Goal: Information Seeking & Learning: Learn about a topic

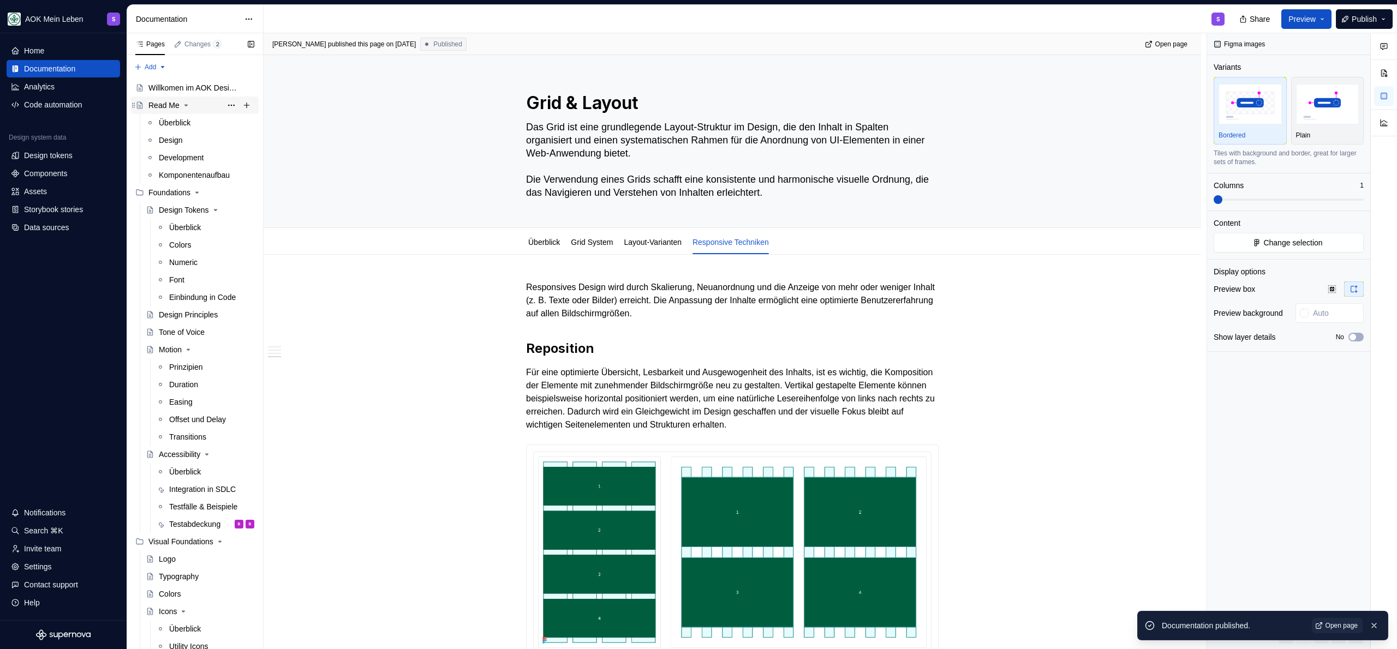
click at [183, 111] on div "Read Me" at bounding box center [201, 105] width 106 height 15
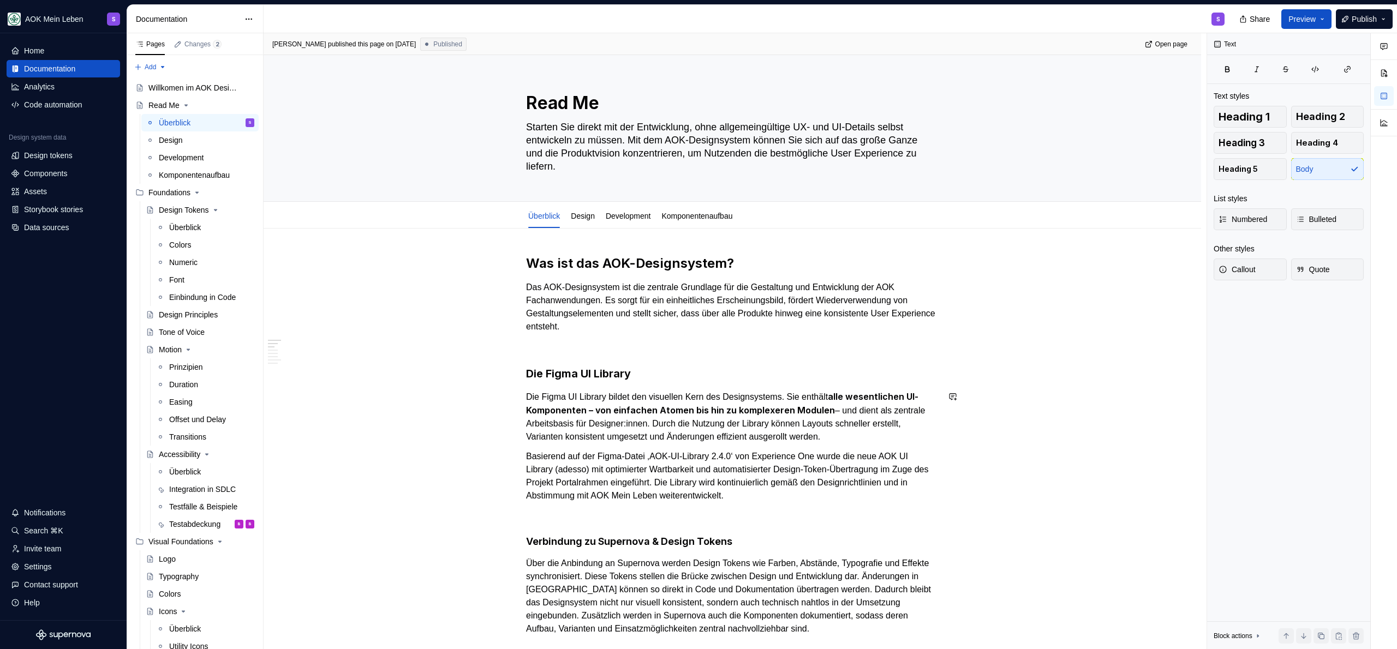
click at [652, 381] on h3 "Die Figma UI Library" at bounding box center [732, 373] width 412 height 15
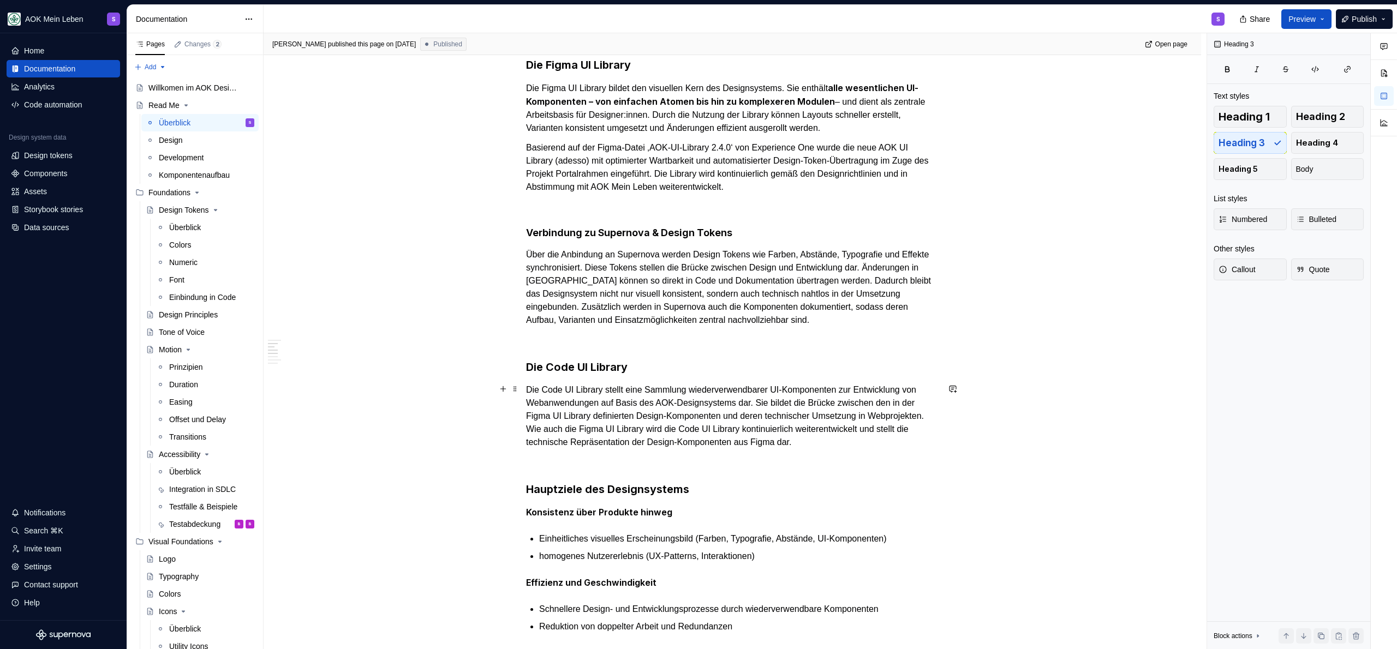
scroll to position [310, 0]
click at [660, 366] on h3 "Die Code UI Library" at bounding box center [732, 365] width 412 height 15
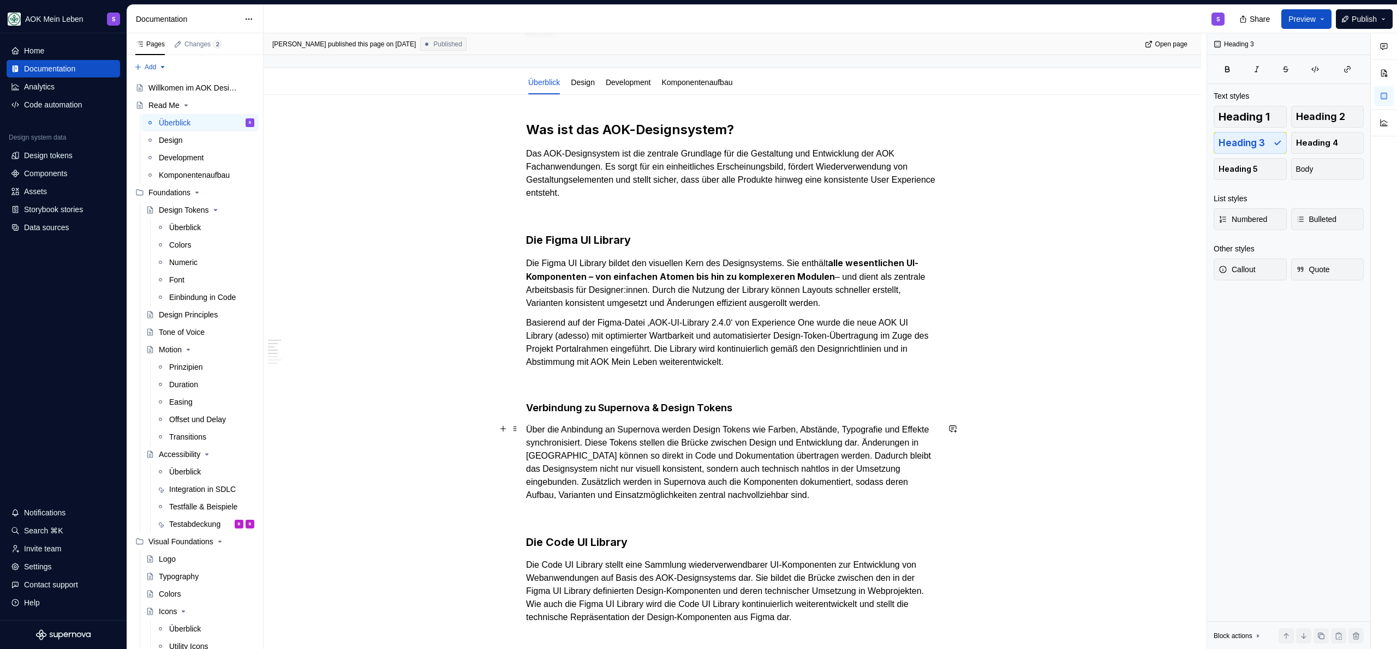
scroll to position [133, 0]
click at [651, 216] on p at bounding box center [732, 213] width 412 height 13
click at [651, 200] on p "Das AOK-Designsystem ist die zentrale Grundlage für die Gestaltung und Entwickl…" at bounding box center [732, 174] width 412 height 52
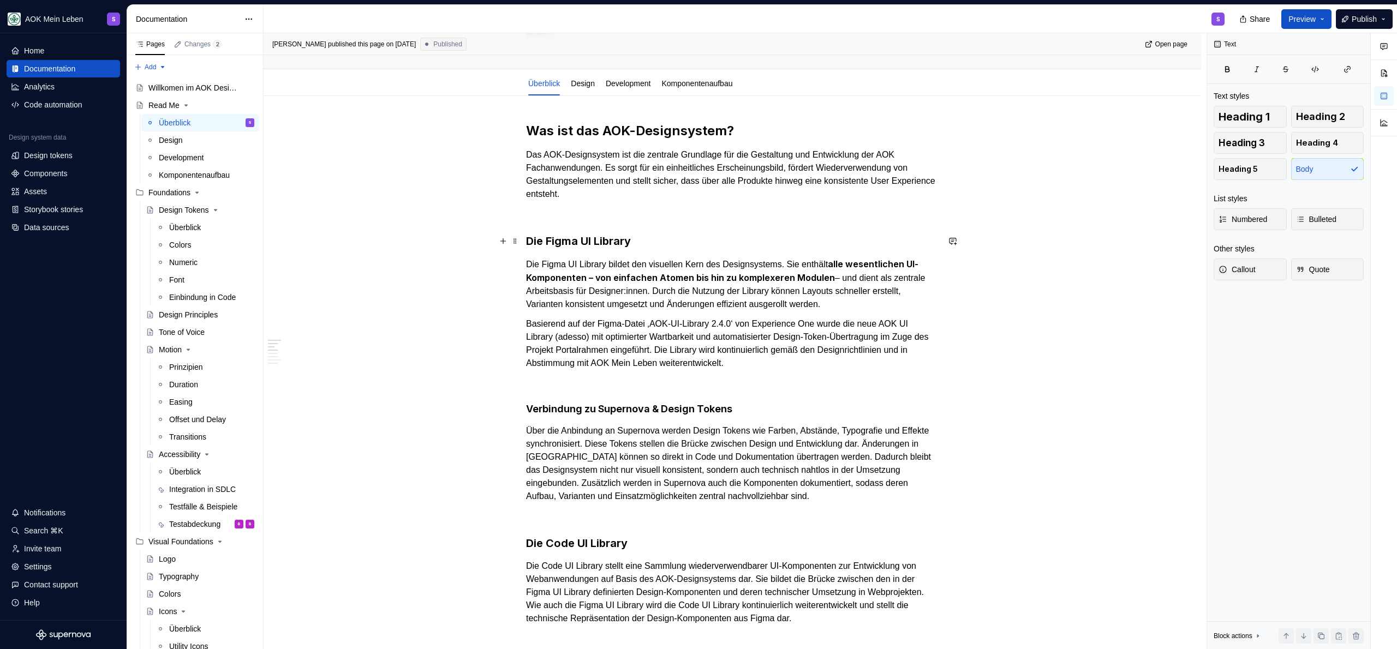
click at [655, 234] on h3 "Die Figma UI Library" at bounding box center [732, 241] width 412 height 15
click at [637, 199] on p "Das AOK-Designsystem ist die zentrale Grundlage für die Gestaltung und Entwickl…" at bounding box center [732, 174] width 412 height 52
click at [643, 217] on p at bounding box center [732, 213] width 412 height 13
drag, startPoint x: 643, startPoint y: 205, endPoint x: 646, endPoint y: 198, distance: 7.6
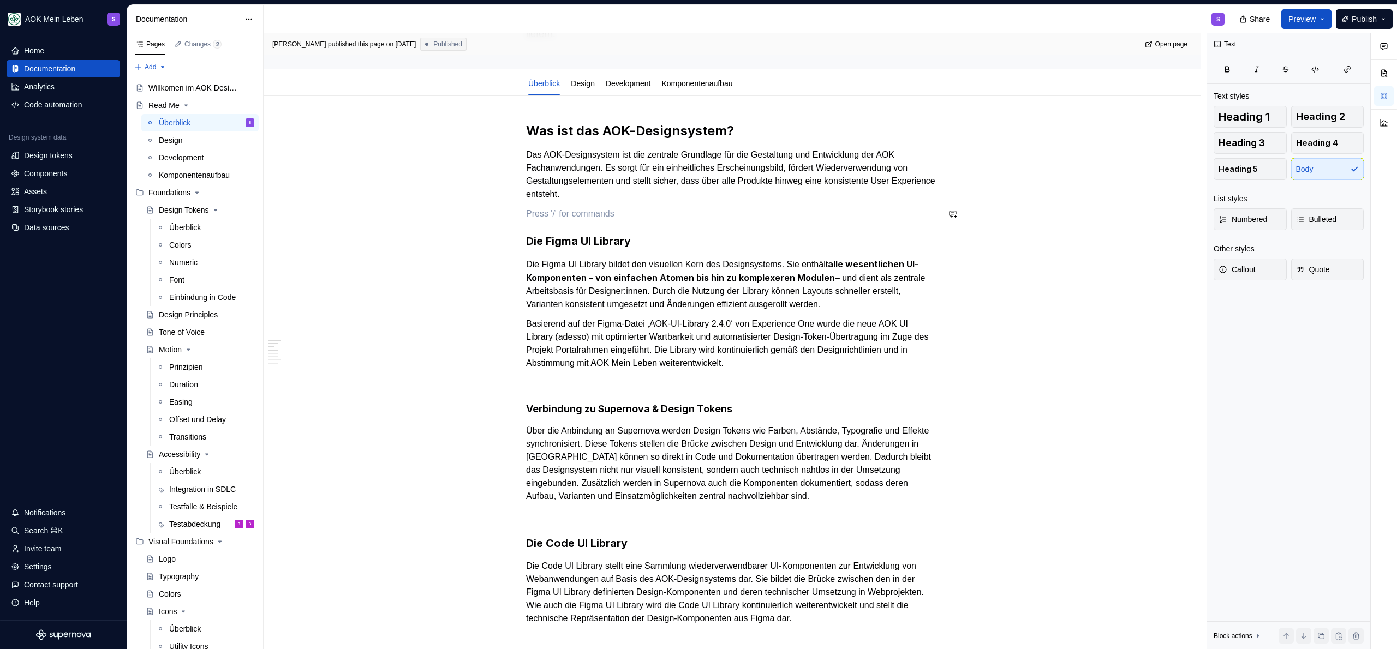
click at [649, 188] on p "Das AOK-Designsystem ist die zentrale Grundlage für die Gestaltung und Entwickl…" at bounding box center [732, 174] width 412 height 52
click at [637, 217] on p at bounding box center [732, 213] width 412 height 13
click at [665, 258] on p "Die Figma UI Library bildet den visuellen Kern des Designsystems. Sie enthält a…" at bounding box center [732, 284] width 412 height 53
click at [669, 237] on h3 "Die Figma UI Library" at bounding box center [732, 241] width 412 height 15
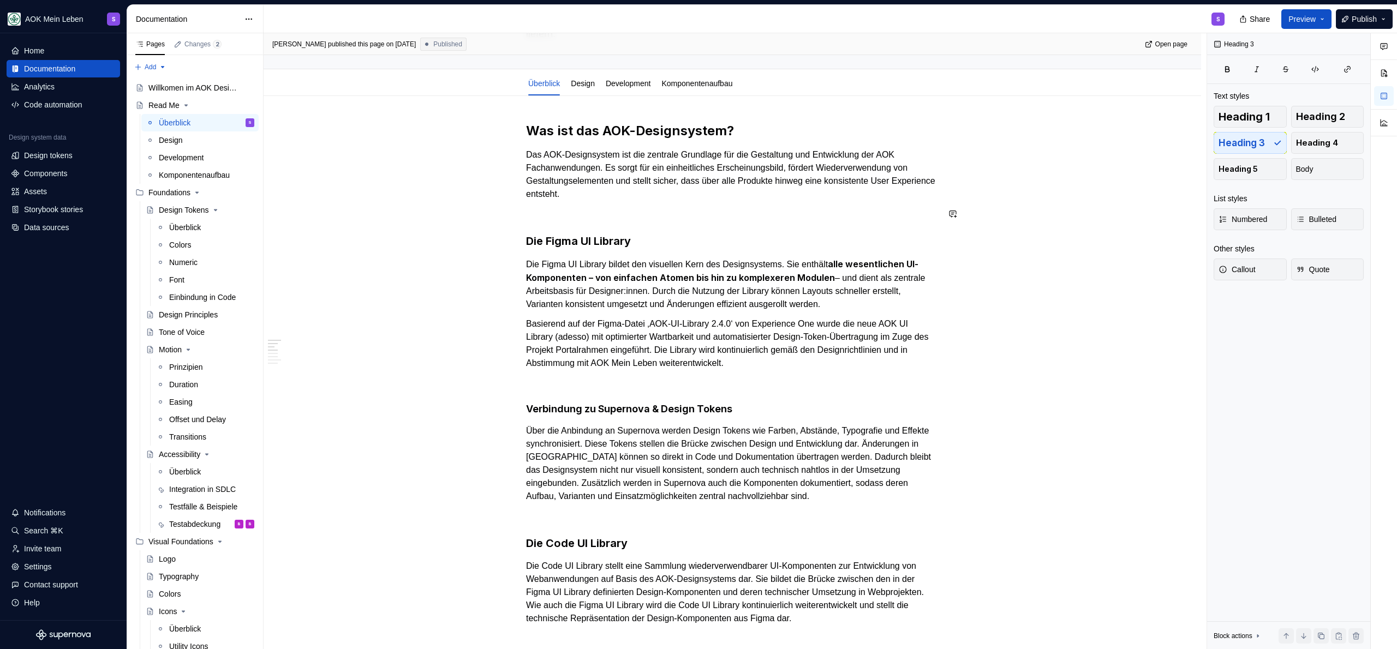
click at [692, 199] on p "Das AOK-Designsystem ist die zentrale Grundlage für die Gestaltung und Entwickl…" at bounding box center [732, 174] width 412 height 52
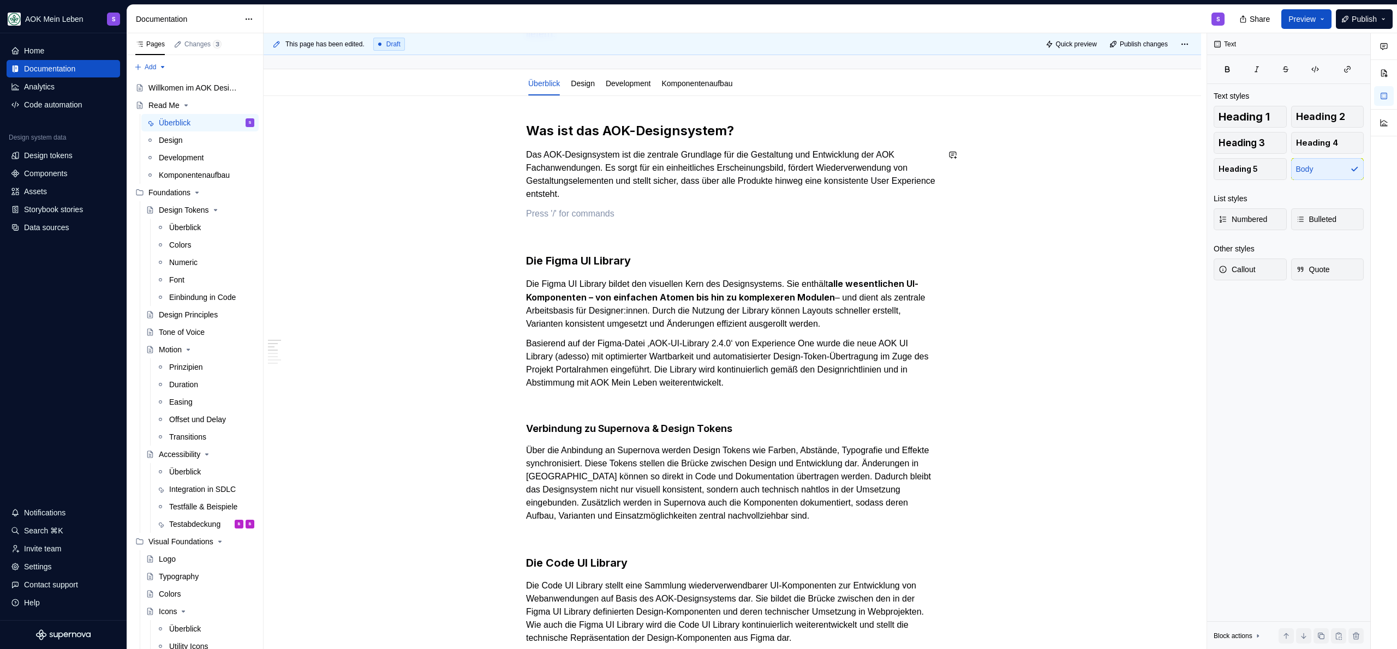
type textarea "*"
click at [649, 227] on p "Die Bestandteile" at bounding box center [732, 233] width 412 height 13
click at [605, 214] on button "button" at bounding box center [609, 213] width 15 height 15
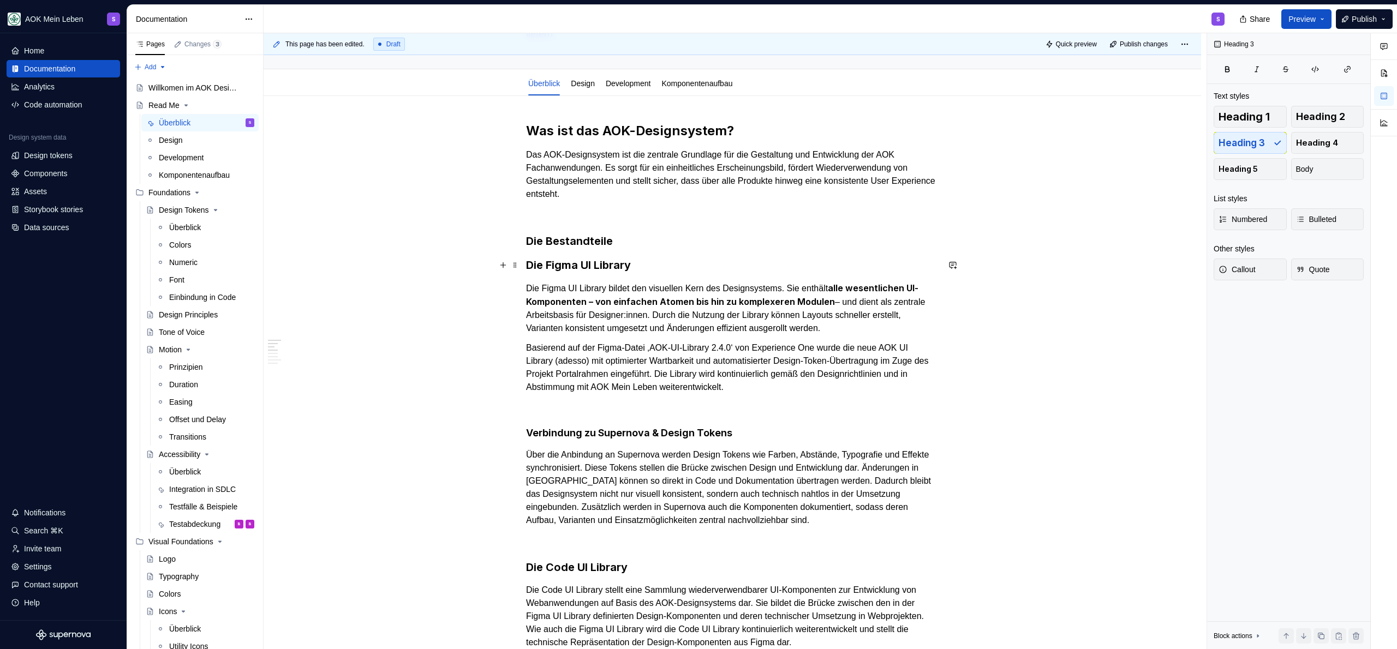
click at [582, 266] on h3 "Die Figma UI Library" at bounding box center [732, 265] width 412 height 15
click at [648, 249] on button "button" at bounding box center [644, 243] width 15 height 15
click at [588, 426] on h4 "Verbindung zu Supernova & Design Tokens" at bounding box center [732, 430] width 412 height 13
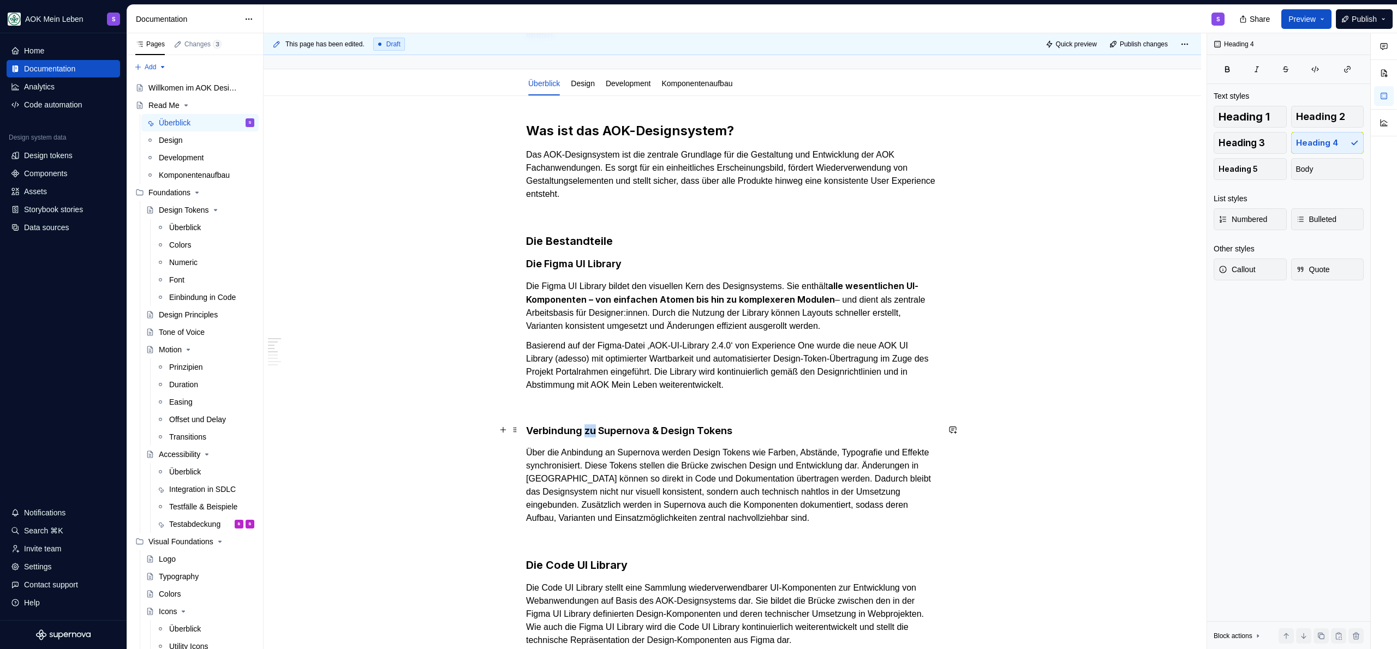
click at [588, 426] on h4 "Verbindung zu Supernova & Design Tokens" at bounding box center [732, 430] width 412 height 13
click at [589, 426] on h4 "Verbindung zu Supernova & Design Tokens" at bounding box center [732, 430] width 412 height 13
click at [644, 407] on button "button" at bounding box center [644, 409] width 15 height 15
click at [553, 561] on h3 "Die Code UI Library" at bounding box center [732, 565] width 412 height 15
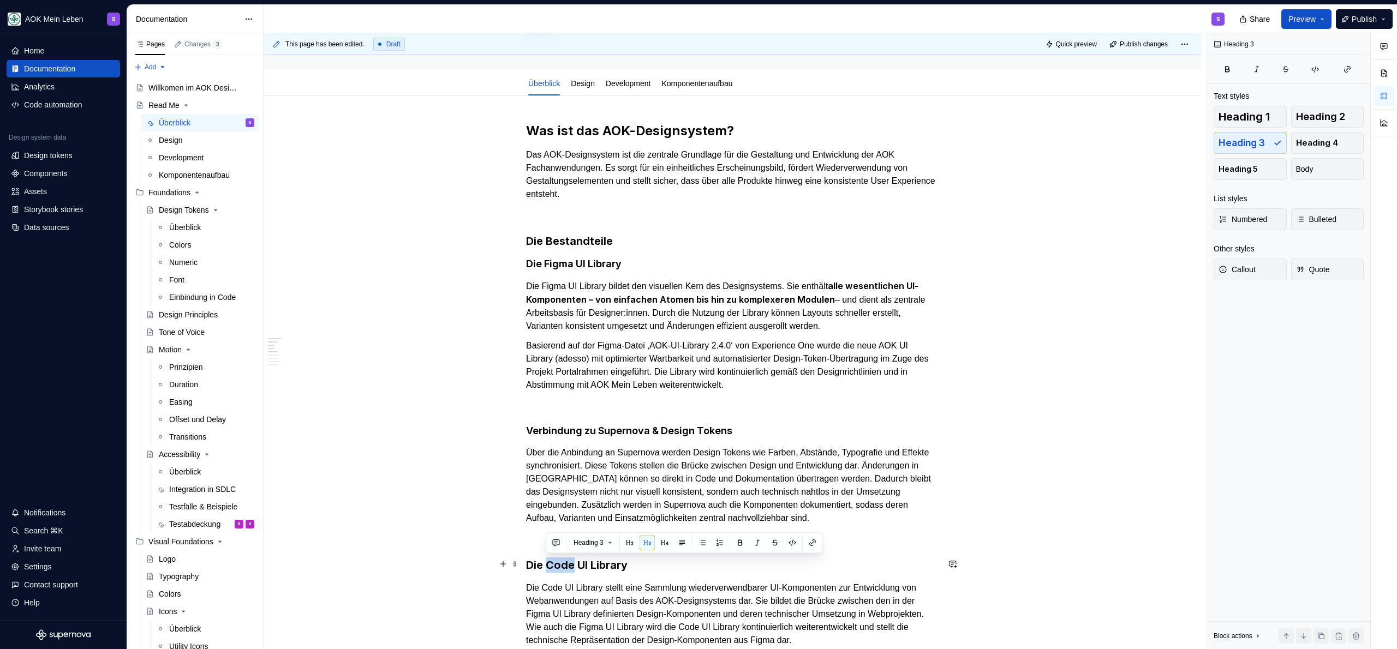
click at [553, 561] on h3 "Die Code UI Library" at bounding box center [732, 565] width 412 height 15
click at [650, 542] on button "button" at bounding box center [644, 542] width 15 height 15
click at [768, 430] on h4 "Verbindung zu Supernova & Design Tokens" at bounding box center [732, 430] width 412 height 13
click at [648, 235] on h3 "Die Bestandteile" at bounding box center [732, 241] width 412 height 15
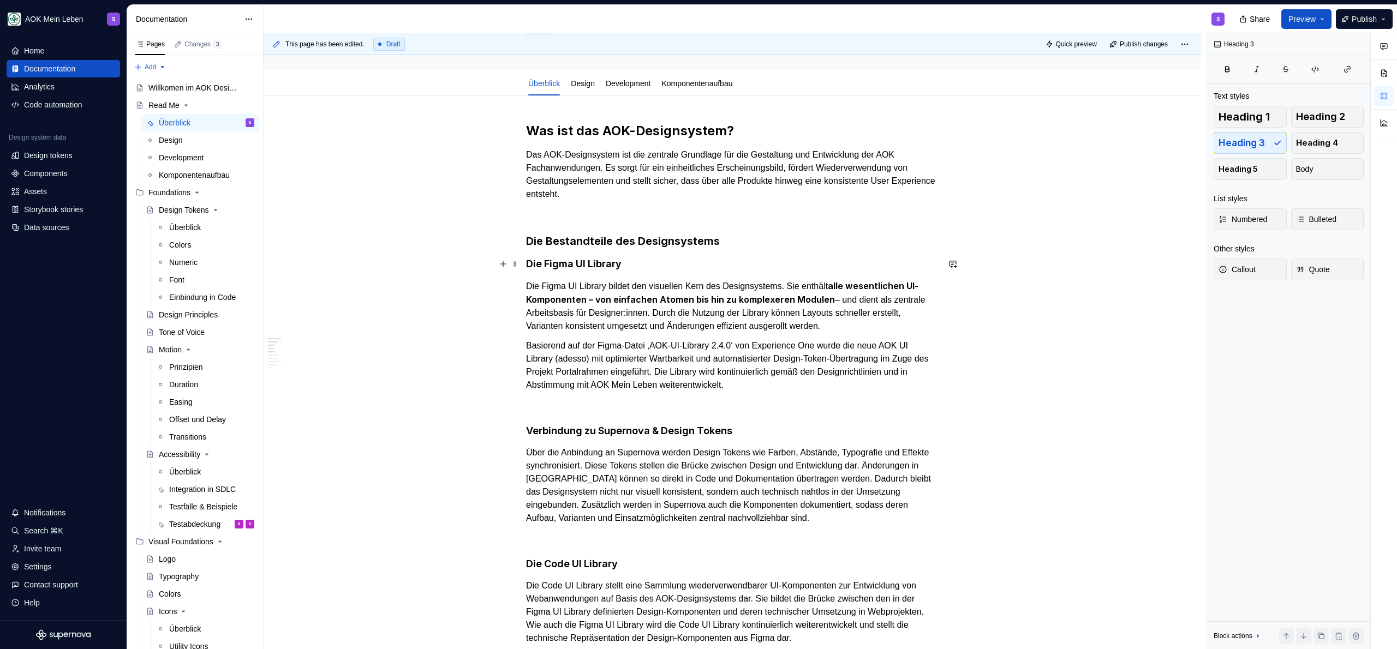
click at [722, 265] on h4 "Die Figma UI Library" at bounding box center [732, 264] width 412 height 13
click at [661, 180] on p "Das AOK-Designsystem ist die zentrale Grundlage für die Gestaltung und Entwickl…" at bounding box center [732, 174] width 412 height 52
click at [643, 200] on p "Das AOK-Designsystem ist die zentrale Grundlage für die Gestaltung und Entwickl…" at bounding box center [732, 174] width 412 height 52
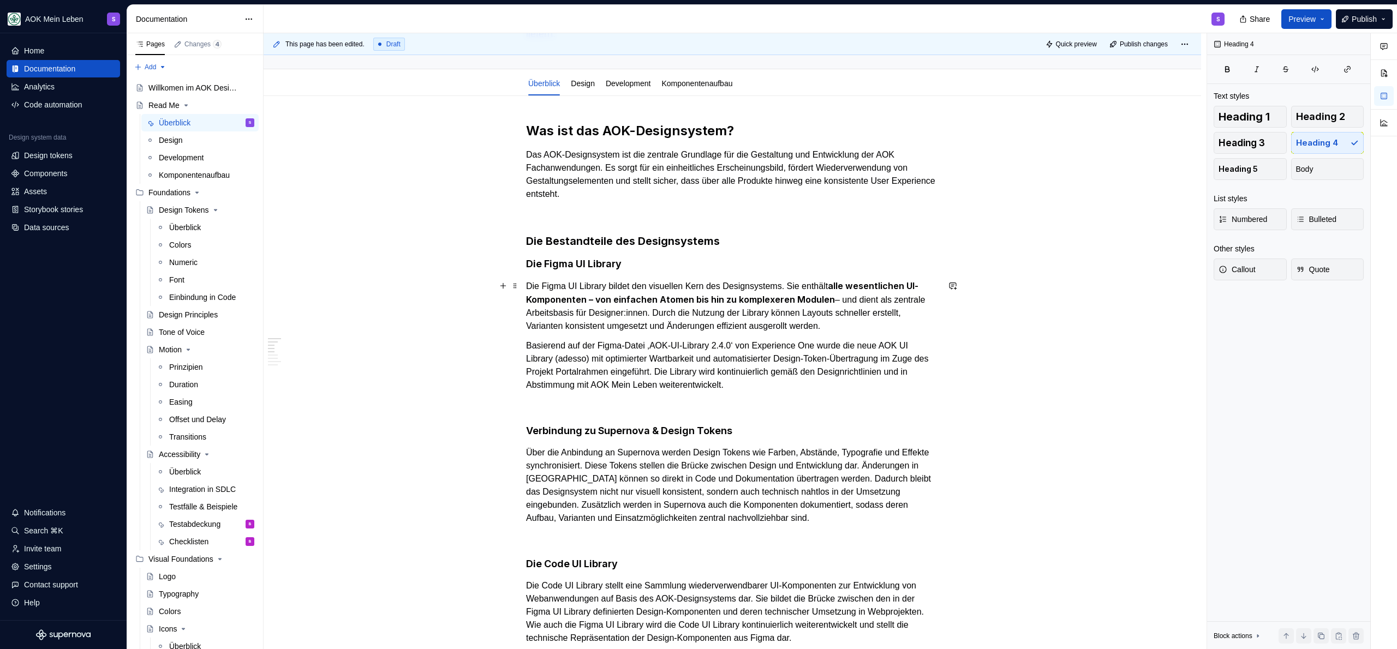
click at [677, 279] on p "Die Figma UI Library bildet den visuellen Kern des Designsystems. Sie enthält a…" at bounding box center [732, 305] width 412 height 53
click at [677, 268] on h4 "Die Figma UI Library" at bounding box center [732, 264] width 412 height 13
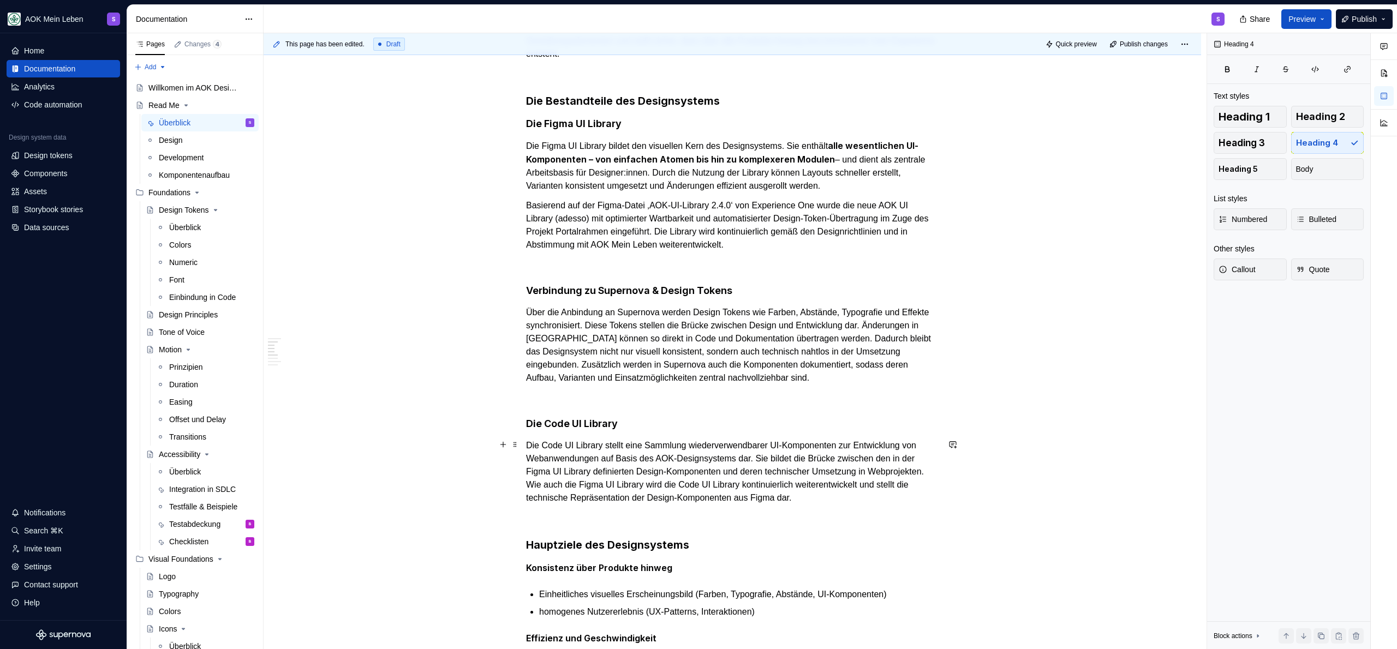
scroll to position [436, 0]
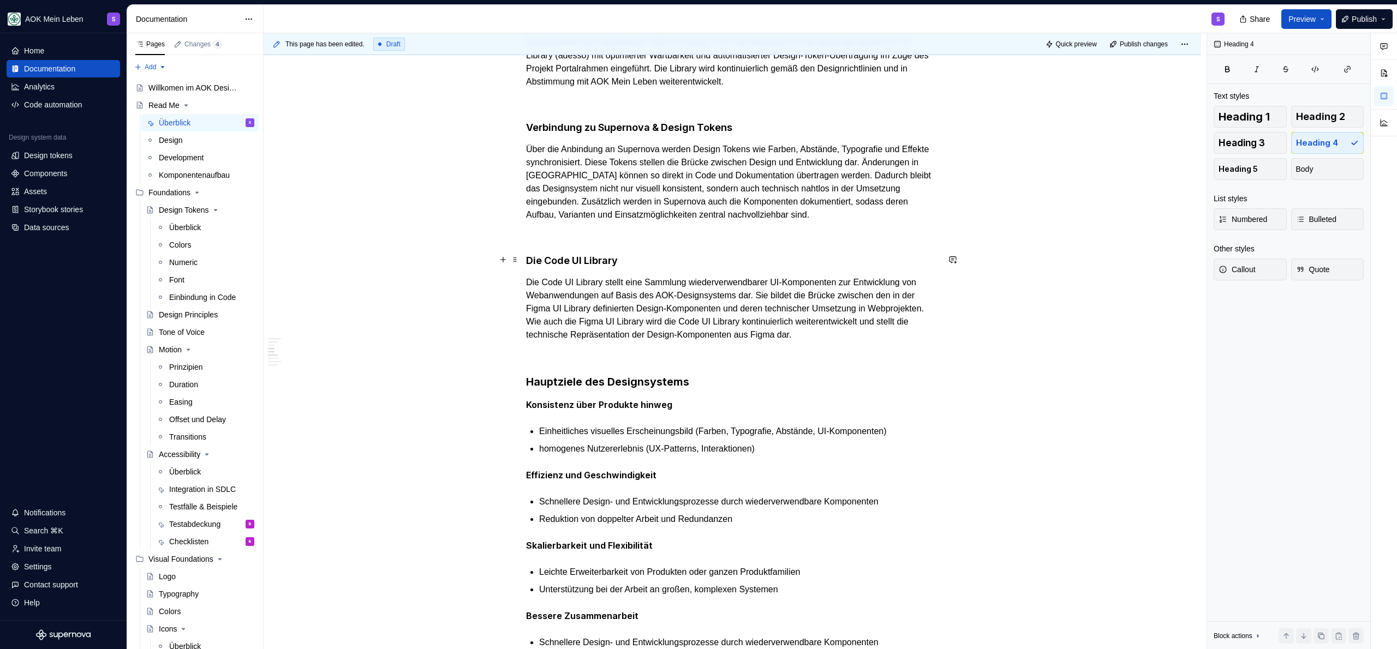
click at [617, 256] on h4 "Die Code UI Library" at bounding box center [732, 260] width 412 height 13
click at [649, 252] on div "Was ist das AOK-Designsystem? Das AOK-Designsystem ist die zentrale Grundlage f…" at bounding box center [732, 589] width 412 height 1540
click at [623, 181] on p "Über die Anbindung an Supernova werden Design Tokens wie Farben, Abstände, Typo…" at bounding box center [732, 182] width 412 height 79
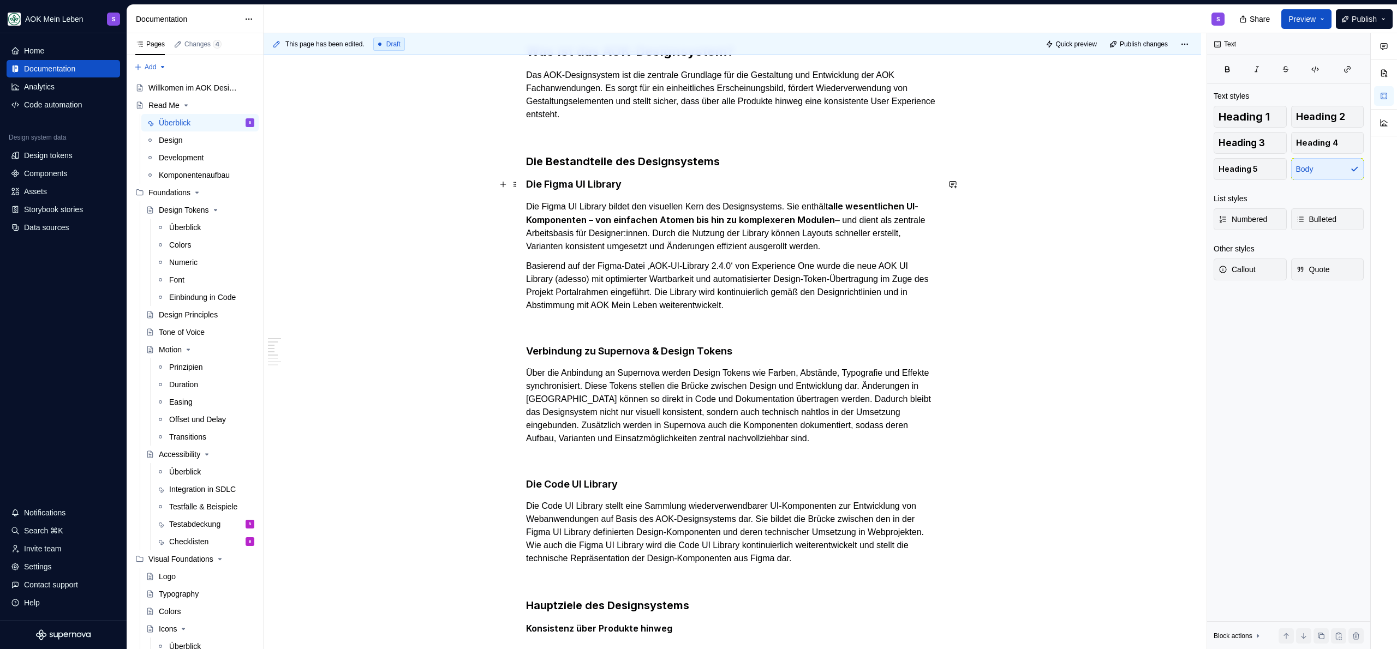
click at [647, 166] on h3 "Die Bestandteile des Designsystems" at bounding box center [732, 161] width 412 height 15
click at [654, 187] on h4 "Die Figma UI Library" at bounding box center [732, 184] width 412 height 13
click at [861, 211] on strong "alle wesentlichen UI-Komponenten – von einfachen Atomen bis hin zu komplexeren …" at bounding box center [722, 213] width 392 height 25
click at [908, 304] on p "Basierend auf der Figma-Datei ‚AOK-UI-Library 2.4.0‘ von Experience One wurde d…" at bounding box center [732, 286] width 412 height 52
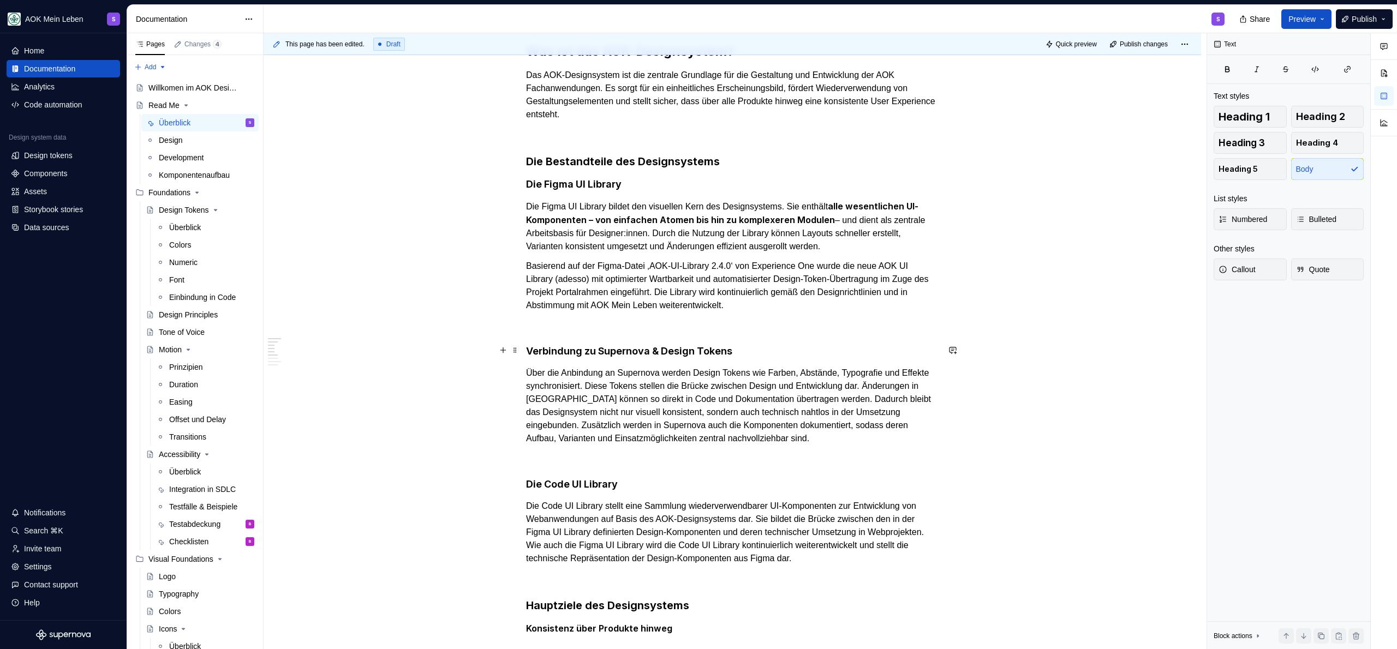
click at [814, 350] on h4 "Verbindung zu Supernova & Design Tokens" at bounding box center [732, 351] width 412 height 13
click at [564, 352] on h4 "Verbindung zu Supernova & Design Tokens" at bounding box center [732, 351] width 412 height 13
click at [691, 391] on p "Über die Anbindung an Supernova werden Design Tokens wie Farben, Abstände, Typo…" at bounding box center [732, 406] width 412 height 79
click at [790, 390] on p "Über die Anbindung an Supernova werden Design Tokens wie Farben, Abstände, Typo…" at bounding box center [732, 406] width 412 height 79
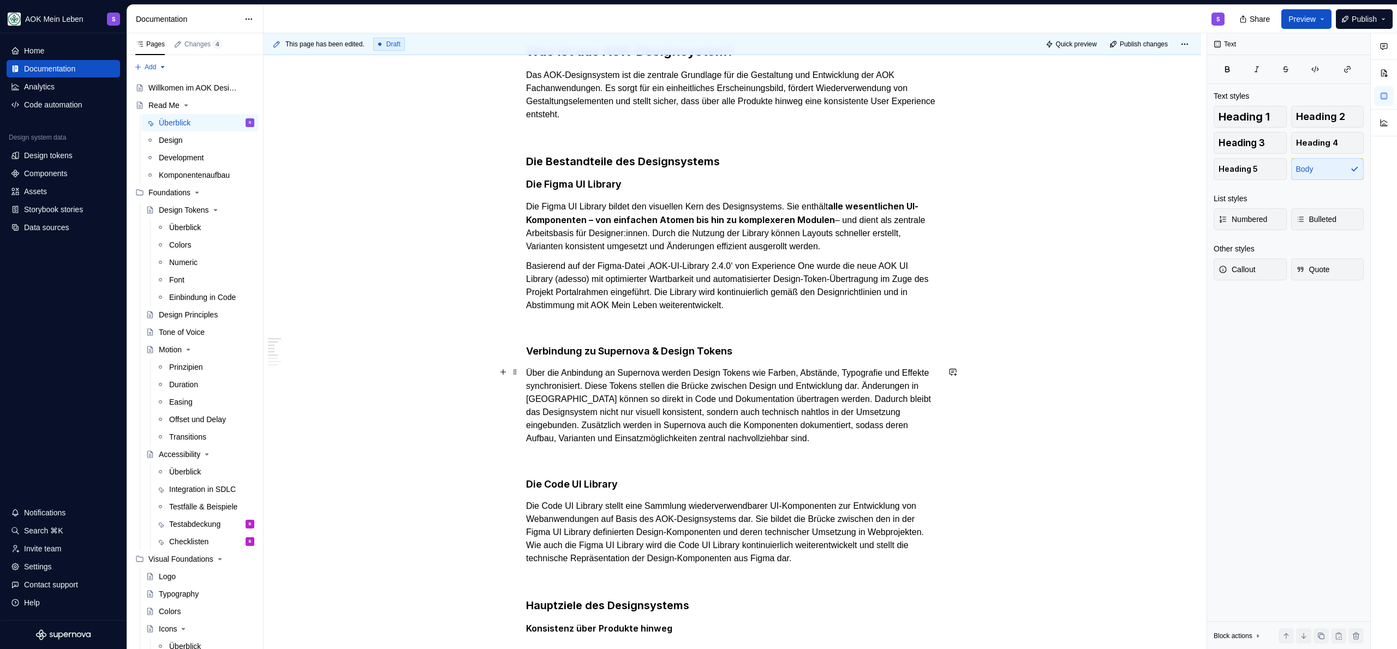
click at [921, 392] on p "Über die Anbindung an Supernova werden Design Tokens wie Farben, Abstände, Typo…" at bounding box center [732, 406] width 412 height 79
click at [530, 348] on h4 "Verbindung zu Supernova & Design Tokens" at bounding box center [732, 351] width 412 height 13
click at [529, 348] on h4 "Verbindung zu Supernova & Design Tokens" at bounding box center [732, 351] width 412 height 13
click at [853, 304] on p "Basierend auf der Figma-Datei ‚AOK-UI-Library 2.4.0‘ von Experience One wurde d…" at bounding box center [732, 286] width 412 height 52
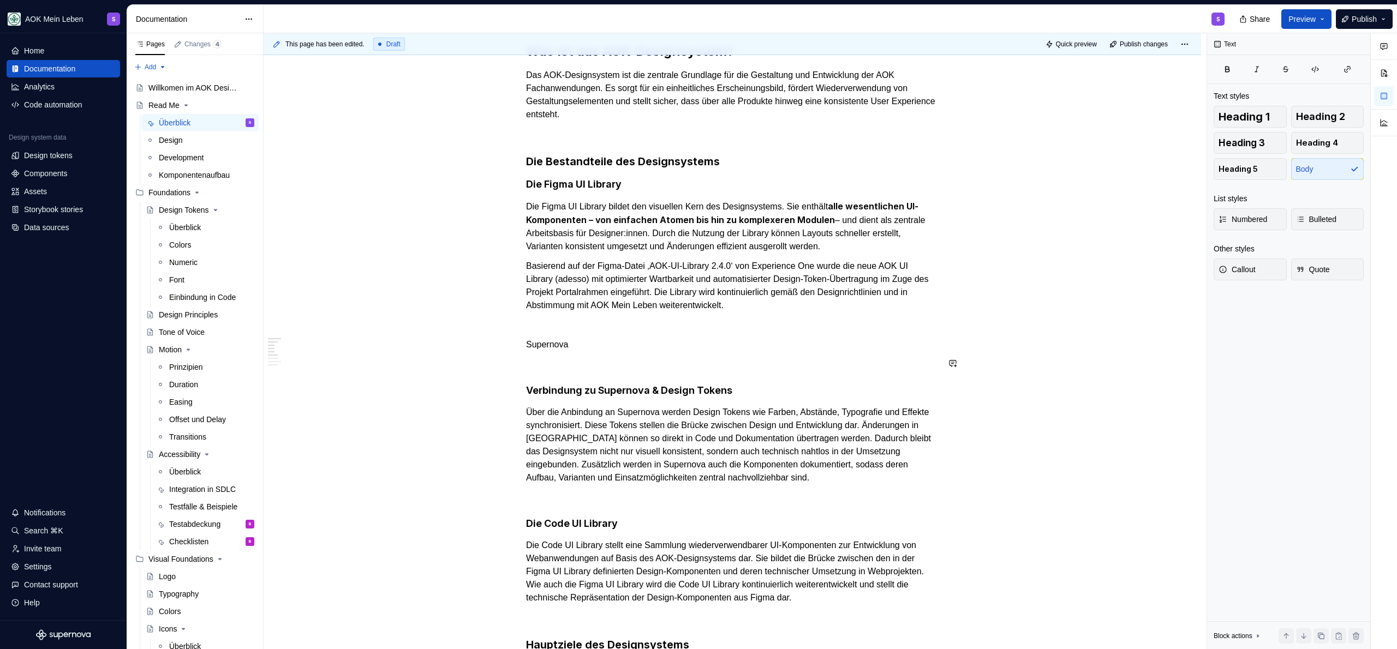
click at [583, 388] on h4 "Verbindung zu Supernova & Design Tokens" at bounding box center [732, 390] width 412 height 13
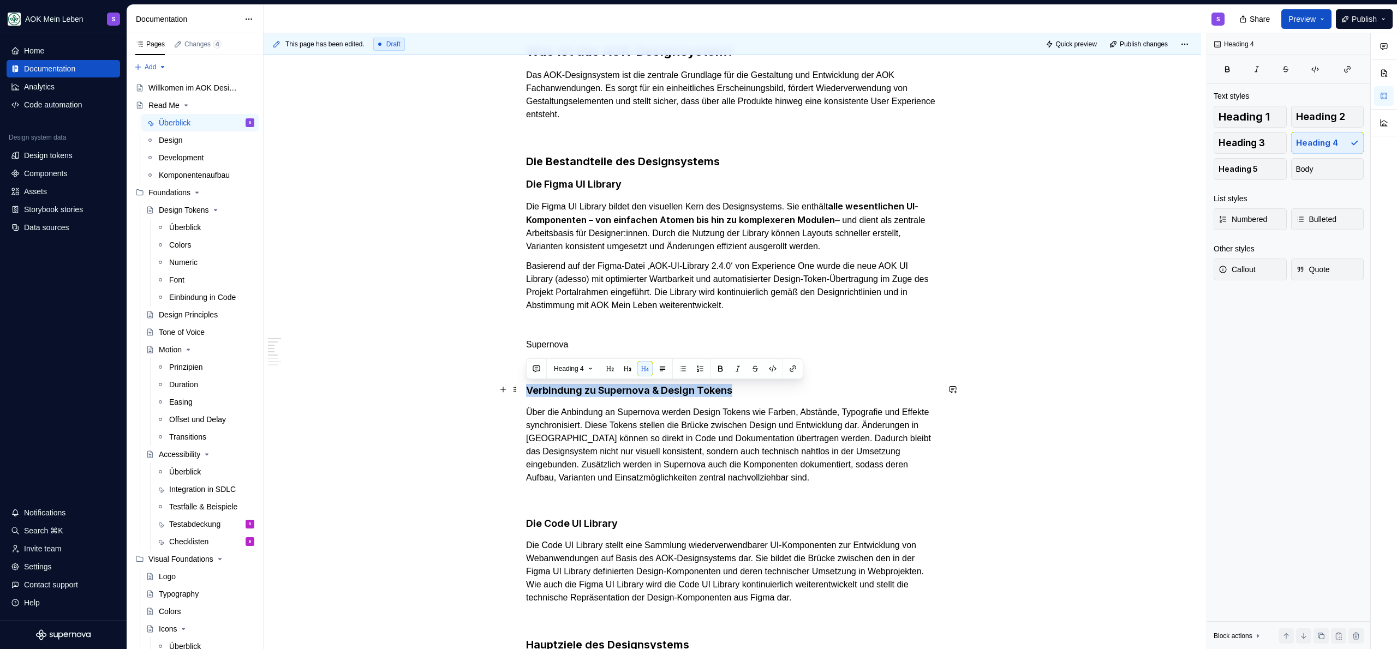
click at [583, 388] on h4 "Verbindung zu Supernova & Design Tokens" at bounding box center [732, 390] width 412 height 13
click at [567, 373] on button "Heading 4" at bounding box center [573, 368] width 49 height 15
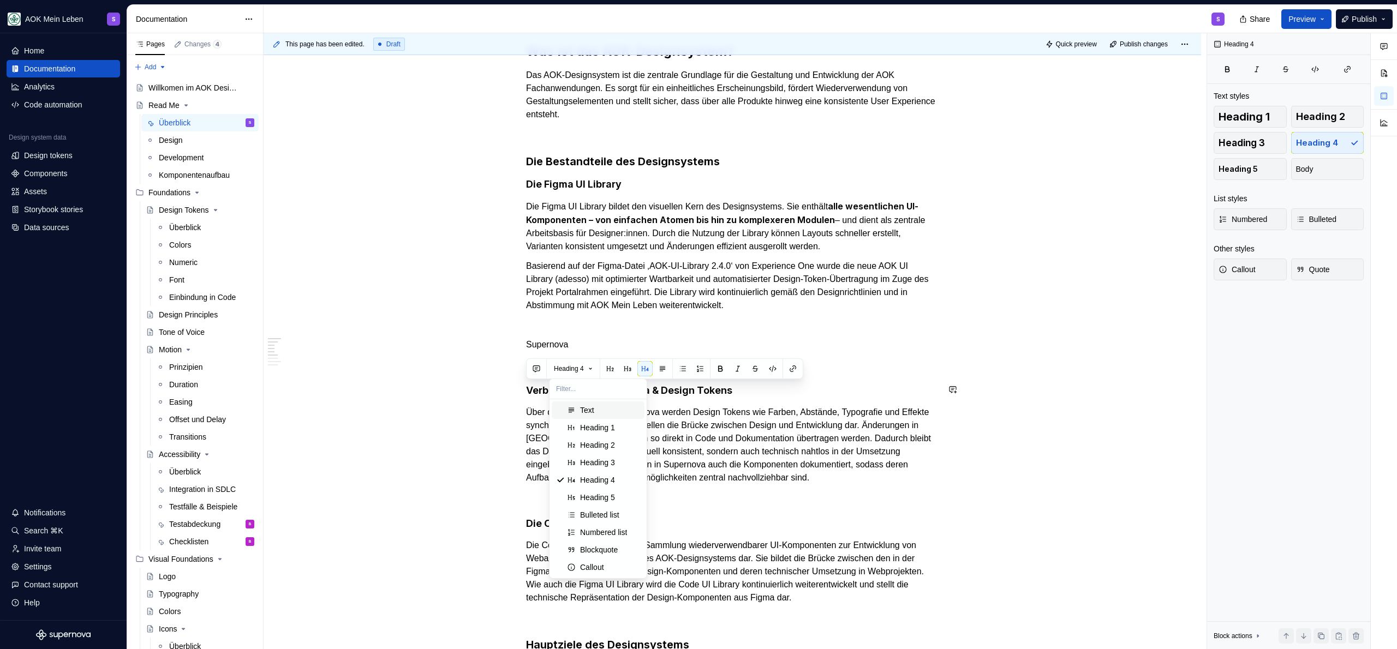
click at [586, 405] on div "Text" at bounding box center [587, 410] width 14 height 11
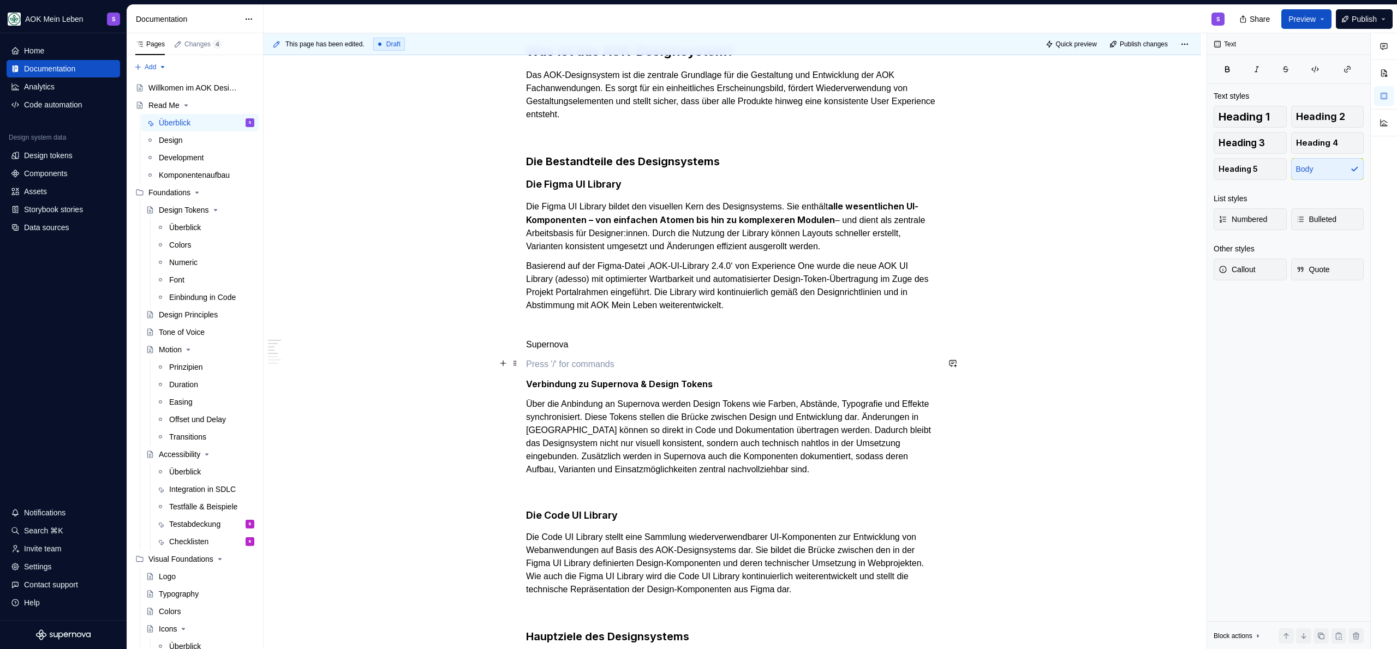
click at [577, 364] on p at bounding box center [732, 364] width 412 height 13
click at [574, 344] on p "Supernova" at bounding box center [732, 344] width 412 height 13
click at [629, 322] on button "button" at bounding box center [626, 323] width 15 height 15
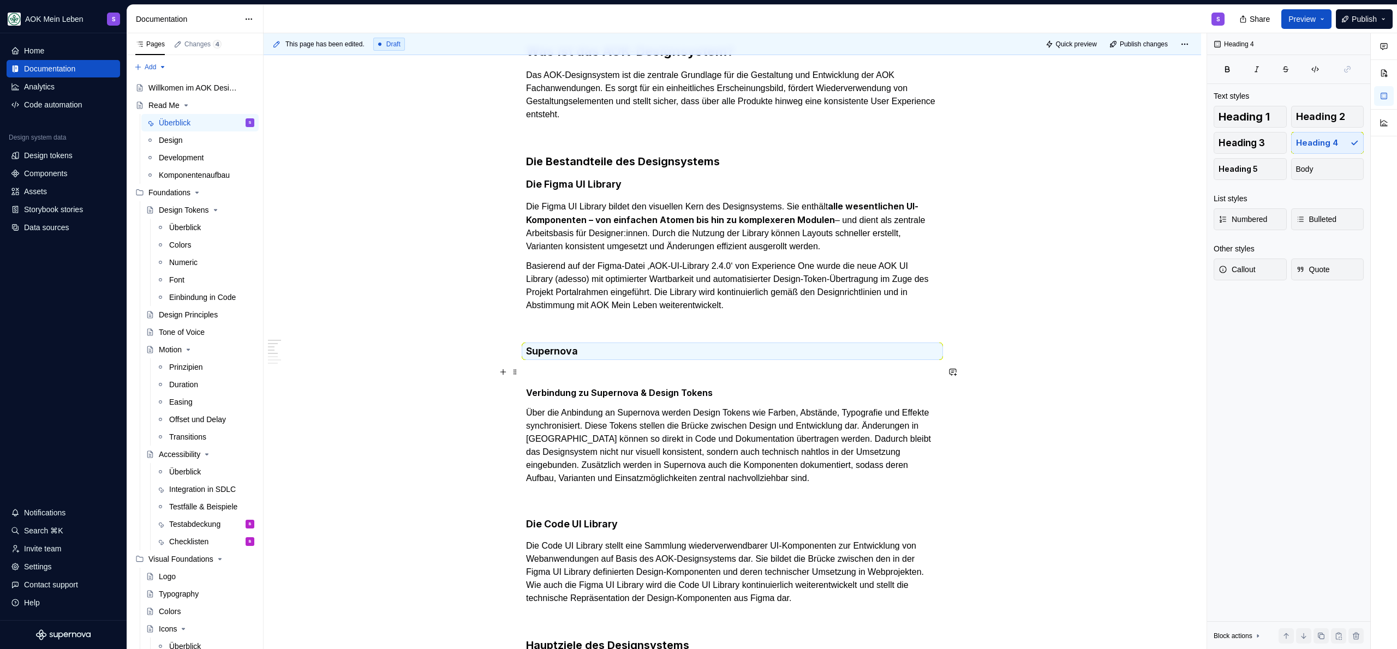
click at [587, 372] on p at bounding box center [732, 373] width 412 height 13
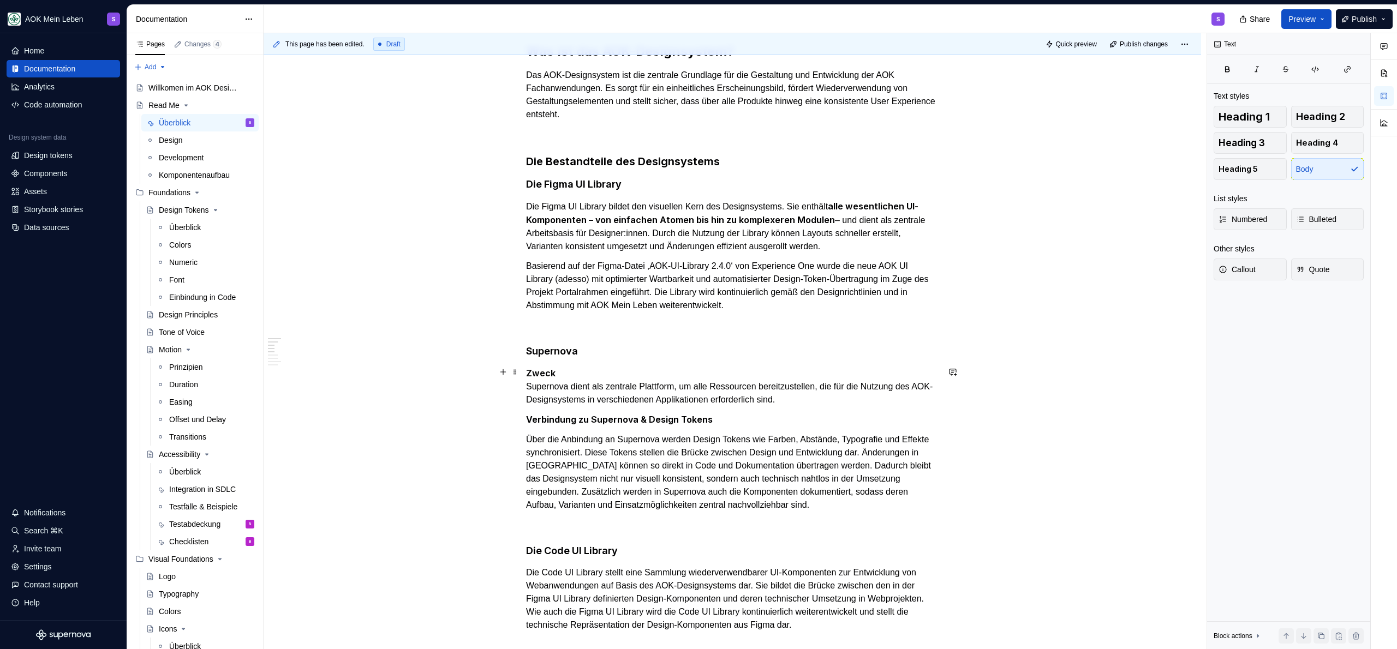
click at [584, 367] on p "Zweck Supernova dient als zentrale Plattform, um alle Ressourcen bereitzustelle…" at bounding box center [732, 387] width 412 height 40
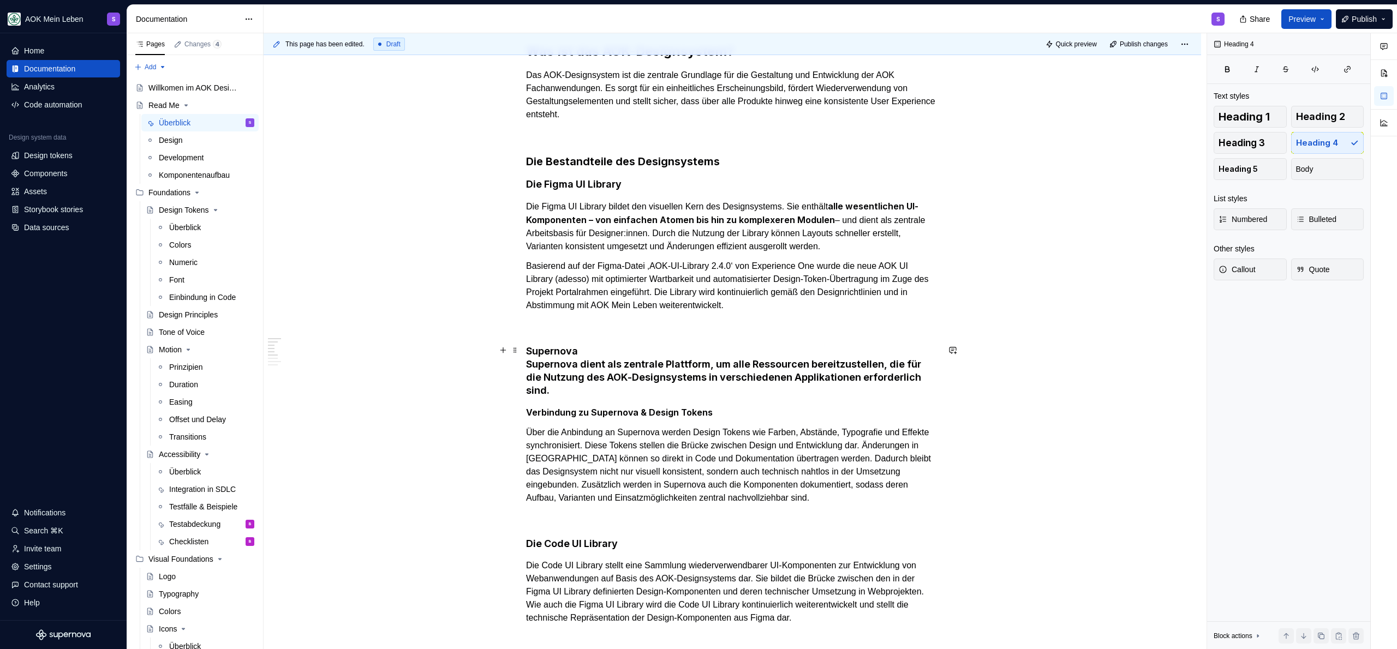
click at [579, 367] on h4 "Supernova Supernova dient als zentrale Plattform, um alle Ressourcen bereitzust…" at bounding box center [732, 371] width 412 height 52
click at [578, 367] on h4 "Supernova Supernova dient als zentrale Plattform, um alle Ressourcen bereitzust…" at bounding box center [732, 371] width 412 height 52
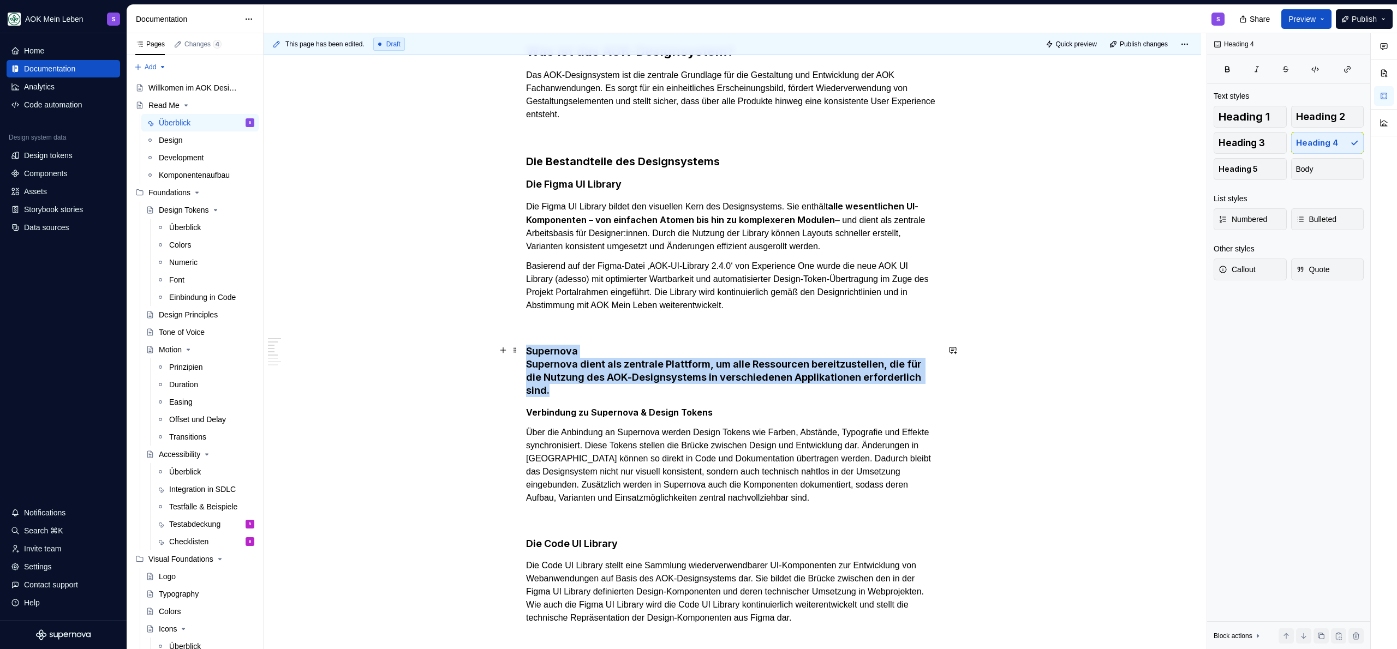
click at [578, 367] on h4 "Supernova Supernova dient als zentrale Plattform, um alle Ressourcen bereitzust…" at bounding box center [732, 371] width 412 height 52
click at [570, 367] on h4 "Supernova Supernova dient als zentrale Plattform, um alle Ressourcen bereitzust…" at bounding box center [732, 371] width 412 height 52
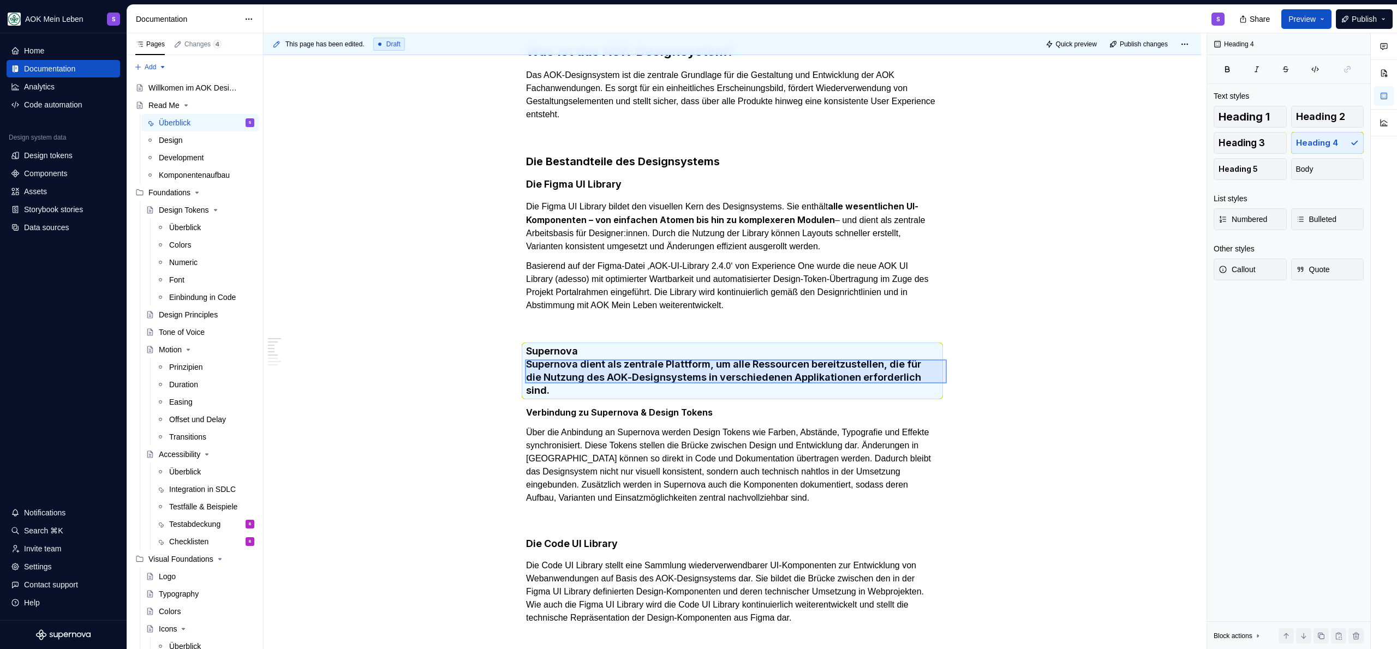
drag, startPoint x: 525, startPoint y: 360, endPoint x: 947, endPoint y: 384, distance: 422.4
click at [947, 384] on div "This page has been edited. Draft Quick preview Publish changes Read Me Starten …" at bounding box center [735, 341] width 943 height 617
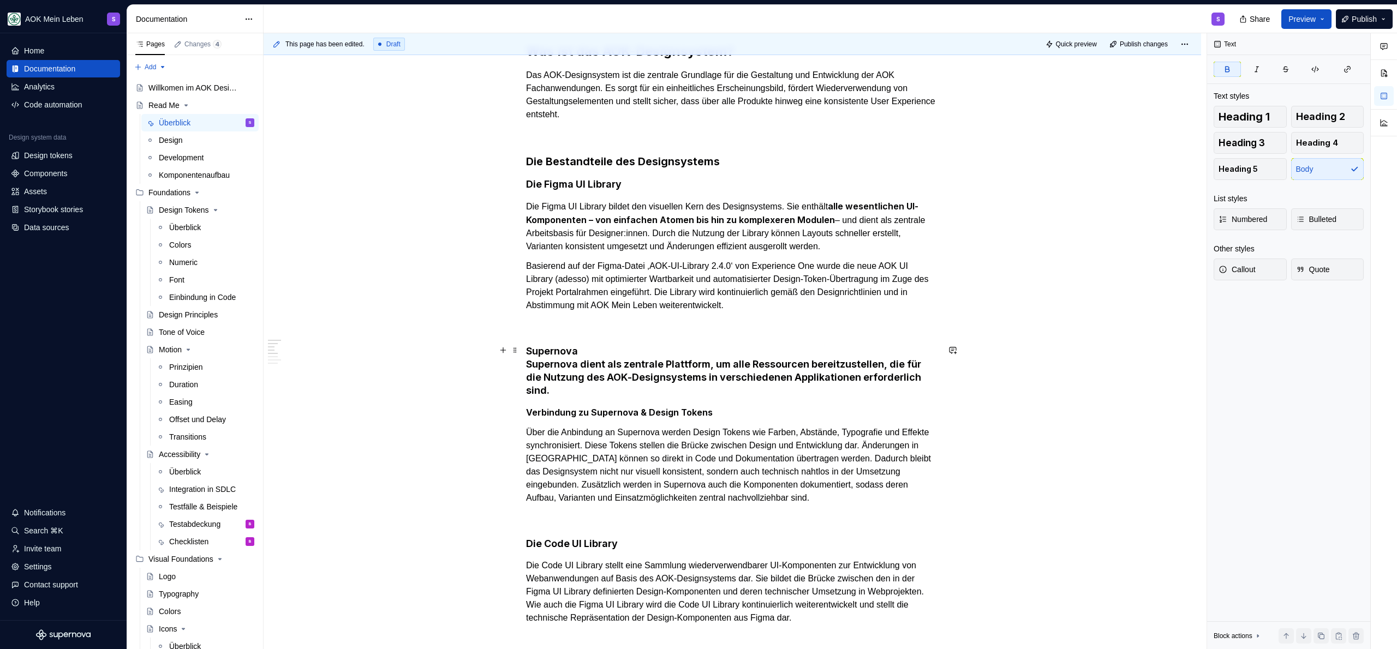
click at [526, 366] on h4 "Supernova Supernova dient als zentrale Plattform, um alle Ressourcen bereitzust…" at bounding box center [732, 371] width 412 height 52
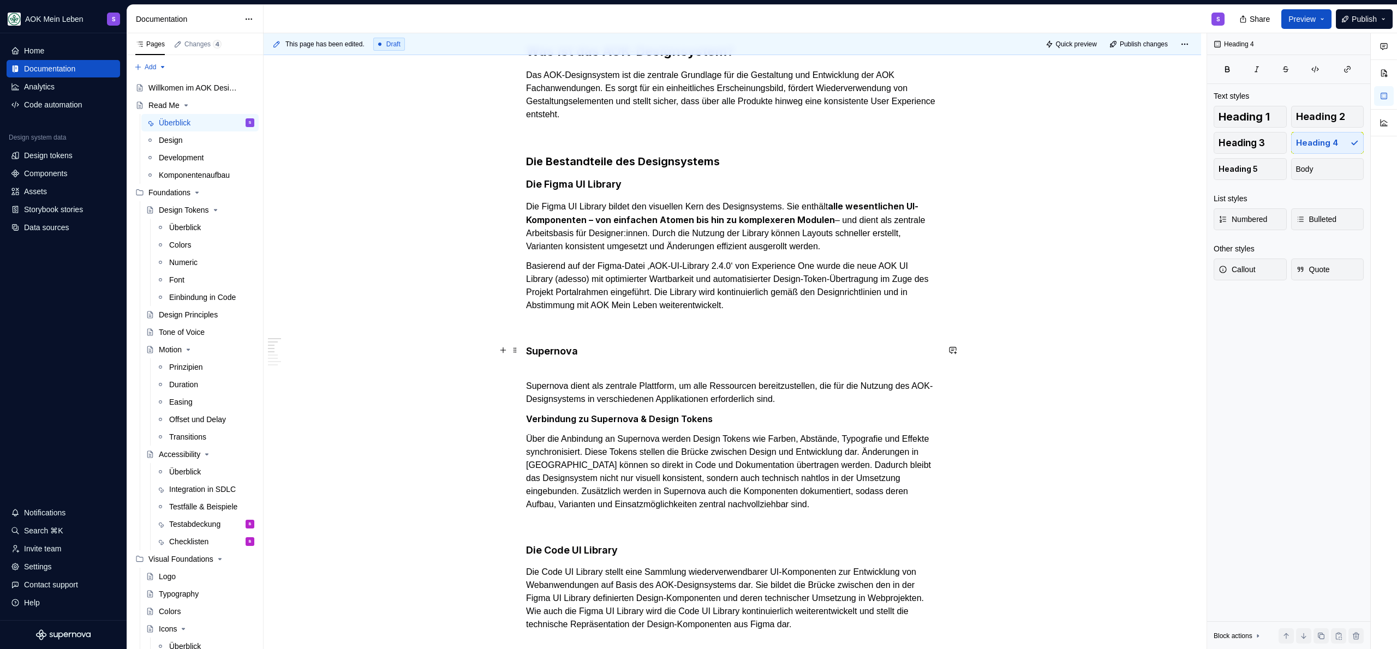
click at [529, 362] on h4 "Supernova" at bounding box center [732, 358] width 412 height 26
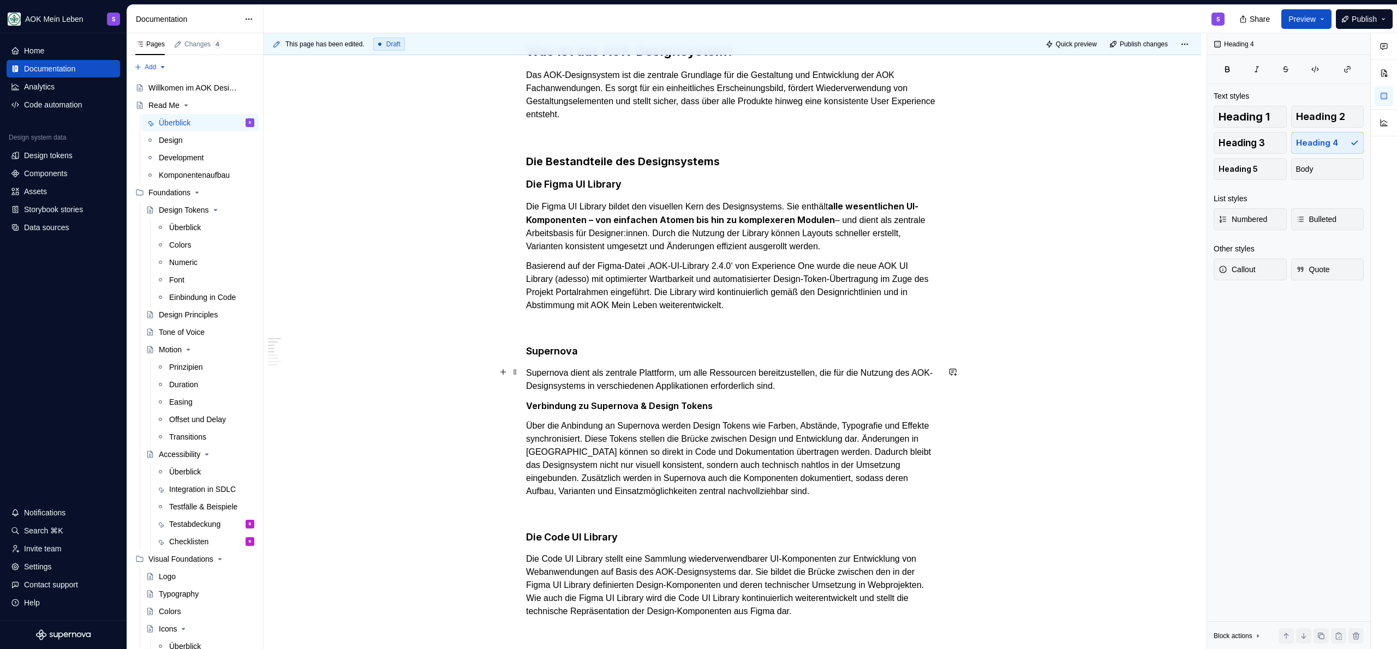
click at [562, 372] on p "Supernova dient als zentrale Plattform, um alle Ressourcen bereitzustellen, die…" at bounding box center [732, 380] width 412 height 26
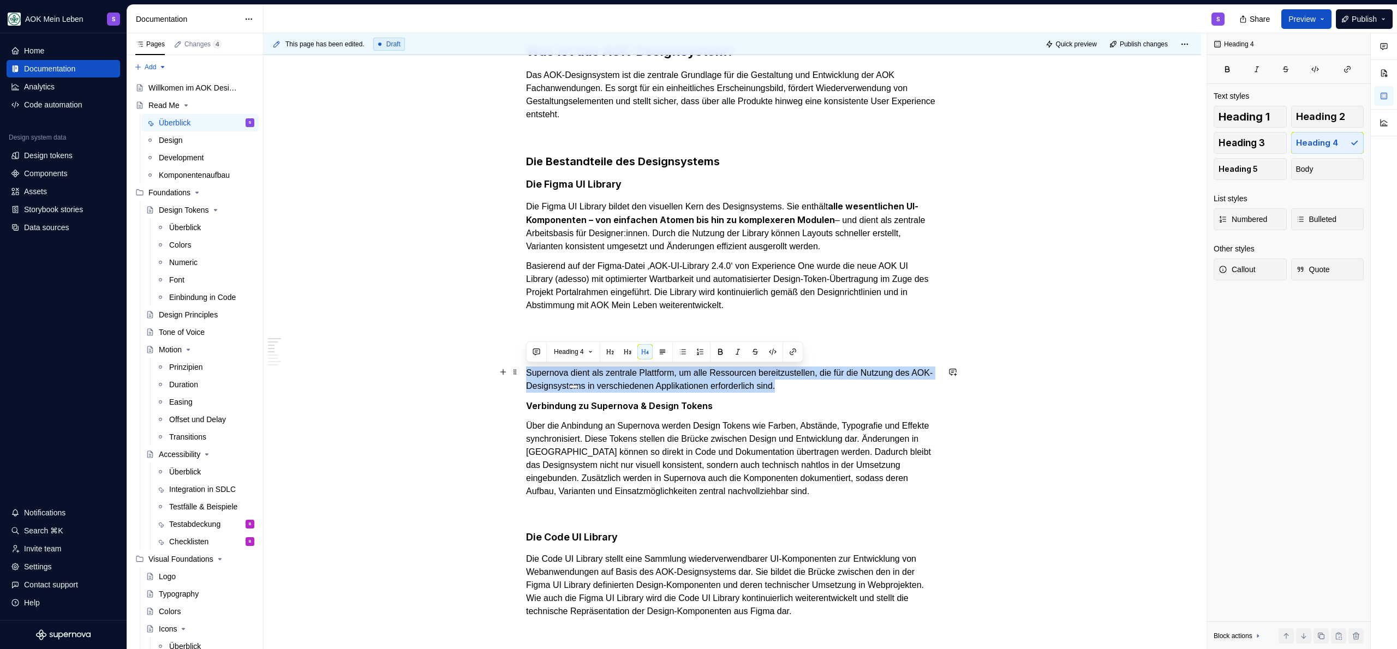
click at [559, 375] on p "Supernova dient als zentrale Plattform, um alle Ressourcen bereitzustellen, die…" at bounding box center [732, 380] width 412 height 26
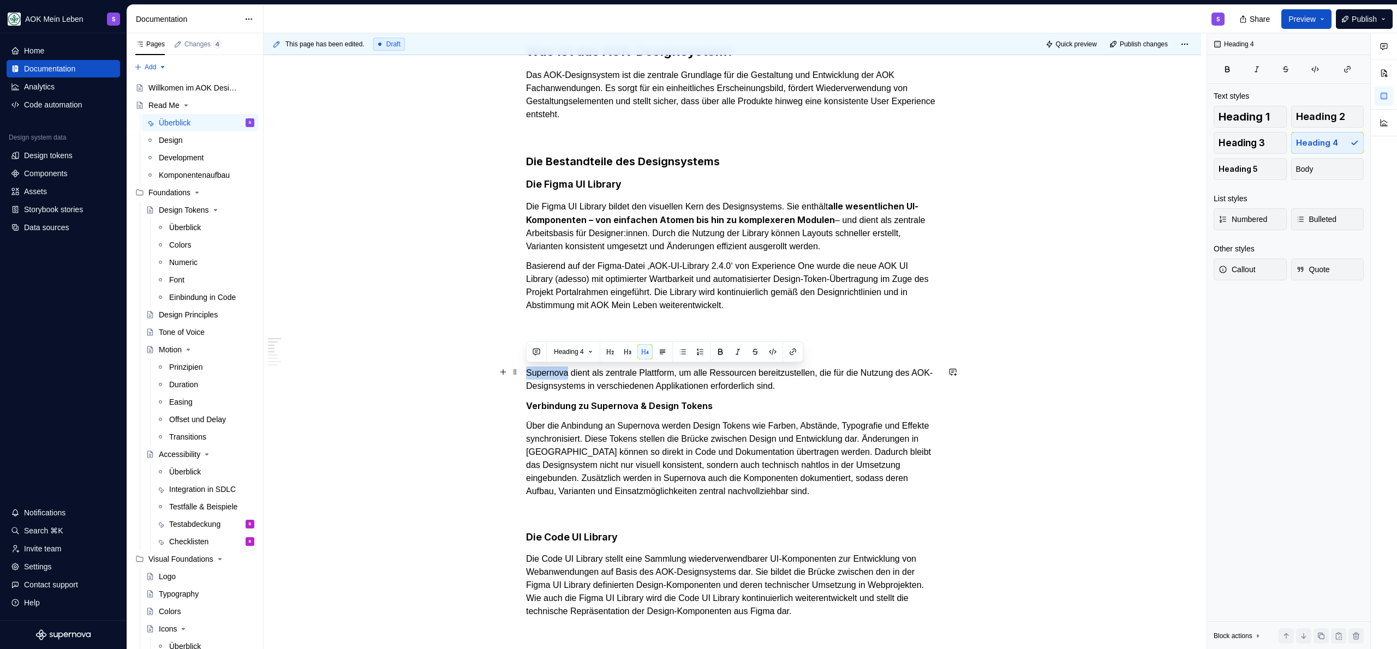
click at [559, 375] on p "Supernova dient als zentrale Plattform, um alle Ressourcen bereitzustellen, die…" at bounding box center [732, 380] width 412 height 26
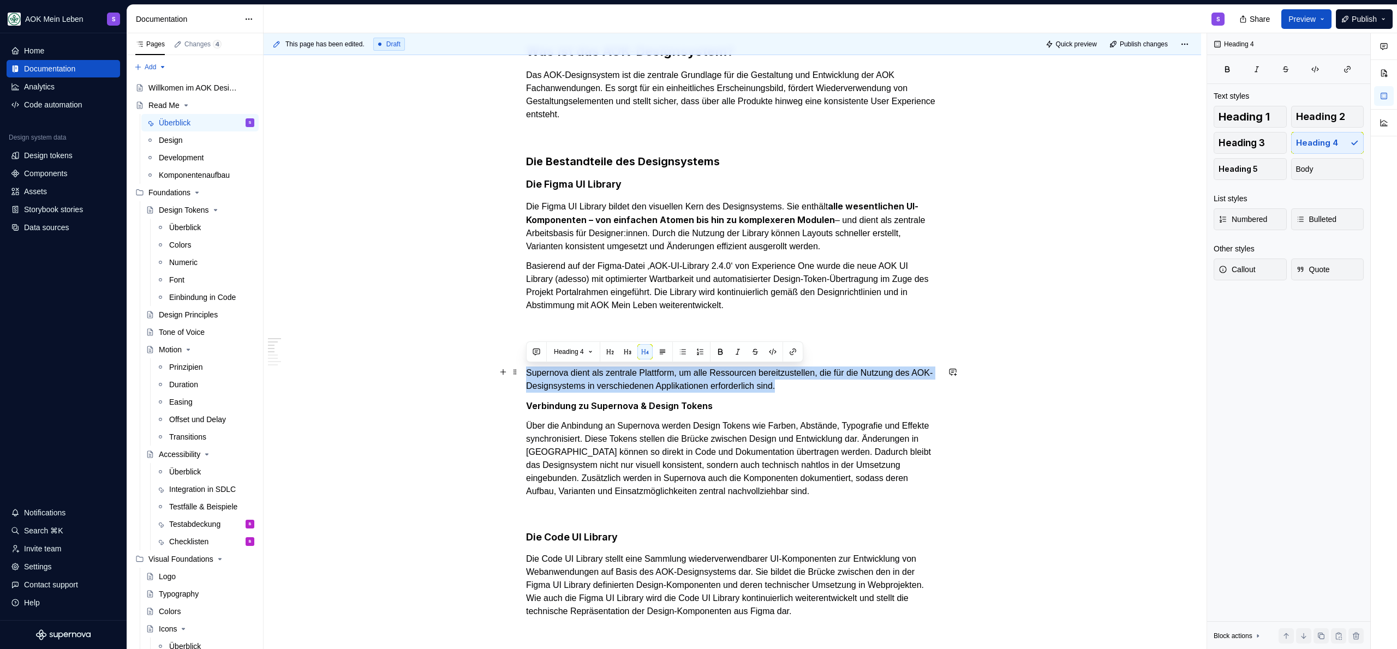
click at [559, 375] on p "Supernova dient als zentrale Plattform, um alle Ressourcen bereitzustellen, die…" at bounding box center [732, 380] width 412 height 26
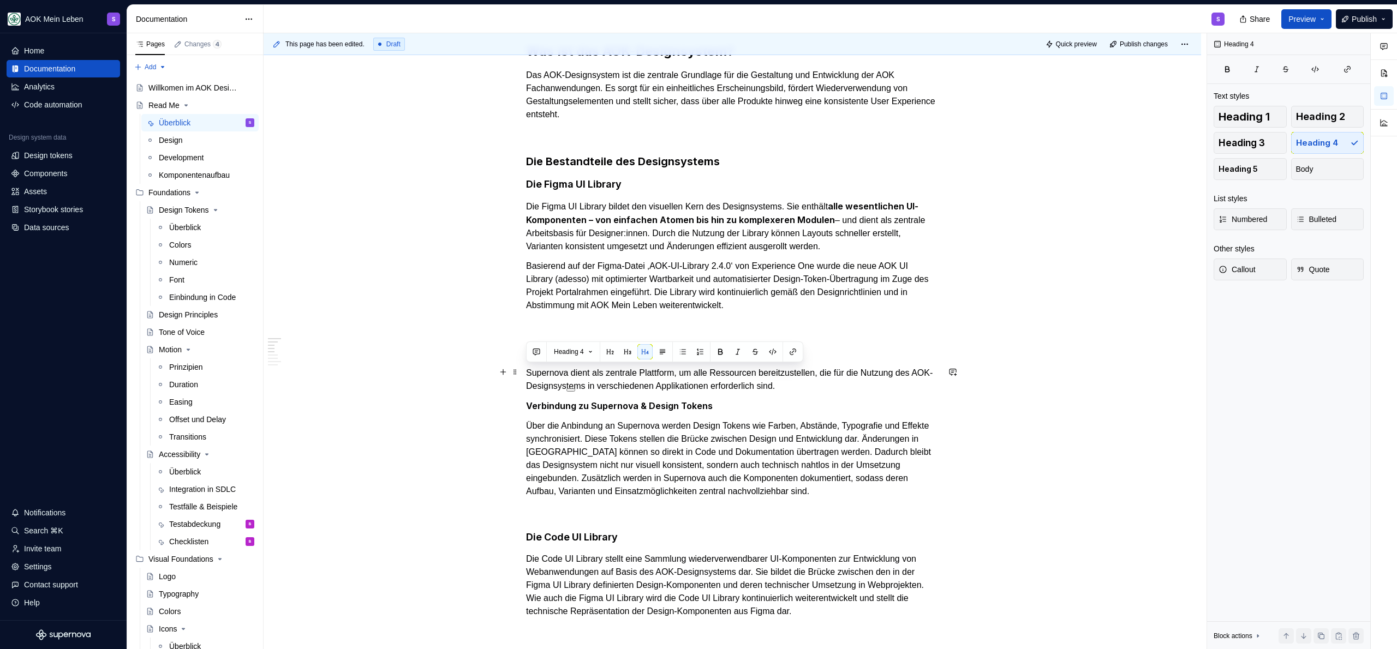
click at [769, 373] on p "Supernova dient als zentrale Plattform, um alle Ressourcen bereitzustellen, die…" at bounding box center [732, 380] width 412 height 26
click at [827, 384] on p "Supernova dient als zentrale Plattform, um alle Ressourcen bereitzustellen, die…" at bounding box center [732, 380] width 412 height 26
click at [790, 388] on p "Supernova dient als zentrale Plattform, um alle Ressourcen bereitzustellen, die…" at bounding box center [732, 380] width 412 height 26
click at [843, 388] on p "Supernova dient als zentrale Plattform, um alle Ressourcen bereitzustellen, die…" at bounding box center [732, 380] width 412 height 26
click at [758, 409] on p "Verbindung zu Supernova & Design Tokens" at bounding box center [732, 406] width 412 height 14
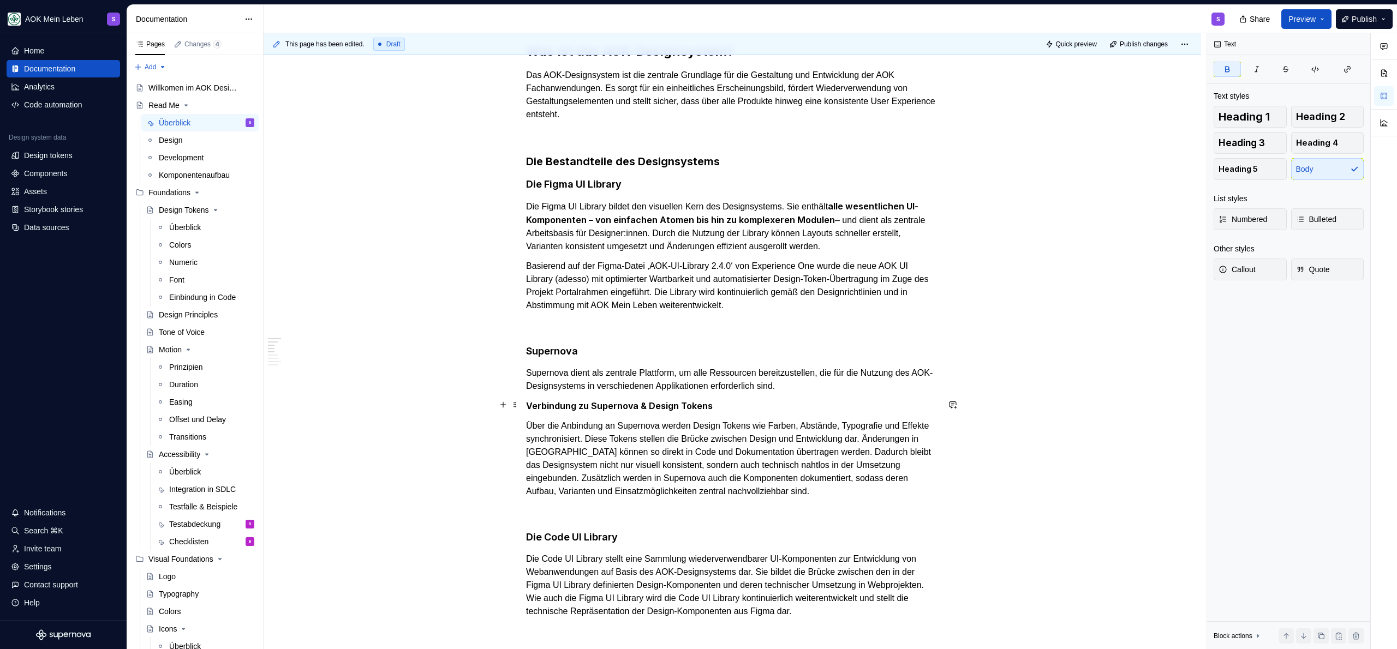
click at [575, 406] on strong "Verbindung zu Supernova & Design Tokens" at bounding box center [619, 405] width 187 height 11
click at [579, 404] on strong "Verbindung zu Supernova & Design Tokens" at bounding box center [619, 405] width 187 height 11
click at [778, 404] on p "Verbindung Figma zu Supernova & Design Tokens" at bounding box center [732, 406] width 412 height 14
drag, startPoint x: 665, startPoint y: 408, endPoint x: 784, endPoint y: 406, distance: 119.0
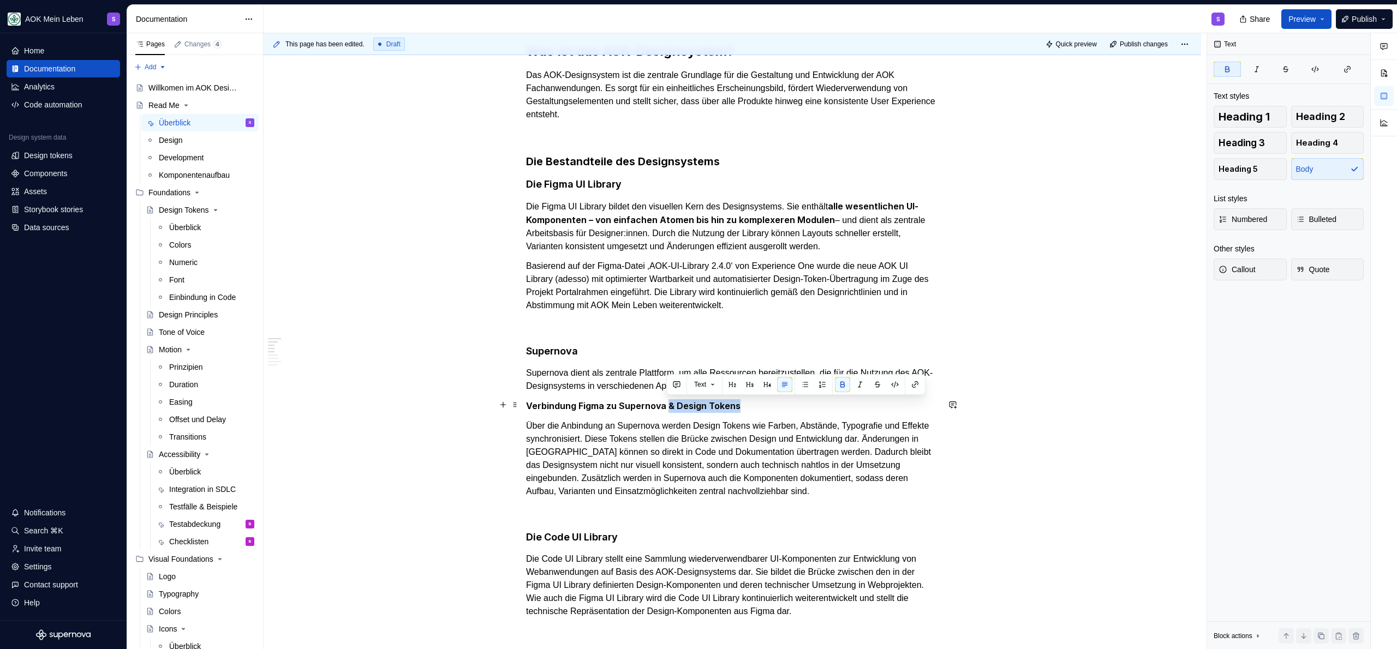
click at [784, 406] on p "Verbindung Figma zu Supernova & Design Tokens" at bounding box center [732, 406] width 412 height 14
click at [684, 423] on p "Über die Anbindung an Supernova werden Design Tokens wie Farben, Abstände, Typo…" at bounding box center [732, 459] width 412 height 79
click at [614, 452] on p "Über die Anbindung an Supernova werden Design Tokens wie Farben, Abstände, Typo…" at bounding box center [732, 459] width 412 height 79
click at [595, 345] on h4 "Supernova" at bounding box center [732, 351] width 412 height 13
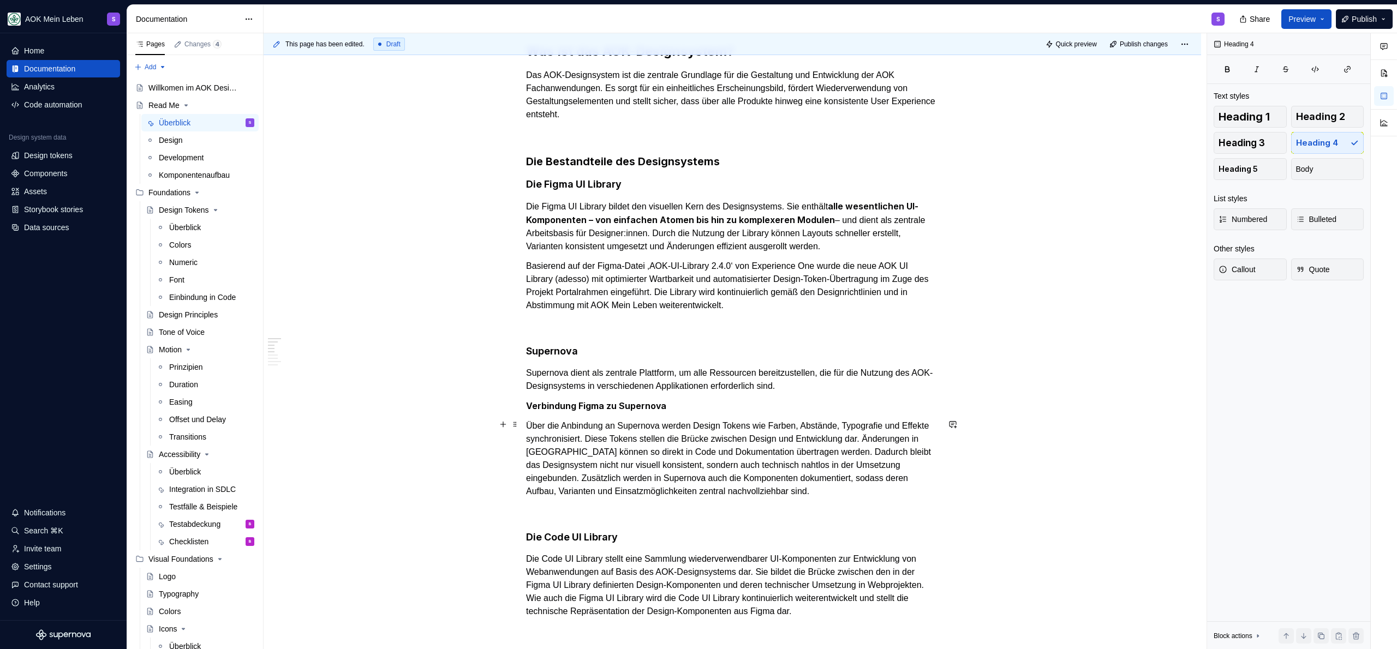
click at [681, 481] on p "Über die Anbindung an Supernova werden Design Tokens wie Farben, Abstände, Typo…" at bounding box center [732, 459] width 412 height 79
click at [677, 404] on p "Verbindung Figma zu Supernova" at bounding box center [732, 406] width 412 height 14
click at [627, 536] on h4 "Die Code UI Library" at bounding box center [732, 537] width 412 height 13
click at [697, 399] on p "Verbindung Figma zu Supernova" at bounding box center [732, 406] width 412 height 14
click at [693, 403] on p "Verbindung Figma zu Supernova" at bounding box center [732, 406] width 412 height 14
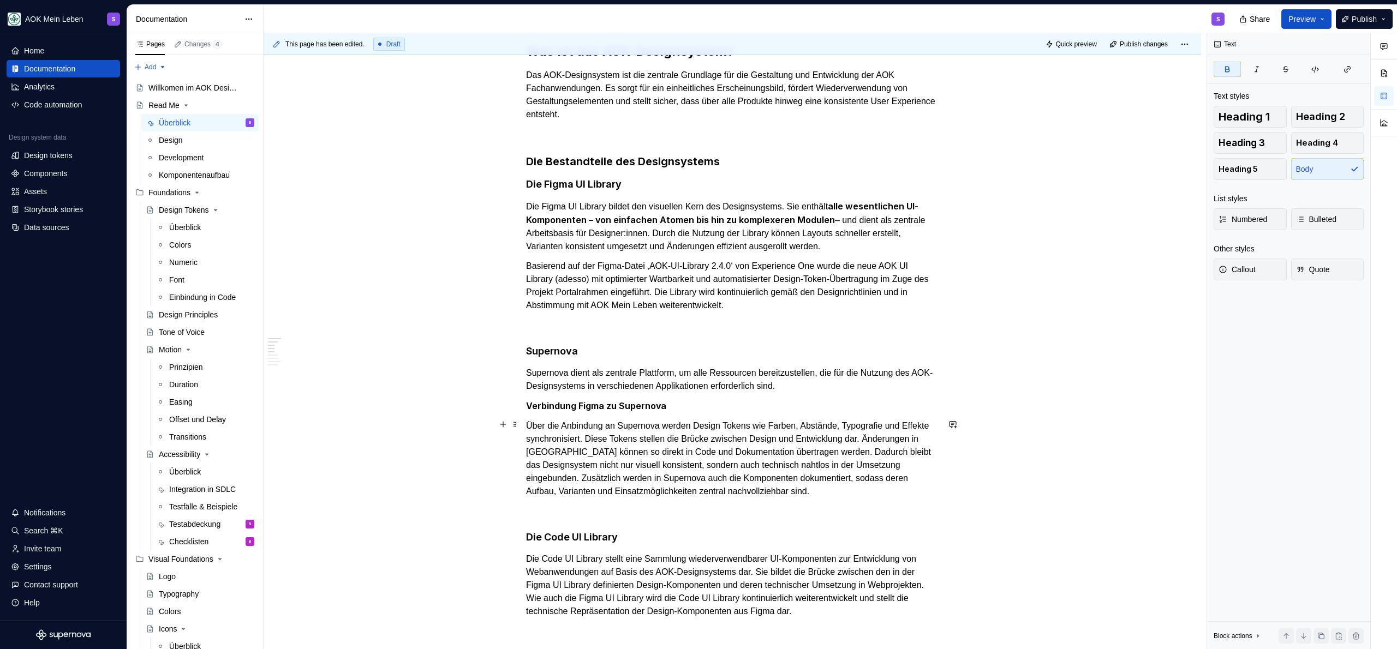
click at [768, 428] on p "Über die Anbindung an Supernova werden Design Tokens wie Farben, Abstände, Typo…" at bounding box center [732, 459] width 412 height 79
click at [625, 437] on p "Über die Anbindung an Supernova werden Design Tokens wie Farben, Abstände, Typo…" at bounding box center [732, 459] width 412 height 79
click at [617, 438] on p "Über die Anbindung an Supernova werden Design Tokens wie Farben, Abstände, Typo…" at bounding box center [732, 459] width 412 height 79
click at [723, 405] on p "Verbindung Figma zu Supernova" at bounding box center [732, 406] width 412 height 14
click at [607, 406] on strong "Verbindung Figma zu Supernova zu Code UI" at bounding box center [620, 405] width 188 height 11
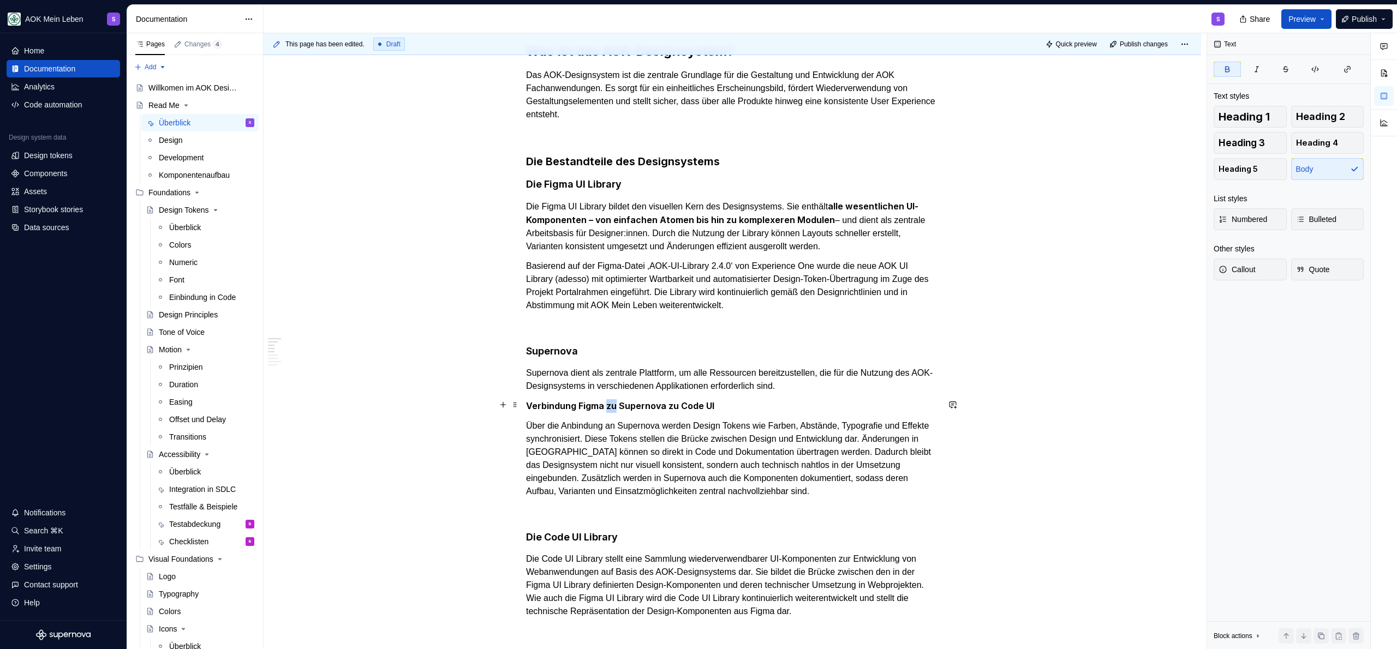
click at [606, 407] on strong "Verbindung Figma zu Supernova zu Code UI" at bounding box center [620, 405] width 188 height 11
click at [661, 403] on strong "Verbindung Figma - Supernova zu Code UI" at bounding box center [617, 405] width 182 height 11
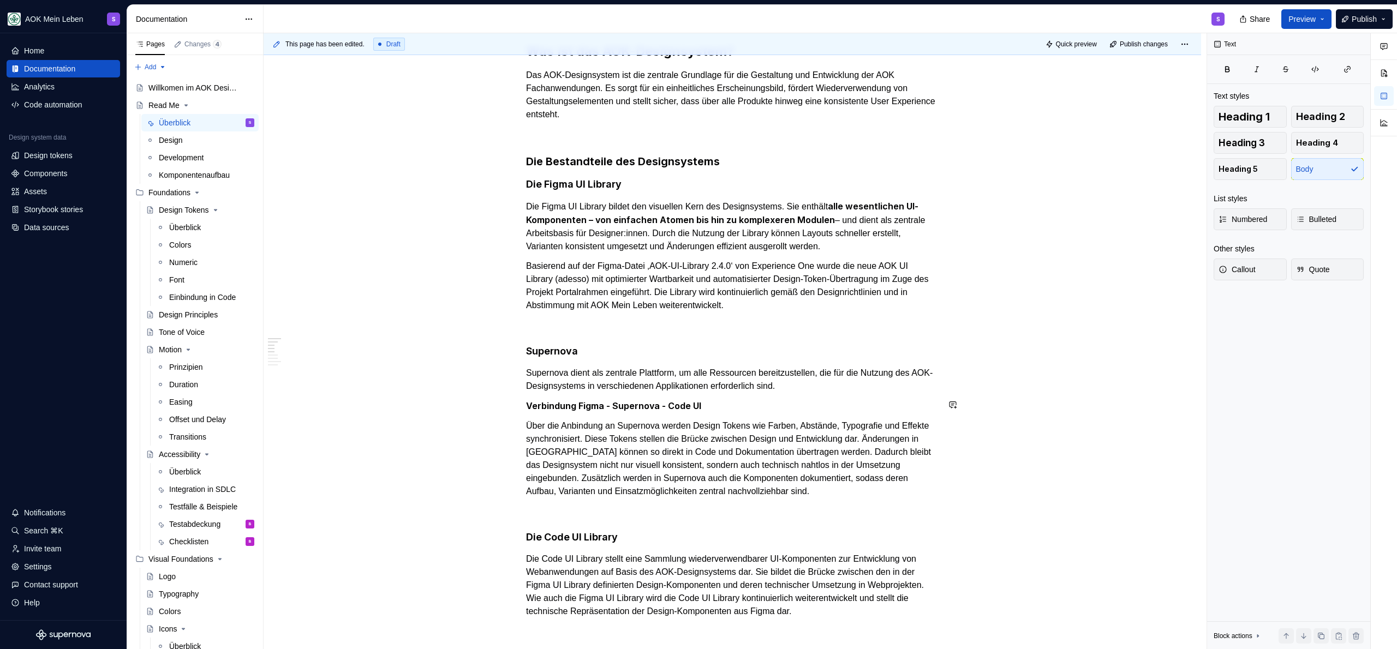
click at [727, 404] on p "Verbindung Figma - Supernova - Code UI" at bounding box center [732, 406] width 412 height 14
click at [624, 456] on p "Über die Anbindung an Supernova werden Design Tokens wie Farben, Abstände, Typo…" at bounding box center [732, 459] width 412 height 79
click at [707, 426] on p "Über die Anbindung an Supernova werden Design Tokens wie Farben, Abstände, Typo…" at bounding box center [732, 459] width 412 height 79
click at [611, 426] on p "Über die Anbindung an Supernova werden Design Tokens wie Farben, Abstände, Typo…" at bounding box center [732, 459] width 412 height 79
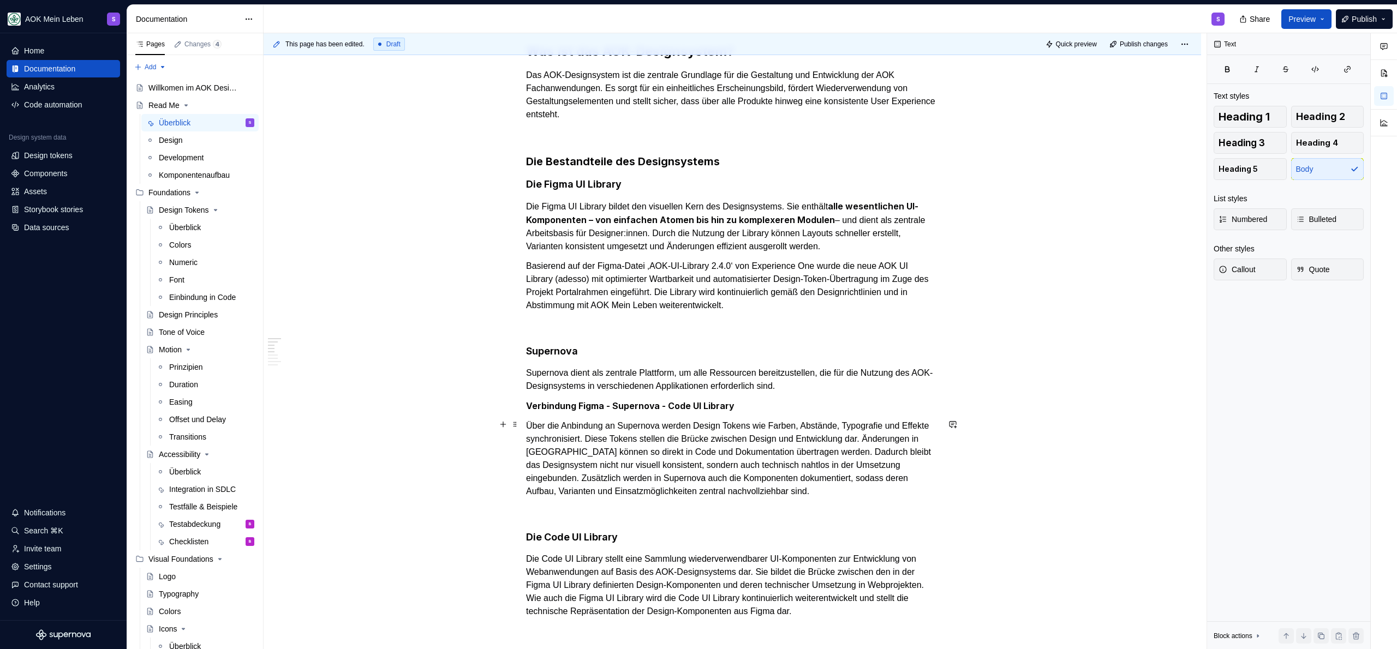
click at [568, 426] on p "Über die Anbindung an Supernova werden Design Tokens wie Farben, Abstände, Typo…" at bounding box center [732, 459] width 412 height 79
click at [561, 425] on p "Über die Anbindung an Supernova werden Design Tokens wie Farben, Abstände, Typo…" at bounding box center [732, 459] width 412 height 79
click at [533, 427] on p "Über die Anbindung an Supernova werden Design Tokens wie Farben, Abstände, Typo…" at bounding box center [732, 459] width 412 height 79
click at [595, 421] on p "Über die Anbindung an Supernova werden Design Tokens wie Farben, Abstände, Typo…" at bounding box center [732, 459] width 412 height 79
click at [621, 426] on p "Über die Anbindung an Supernova werden Design Tokens wie Farben, Abstände, Typo…" at bounding box center [732, 459] width 412 height 79
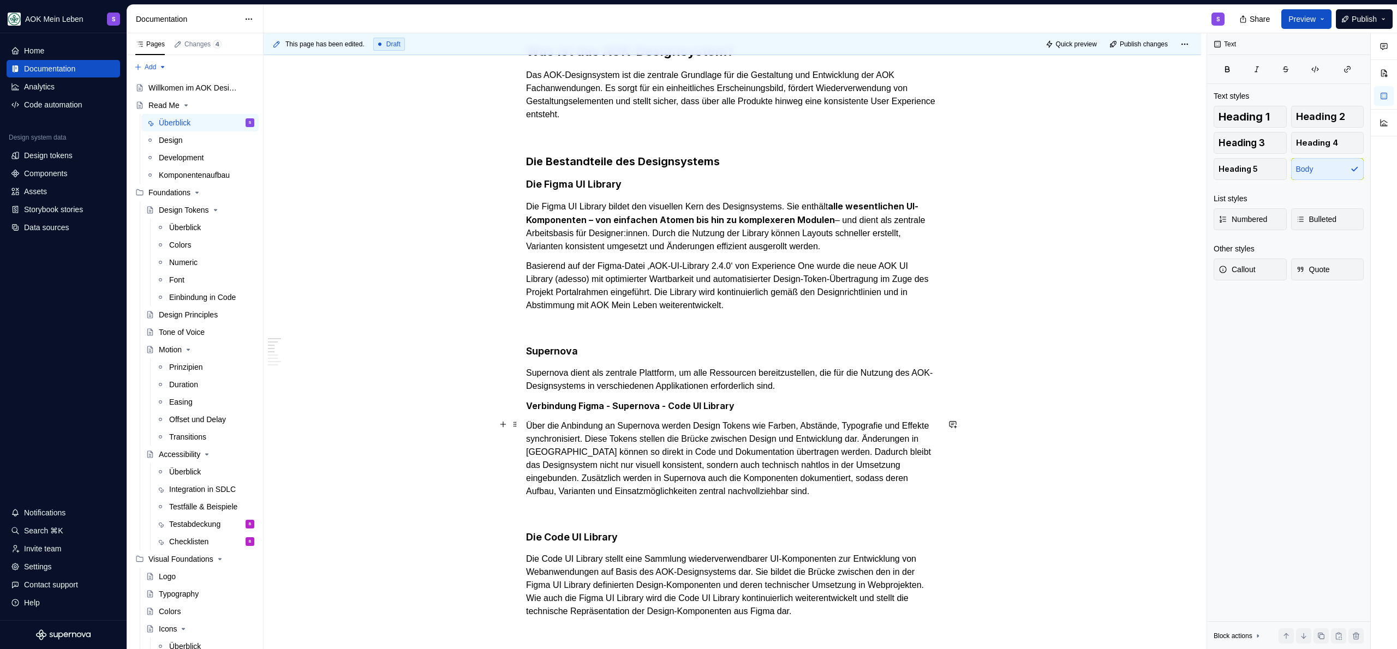
click at [798, 427] on p "Über die Anbindung an Supernova werden Design Tokens wie Farben, Abstände, Typo…" at bounding box center [732, 459] width 412 height 79
click at [526, 424] on p "Über die Anbindung an Supernova werden Design Tokens wie Farben, Abstände, Typo…" at bounding box center [732, 459] width 412 height 79
click at [616, 436] on p "Figma ist mit Supernova verbunden und es werden Design Tokens wie Farben, Abstä…" at bounding box center [732, 459] width 412 height 79
click at [680, 438] on p "Figma ist mit Supernova verbunden und es werden Design Tokens wie Farben, Abstä…" at bounding box center [732, 459] width 412 height 79
click at [681, 436] on p "Figma ist mit Supernova verbunden und es werden Design Tokens wie Farben, Abstä…" at bounding box center [732, 459] width 412 height 79
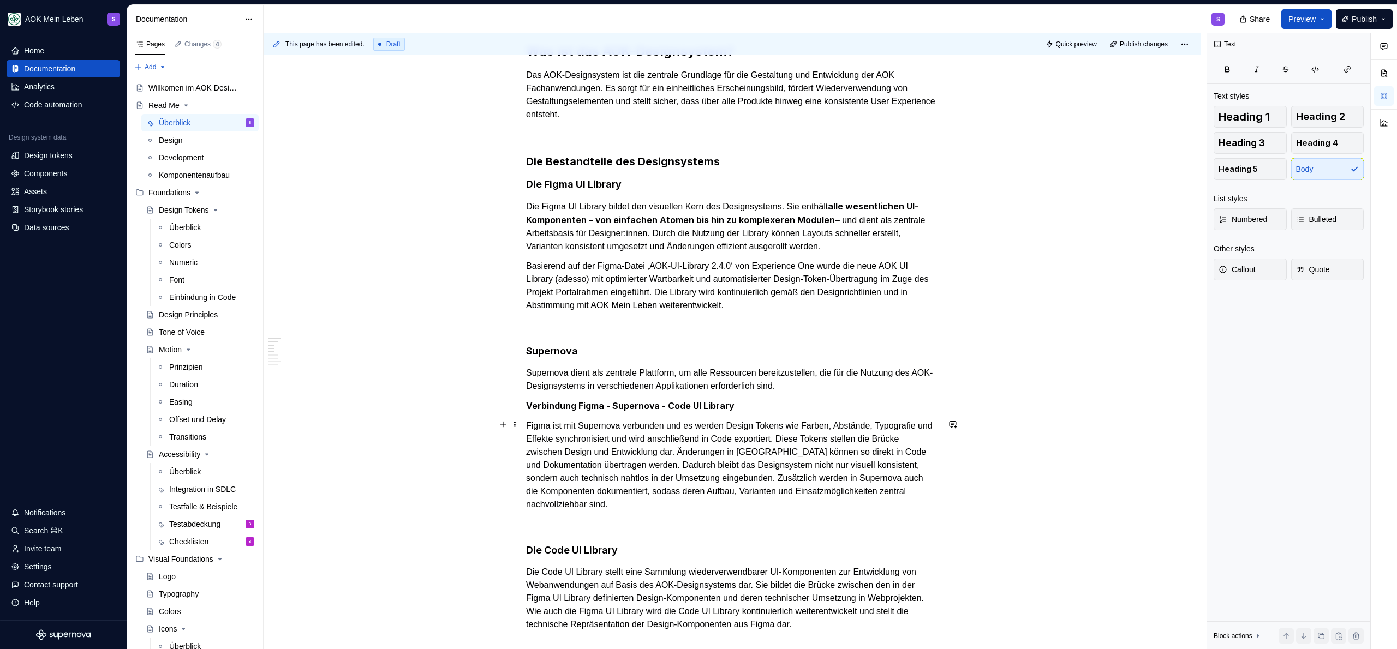
click at [889, 435] on p "Figma ist mit Supernova verbunden und es werden Design Tokens wie Farben, Abstä…" at bounding box center [732, 466] width 412 height 92
click at [852, 440] on p "Figma ist mit Supernova verbunden und es werden Design Tokens wie Farben, Abstä…" at bounding box center [732, 466] width 412 height 92
click at [881, 434] on p "Figma ist mit Supernova verbunden und es werden Design Tokens wie Farben, Abstä…" at bounding box center [732, 466] width 412 height 92
click at [874, 438] on p "Figma ist mit Supernova verbunden und es werden Design Tokens wie Farben, Abstä…" at bounding box center [732, 466] width 412 height 92
click at [589, 449] on p "Figma ist mit Supernova verbunden und es werden Design Tokens wie Farben, Abstä…" at bounding box center [732, 466] width 412 height 92
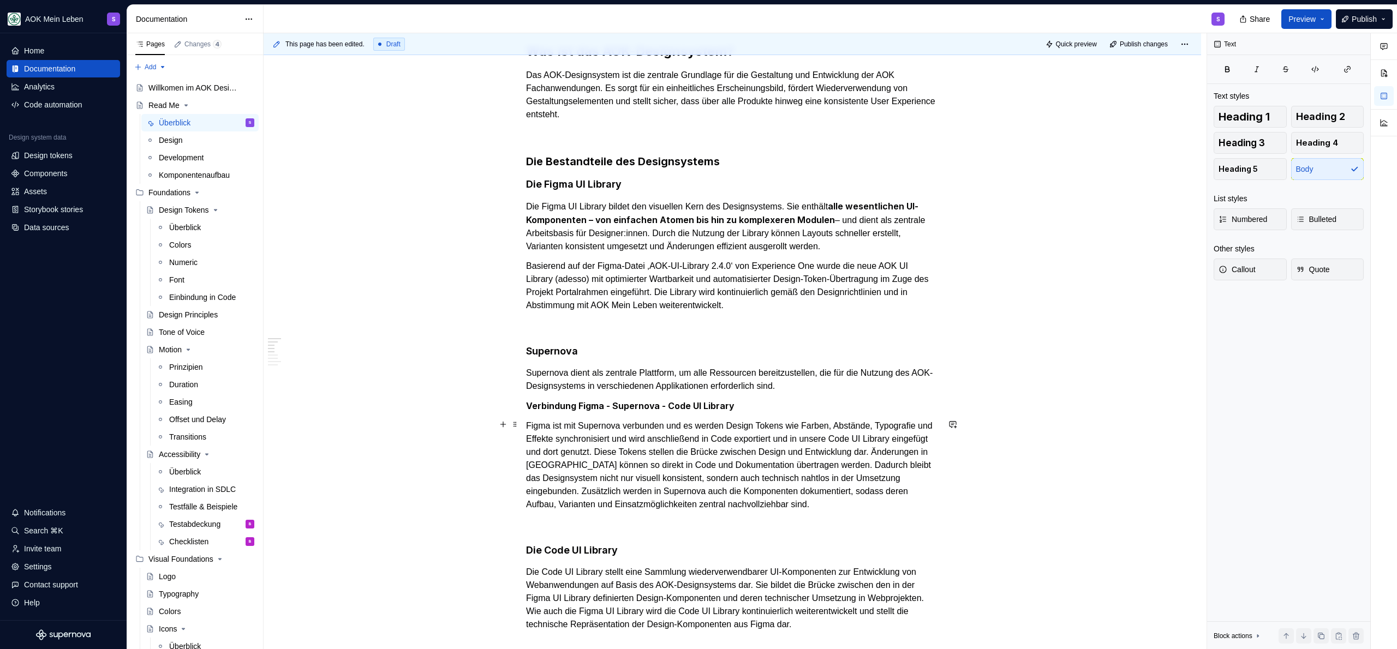
click at [670, 450] on p "Figma ist mit Supernova verbunden und es werden Design Tokens wie Farben, Abstä…" at bounding box center [732, 466] width 412 height 92
click at [648, 452] on p "Figma ist mit Supernova verbunden und es werden Design Tokens wie Farben, Abstä…" at bounding box center [732, 466] width 412 height 92
click at [787, 438] on p "Figma ist mit Supernova verbunden und es werden Design Tokens wie Farben, Abstä…" at bounding box center [732, 466] width 412 height 92
click at [865, 437] on p "Figma ist mit Supernova verbunden und es werden Design Tokens wie Farben, Abstä…" at bounding box center [732, 466] width 412 height 92
click at [865, 438] on p "Figma ist mit Supernova verbunden und es werden Design Tokens wie Farben, Abstä…" at bounding box center [732, 466] width 412 height 92
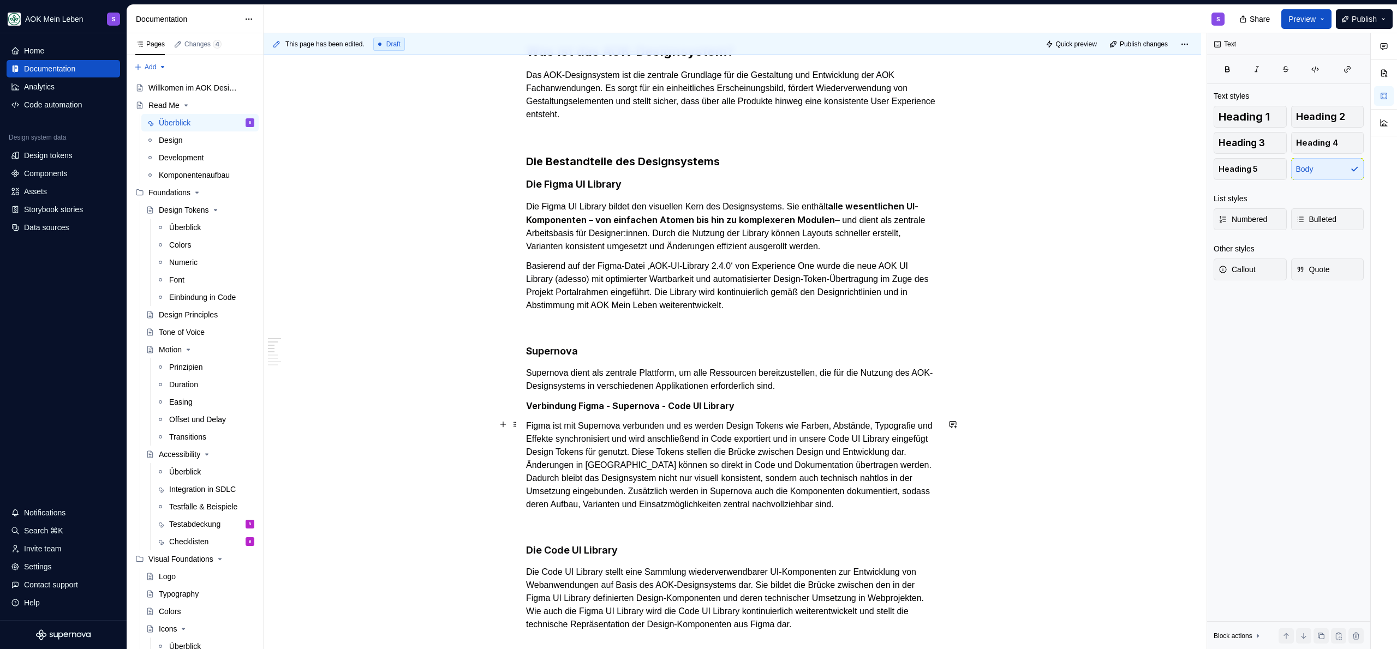
click at [865, 439] on p "Figma ist mit Supernova verbunden und es werden Design Tokens wie Farben, Abstä…" at bounding box center [732, 466] width 412 height 92
click at [577, 456] on p "Figma ist mit Supernova verbunden und es werden Design Tokens wie Farben, Abstä…" at bounding box center [732, 466] width 412 height 92
click at [750, 484] on p "Figma ist mit Supernova verbunden und es werden Design Tokens wie Farben, Abstä…" at bounding box center [732, 466] width 412 height 92
click at [599, 451] on p "Figma ist mit Supernova verbunden und es werden Design Tokens wie Farben, Abstä…" at bounding box center [732, 466] width 412 height 92
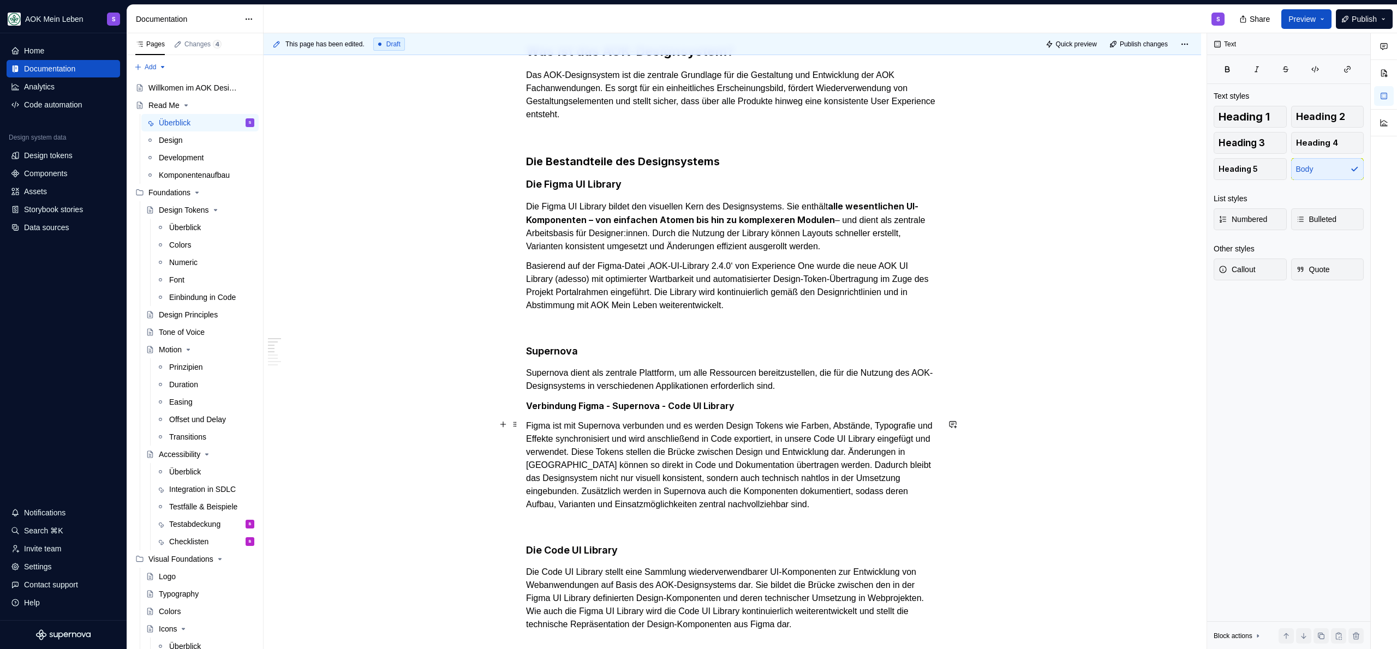
click at [792, 442] on p "Figma ist mit Supernova verbunden und es werden Design Tokens wie Farben, Abstä…" at bounding box center [732, 466] width 412 height 92
drag, startPoint x: 681, startPoint y: 453, endPoint x: 709, endPoint y: 458, distance: 27.6
click at [681, 453] on p "Figma ist mit Supernova verbunden und es werden Design Tokens wie Farben, Abstä…" at bounding box center [732, 466] width 412 height 92
click at [797, 459] on p "Figma ist mit Supernova verbunden und es werden Design Tokens wie Farben, Abstä…" at bounding box center [732, 466] width 412 height 92
click at [895, 450] on p "Figma ist mit Supernova verbunden und es werden Design Tokens wie Farben, Abstä…" at bounding box center [732, 466] width 412 height 92
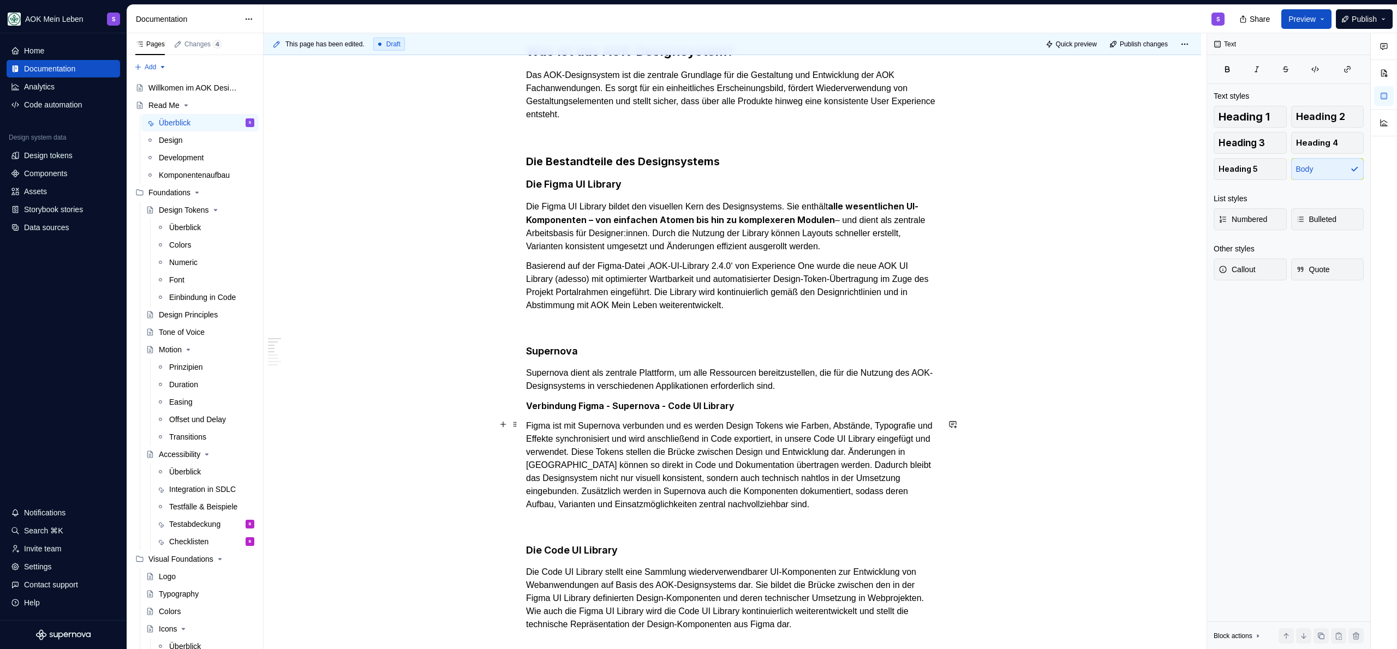
click at [624, 473] on p "Figma ist mit Supernova verbunden und es werden Design Tokens wie Farben, Abstä…" at bounding box center [732, 466] width 412 height 92
click at [717, 466] on p "Figma ist mit Supernova verbunden und es werden Design Tokens wie Farben, Abstä…" at bounding box center [732, 466] width 412 height 92
click at [575, 476] on p "Figma ist mit Supernova verbunden und es werden Design Tokens wie Farben, Abstä…" at bounding box center [732, 466] width 412 height 92
click at [708, 479] on p "Figma ist mit Supernova verbunden und es werden Design Tokens wie Farben, Abstä…" at bounding box center [732, 466] width 412 height 92
click at [809, 480] on p "Figma ist mit Supernova verbunden und es werden Design Tokens wie Farben, Abstä…" at bounding box center [732, 466] width 412 height 92
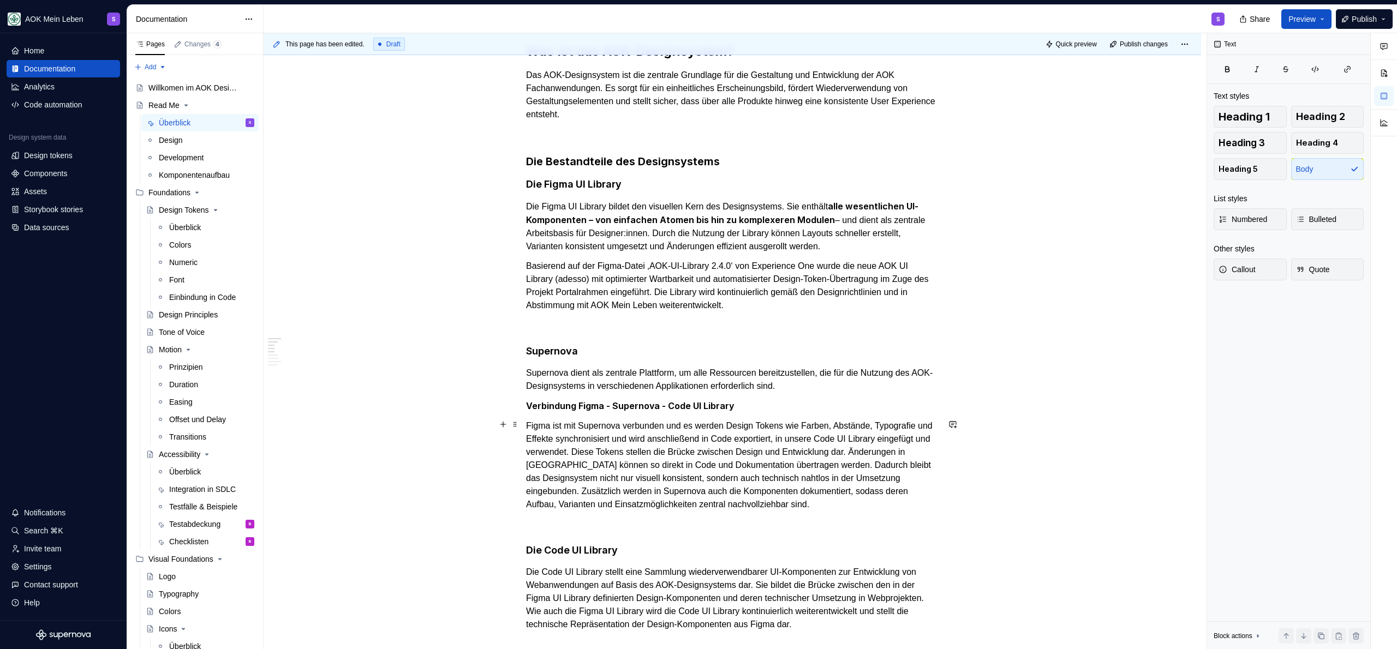
click at [630, 511] on p "Figma ist mit Supernova verbunden und es werden Design Tokens wie Farben, Abstä…" at bounding box center [732, 466] width 412 height 92
click at [587, 531] on p at bounding box center [732, 524] width 412 height 13
click at [622, 511] on p "Figma ist mit Supernova verbunden und es werden Design Tokens wie Farben, Abstä…" at bounding box center [732, 466] width 412 height 92
click at [606, 511] on p "Figma ist mit Supernova verbunden und es werden Design Tokens wie Farben, Abstä…" at bounding box center [732, 466] width 412 height 92
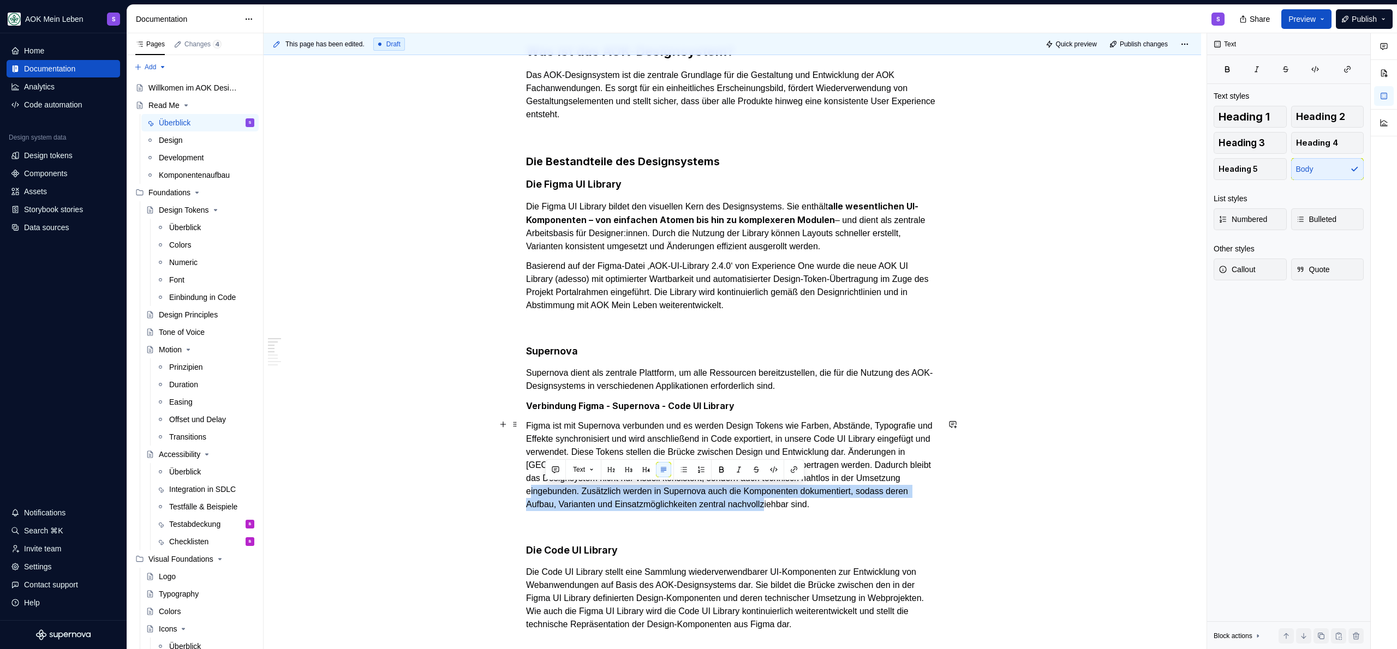
drag, startPoint x: 606, startPoint y: 512, endPoint x: 693, endPoint y: 488, distance: 90.9
click at [693, 488] on p "Figma ist mit Supernova verbunden und es werden Design Tokens wie Farben, Abstä…" at bounding box center [732, 466] width 412 height 92
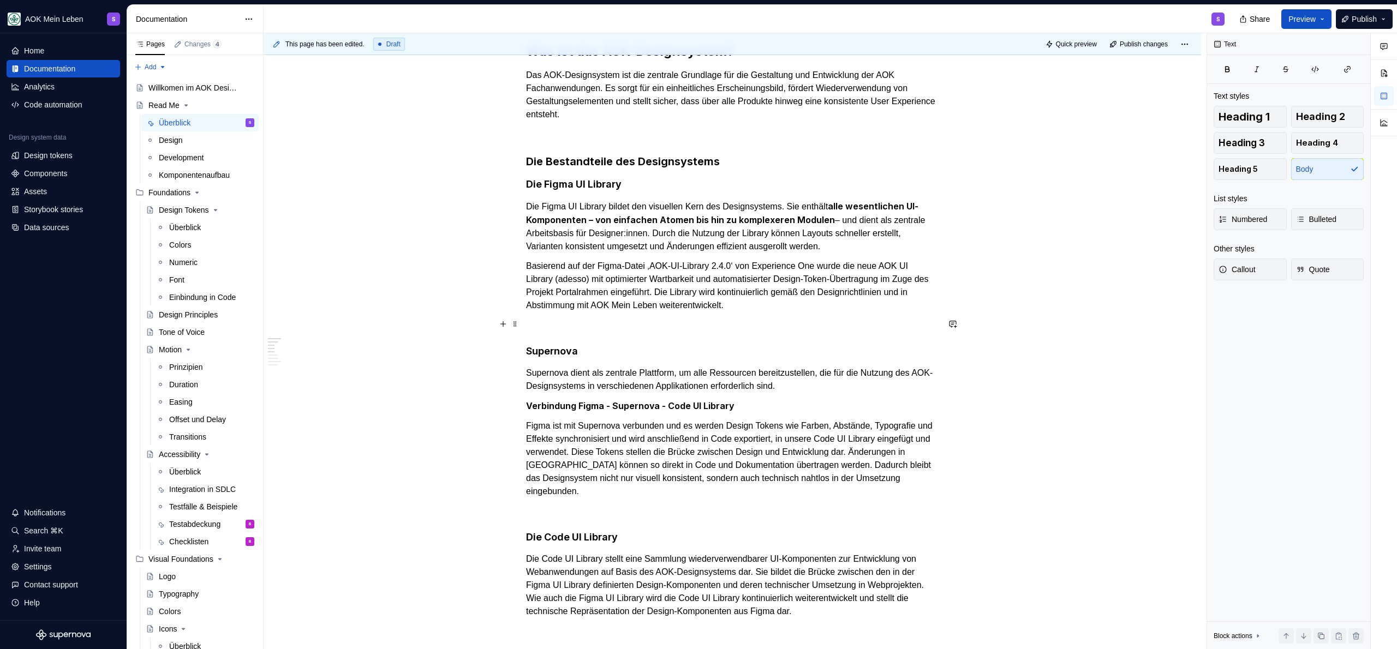
click at [713, 328] on p at bounding box center [732, 325] width 412 height 13
click at [850, 386] on p "Supernova dient als zentrale Plattform, um alle Ressourcen bereitzustellen, die…" at bounding box center [732, 380] width 412 height 26
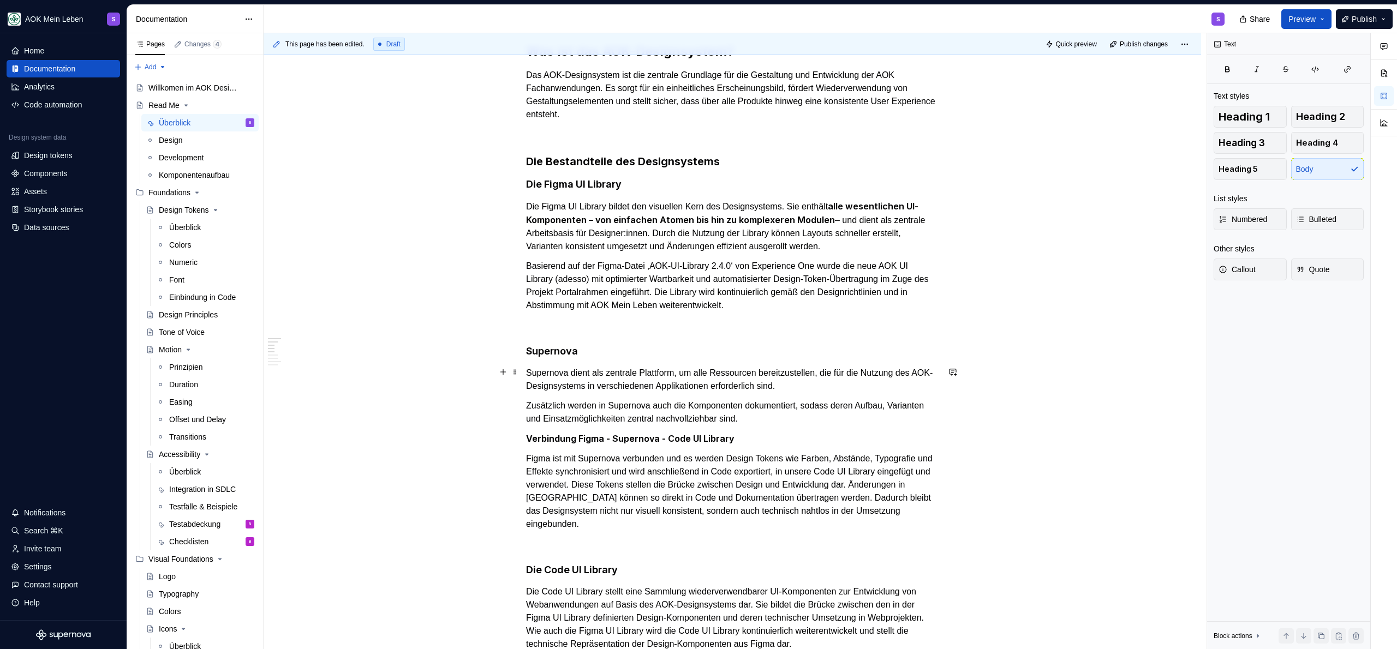
click at [848, 381] on p "Supernova dient als zentrale Plattform, um alle Ressourcen bereitzustellen, die…" at bounding box center [732, 380] width 412 height 26
click at [555, 404] on p "Zusätzlich werden in Supernova auch die Komponenten dokumentiert, sodass deren …" at bounding box center [732, 412] width 412 height 26
click at [622, 404] on p "Zusätzlich werden in Supernova auch die Komponenten dokumentiert, sodass deren …" at bounding box center [732, 412] width 412 height 26
drag, startPoint x: 605, startPoint y: 406, endPoint x: 521, endPoint y: 405, distance: 84.0
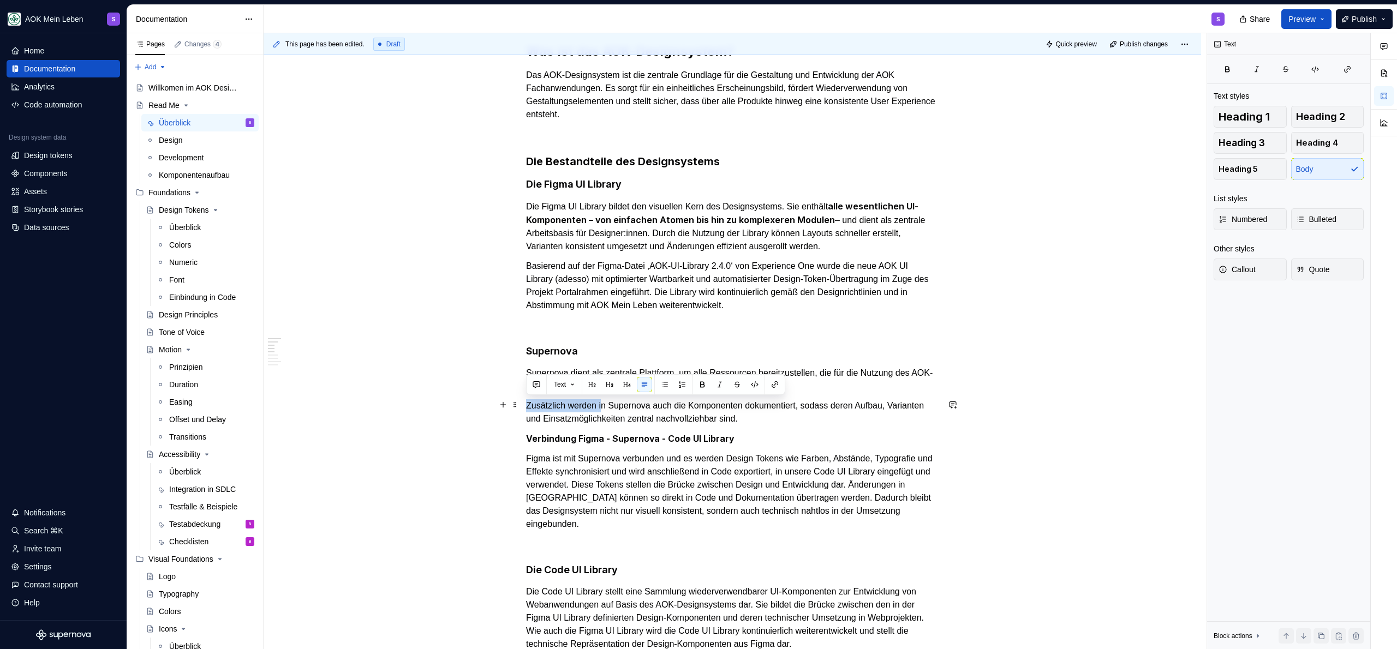
drag, startPoint x: 585, startPoint y: 404, endPoint x: 601, endPoint y: 432, distance: 32.5
click at [585, 404] on p "Komponenten dokumentiert, sodass deren Aufbau, Varianten und Einsatzmöglichkeit…" at bounding box center [732, 412] width 412 height 26
click at [705, 400] on p "Komponenten werden dokumentiert, sodass deren Aufbau, Varianten und Einsatzmögl…" at bounding box center [732, 412] width 412 height 26
click at [765, 403] on p "Komponenten werden dokumentiert, sodass deren Aufbau, Varianten und Einsatzmögl…" at bounding box center [732, 412] width 412 height 26
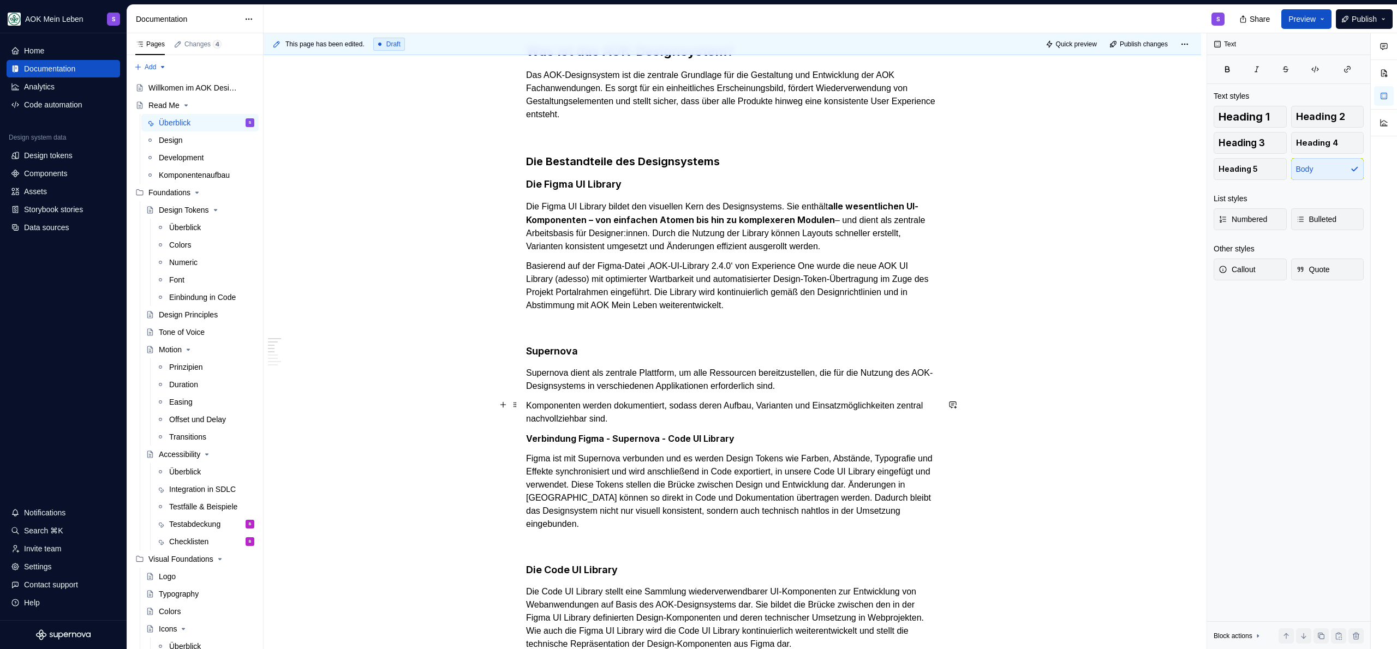
click at [856, 412] on p "Komponenten werden dokumentiert, sodass deren Aufbau, Varianten und Einsatzmögl…" at bounding box center [732, 412] width 412 height 26
click at [887, 404] on p "Komponenten werden dokumentiert, sodass deren Aufbau, Varianten und Einsatzmögl…" at bounding box center [732, 412] width 412 height 26
click at [669, 418] on p "Komponenten werden dokumentiert, sodass deren Aufbau, Varianten und Einsatzmögl…" at bounding box center [732, 412] width 412 height 26
click at [663, 421] on p "Komponenten werden dokumentiert, sodass deren Aufbau, Varianten und Einsatzmögl…" at bounding box center [732, 412] width 412 height 26
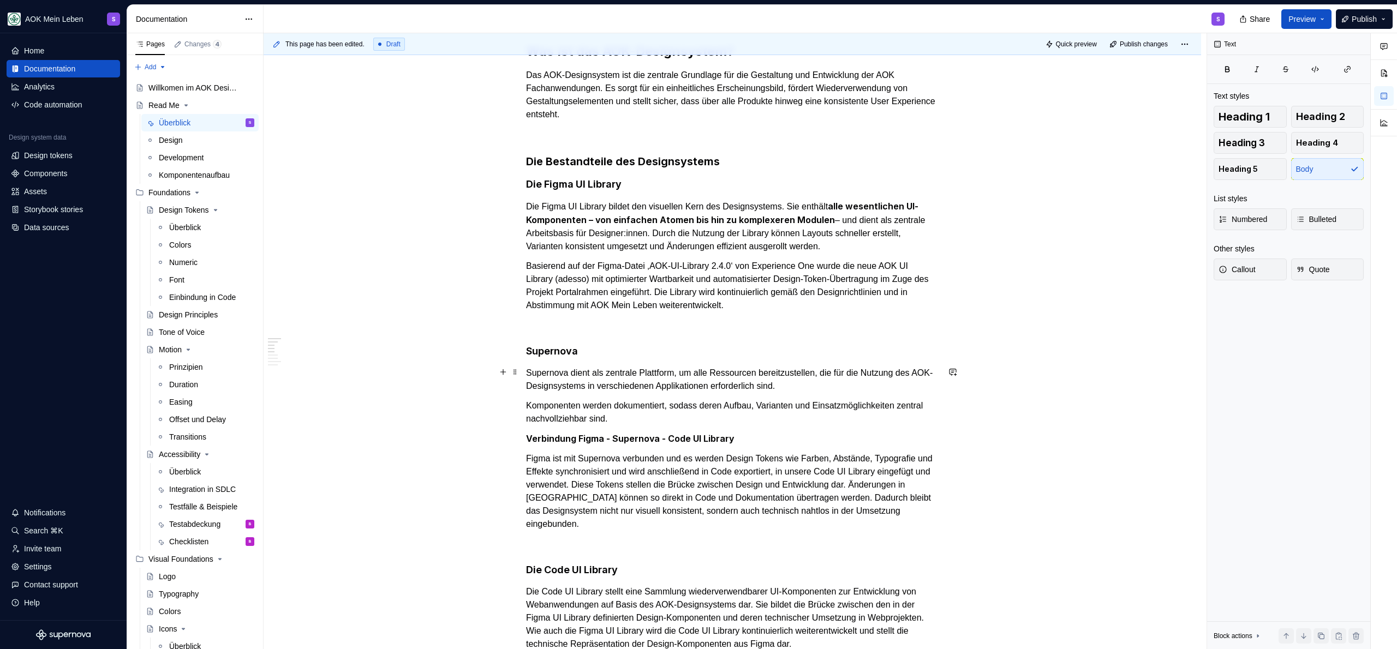
click at [892, 379] on p "Supernova dient als zentrale Plattform, um alle Ressourcen bereitzustellen, die…" at bounding box center [732, 380] width 412 height 26
click at [722, 422] on p "Komponenten werden dokumentiert, sodass deren Aufbau, Varianten und Einsatzmögl…" at bounding box center [732, 412] width 412 height 26
click at [529, 404] on p "Komponenten werden dokumentiert, sodass deren Aufbau, Varianten und Einsatzmögl…" at bounding box center [732, 412] width 412 height 26
click at [833, 384] on p "Supernova dient als zentrale Plattform, um alle Ressourcen bereitzustellen, die…" at bounding box center [732, 380] width 412 height 26
click at [660, 418] on p "Komponenten werden dokumentiert, sodass deren Aufbau, Varianten und Einsatzmögl…" at bounding box center [732, 412] width 412 height 26
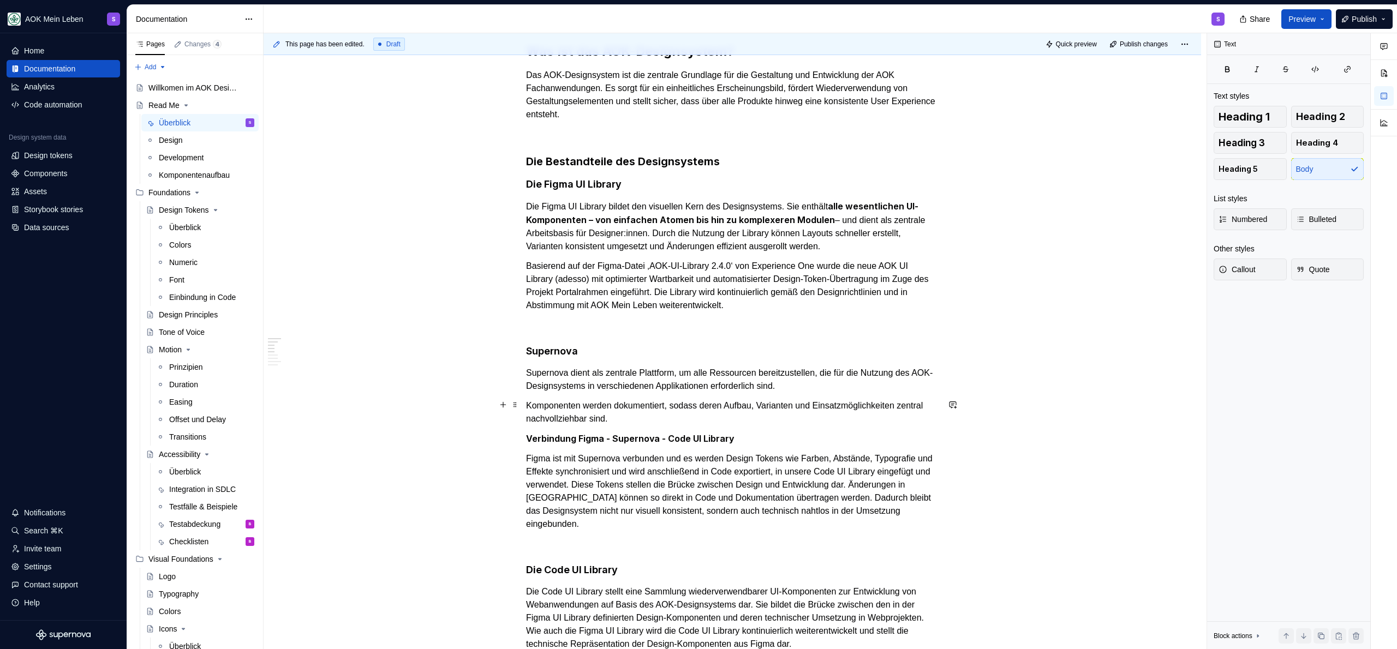
click at [528, 403] on p "Komponenten werden dokumentiert, sodass deren Aufbau, Varianten und Einsatzmögl…" at bounding box center [732, 412] width 412 height 26
drag, startPoint x: 751, startPoint y: 410, endPoint x: 750, endPoint y: 417, distance: 6.6
click at [750, 412] on p "Es werden Komponenten werden dokumentiert, sodass deren Aufbau, Varianten und E…" at bounding box center [732, 412] width 412 height 26
click at [750, 417] on p "Es werden Komponenten werden dokumentiert, sodass deren Aufbau, Varianten und E…" at bounding box center [732, 412] width 412 height 26
drag, startPoint x: 569, startPoint y: 402, endPoint x: 588, endPoint y: 489, distance: 88.7
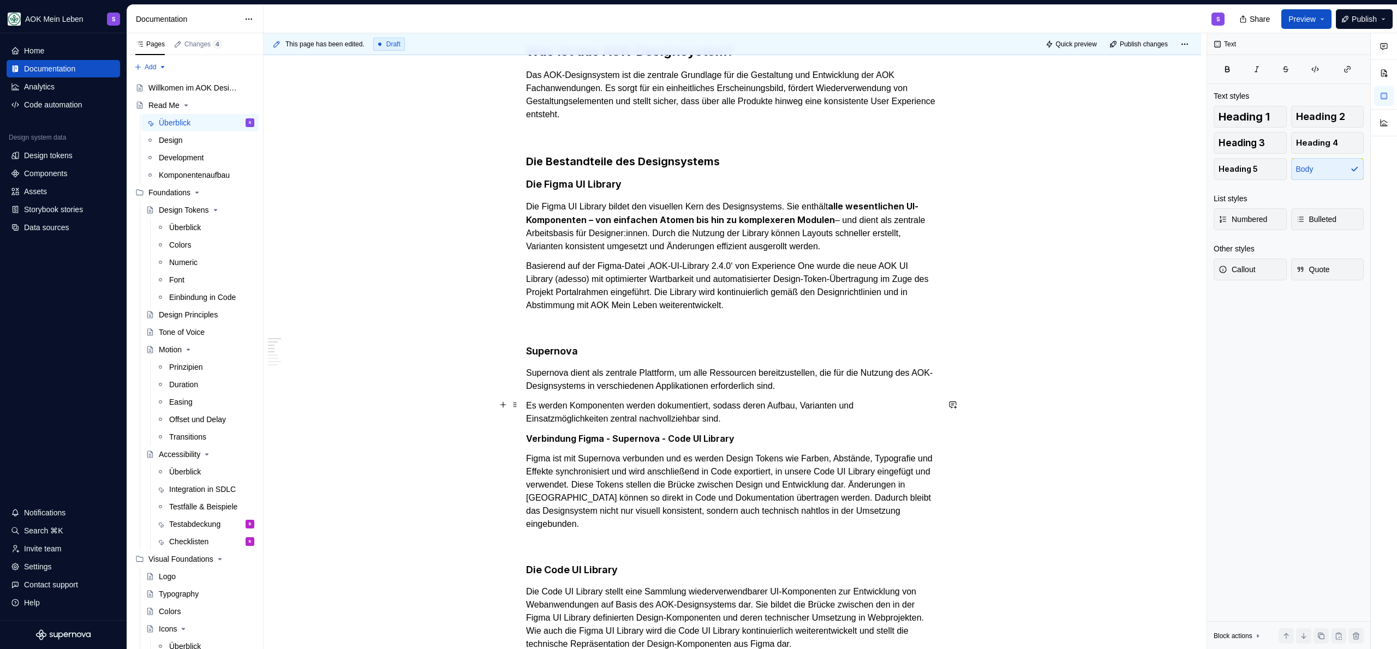
click at [569, 402] on p "Es werden Komponenten werden dokumentiert, sodass deren Aufbau, Varianten und E…" at bounding box center [732, 412] width 412 height 26
click at [564, 403] on p "Es werden Foundations, Visual Doundations Komponenten werden dokumentiert, soda…" at bounding box center [732, 412] width 412 height 26
click at [574, 405] on p "Es werden Foundations, Visual Doundations Komponenten werden dokumentiert, soda…" at bounding box center [732, 412] width 412 height 26
click at [567, 407] on p "Es werden Foundations, Visual Doundations Komponenten werden dokumentiert, soda…" at bounding box center [732, 412] width 412 height 26
click at [656, 405] on p "Es werden Foundations, Visual Doundations Komponenten werden dokumentiert, soda…" at bounding box center [732, 412] width 412 height 26
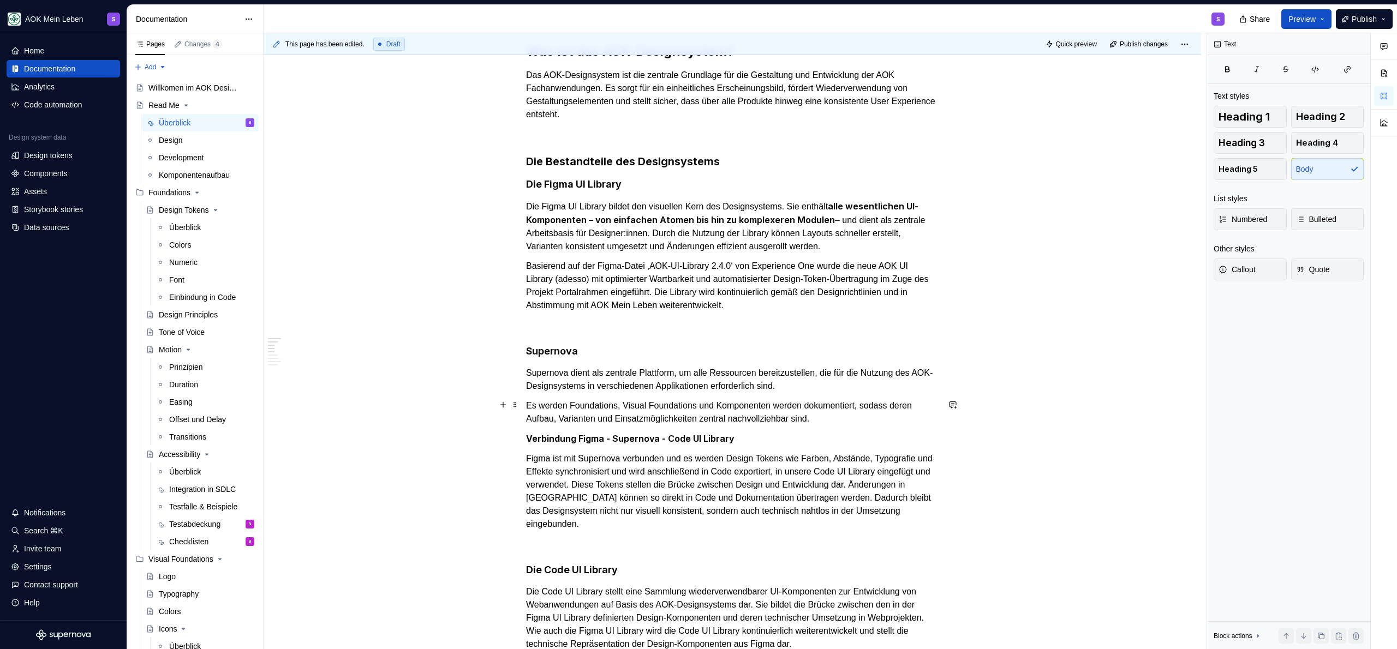
click at [800, 403] on p "Es werden Foundations, Visual Foundations und Komponenten werden dokumentiert, …" at bounding box center [732, 412] width 412 height 26
click at [676, 417] on p "Es werden Foundations, Visual Foundations und Komponenten dokumentiert, sodass …" at bounding box center [732, 412] width 412 height 26
click at [824, 422] on p "Es werden Foundations, Visual Foundations und Komponenten dokumentiert, sodass …" at bounding box center [732, 412] width 412 height 26
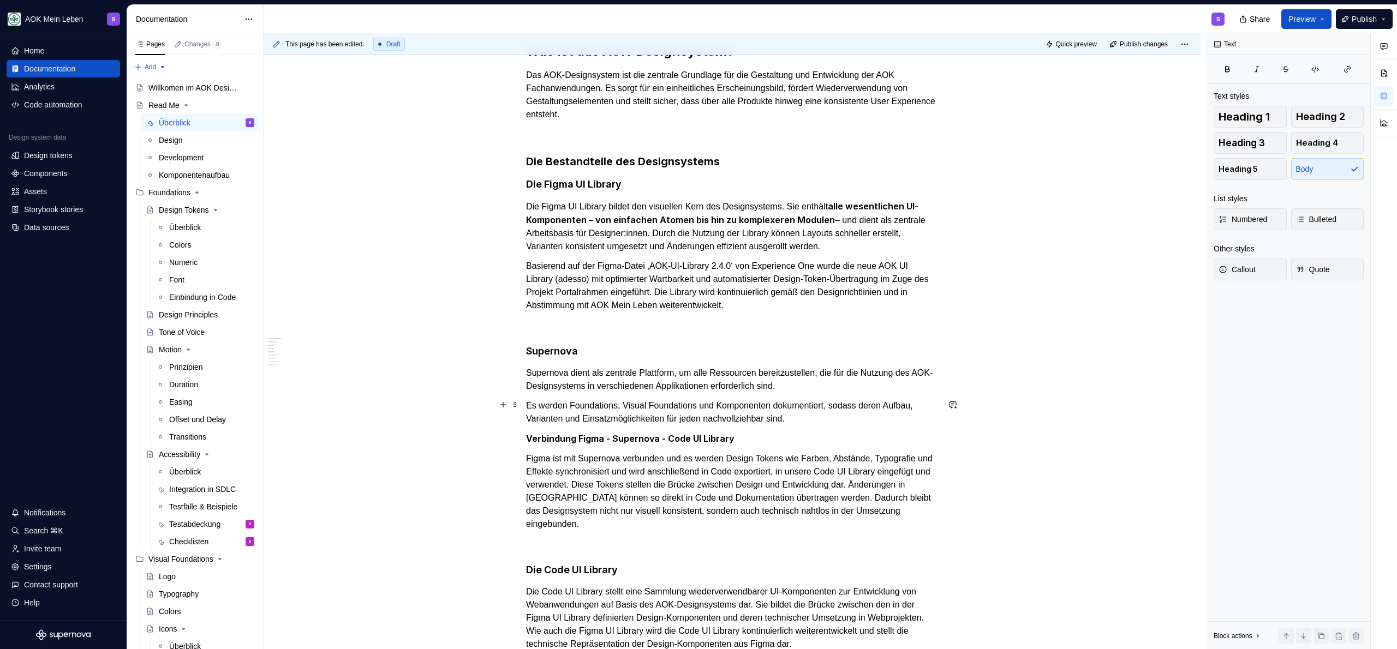
click at [687, 284] on p "Basierend auf der Figma-Datei ‚AOK-UI-Library 2.4.0‘ von Experience One wurde d…" at bounding box center [732, 286] width 412 height 52
click at [831, 304] on p "Basierend auf der Figma-Datei ‚AOK-UI-Library 2.4.0‘ von Experience One wurde d…" at bounding box center [732, 286] width 412 height 52
click at [844, 322] on p at bounding box center [732, 325] width 412 height 13
click at [770, 443] on p "Verbindung Figma - Supernova - Code UI Library" at bounding box center [732, 439] width 412 height 14
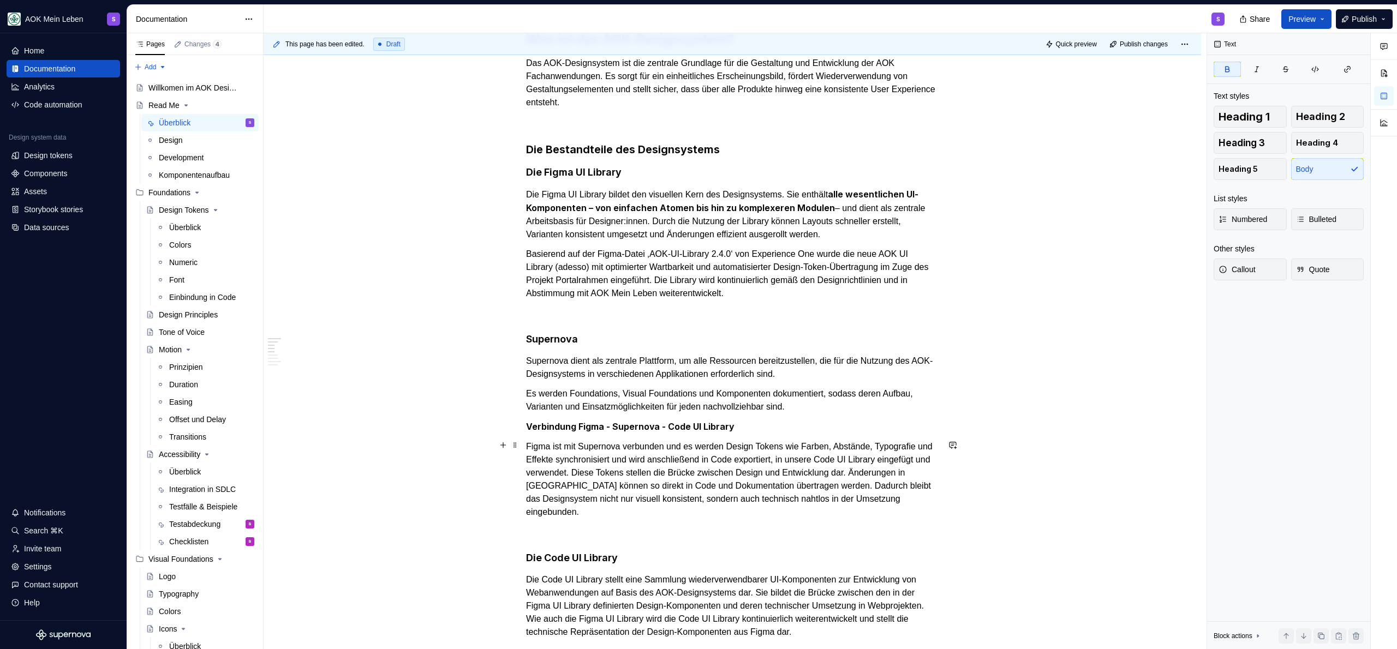
scroll to position [234, 0]
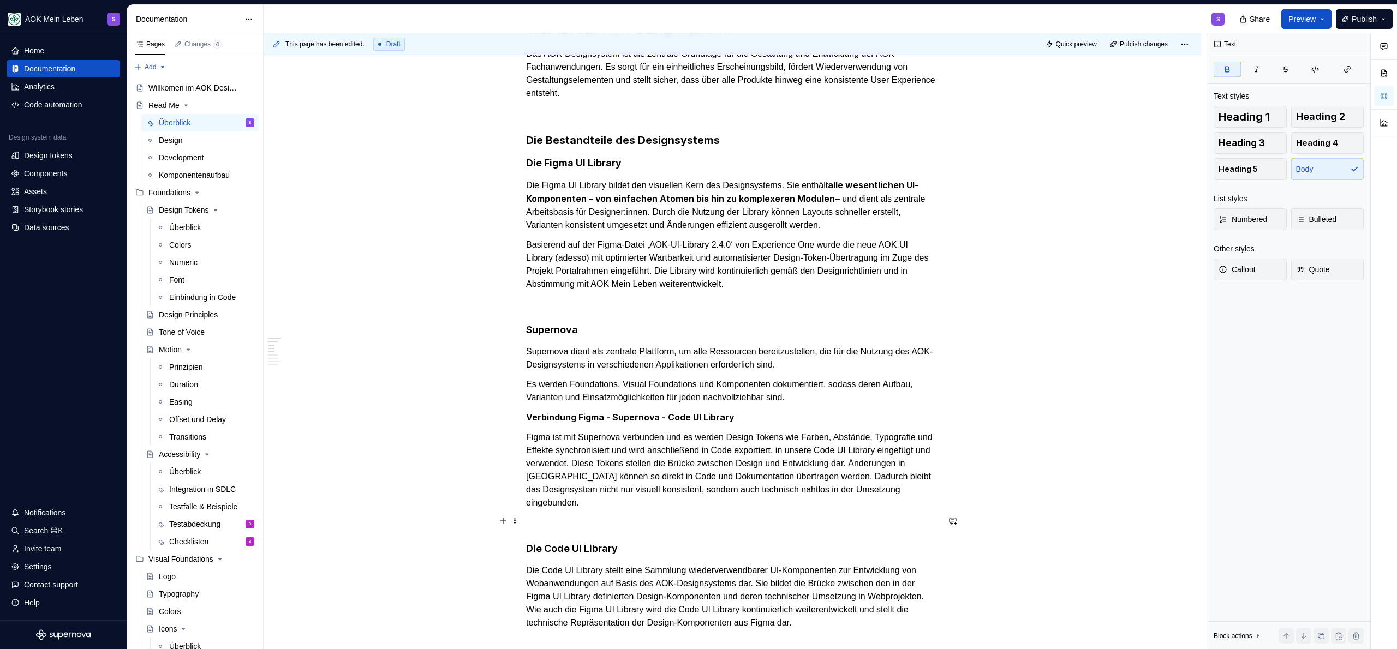
click at [558, 521] on p at bounding box center [732, 522] width 412 height 13
click at [527, 141] on h3 "Die Bestandteile des Designsystems" at bounding box center [732, 140] width 412 height 15
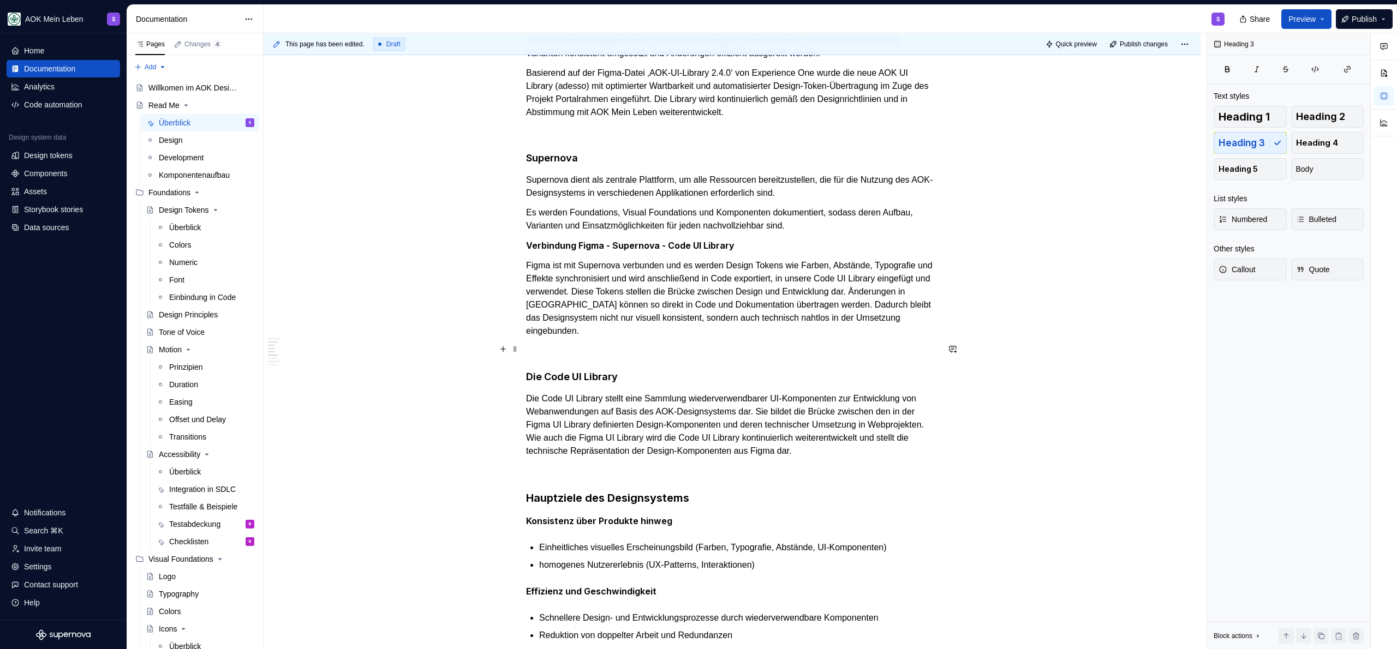
scroll to position [407, 0]
click at [660, 376] on h4 "Die Code UI Library" at bounding box center [732, 375] width 412 height 13
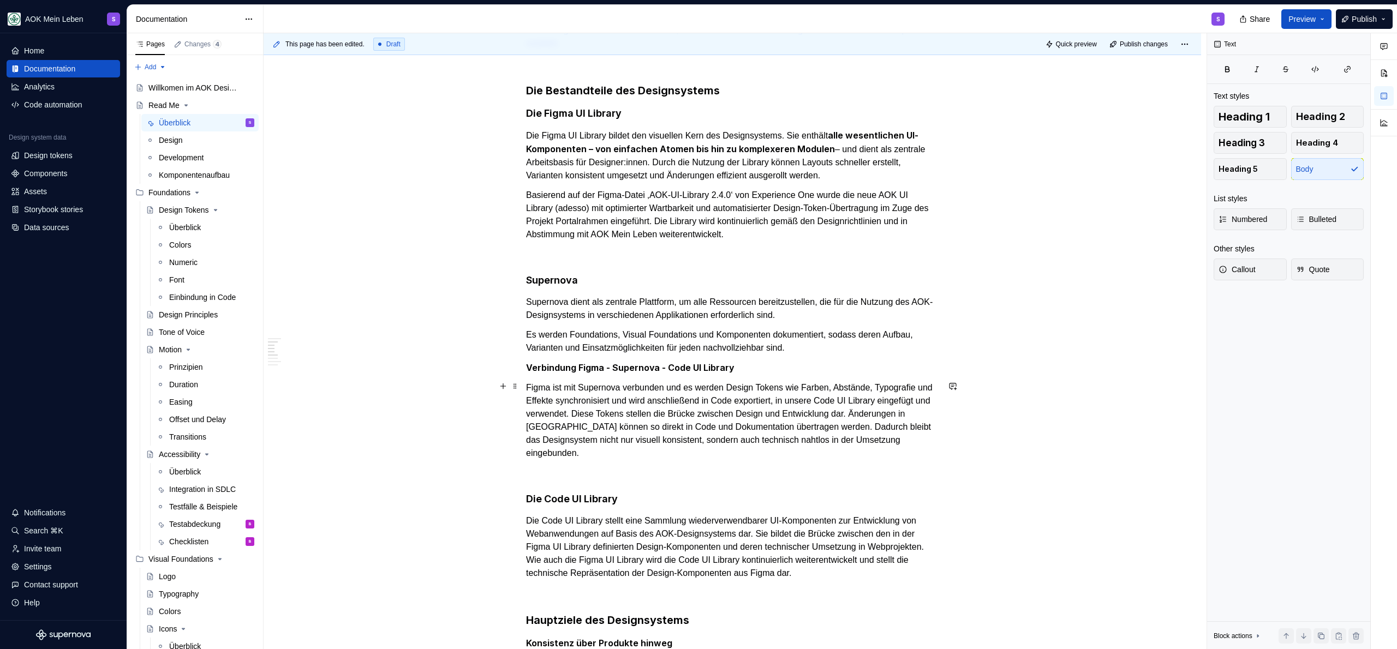
scroll to position [278, 0]
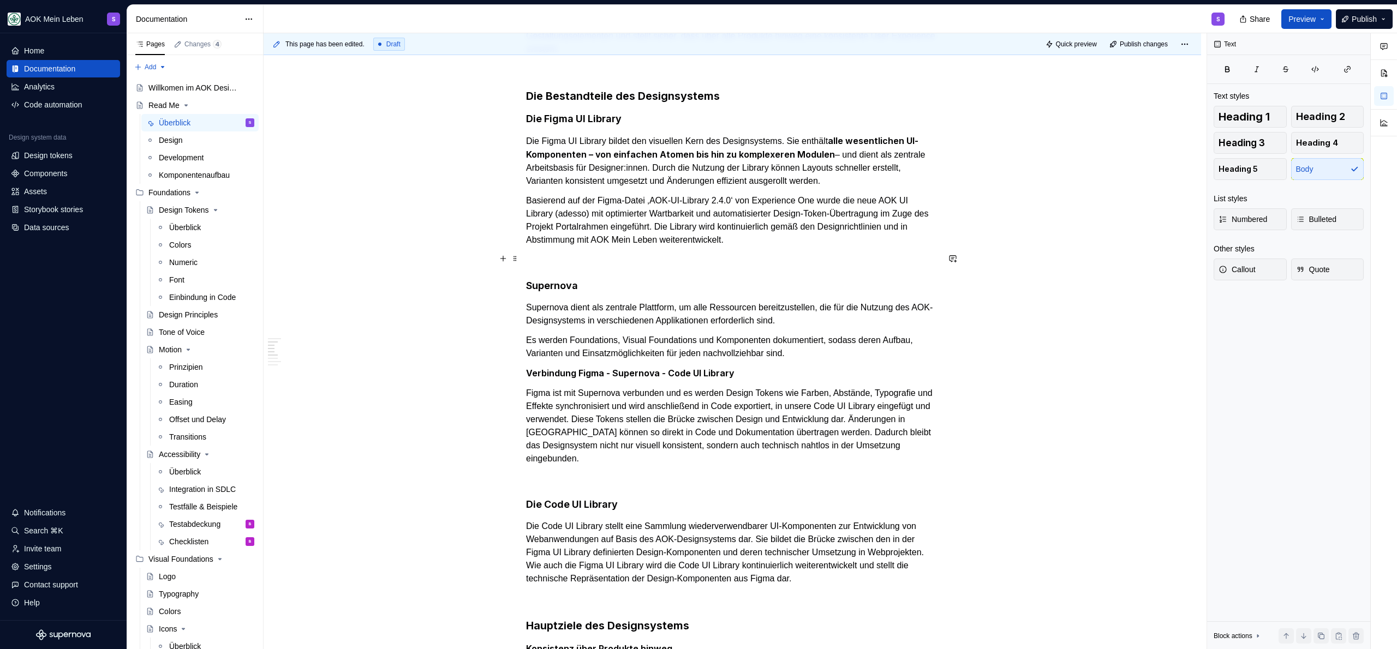
click at [671, 290] on h4 "Supernova" at bounding box center [732, 285] width 412 height 13
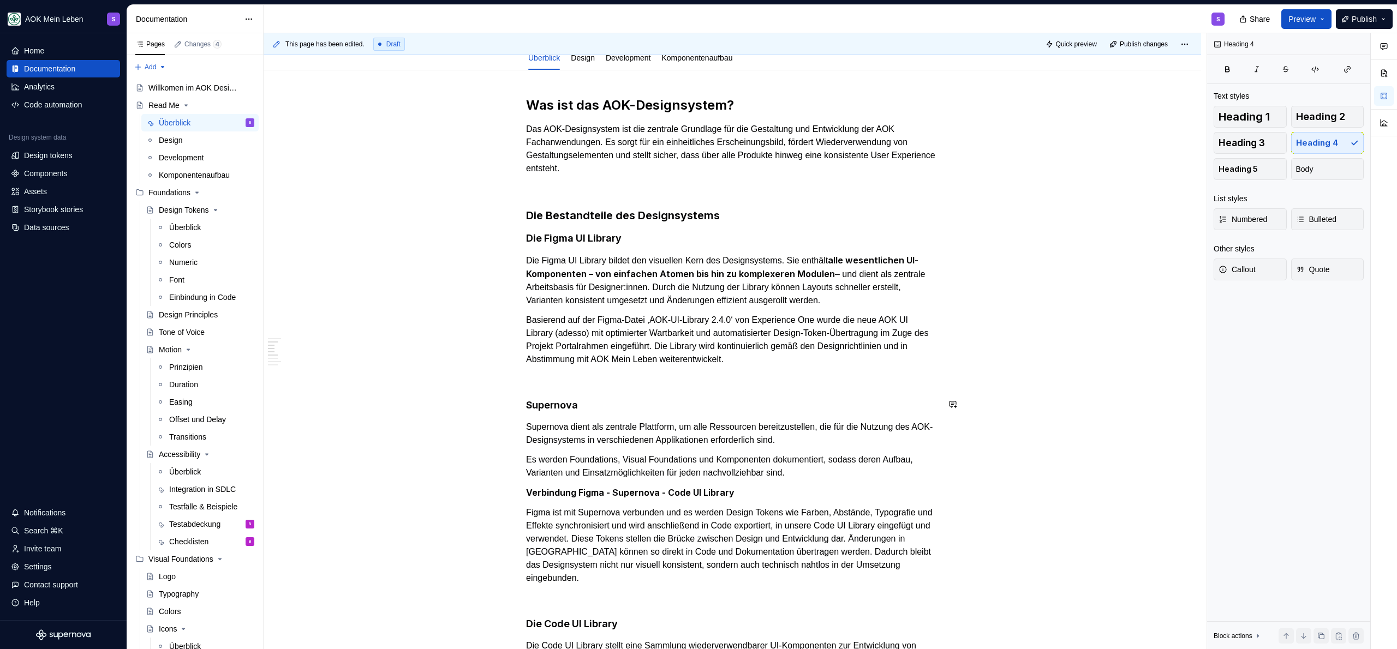
scroll to position [53, 0]
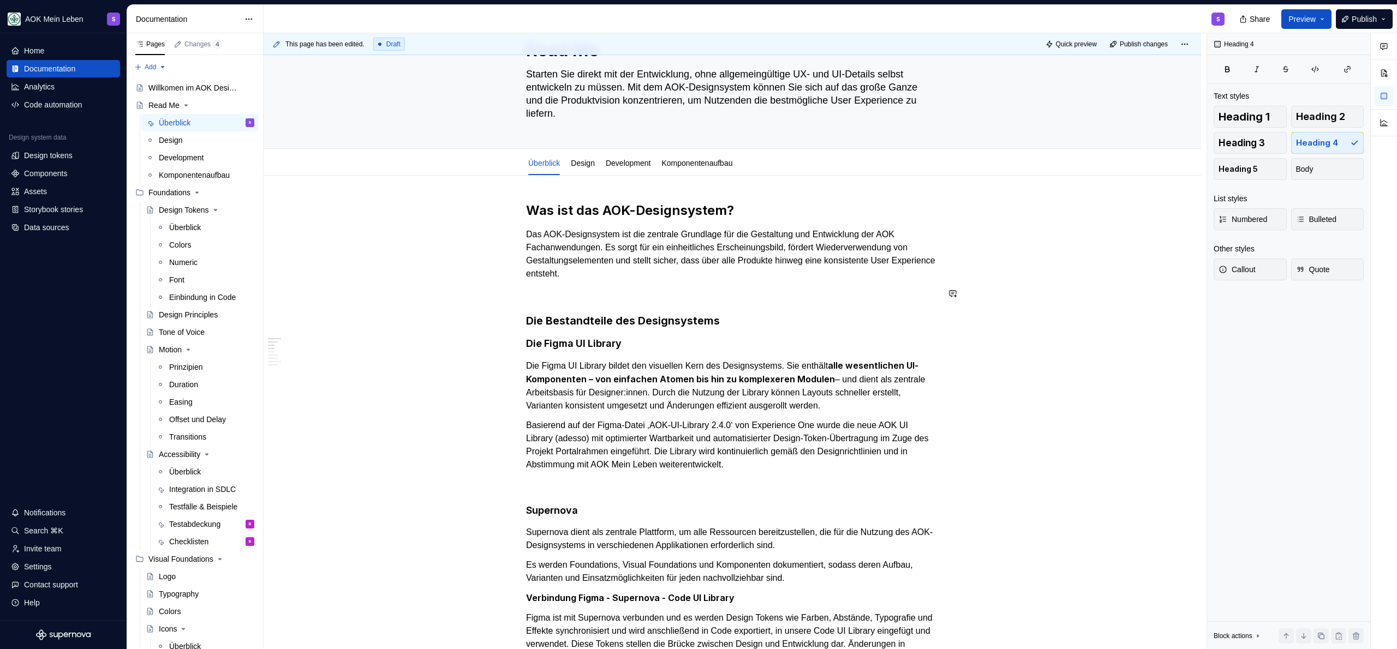
click at [739, 318] on h3 "Die Bestandteile des Designsystems" at bounding box center [732, 320] width 412 height 15
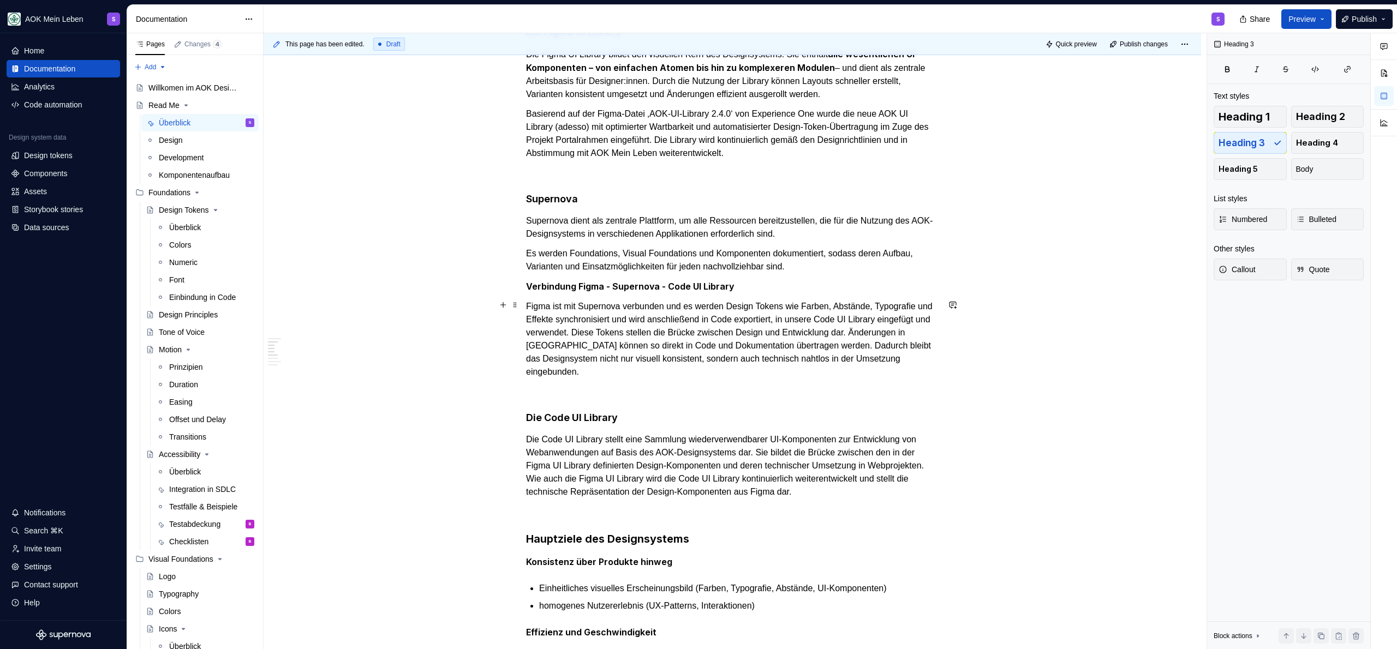
scroll to position [366, 0]
click at [553, 515] on p at bounding box center [732, 510] width 412 height 13
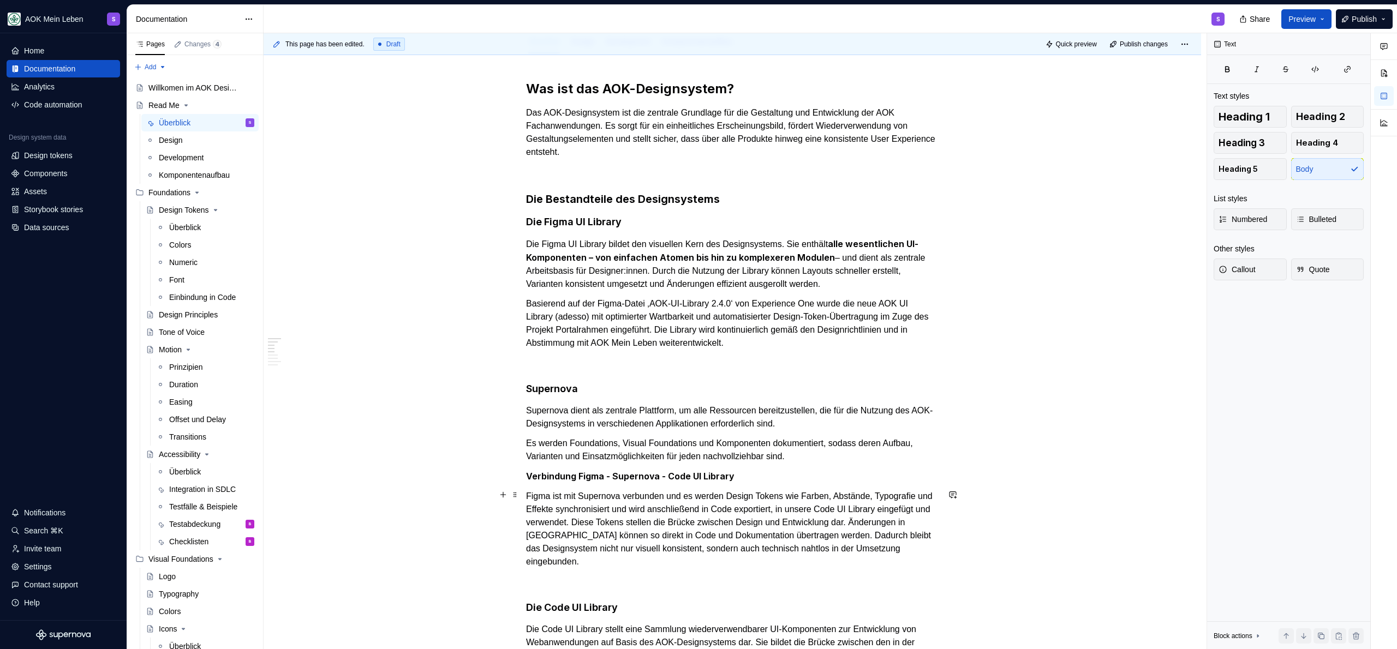
scroll to position [152, 0]
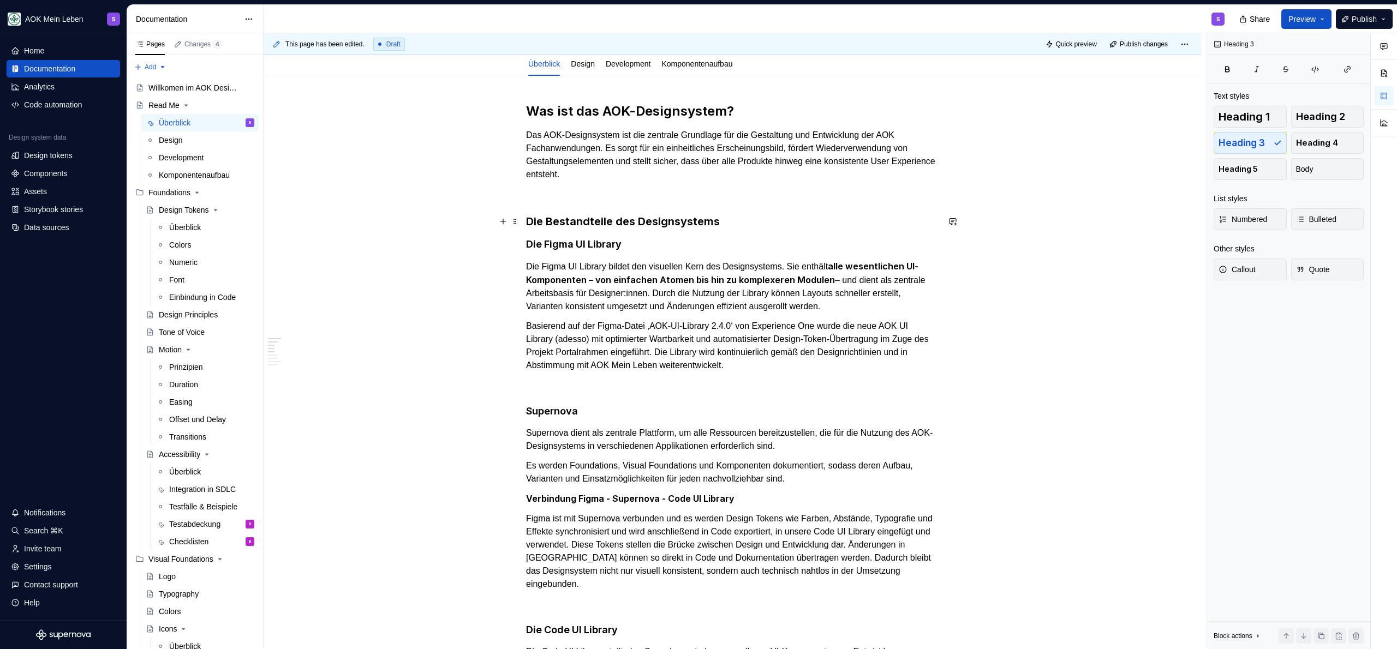
click at [733, 220] on h3 "Die Bestandteile des Designsystems" at bounding box center [732, 221] width 412 height 15
click at [627, 381] on p at bounding box center [732, 385] width 412 height 13
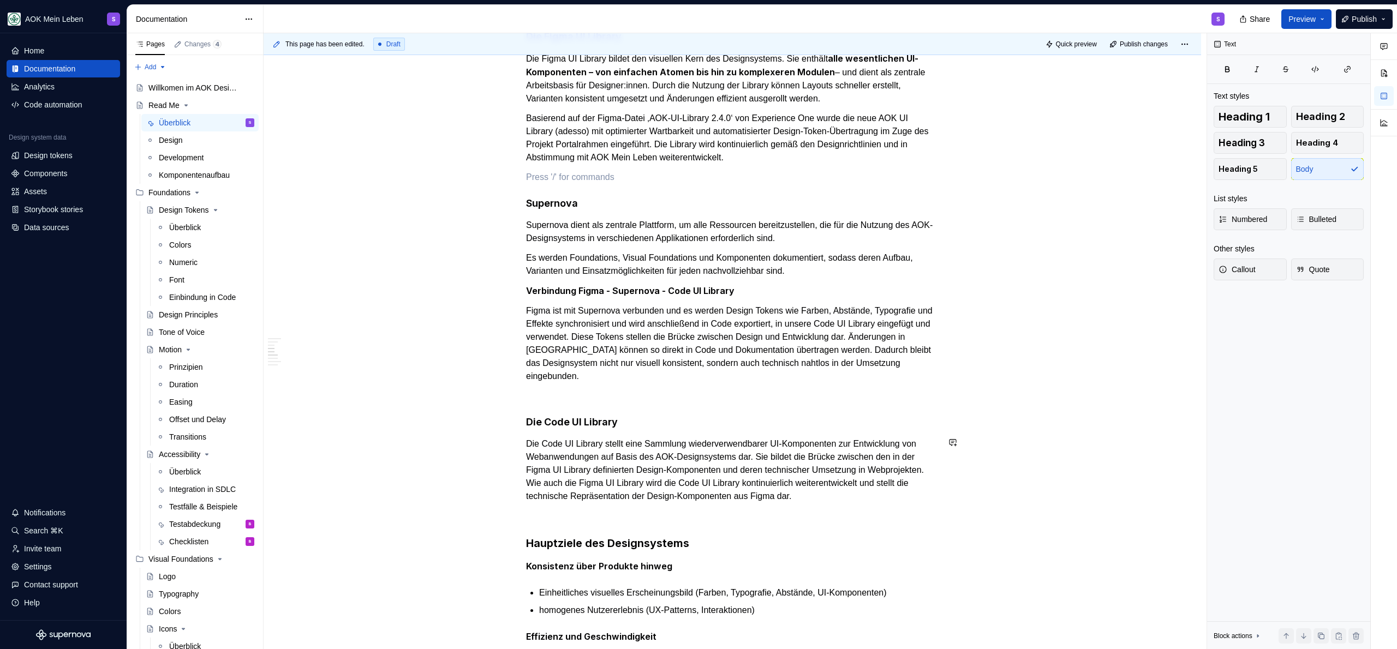
scroll to position [487, 0]
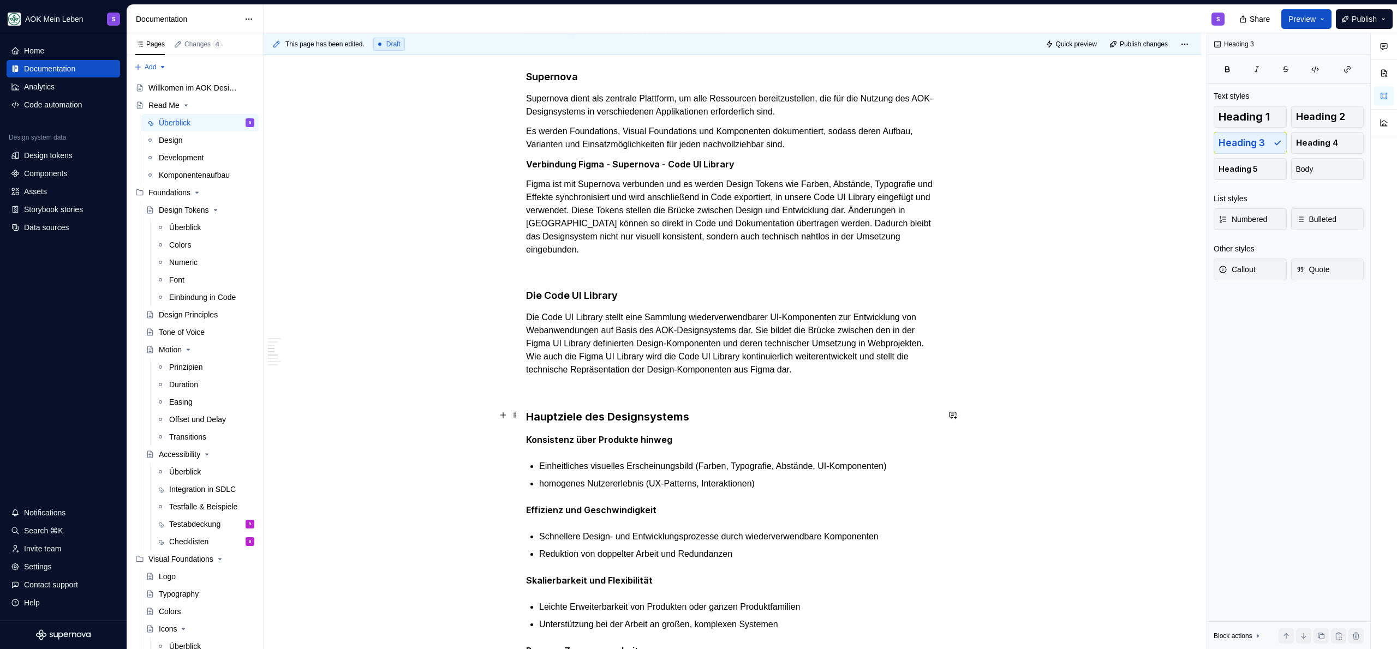
click at [619, 414] on h3 "Hauptziele des Designsystems" at bounding box center [732, 416] width 412 height 15
click at [563, 422] on h3 "Hauptziele des Designsystems" at bounding box center [732, 416] width 412 height 15
click at [557, 301] on div "Was ist das AOK-Designsystem? Das AOK-Designsystem ist die zentrale Grundlage f…" at bounding box center [732, 580] width 412 height 1625
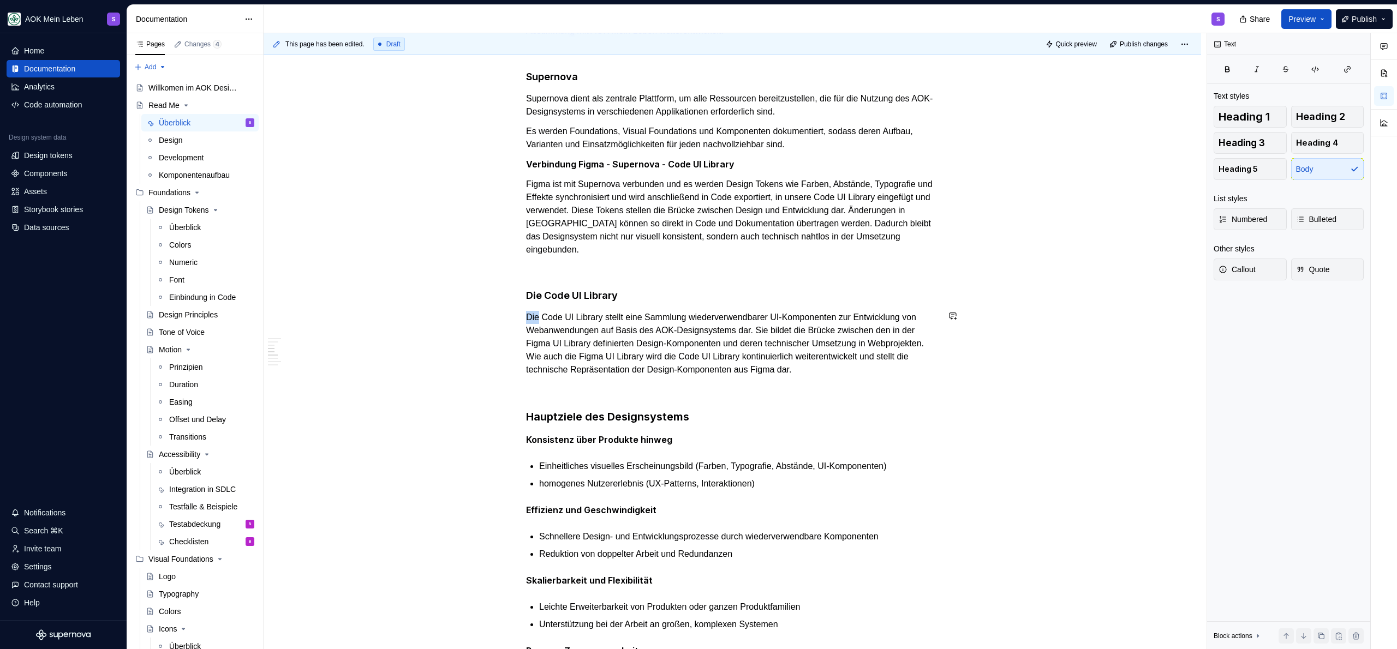
click at [557, 301] on div "Was ist das AOK-Designsystem? Das AOK-Designsystem ist die zentrale Grundlage f…" at bounding box center [732, 580] width 412 height 1625
click at [537, 293] on h4 "Die Code UI Library" at bounding box center [732, 295] width 412 height 13
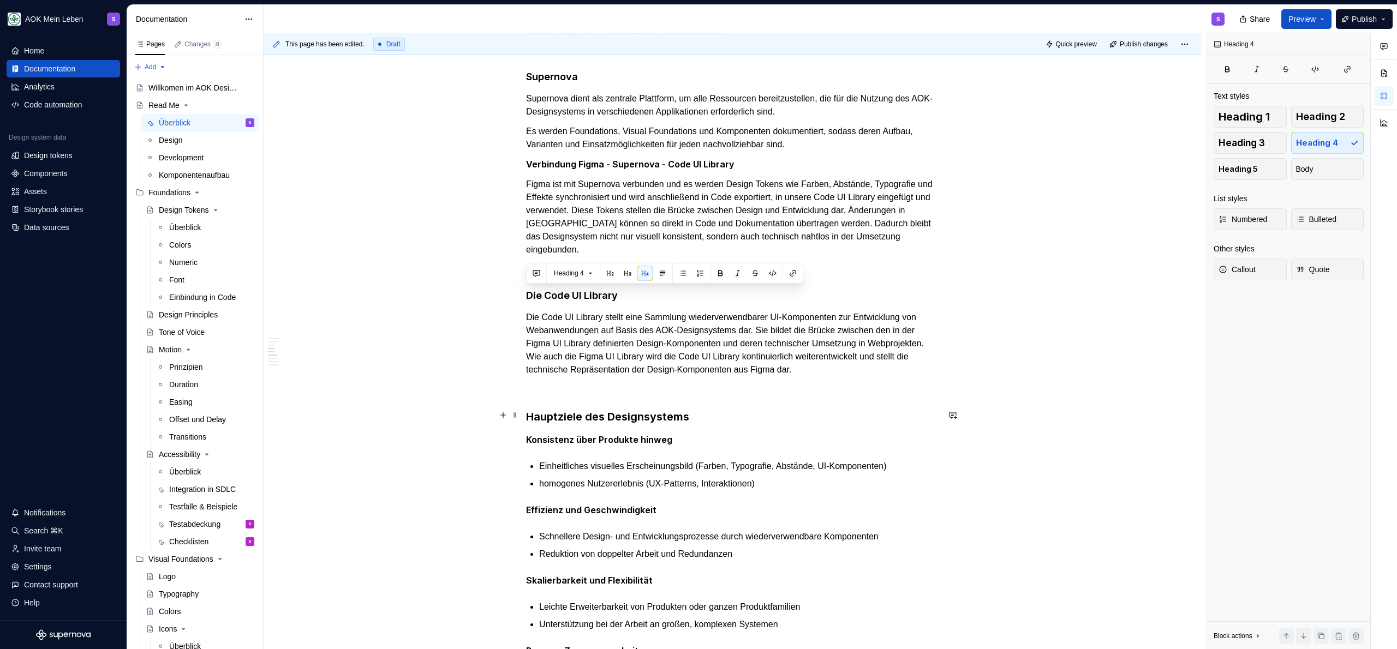
click at [583, 412] on h3 "Hauptziele des Designsystems" at bounding box center [732, 416] width 412 height 15
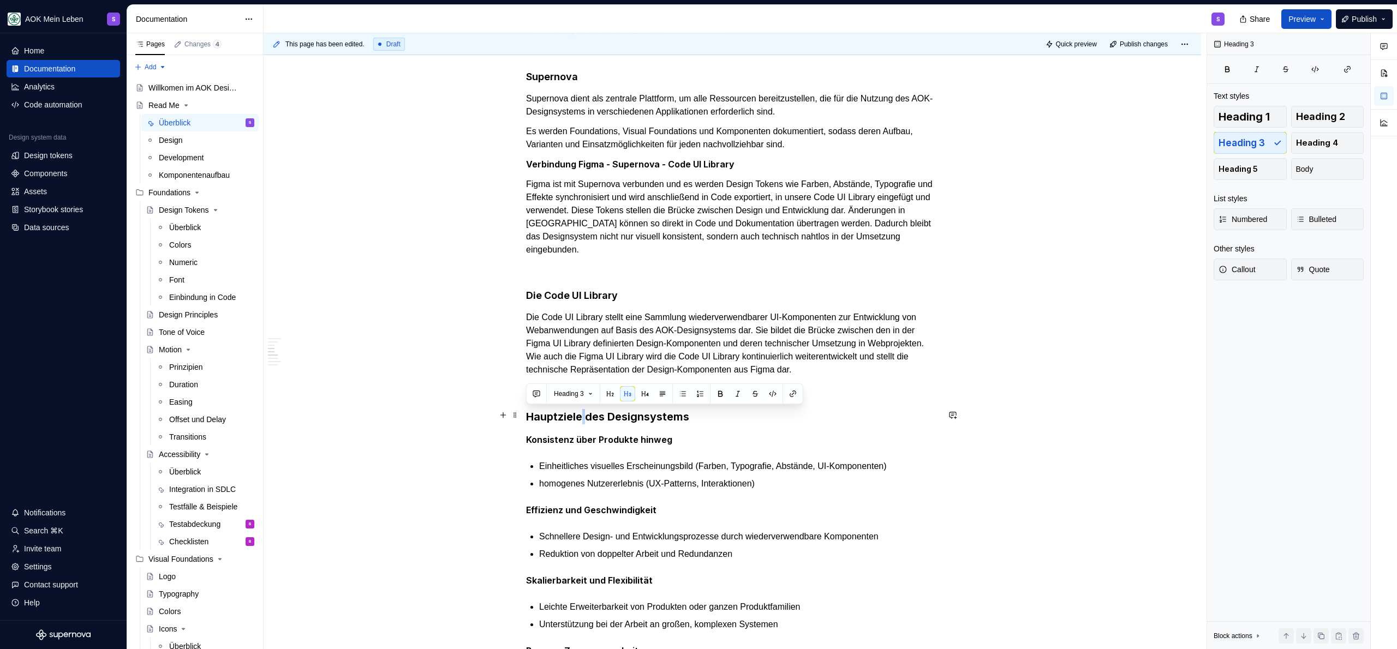
click at [583, 412] on h3 "Hauptziele des Designsystems" at bounding box center [732, 416] width 412 height 15
click at [561, 437] on strong "Konsistenz über Produkte hinweg" at bounding box center [599, 439] width 146 height 11
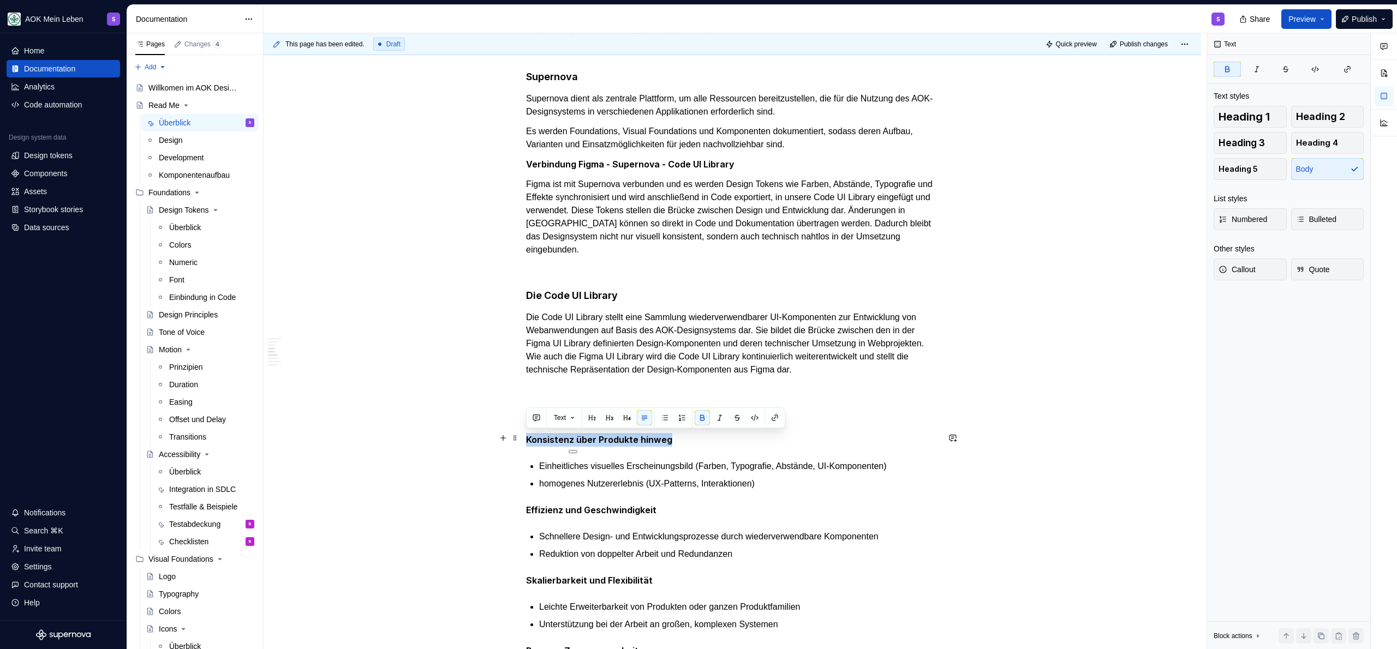
click at [555, 444] on p "Konsistenz über Produkte hinweg" at bounding box center [732, 440] width 412 height 14
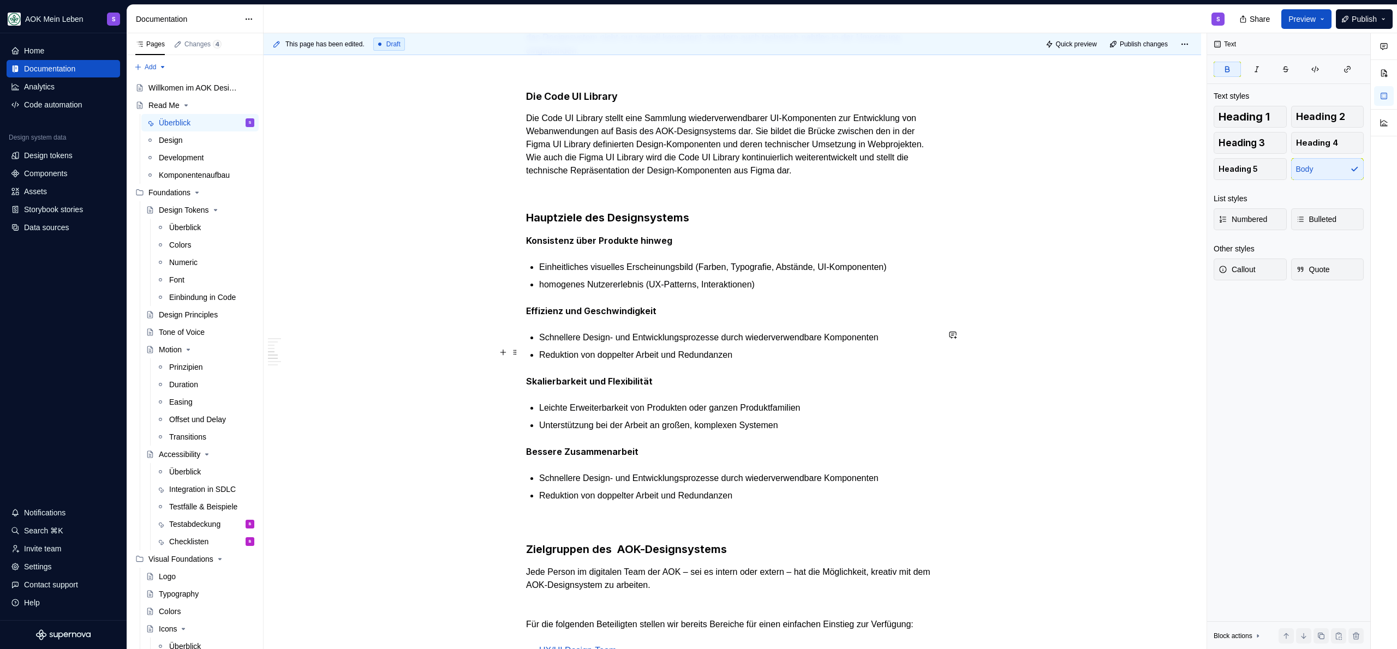
scroll to position [770, 0]
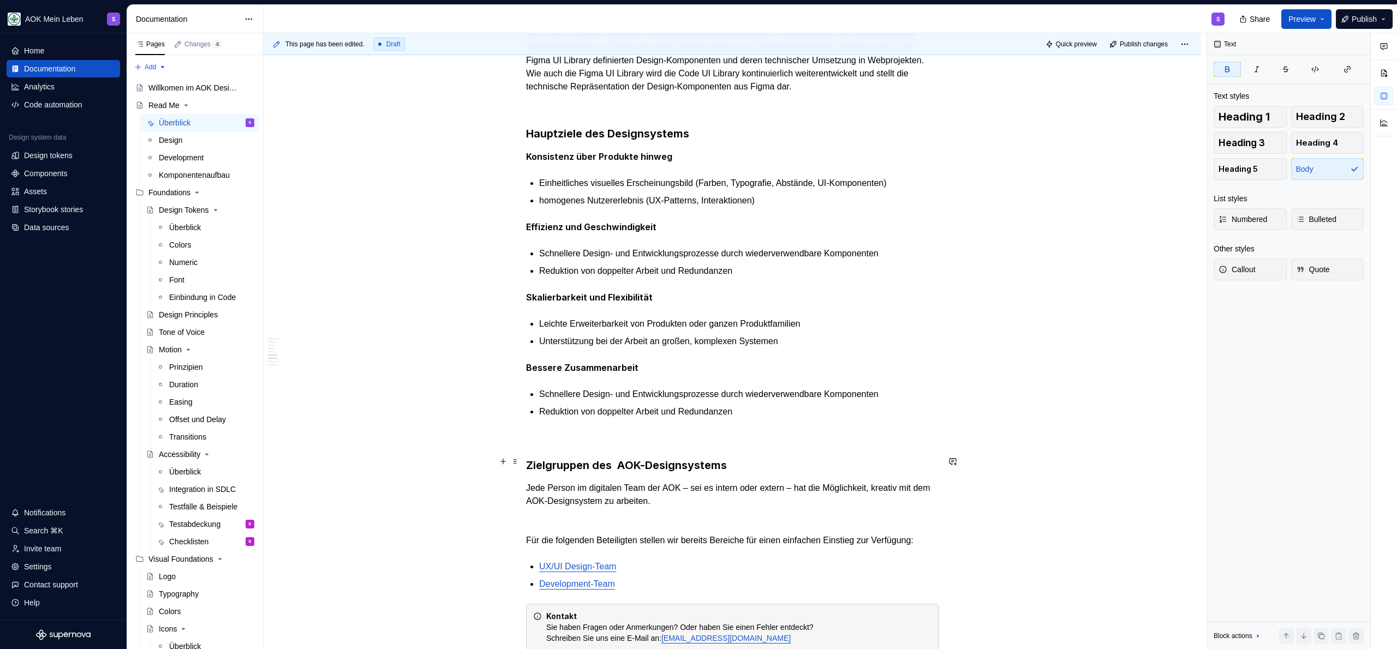
click at [782, 463] on h3 "Zielgruppen des  AOK-Designsystems" at bounding box center [732, 465] width 412 height 15
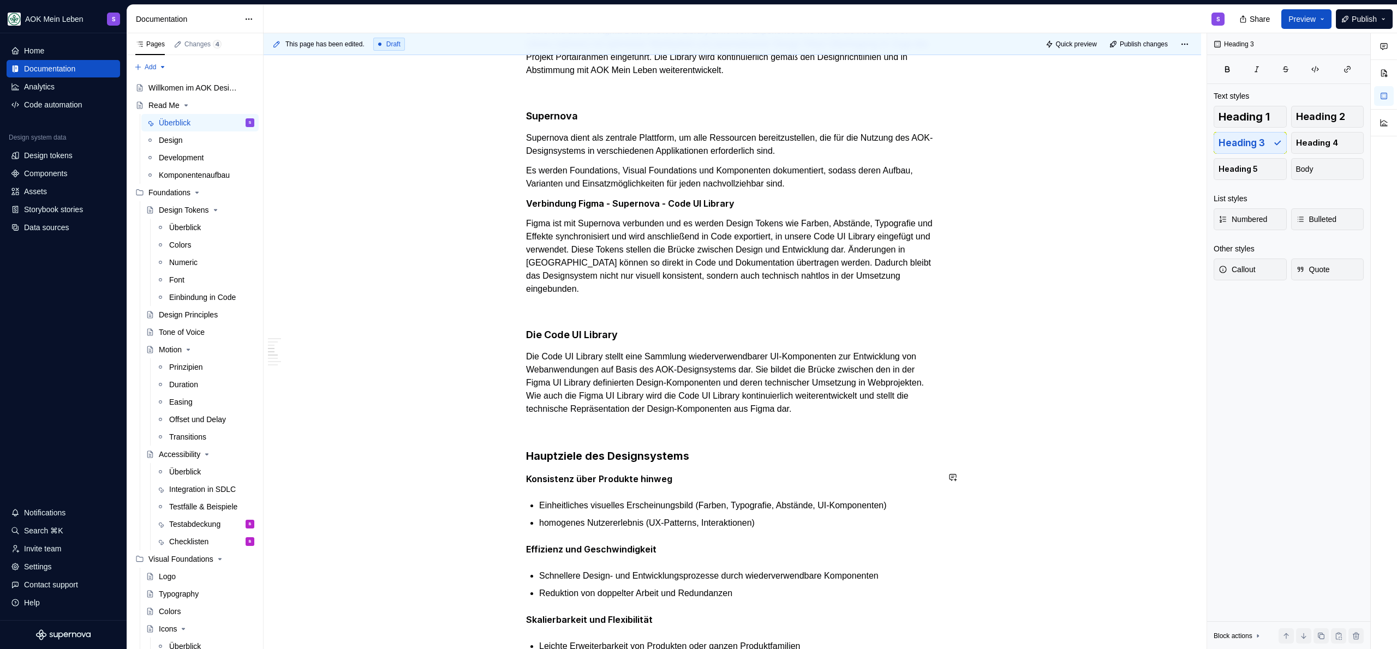
scroll to position [498, 0]
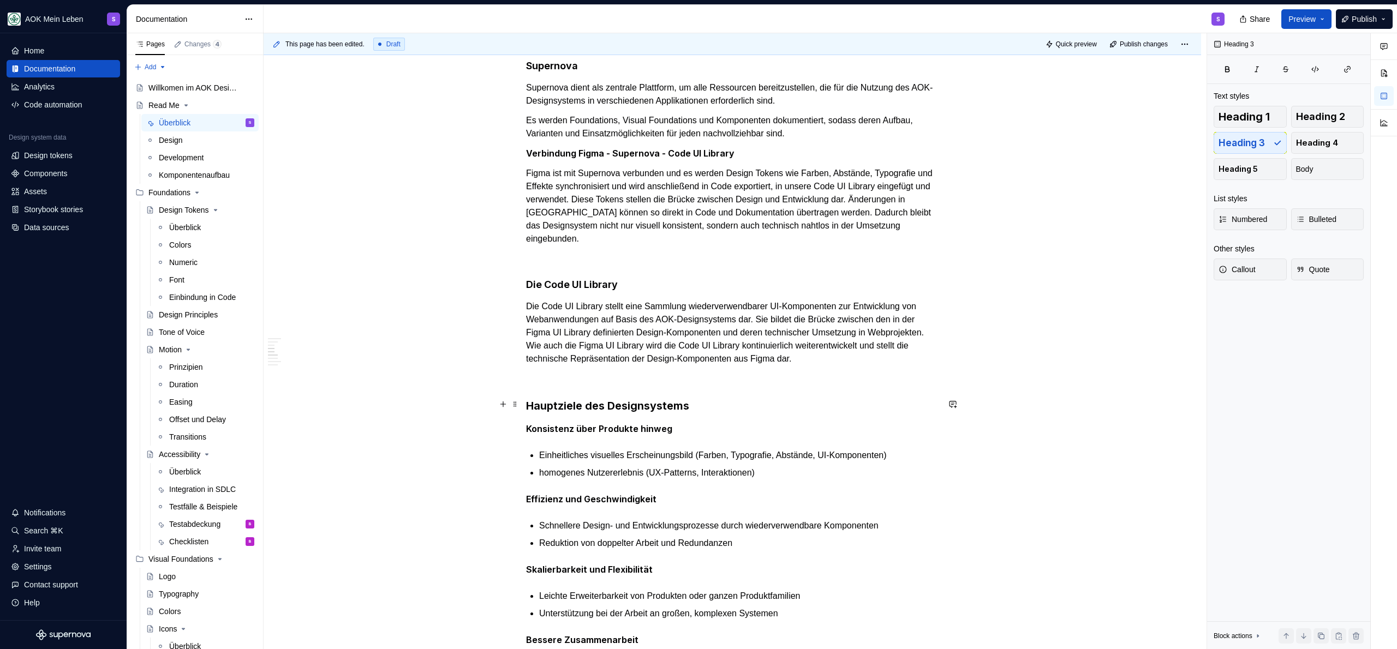
click at [581, 388] on div "Was ist das AOK-Designsystem? Das AOK-Designsystem ist die zentrale Grundlage f…" at bounding box center [732, 569] width 412 height 1625
click at [582, 377] on p at bounding box center [732, 378] width 412 height 13
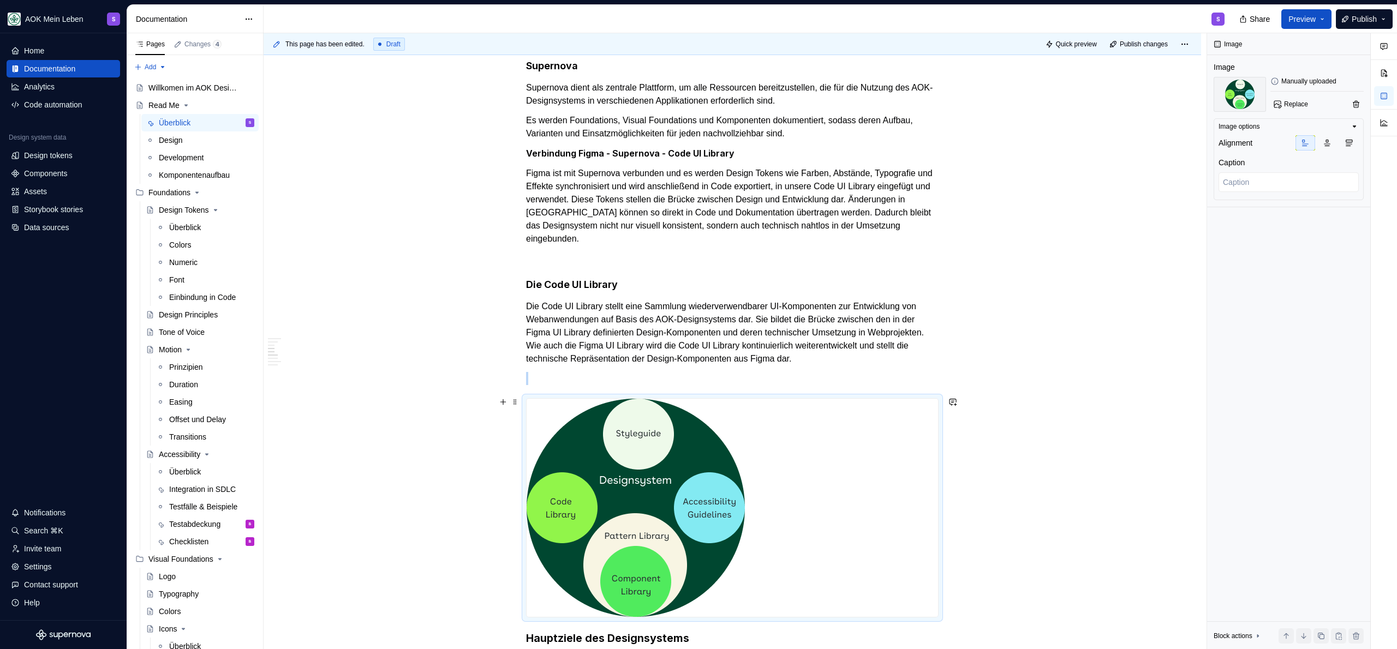
click at [645, 455] on img at bounding box center [636, 508] width 218 height 218
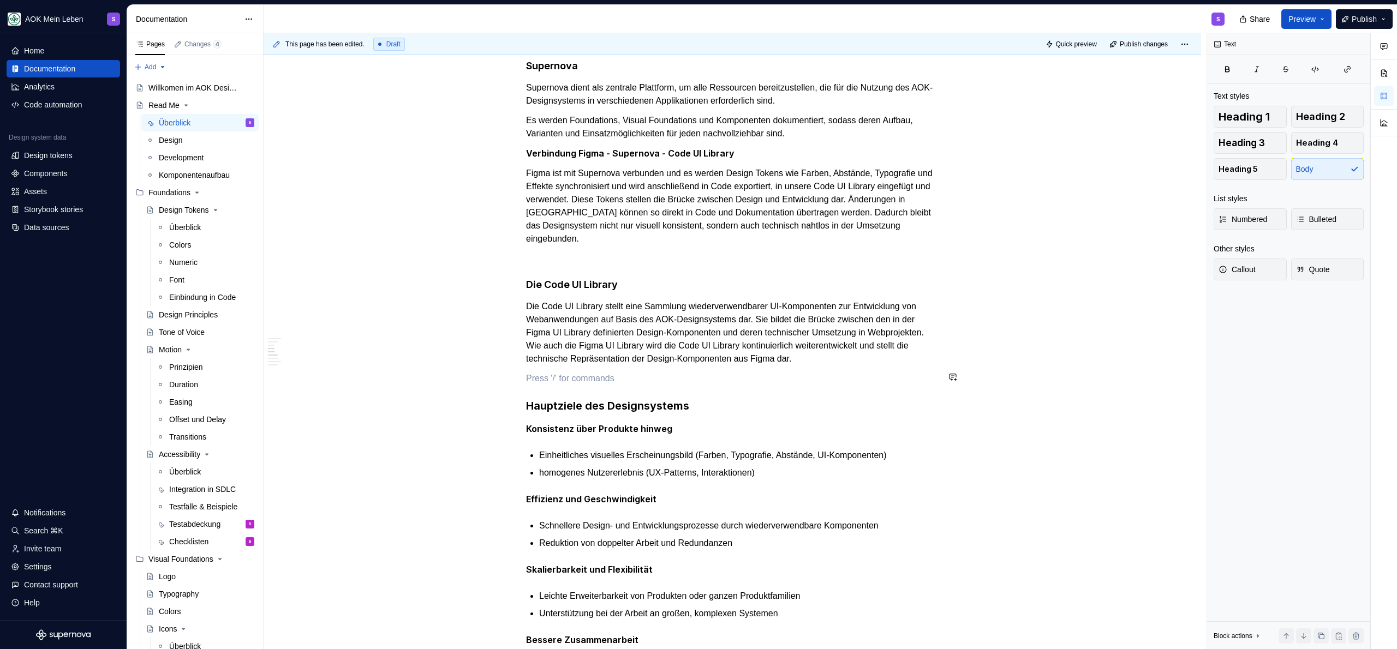
click at [607, 364] on div "Was ist das AOK-Designsystem? Das AOK-Designsystem ist die zentrale Grundlage f…" at bounding box center [732, 569] width 412 height 1625
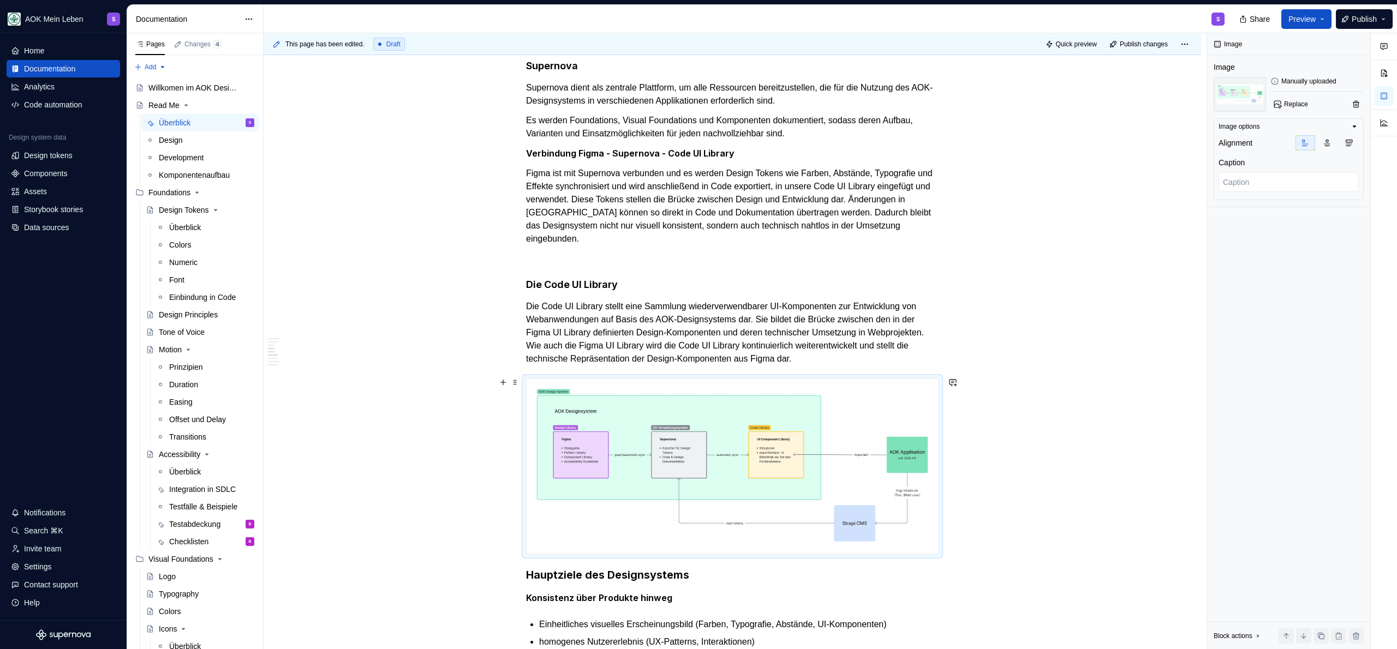
click at [740, 461] on img at bounding box center [732, 466] width 411 height 175
click at [633, 262] on p at bounding box center [732, 258] width 412 height 13
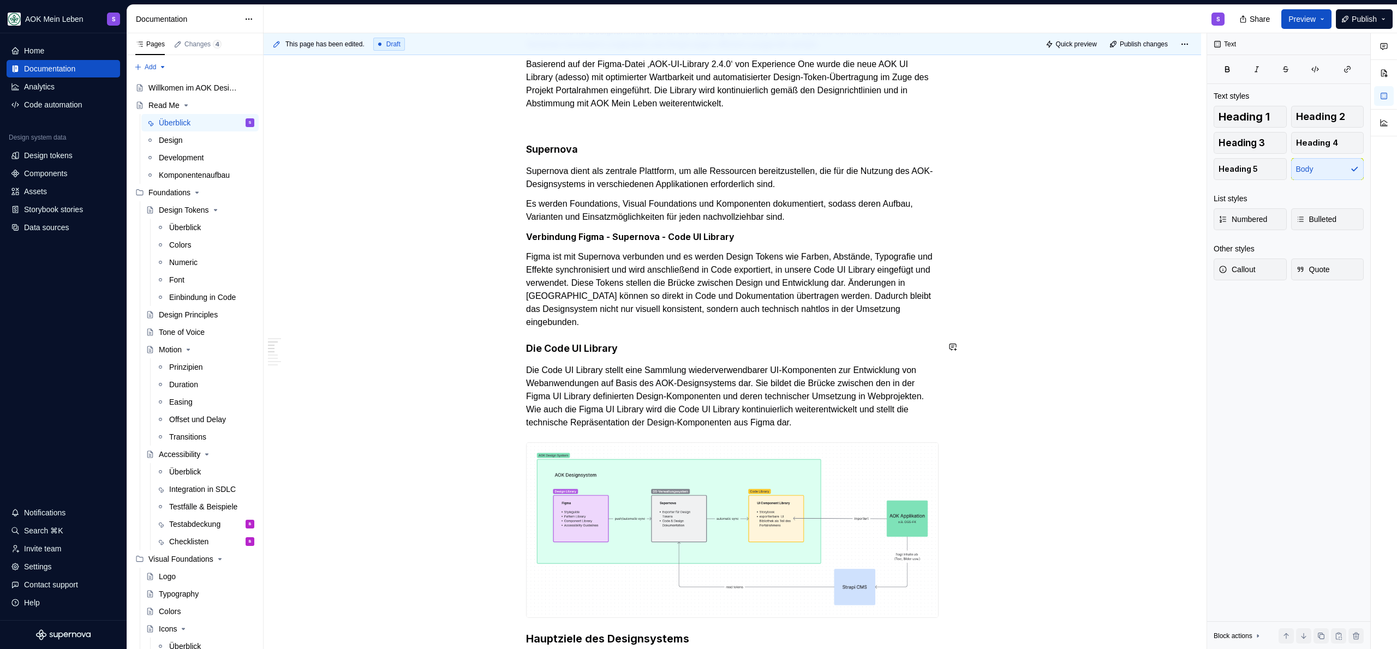
scroll to position [289, 0]
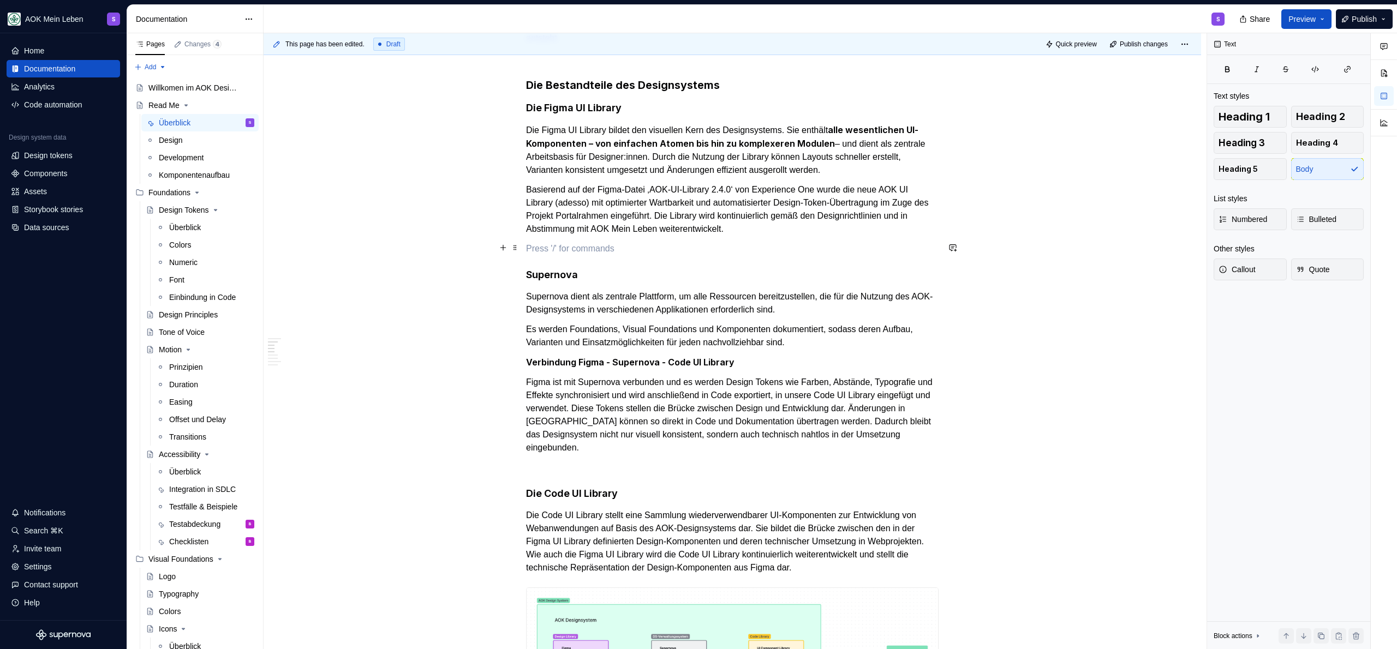
click at [671, 250] on p at bounding box center [732, 248] width 412 height 13
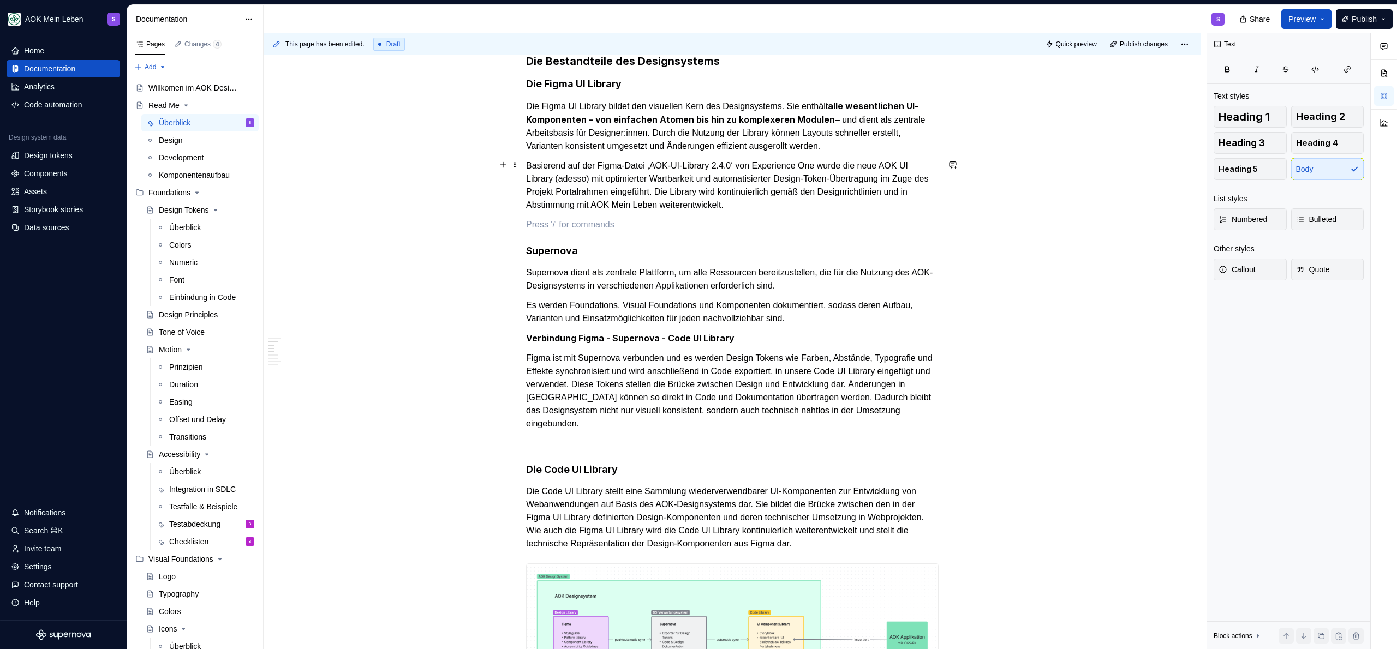
scroll to position [552, 0]
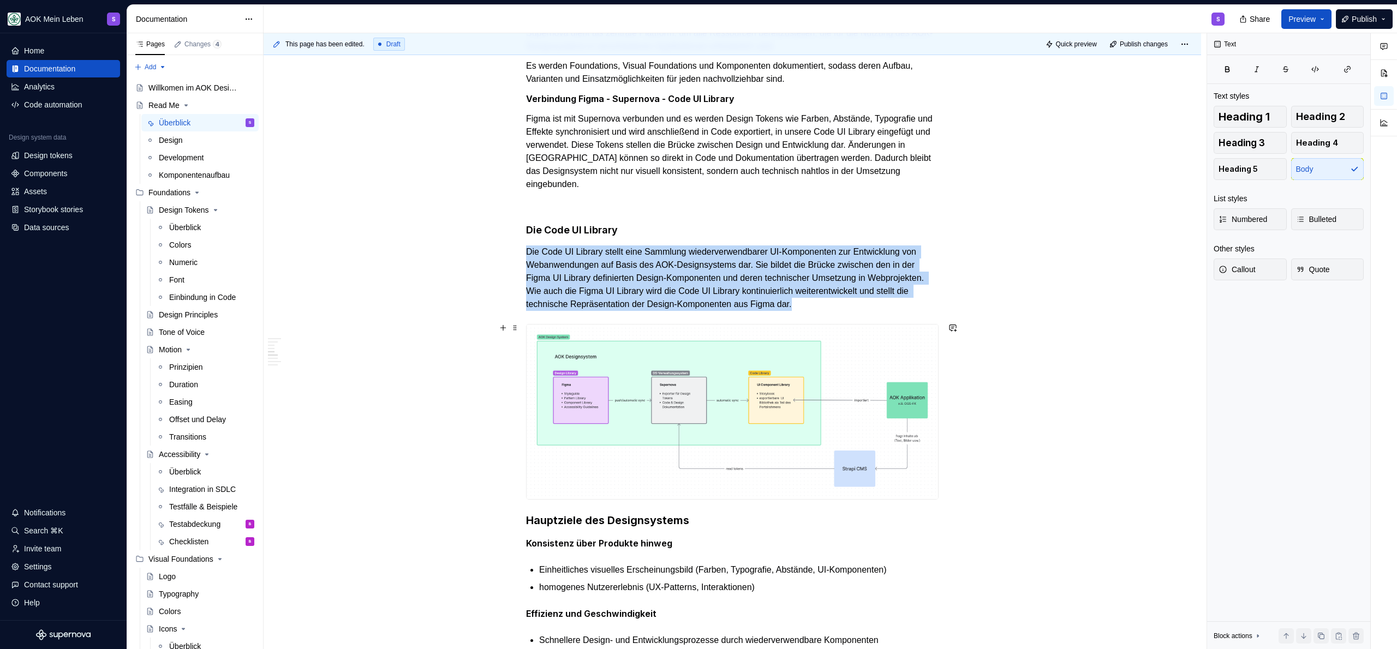
click at [655, 411] on img at bounding box center [732, 412] width 411 height 175
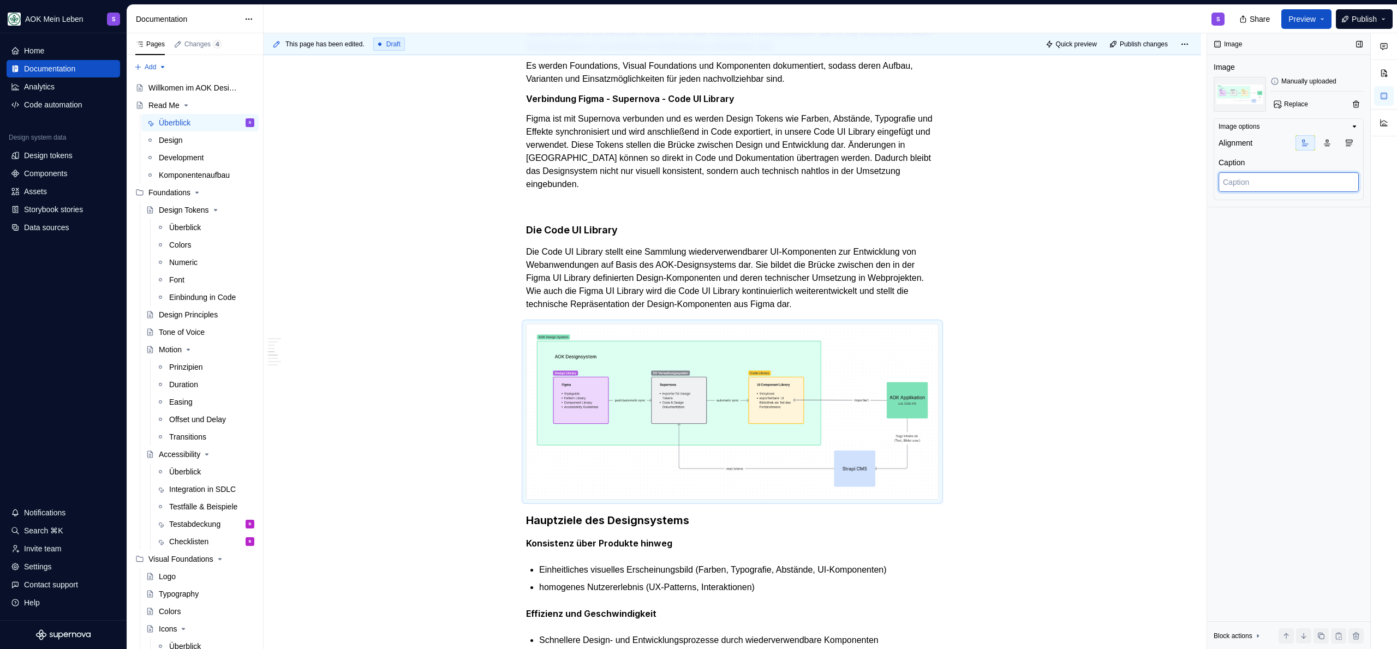
click at [1266, 183] on textarea at bounding box center [1288, 182] width 140 height 20
type textarea "*"
type textarea "D"
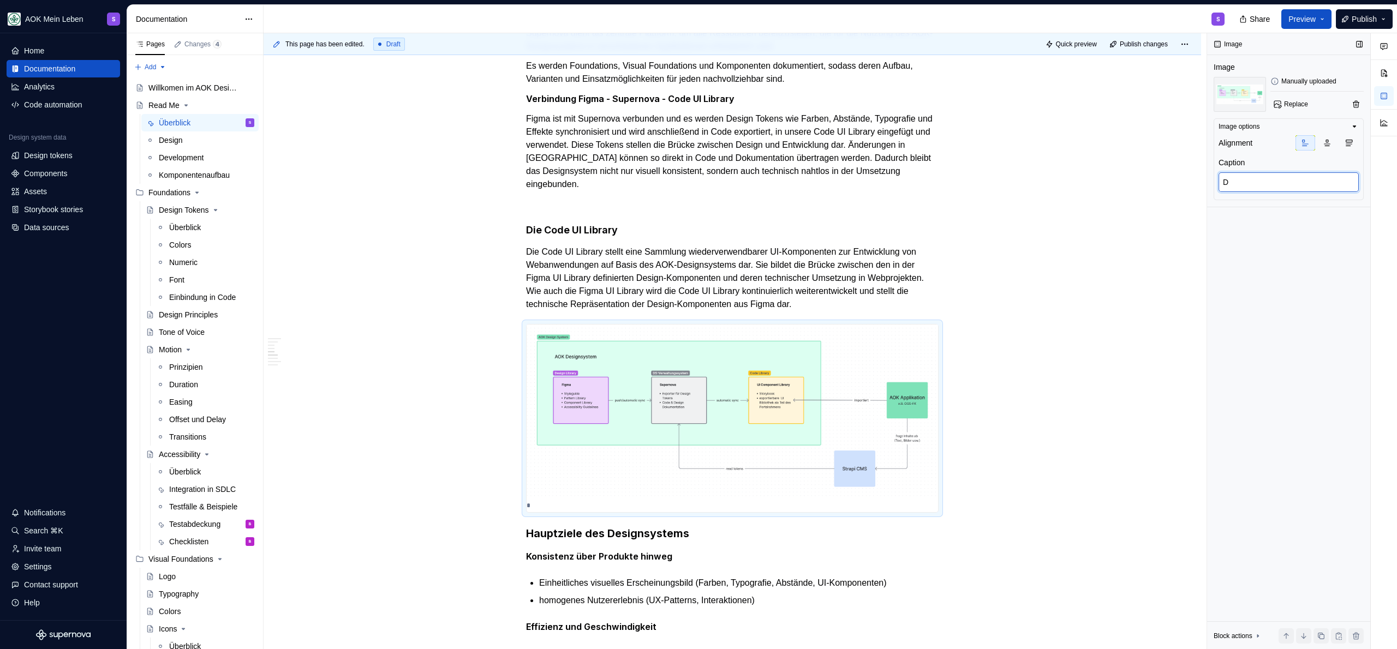
type textarea "*"
type textarea "Da"
type textarea "*"
type textarea "Dar"
type textarea "*"
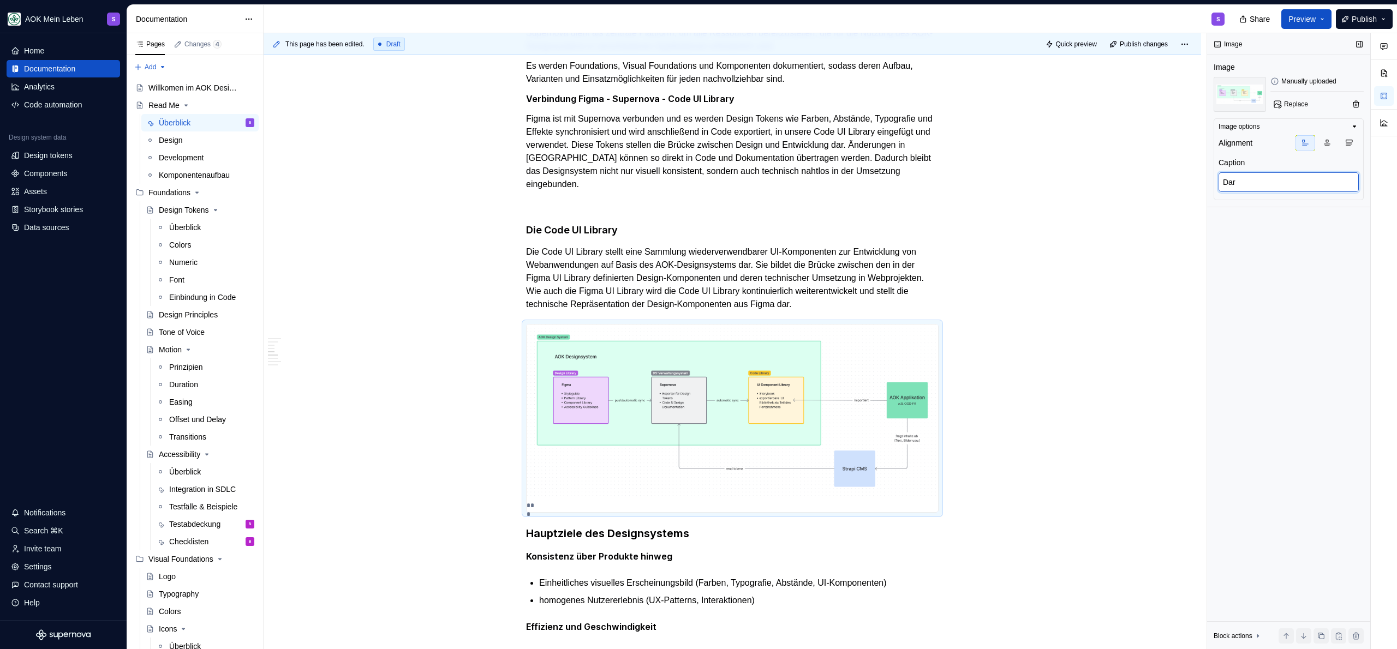
type textarea "Dars"
type textarea "*"
type textarea "Darst"
type textarea "*"
type textarea "Darste"
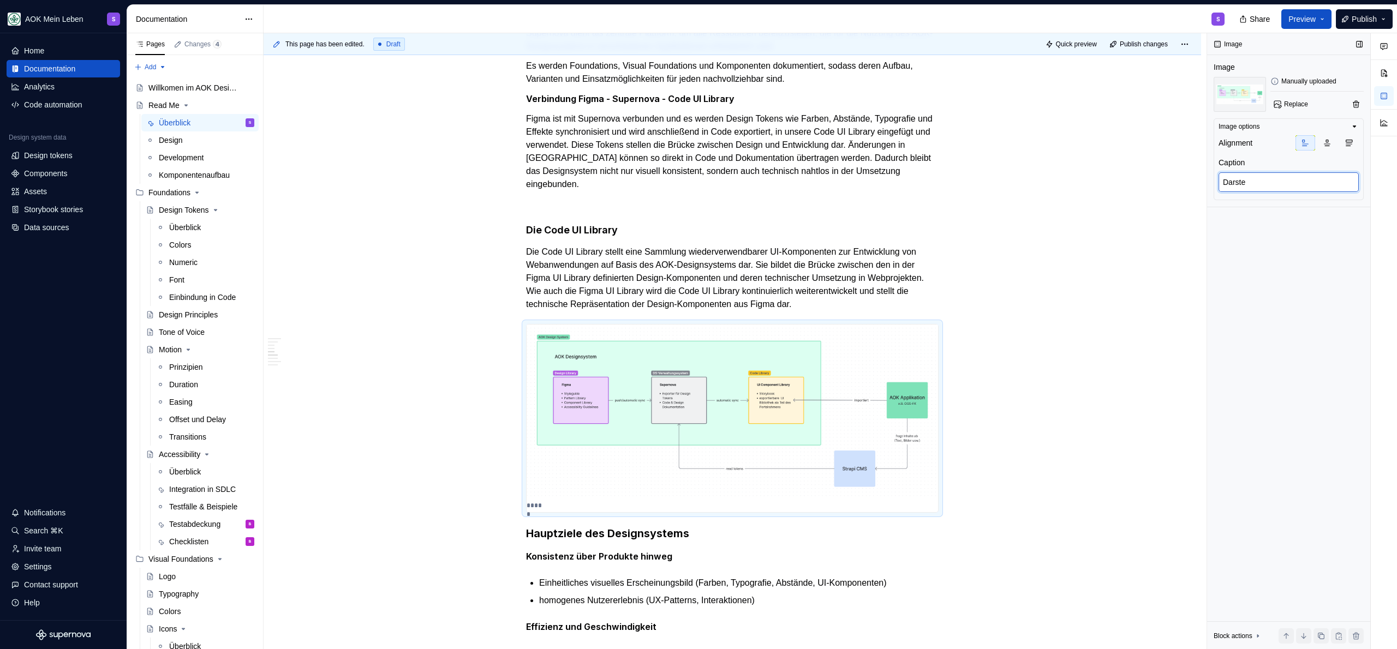
type textarea "*"
type textarea "Darstel"
type textarea "*"
type textarea "Darstell"
type textarea "*"
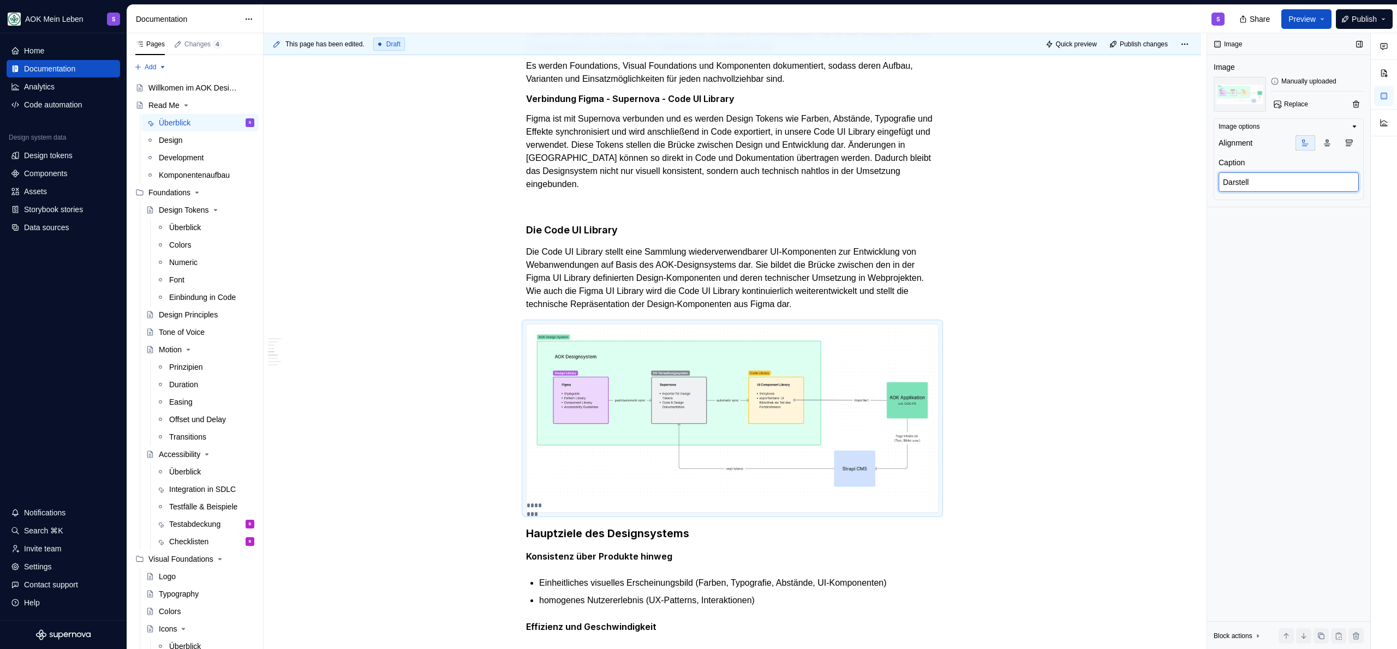
type textarea "Darstellu"
type textarea "*"
type textarea "Darstellun"
type textarea "*"
type textarea "Darstellung"
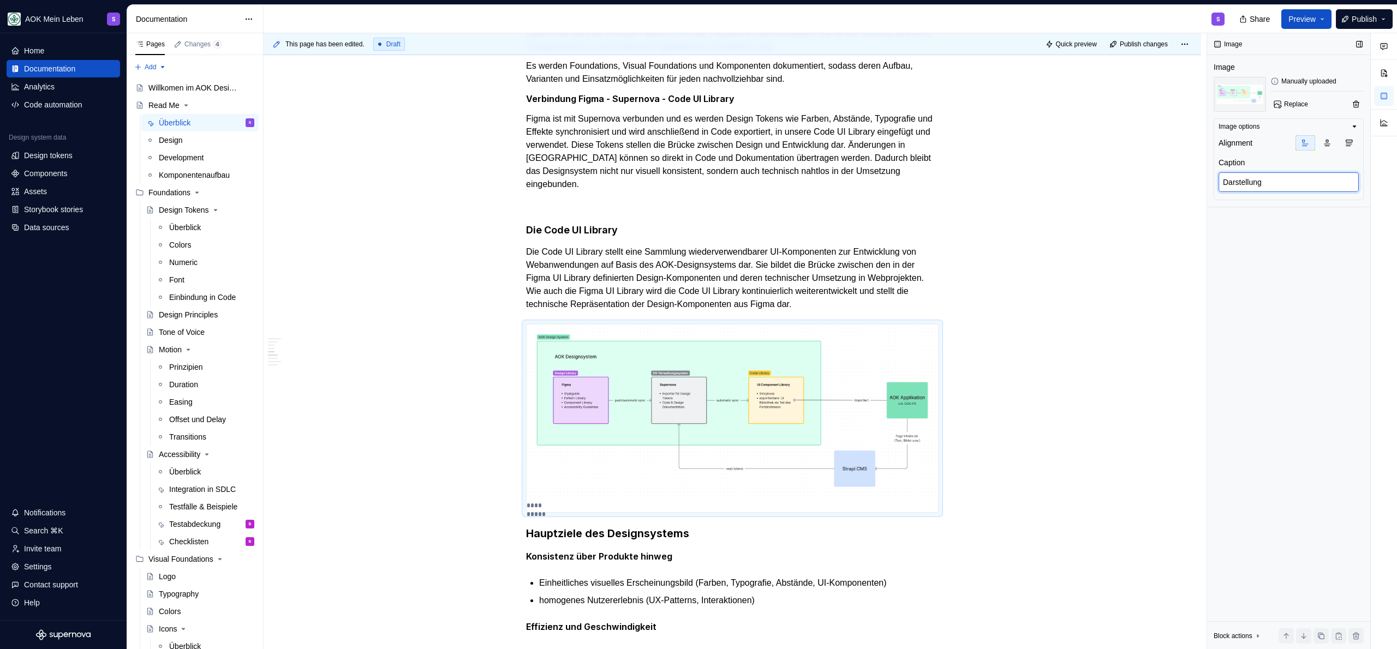
type textarea "*"
type textarea "Darstellung"
type textarea "*"
type textarea "Darstellung d"
type textarea "*"
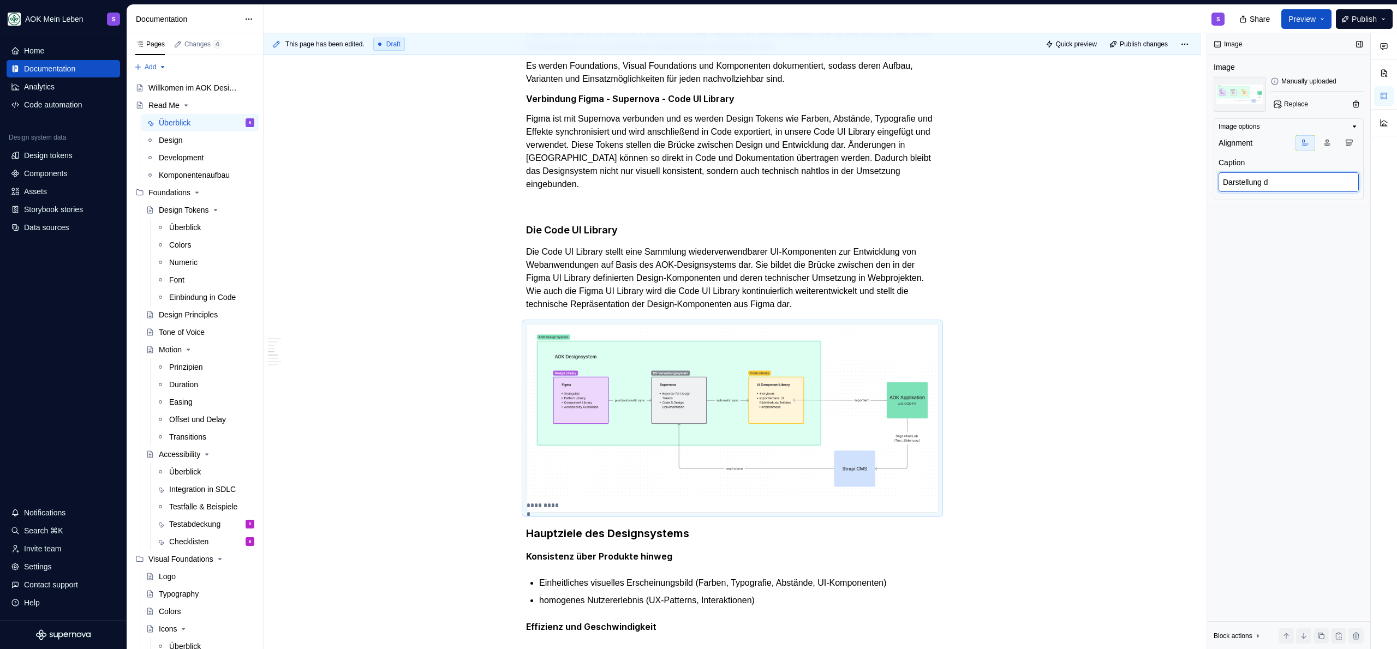
type textarea "Darstellung de"
type textarea "*"
type textarea "Darstellung der"
type textarea "*"
type textarea "Darstellung de"
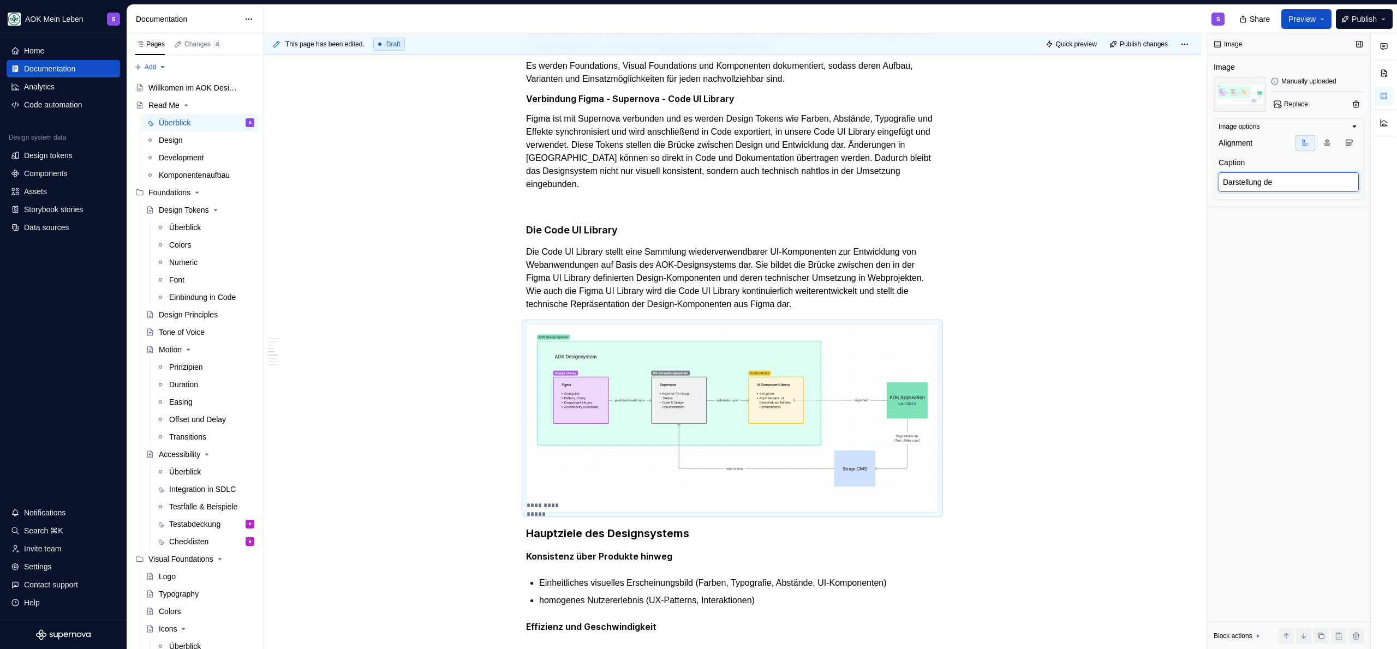
type textarea "*"
type textarea "Darstellung des"
type textarea "*"
type textarea "Darstellung des"
type textarea "*"
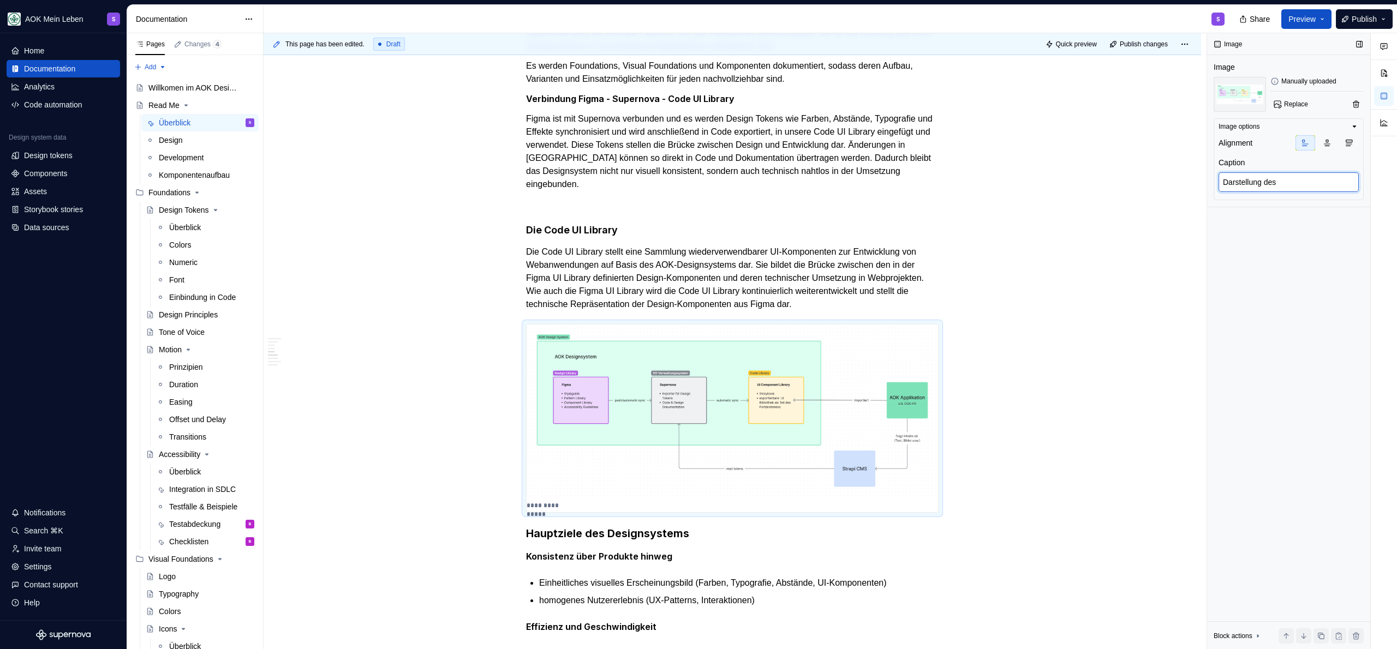
type textarea "Darstellung des"
type textarea "*"
type textarea "Darstellung de"
type textarea "*"
type textarea "Darstellung d"
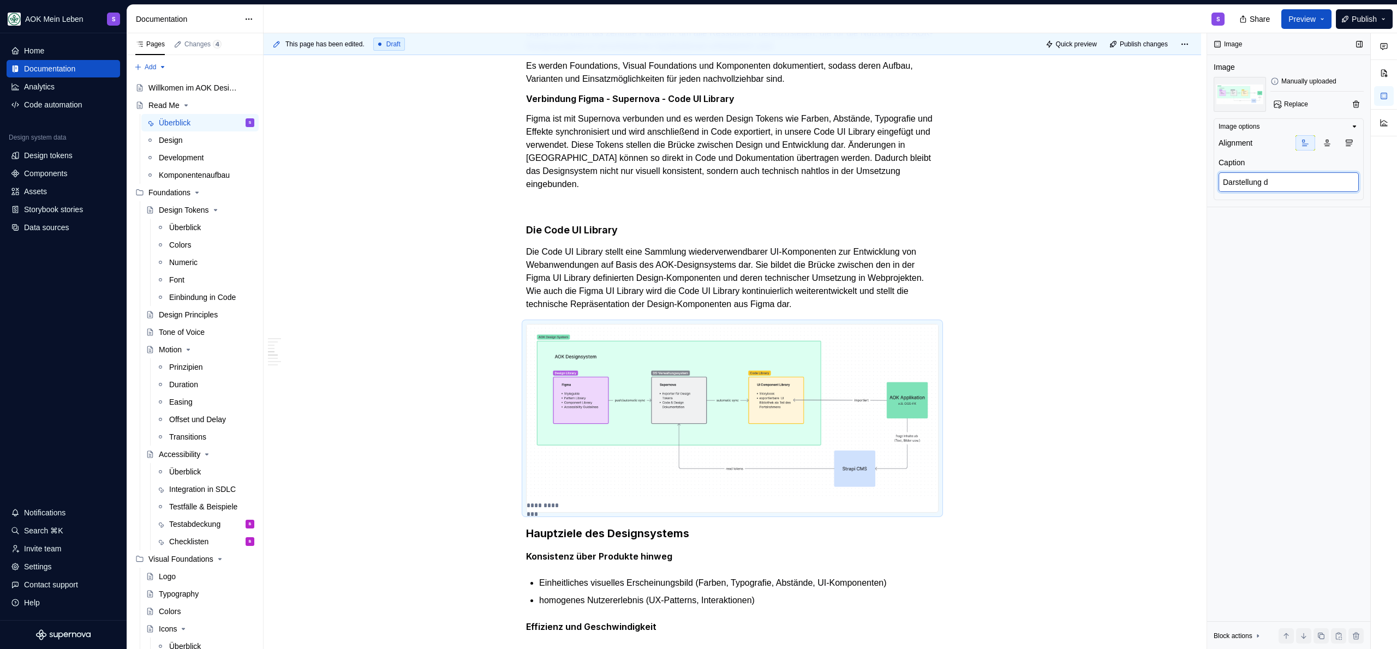
type textarea "*"
type textarea "Darstellung"
type textarea "*"
type textarea "Darstellung"
type textarea "*"
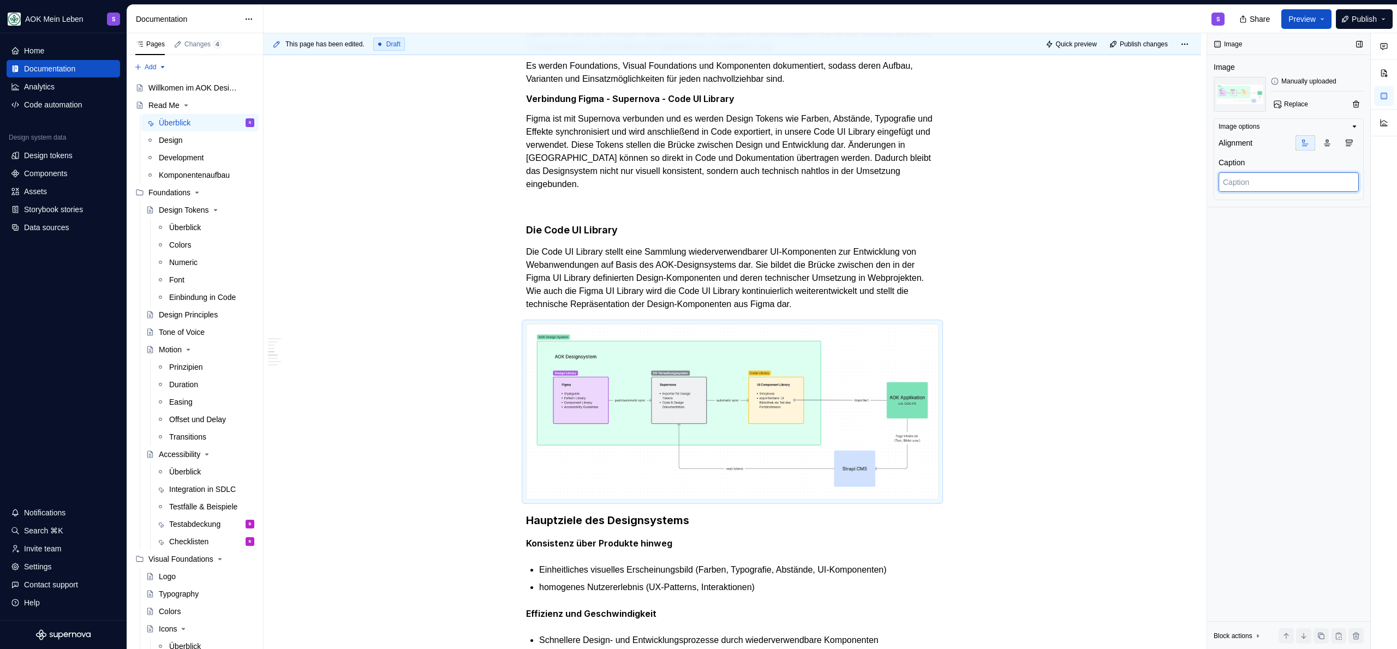
type textarea "*"
type textarea "Z"
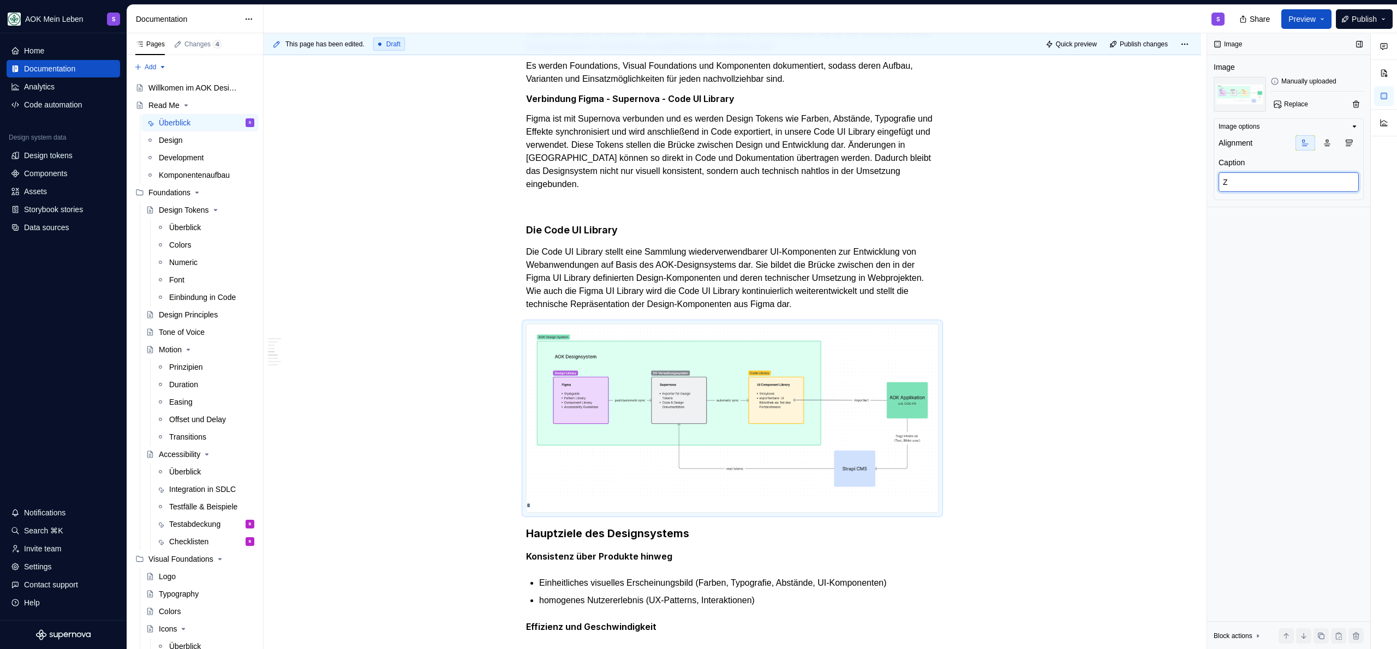
type textarea "*"
type textarea "Zu"
type textarea "*"
type textarea "Zus"
type textarea "*"
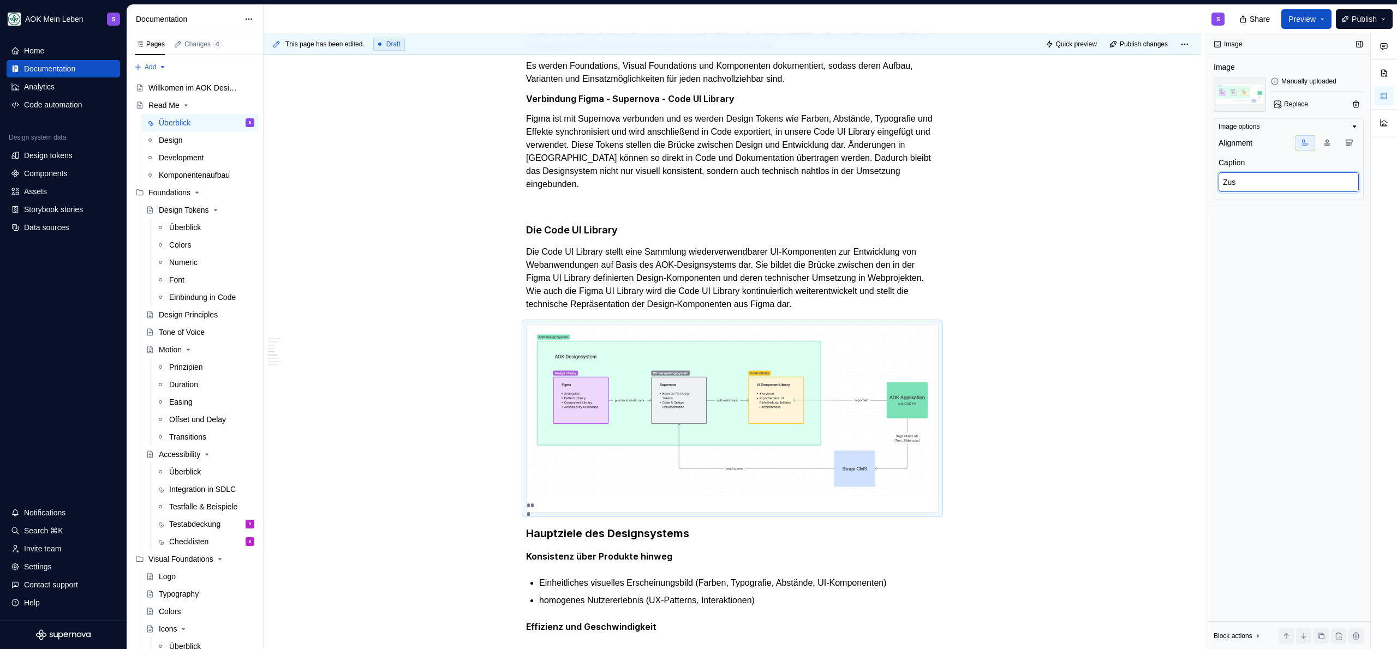
type textarea "Zusa"
type textarea "*"
type textarea "Zusam"
type textarea "*"
type textarea "Zusamm"
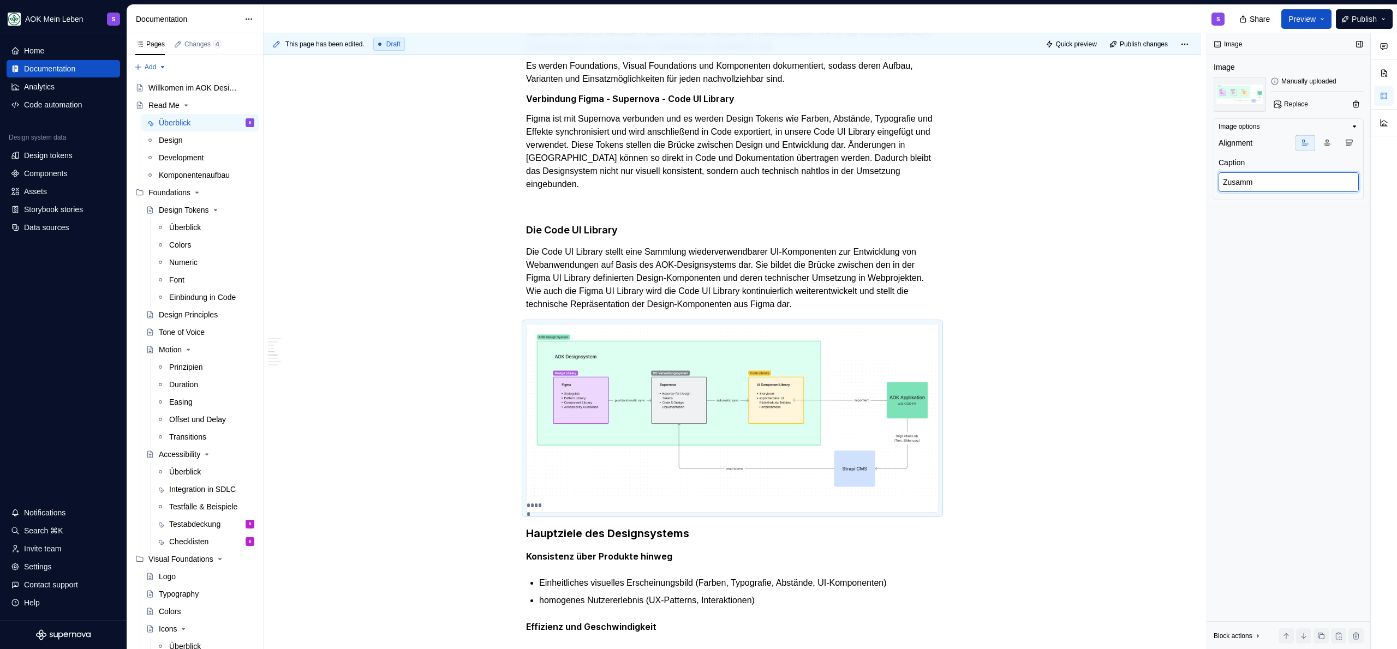
type textarea "*"
type textarea "Zusamme"
type textarea "*"
type textarea "Zusammen"
type textarea "*"
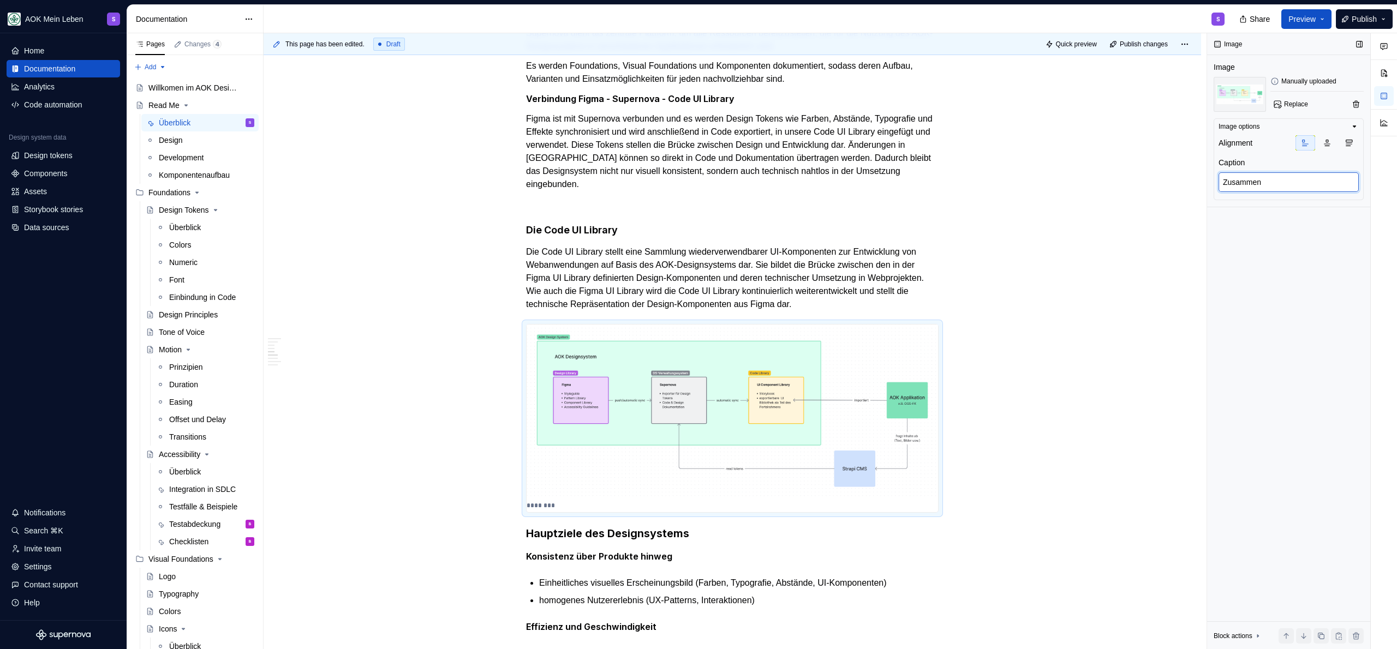
type textarea "Zusammens"
type textarea "*"
type textarea "Zusammenso"
type textarea "*"
type textarea "Zusammensoi"
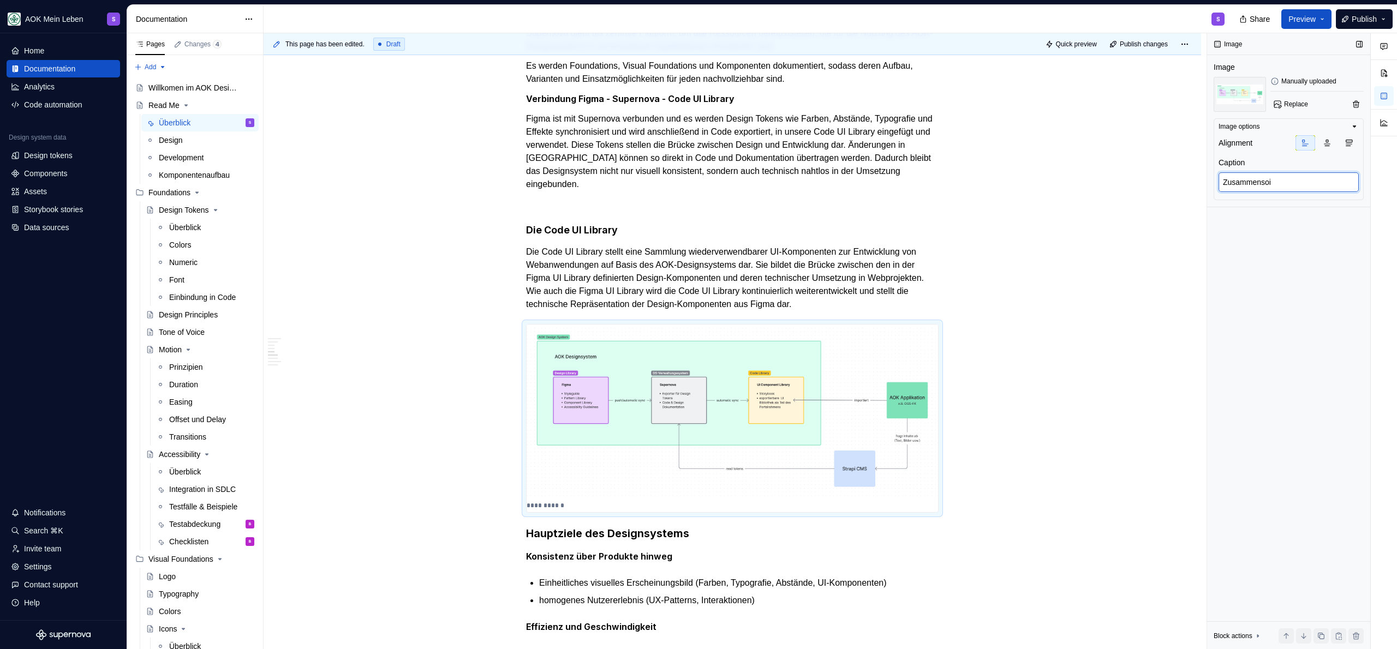
type textarea "*"
type textarea "Zusammenso"
type textarea "*"
type textarea "Zusammens"
type textarea "*"
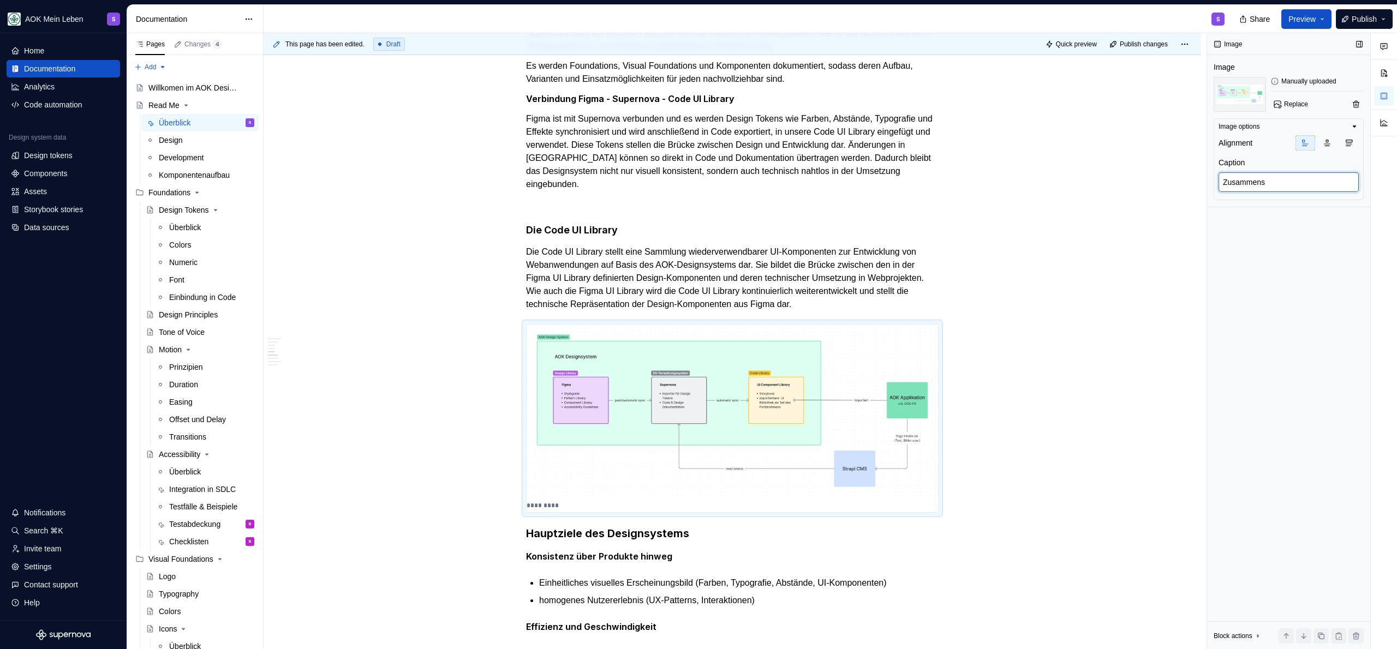
type textarea "Zusammensp"
type textarea "*"
type textarea "Zusammenspi"
type textarea "*"
type textarea "Zusammenspie"
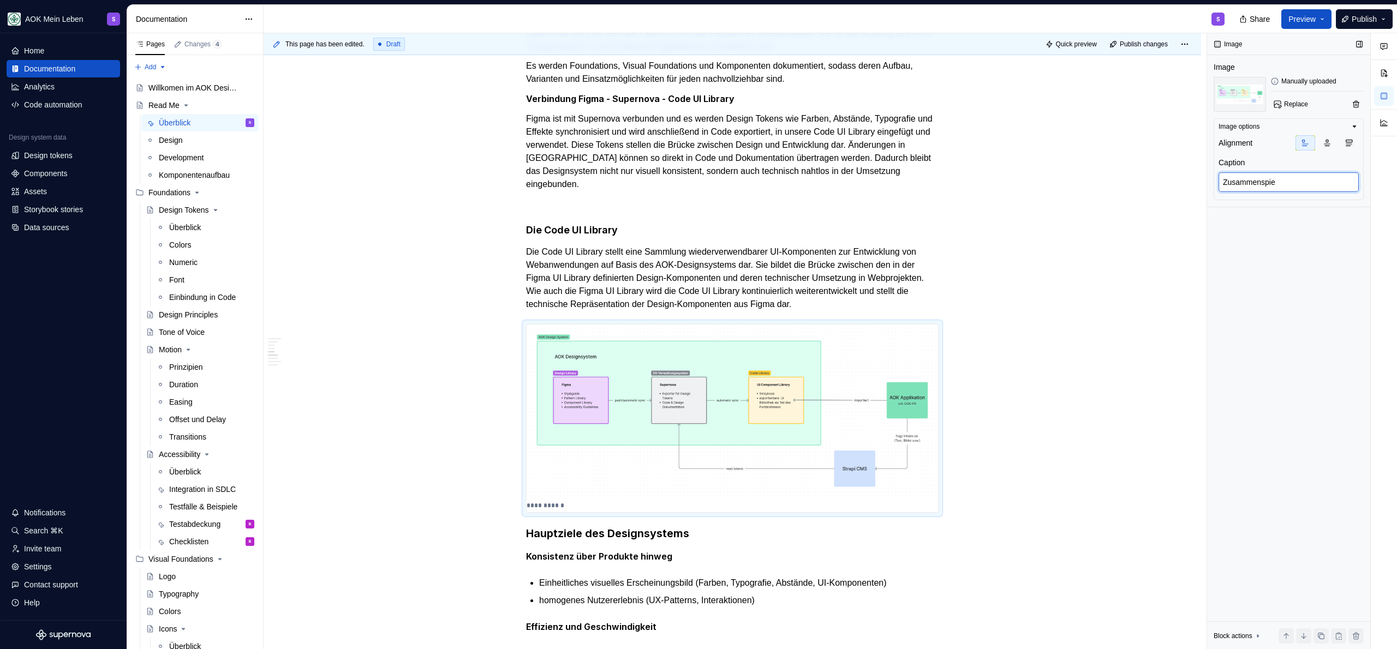
type textarea "*"
type textarea "Zusammenspiel"
type textarea "*"
type textarea "Zusammenspiel"
type textarea "*"
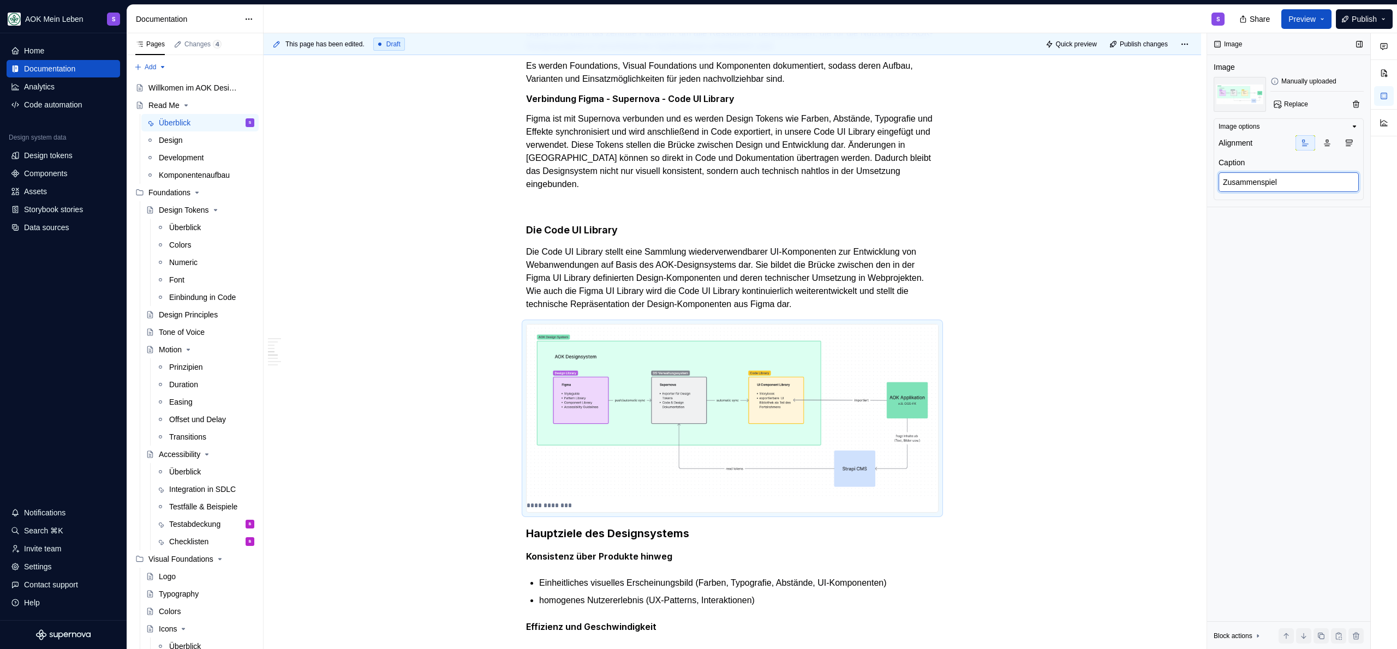
type textarea "Zusammenspiel d"
type textarea "*"
type textarea "Zusammenspiel de"
type textarea "*"
type textarea "Zusammenspiel der"
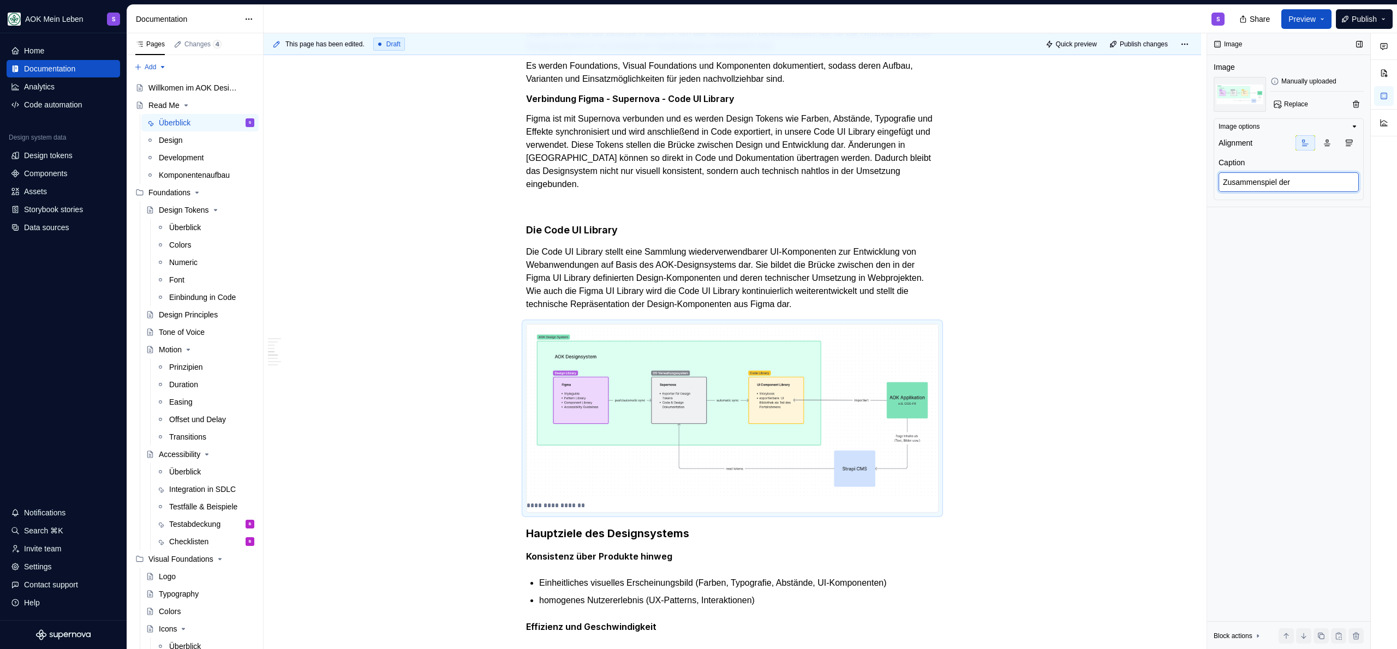
type textarea "*"
type textarea "Zusammenspiel der"
type textarea "*"
type textarea "Zusammenspiel der B"
type textarea "*"
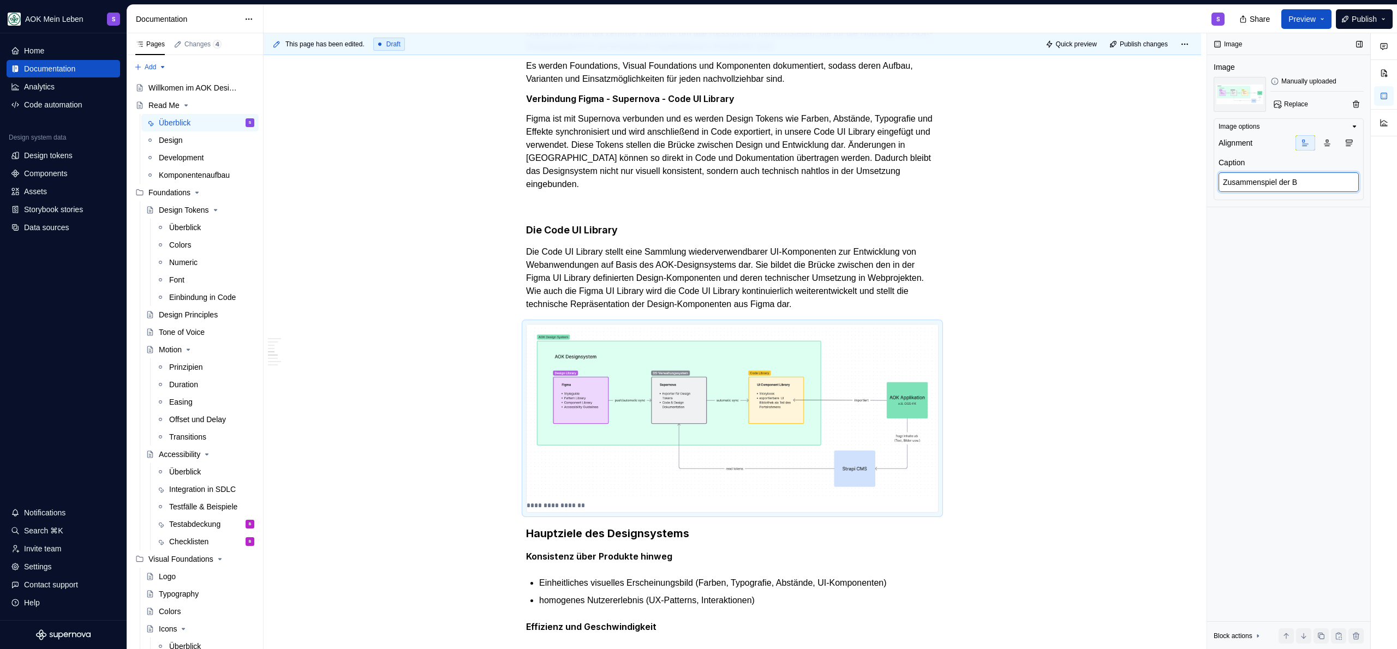
type textarea "Zusammenspiel der Be"
type textarea "*"
type textarea "Zusammenspiel der Bes"
type textarea "*"
type textarea "Zusammenspiel der Best"
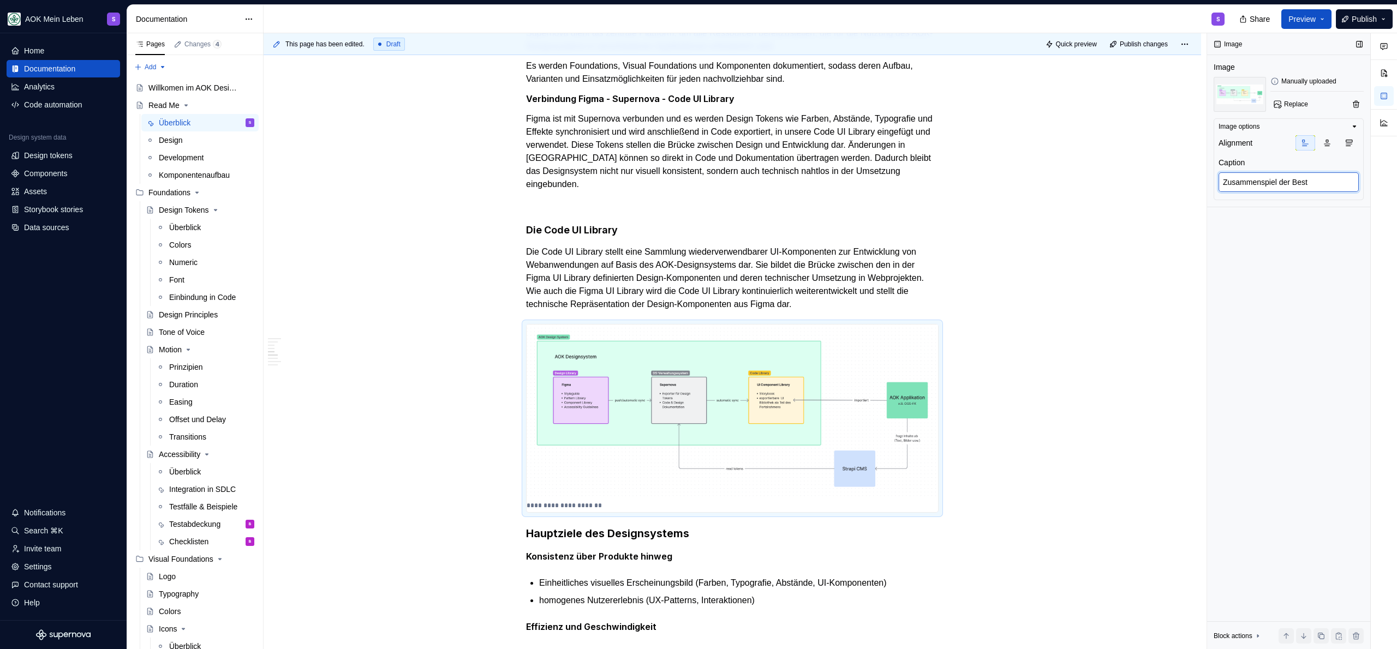
type textarea "*"
type textarea "Zusammenspiel der Besta"
type textarea "*"
type textarea "Zusammenspiel der Bestan"
type textarea "*"
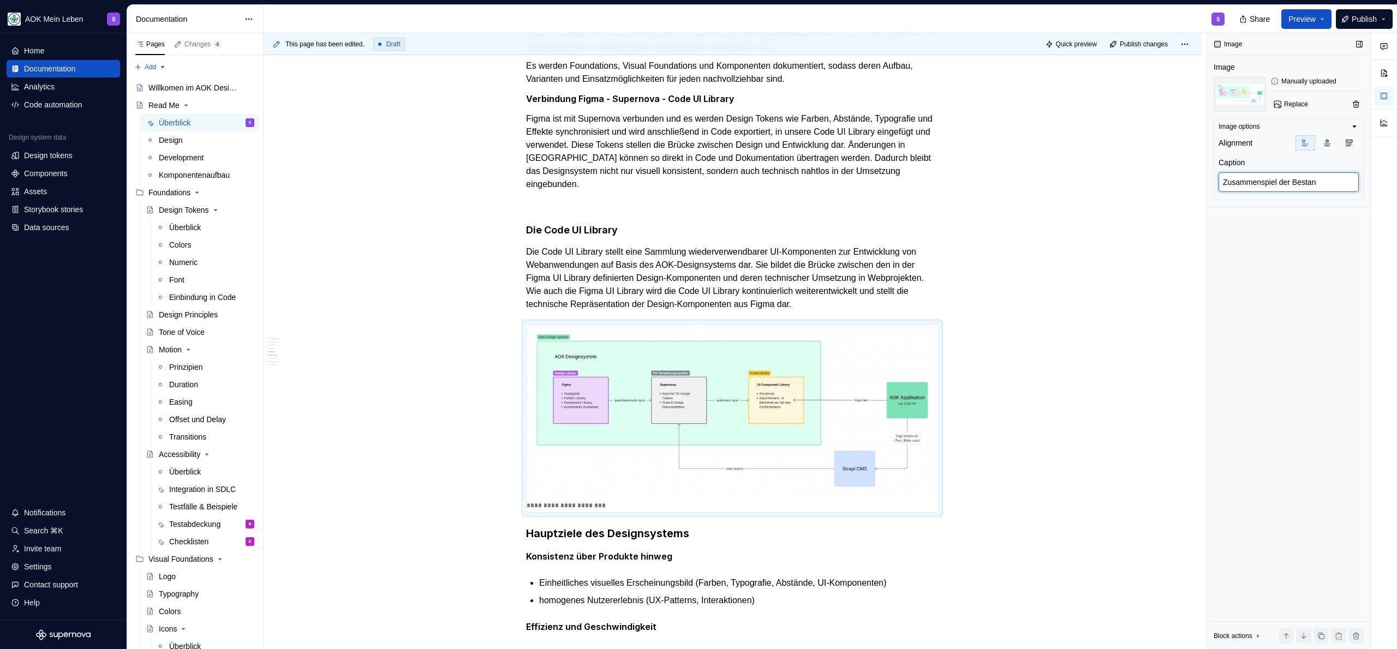
type textarea "Zusammenspiel der Bestand"
type textarea "*"
type textarea "Zusammenspiel der Bestandt"
type textarea "*"
type textarea "Zusammenspiel der Bestandte"
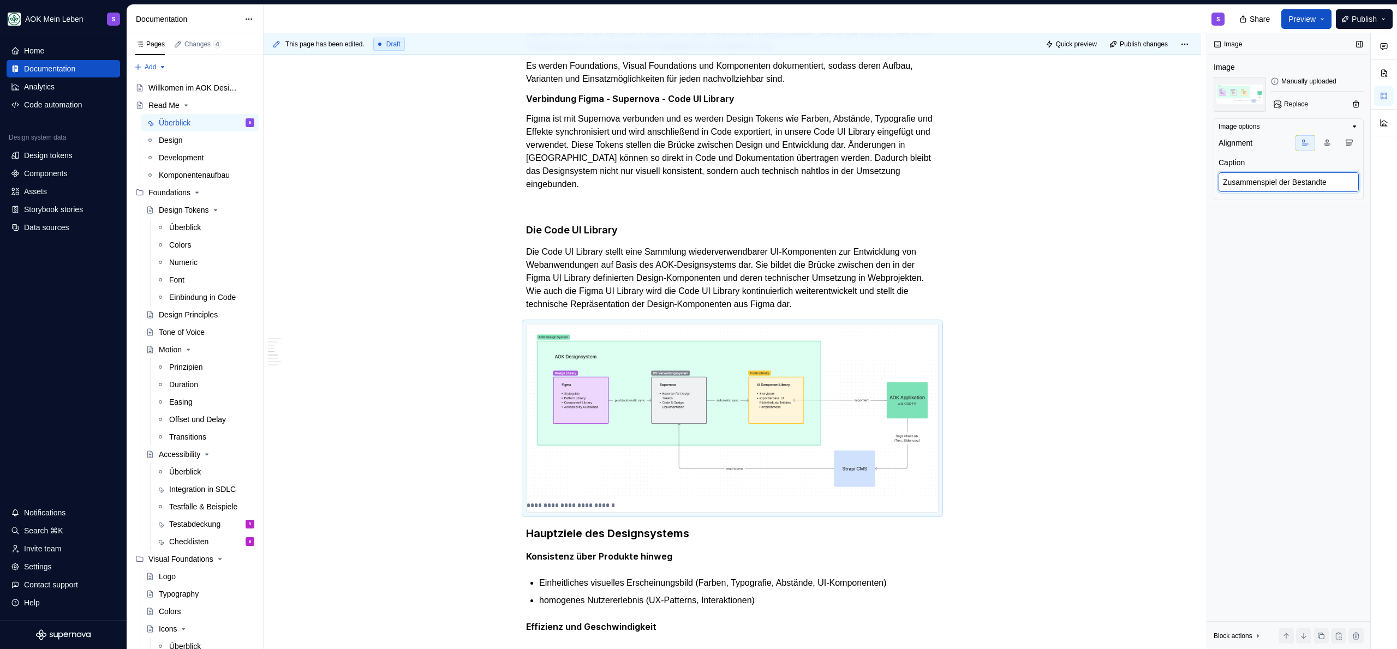
type textarea "*"
type textarea "Zusammenspiel der Bestandtei"
type textarea "*"
type textarea "Zusammenspiel der Bestandteil"
type textarea "*"
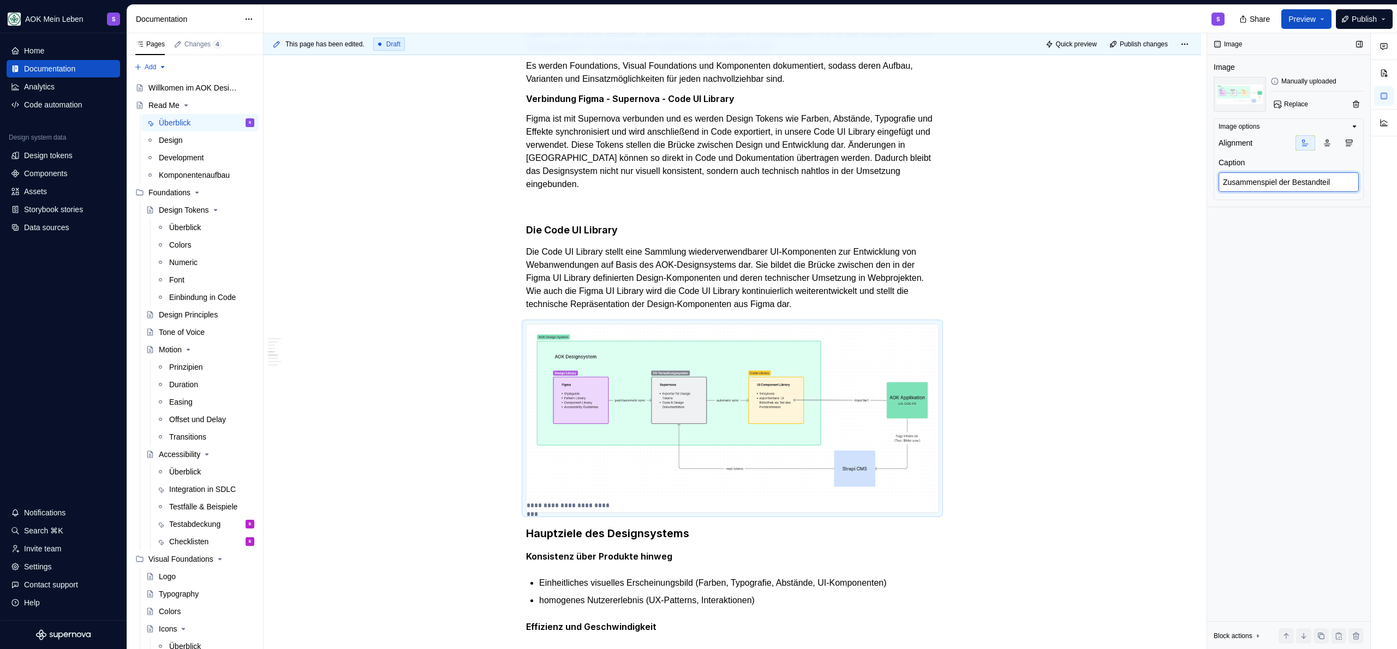
type textarea "Zusammenspiel der Bestandteile"
type textarea "*"
type textarea "Zusammenspiel der Bestandteile"
type textarea "*"
type textarea "Zusammenspiel der Bestandteile d"
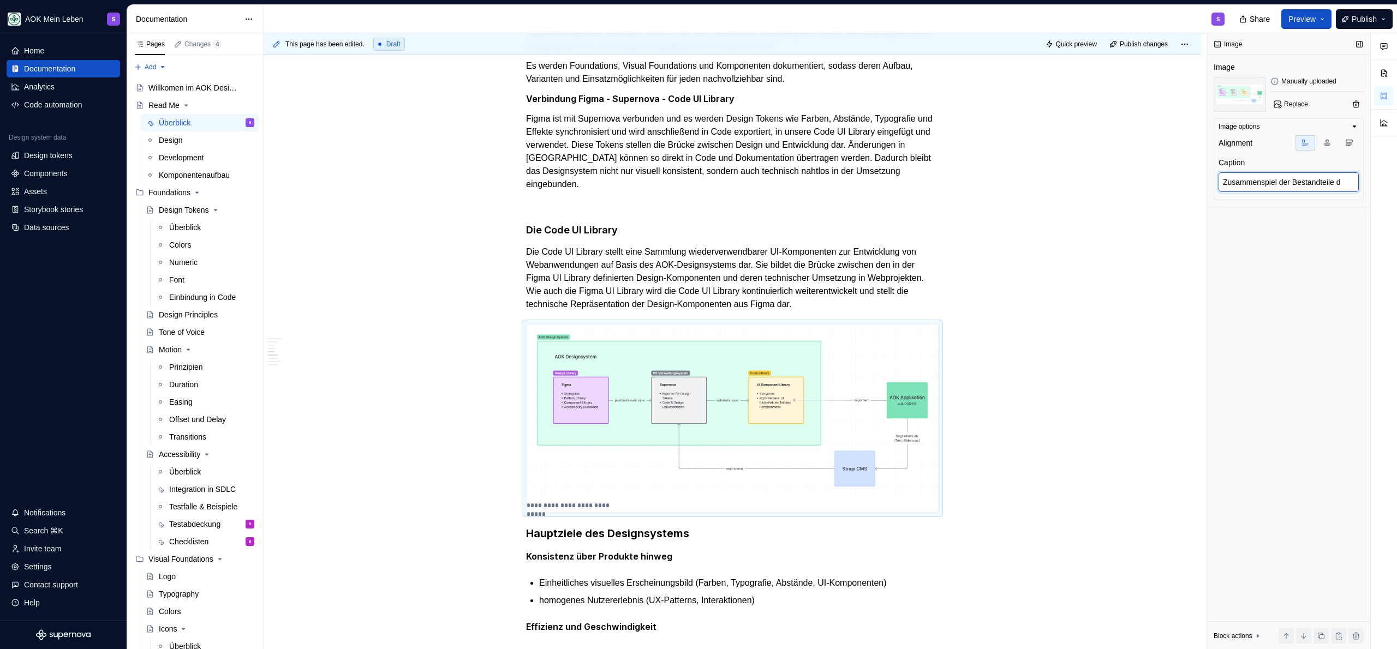
type textarea "*"
type textarea "Zusammenspiel der Bestandteile de"
type textarea "*"
type textarea "Zusammenspiel der Bestandteile des"
type textarea "*"
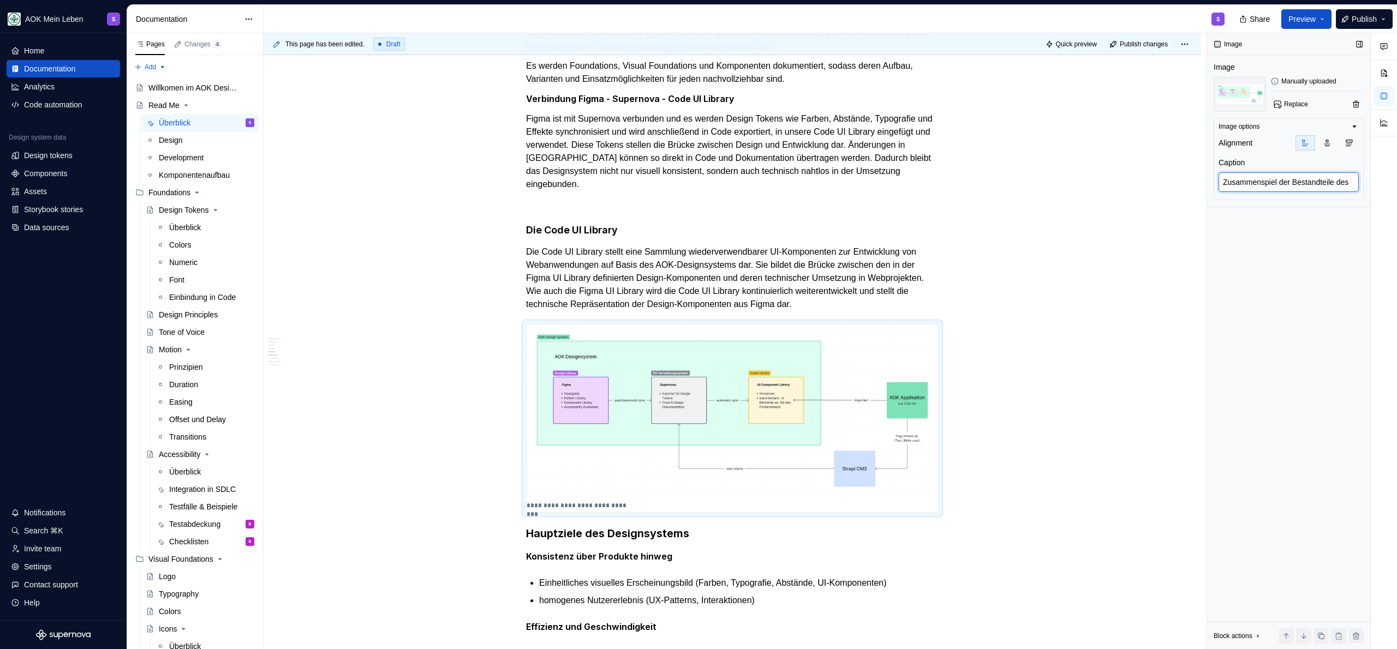
type textarea "Zusammenspiel der Bestandteile des"
type textarea "*"
type textarea "Zusammenspiel der Bestandteile des D"
type textarea "*"
type textarea "Zusammenspiel der Bestandteile des De"
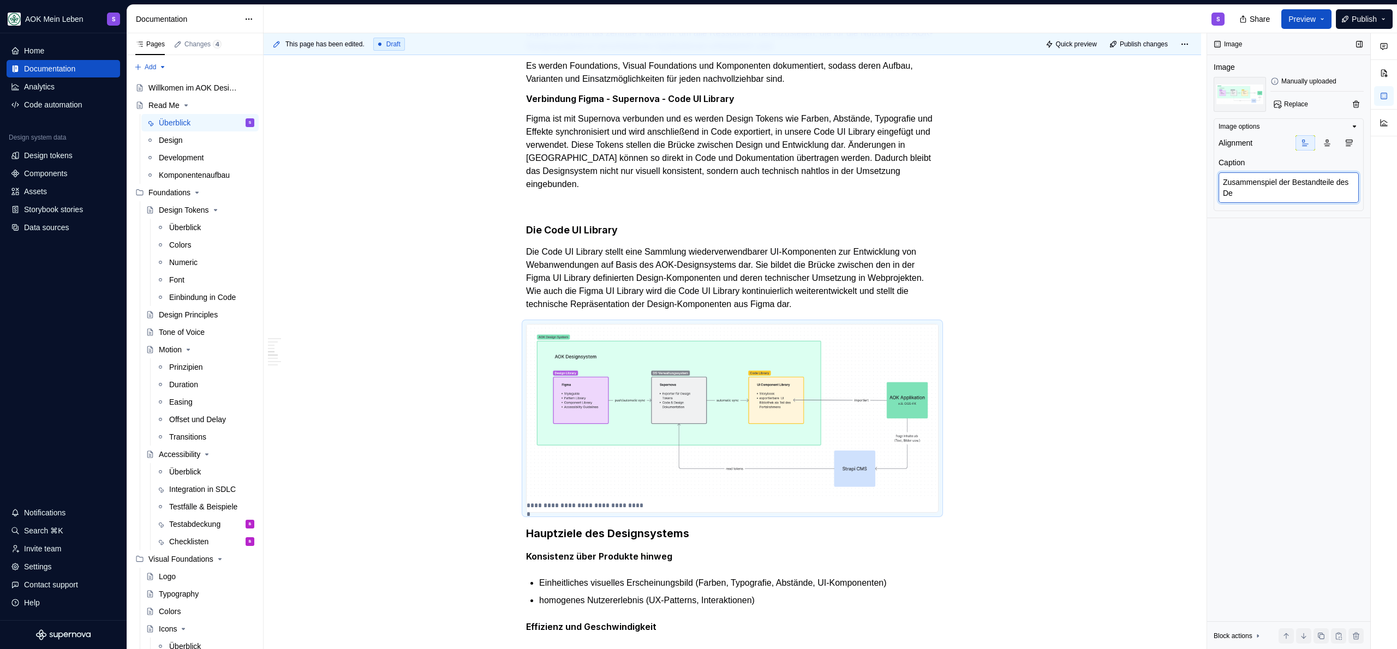
type textarea "*"
type textarea "Zusammenspiel der Bestandteile des Des"
type textarea "*"
type textarea "Zusammenspiel der Bestandteile des Desi"
type textarea "*"
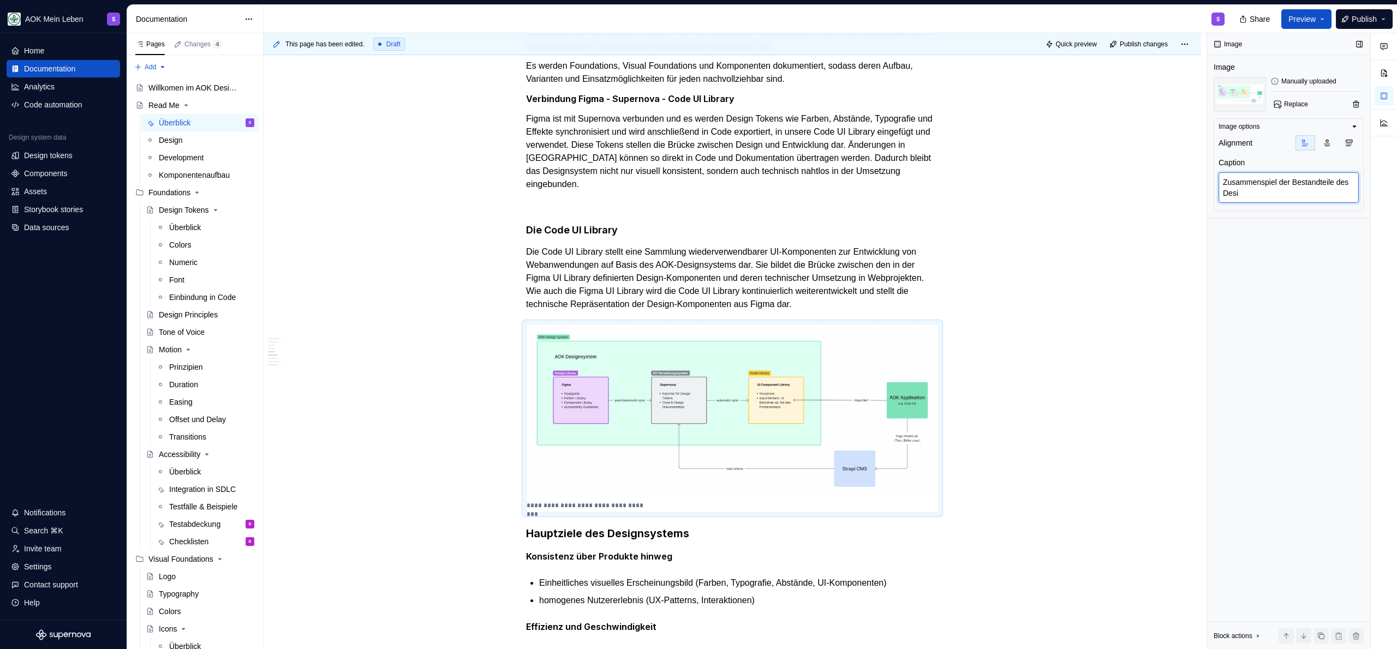
type textarea "Zusammenspiel der Bestandteile des Desig"
type textarea "*"
type textarea "Zusammenspiel der Bestandteile des Design"
type textarea "*"
type textarea "Zusammenspiel der Bestandteile des Design"
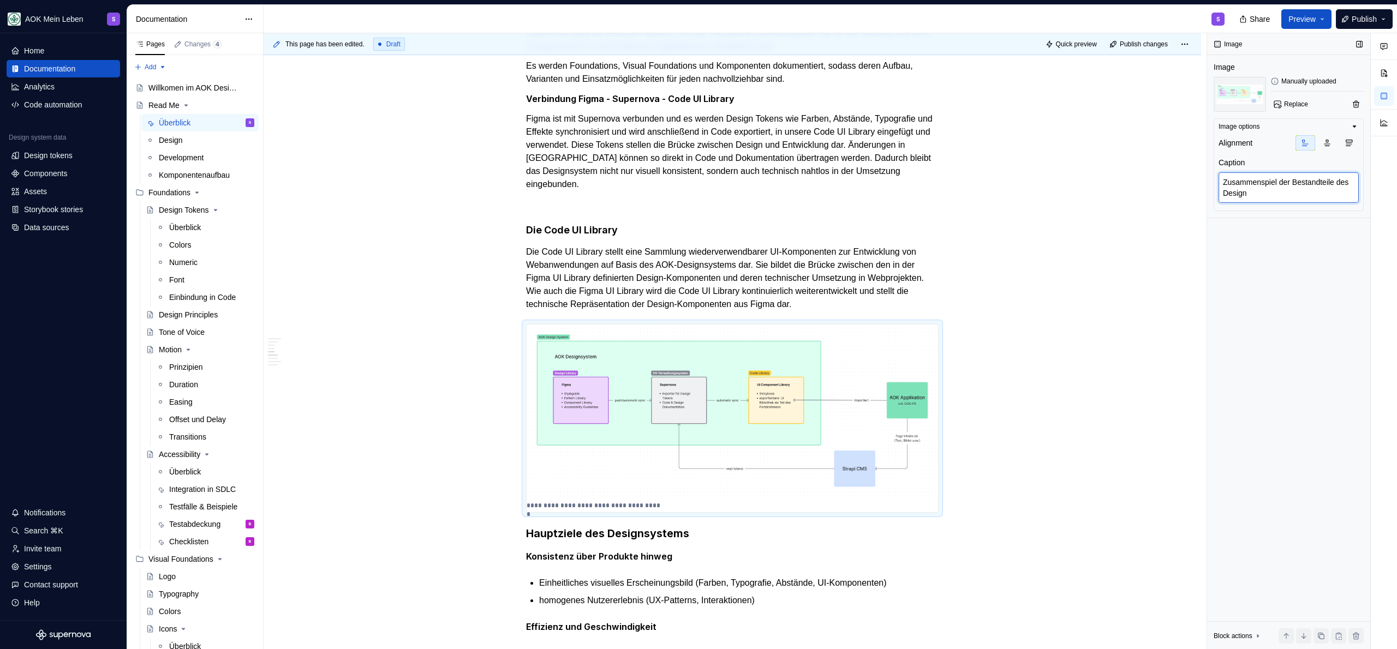
type textarea "*"
type textarea "Zusammenspiel der Bestandteile des Design S"
type textarea "*"
type textarea "Zusammenspiel der Bestandteile des Design Sy"
type textarea "*"
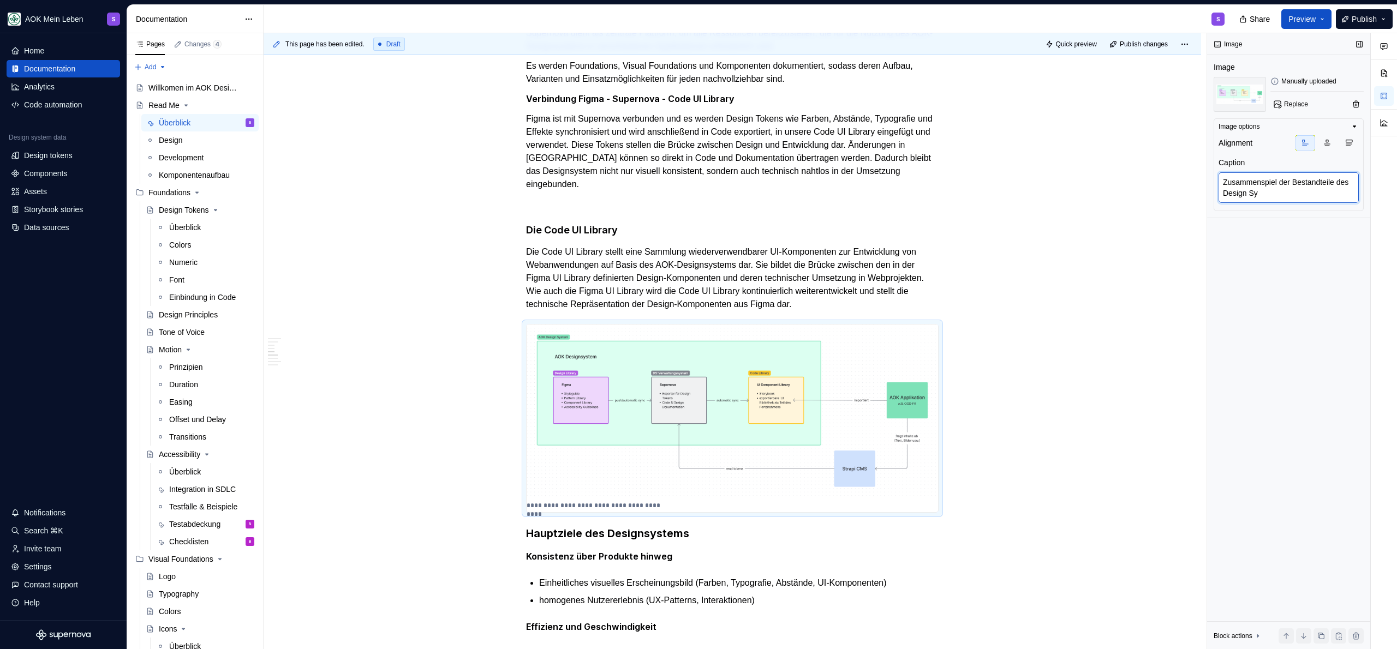
type textarea "Zusammenspiel der Bestandteile des Design Sys"
type textarea "*"
type textarea "Zusammenspiel der Bestandteile des Design Syse"
type textarea "*"
type textarea "Zusammenspiel der Bestandteile des Design Sysem"
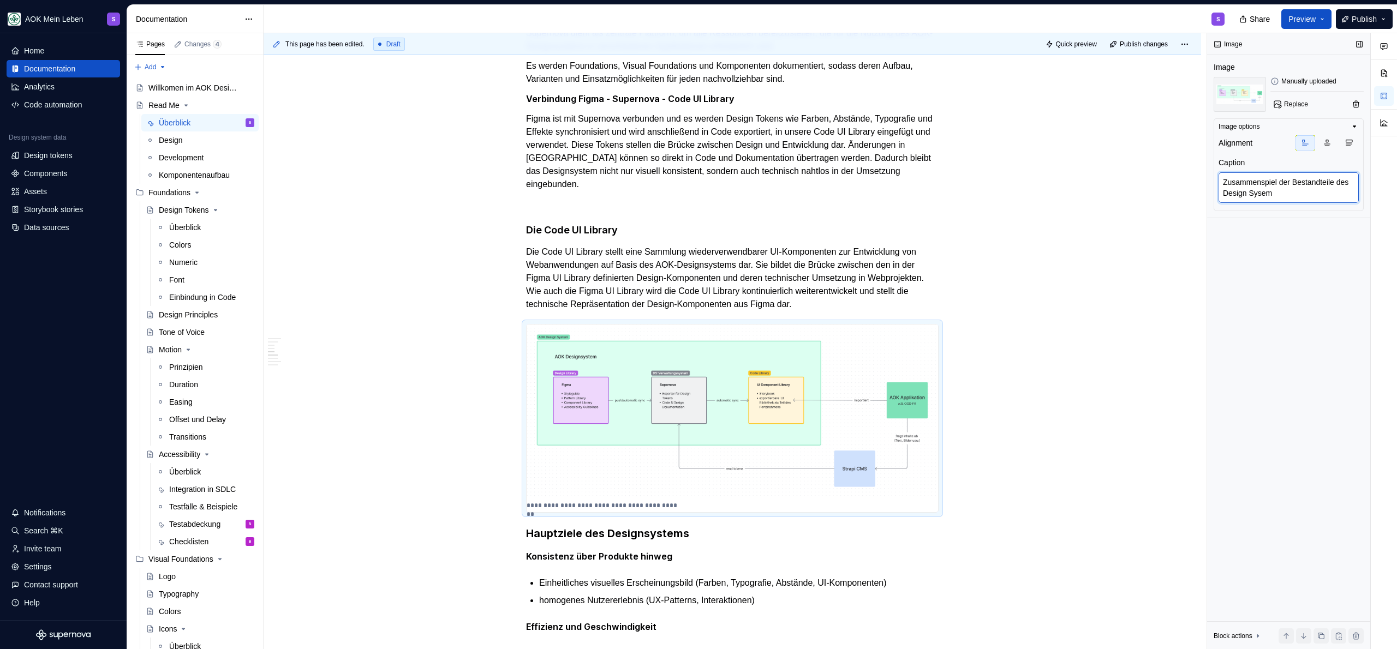
type textarea "*"
type textarea "Zusammenspiel der Bestandteile des Design Syse"
type textarea "*"
type textarea "Zusammenspiel der Bestandteile des Design Sys"
type textarea "*"
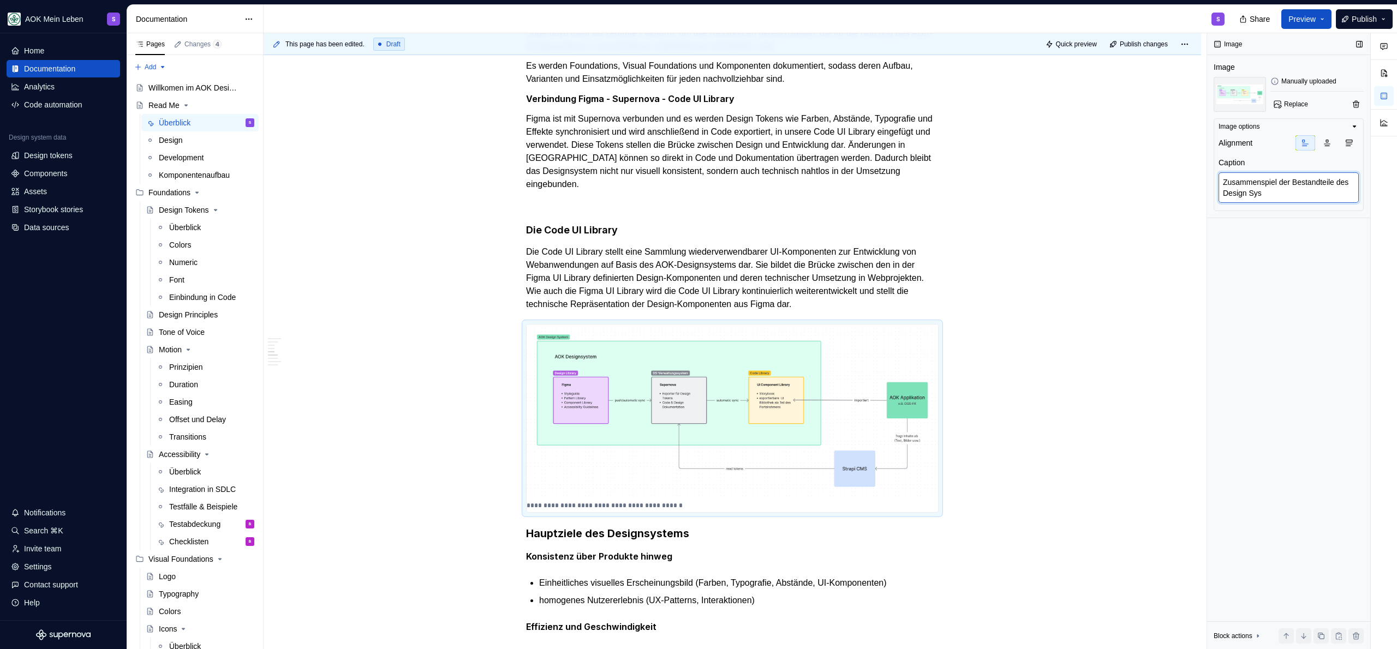
type textarea "Zusammenspiel der Bestandteile des Design Syst"
type textarea "*"
type textarea "Zusammenspiel der Bestandteile des Design Syste"
type textarea "*"
type textarea "Zusammenspiel der Bestandteile des Design System"
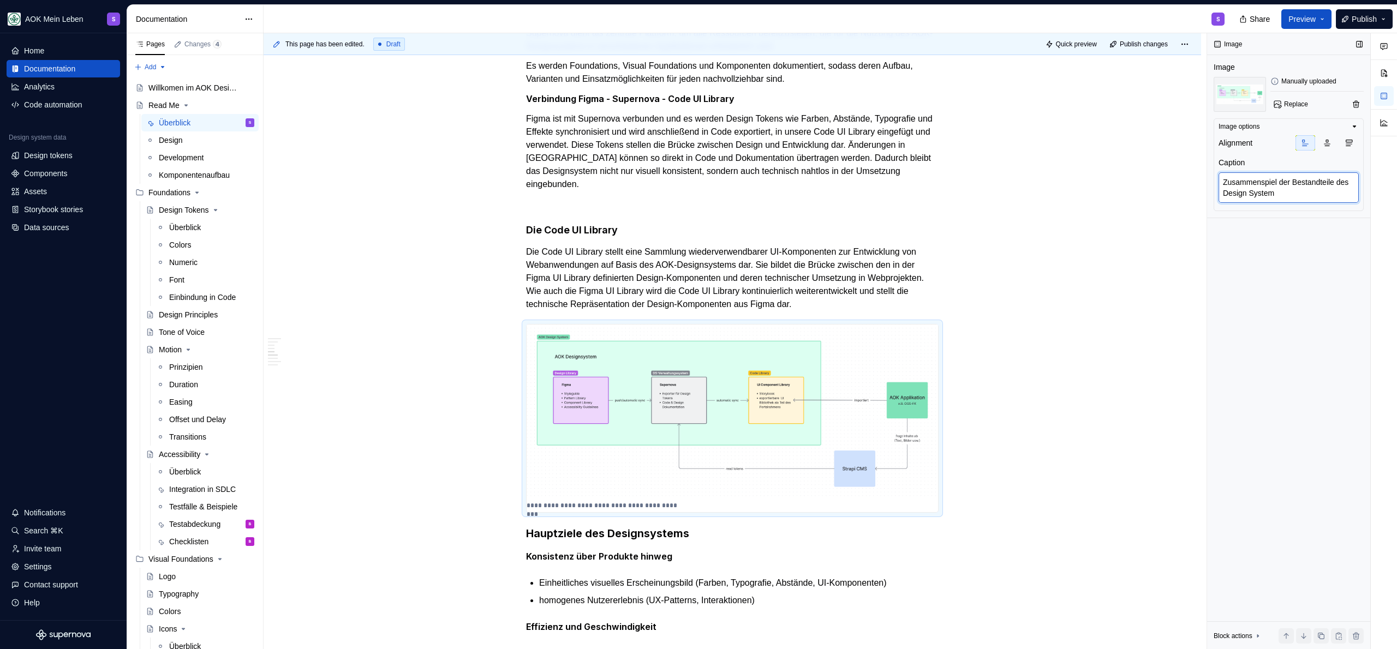
type textarea "*"
type textarea "Zusammenspiel der Bestandteile des Design Systems"
type textarea "*"
type textarea "Zusammenspiel der Bestandteile des Design Systems"
type textarea "*"
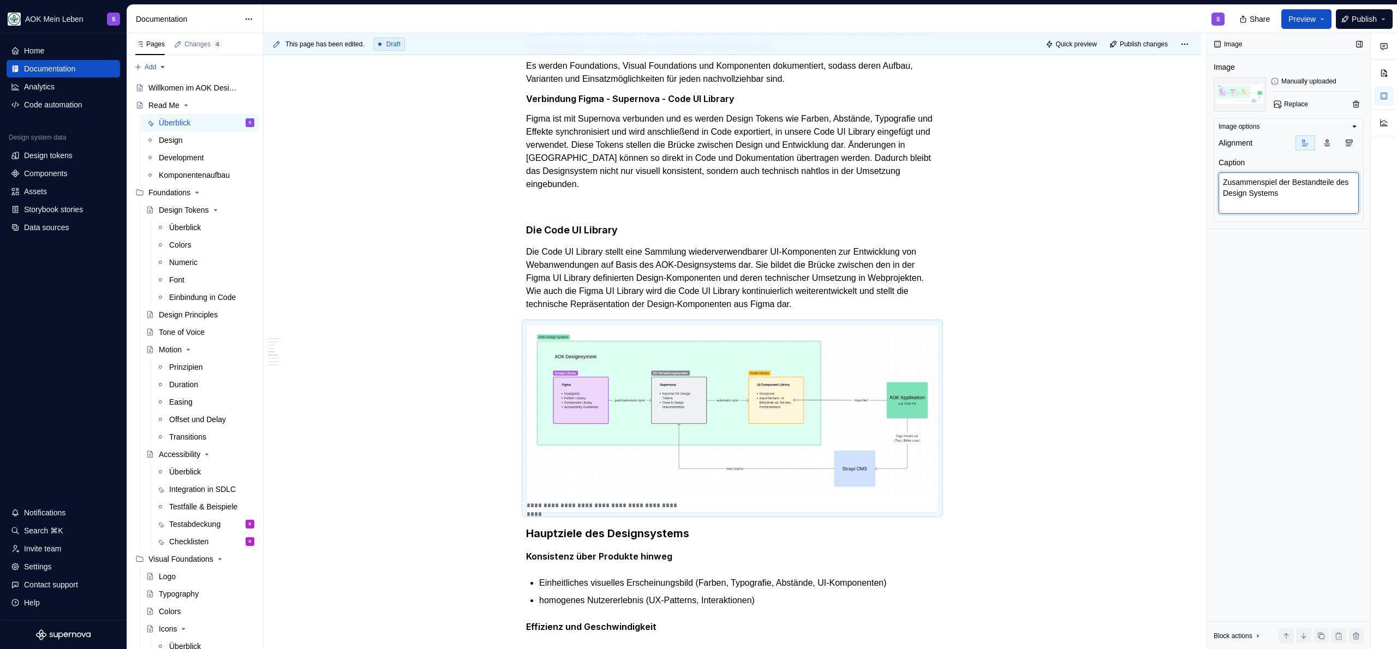
type textarea "Zusammenspiel der Bestandteile des Design Systems"
type textarea "*"
type textarea "Zusammenspiel der Bestandteile des Design Systems"
type textarea "*"
type textarea "Zusammenspiel der Bestandteile des Design Systems v"
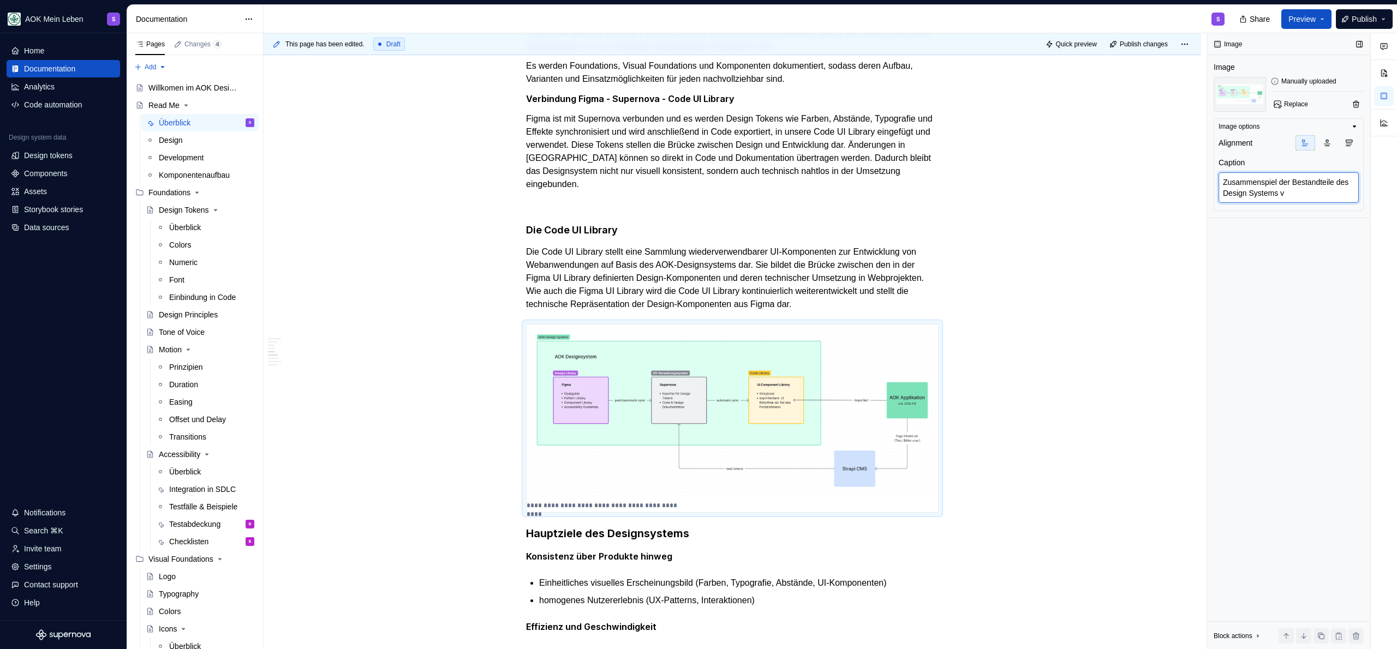
type textarea "*"
type textarea "Zusammenspiel der Bestandteile des Design Systems vi"
type textarea "*"
type textarea "Zusammenspiel der Bestandteile des Design Systems vis"
type textarea "*"
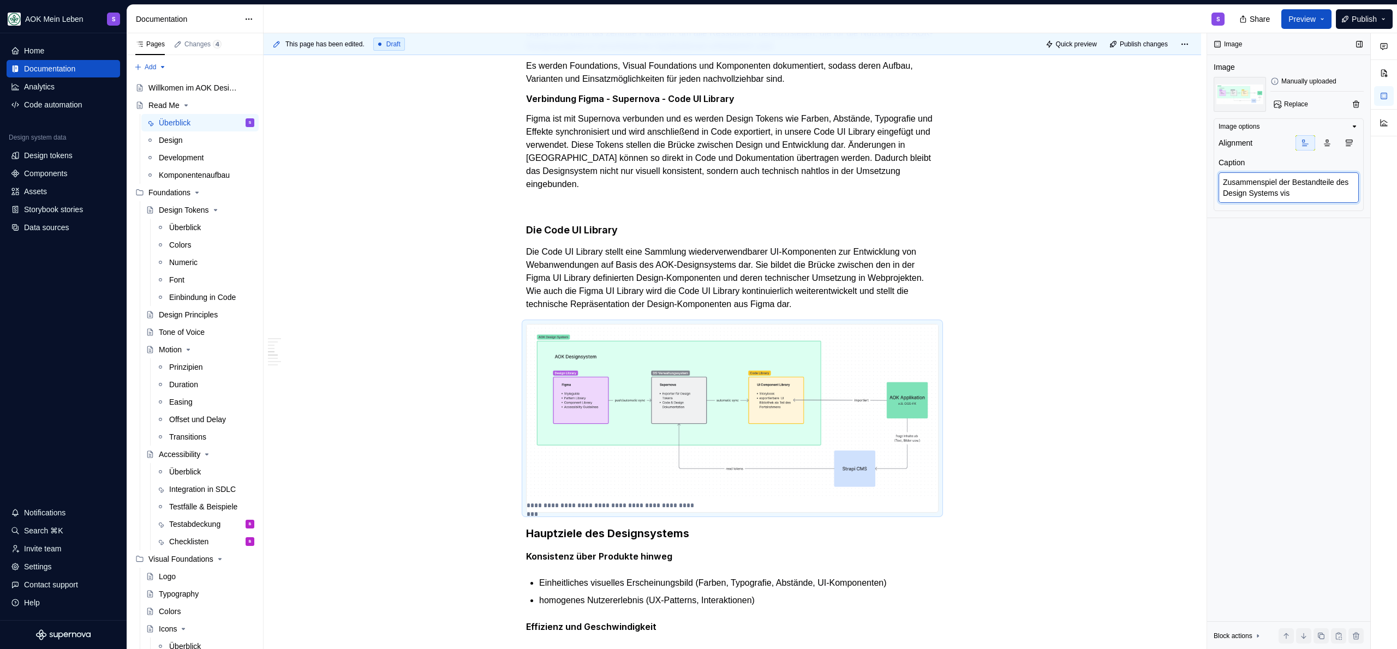
type textarea "Zusammenspiel der Bestandteile des Design Systems visu"
type textarea "*"
type textarea "Zusammenspiel der Bestandteile des Design Systems visua"
type textarea "*"
type textarea "Zusammenspiel der Bestandteile des Design Systems visu"
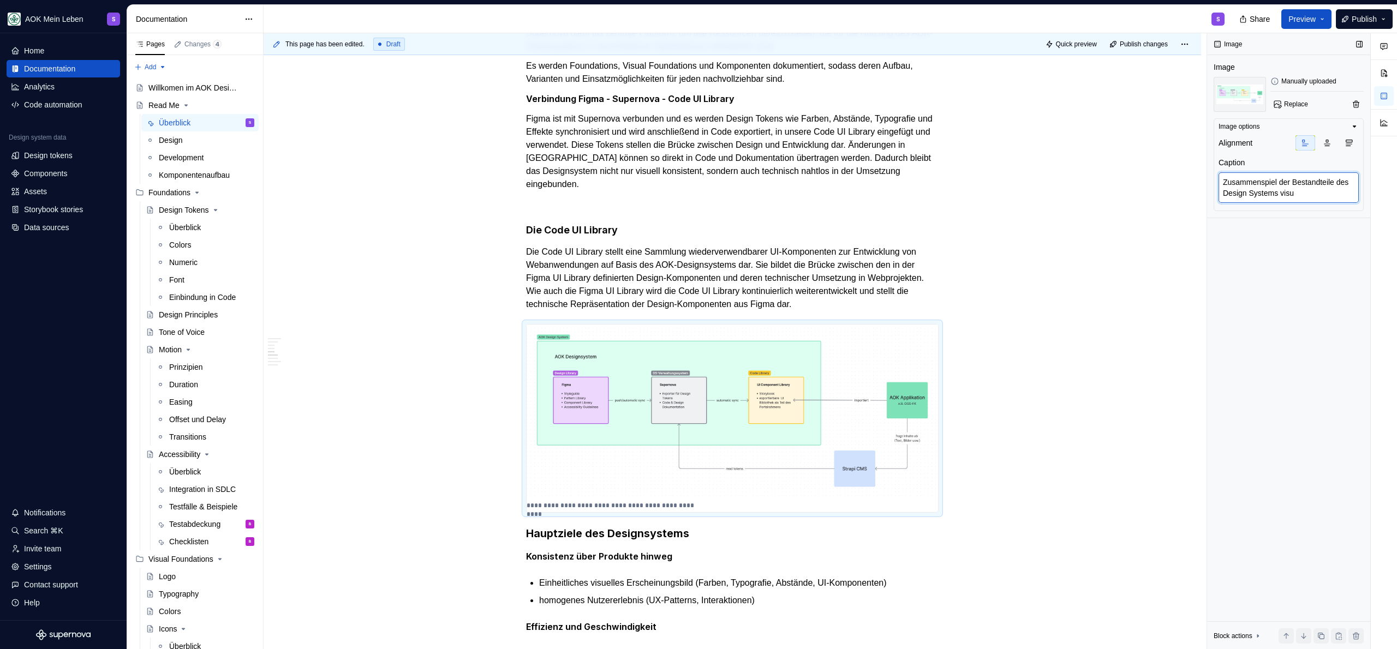
type textarea "*"
type textarea "Zusammenspiel der Bestandteile des Design Systems visue"
type textarea "*"
type textarea "Zusammenspiel der Bestandteile des Design Systems visuel"
type textarea "*"
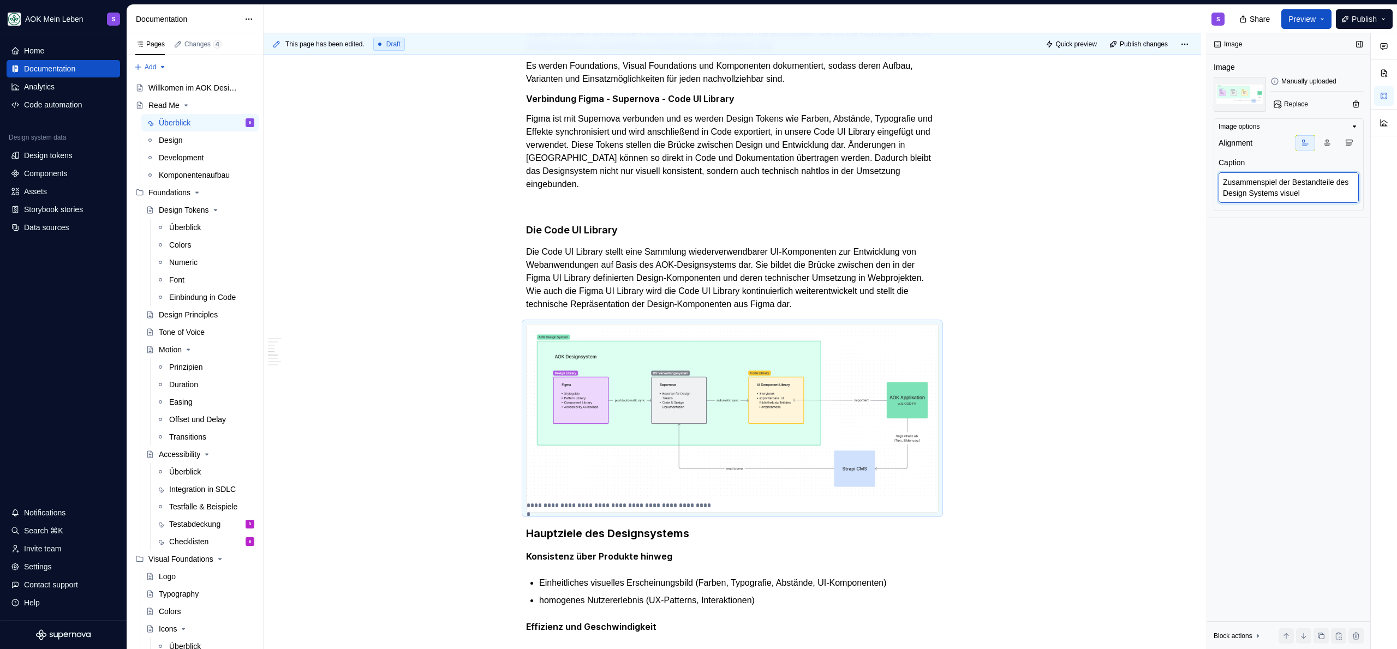
type textarea "Zusammenspiel der Bestandteile des Design Systems visuell"
type textarea "*"
type textarea "Zusammenspiel der Bestandteile des Design Systems visuell"
type textarea "*"
type textarea "Zusammenspiel der Bestandteile des Design Systems visuell a"
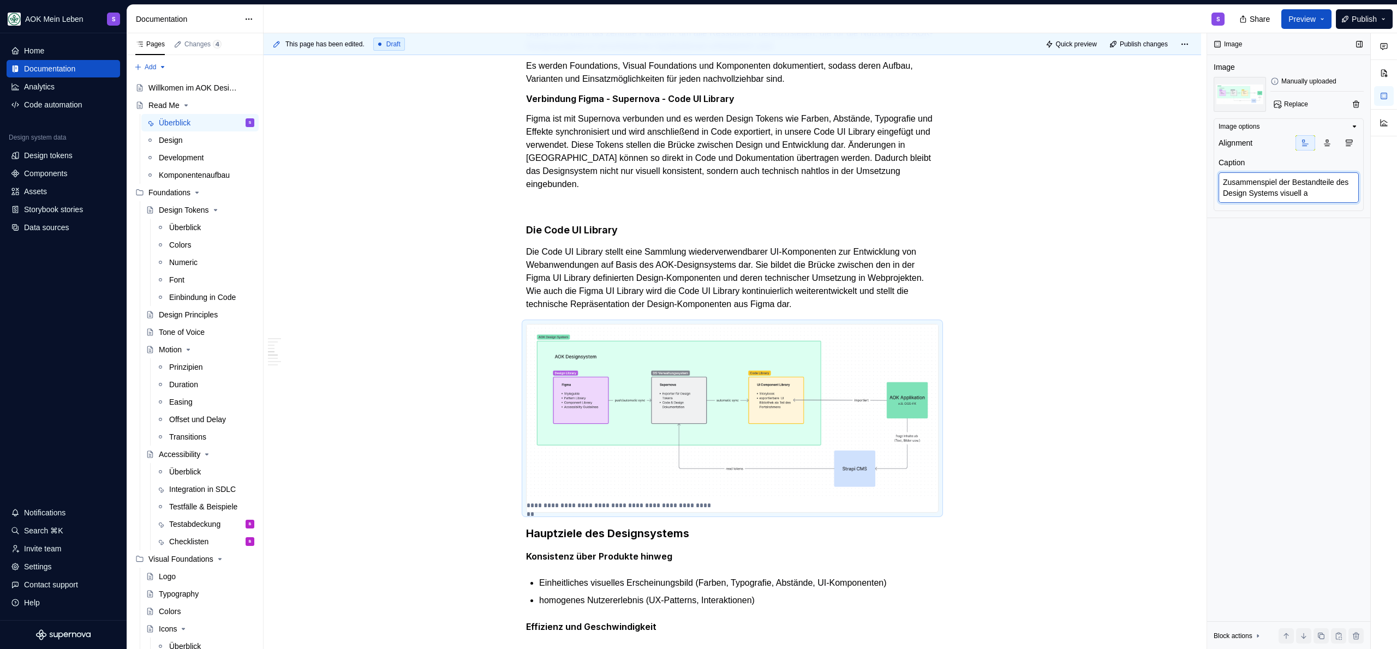
type textarea "*"
type textarea "Zusammenspiel der Bestandteile des Design Systems visuell au"
type textarea "*"
type textarea "Zusammenspiel der Bestandteile des Design Systems visuell auf"
type textarea "*"
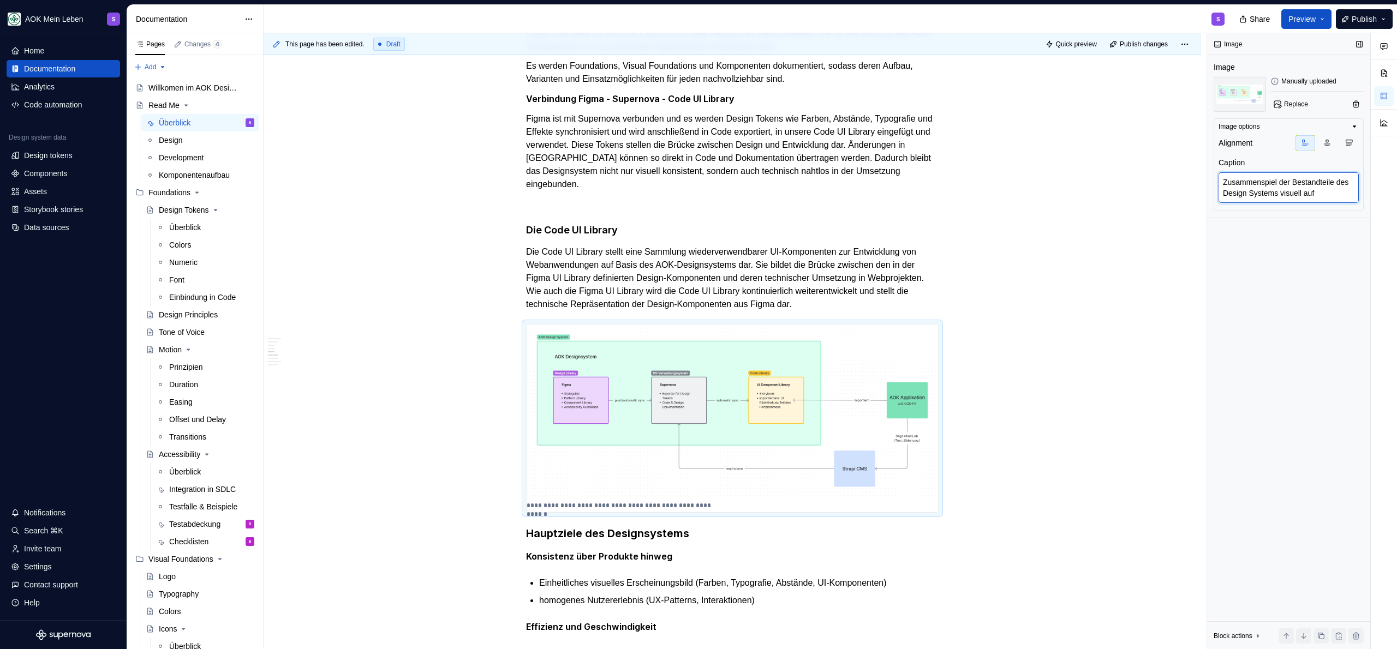
type textarea "Zusammenspiel der Bestandteile des Design Systems visuell aufg"
type textarea "*"
type textarea "Zusammenspiel der Bestandteile des Design Systems visuell aufgb"
click at [752, 176] on p "Figma ist mit Supernova verbunden und es werden Design Tokens wie Farben, Abstä…" at bounding box center [732, 151] width 412 height 79
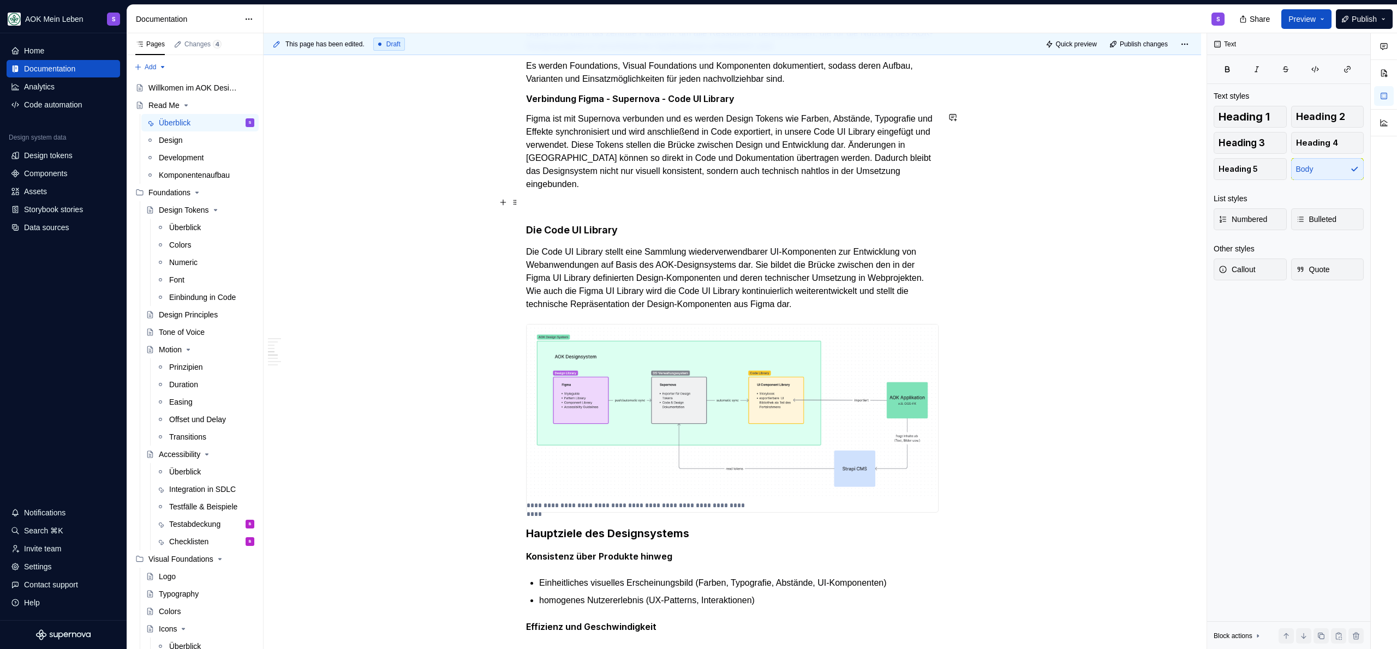
click at [708, 224] on h4 "Die Code UI Library" at bounding box center [732, 230] width 412 height 13
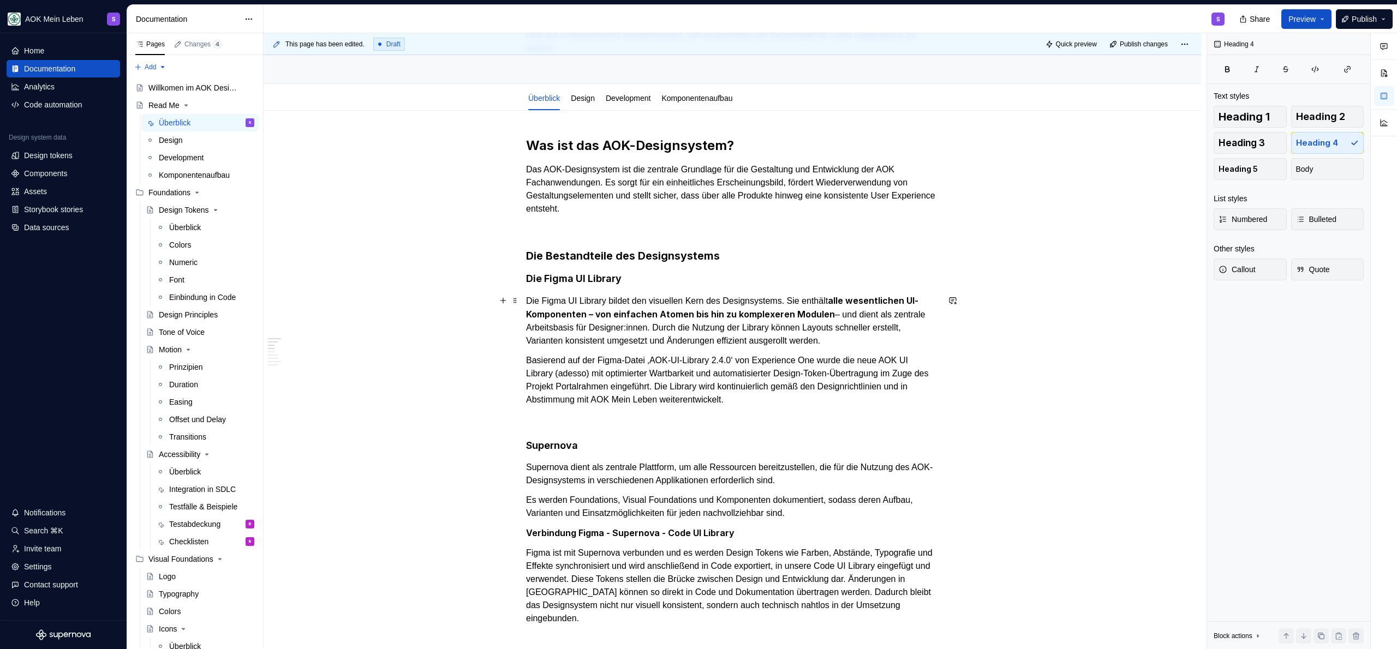
scroll to position [176, 0]
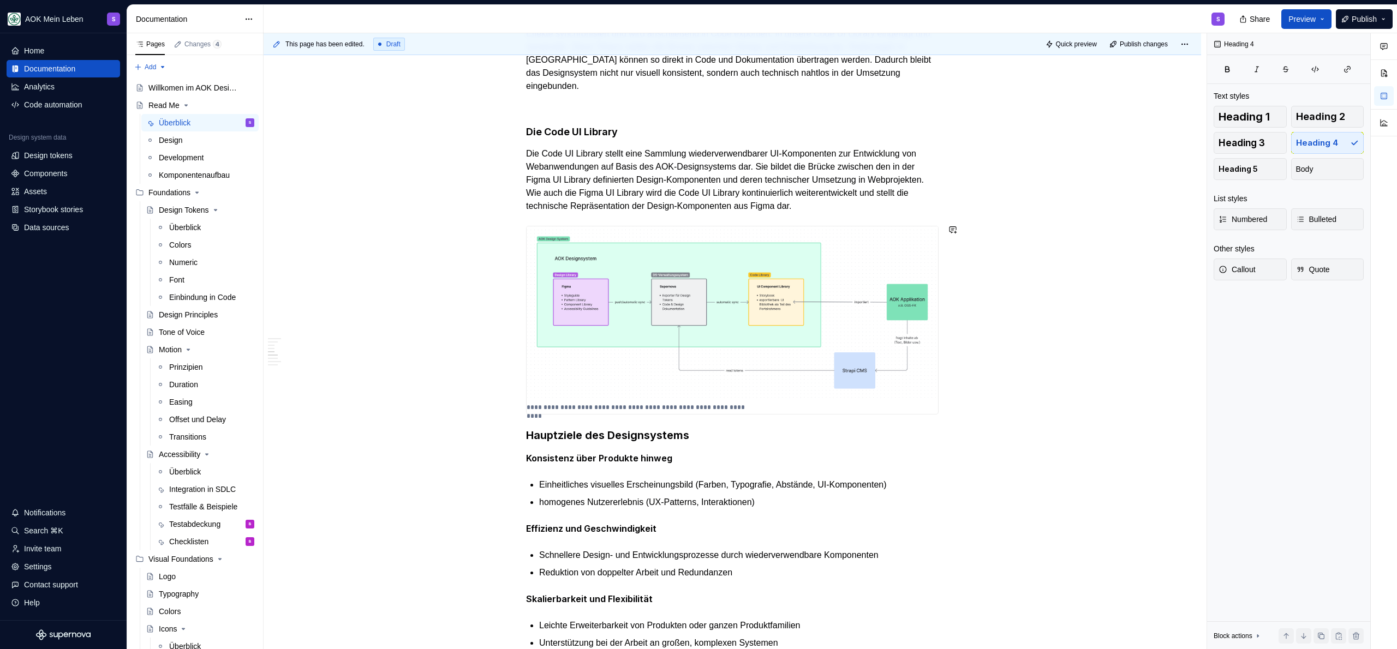
scroll to position [704, 0]
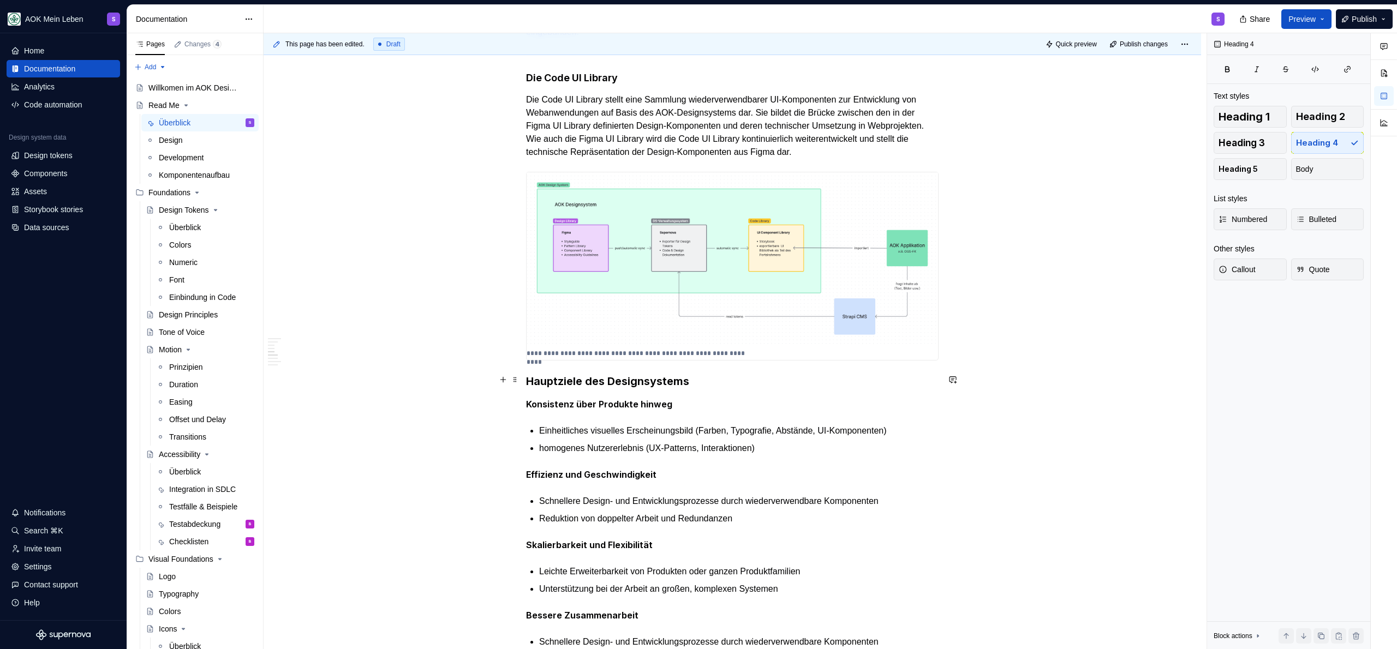
click at [522, 381] on div "Was ist das AOK-Designsystem? Das AOK-Designsystem ist die zentrale Grundlage f…" at bounding box center [732, 545] width 937 height 2042
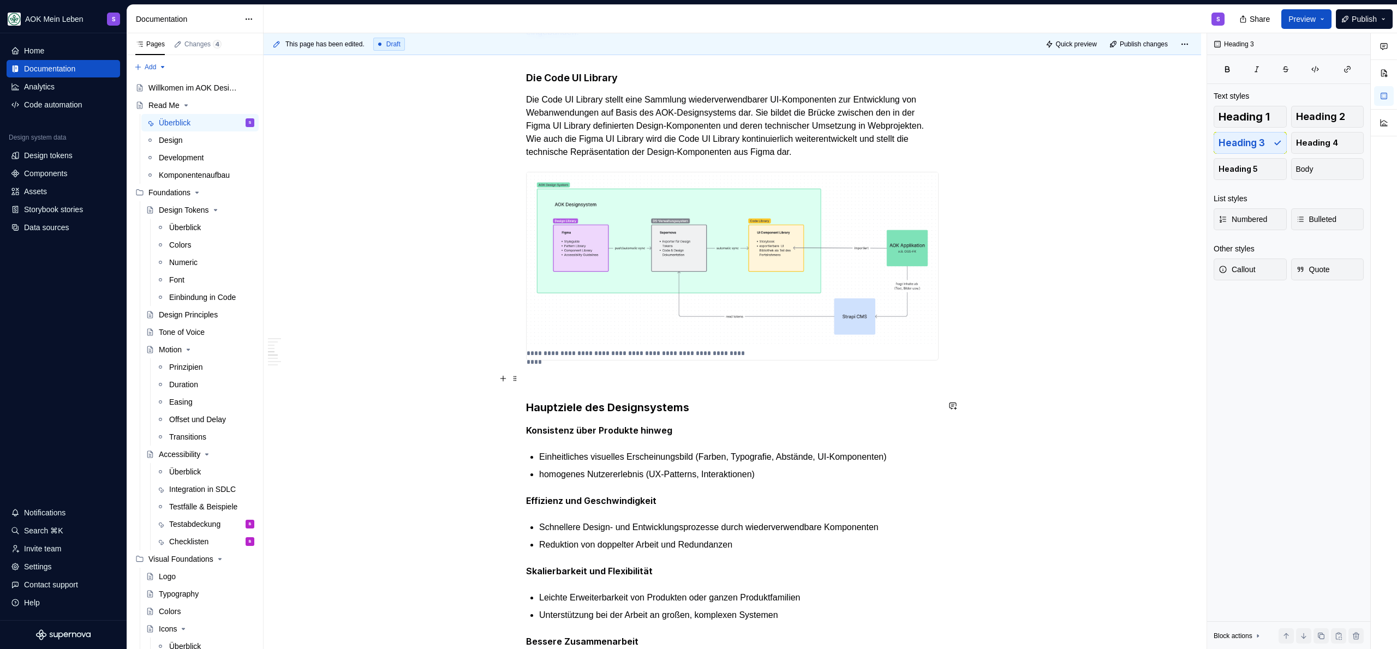
click at [578, 374] on p at bounding box center [732, 380] width 412 height 13
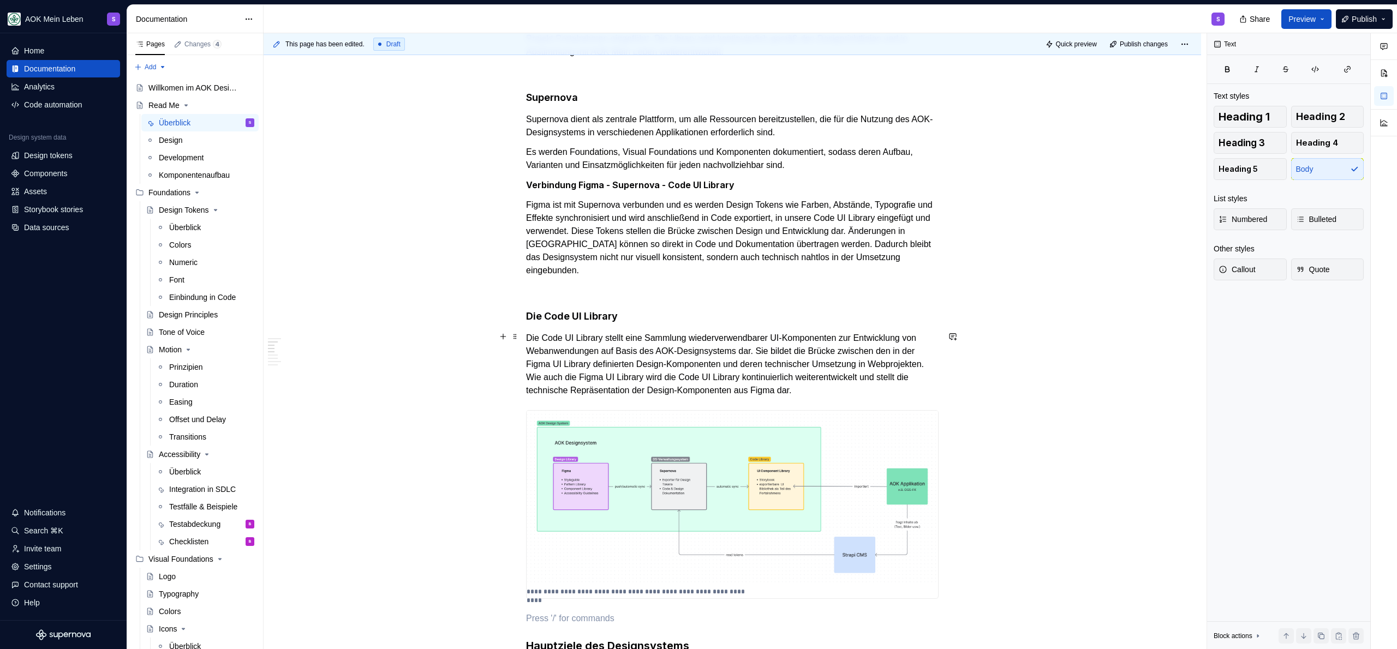
scroll to position [331, 0]
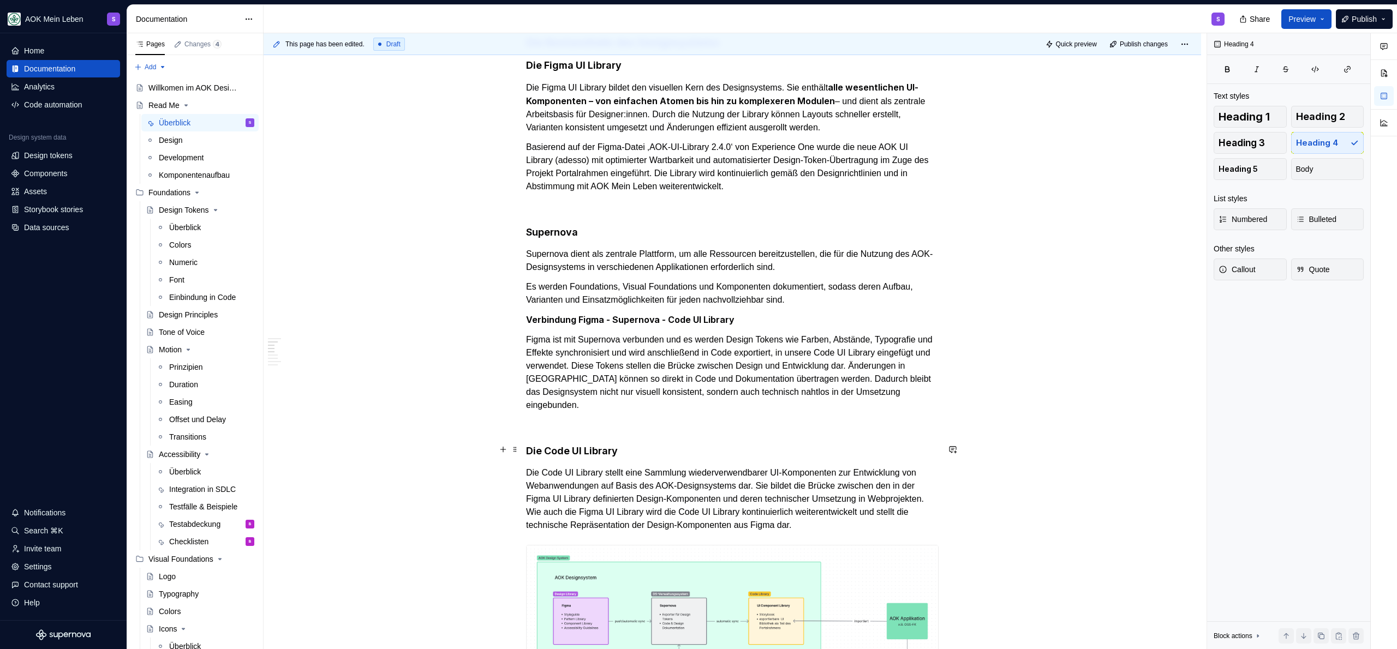
click at [574, 447] on h4 "Die Code UI Library" at bounding box center [732, 451] width 412 height 13
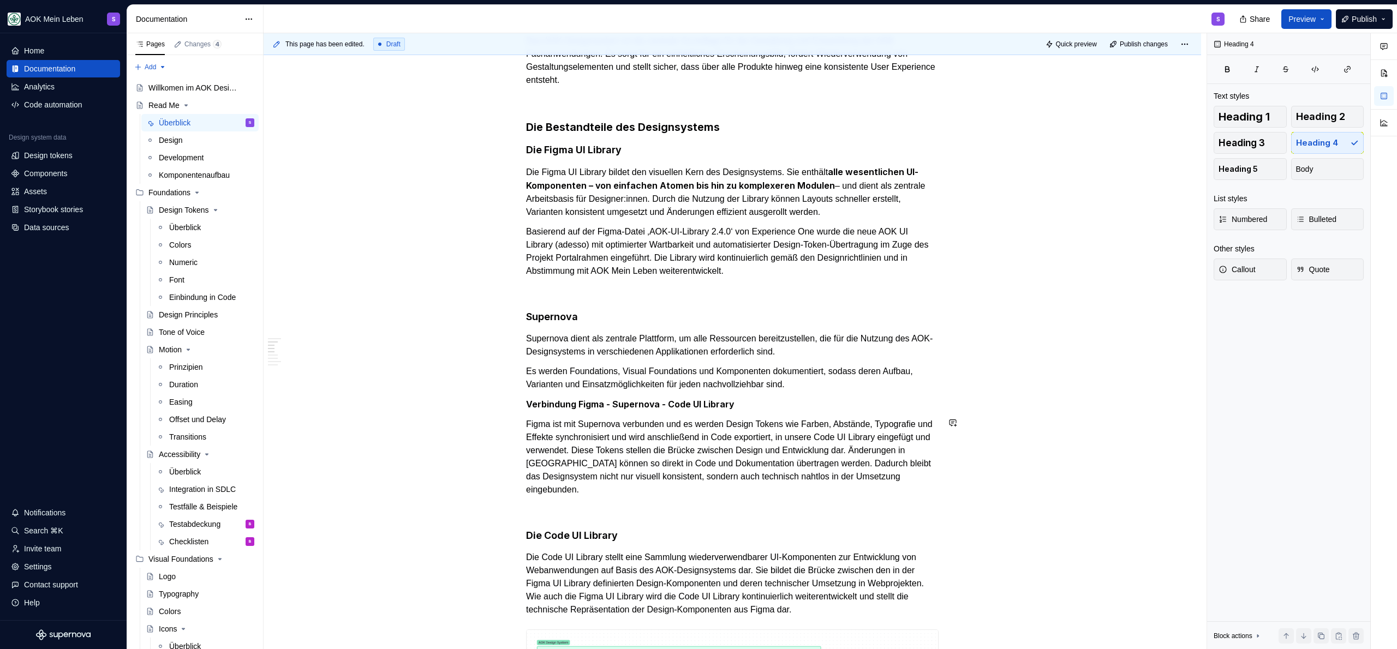
scroll to position [194, 0]
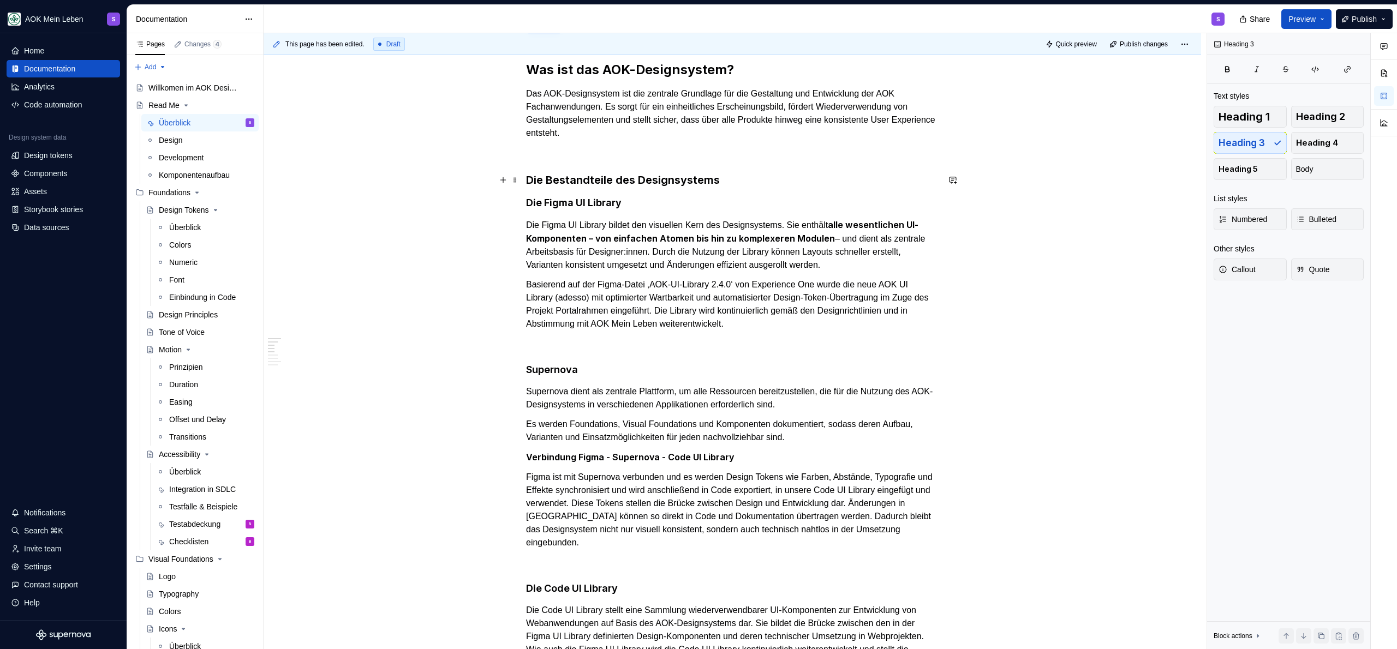
click at [768, 177] on h3 "Die Bestandteile des Designsystems" at bounding box center [732, 179] width 412 height 15
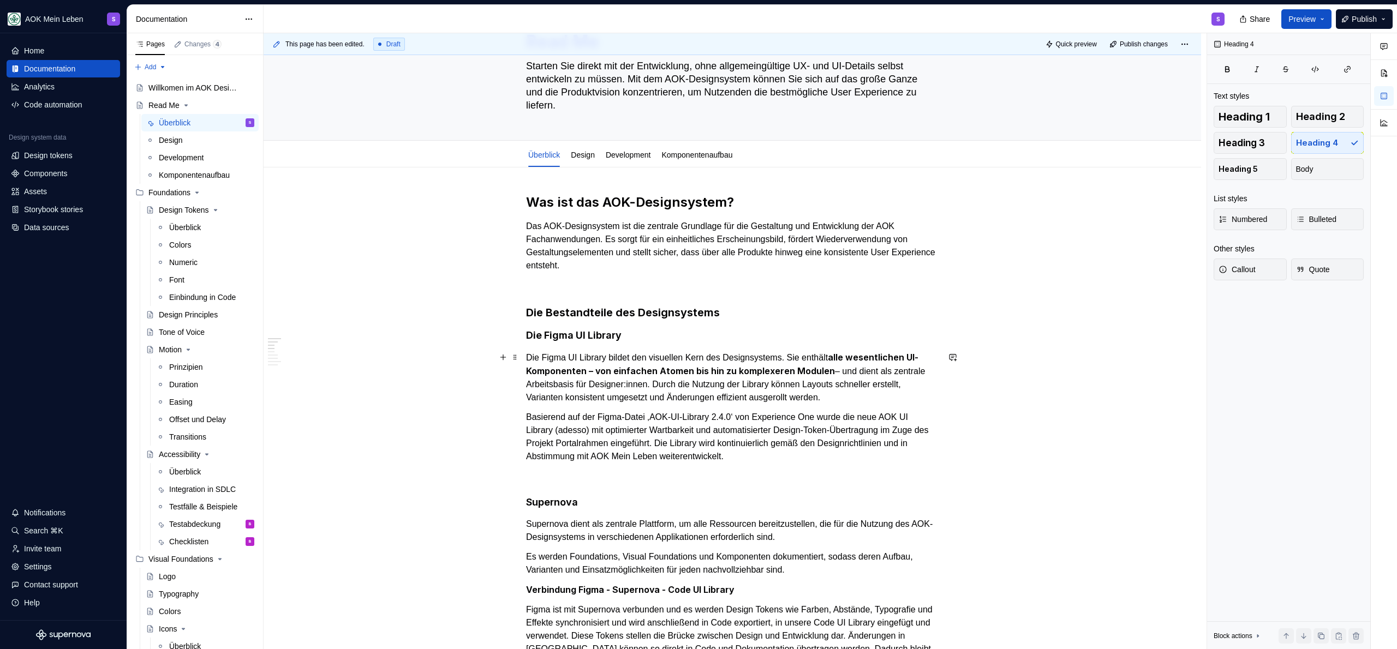
scroll to position [21, 0]
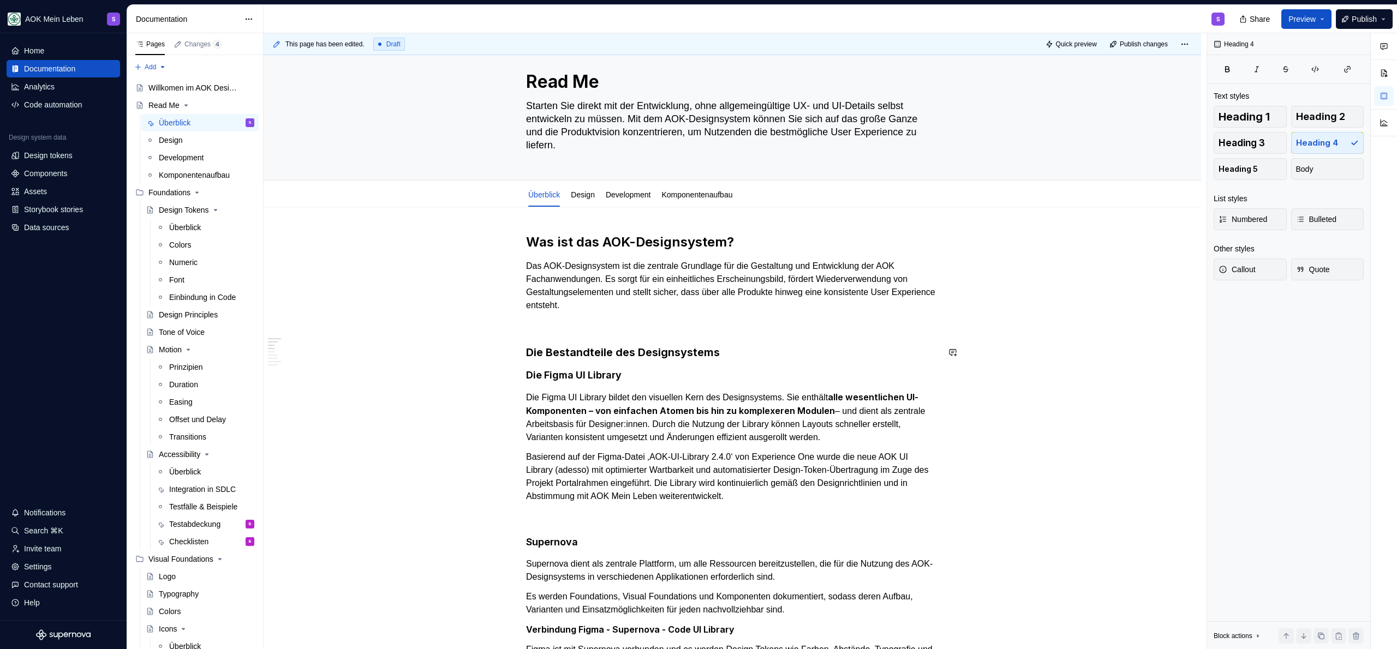
click at [676, 322] on p at bounding box center [732, 325] width 412 height 13
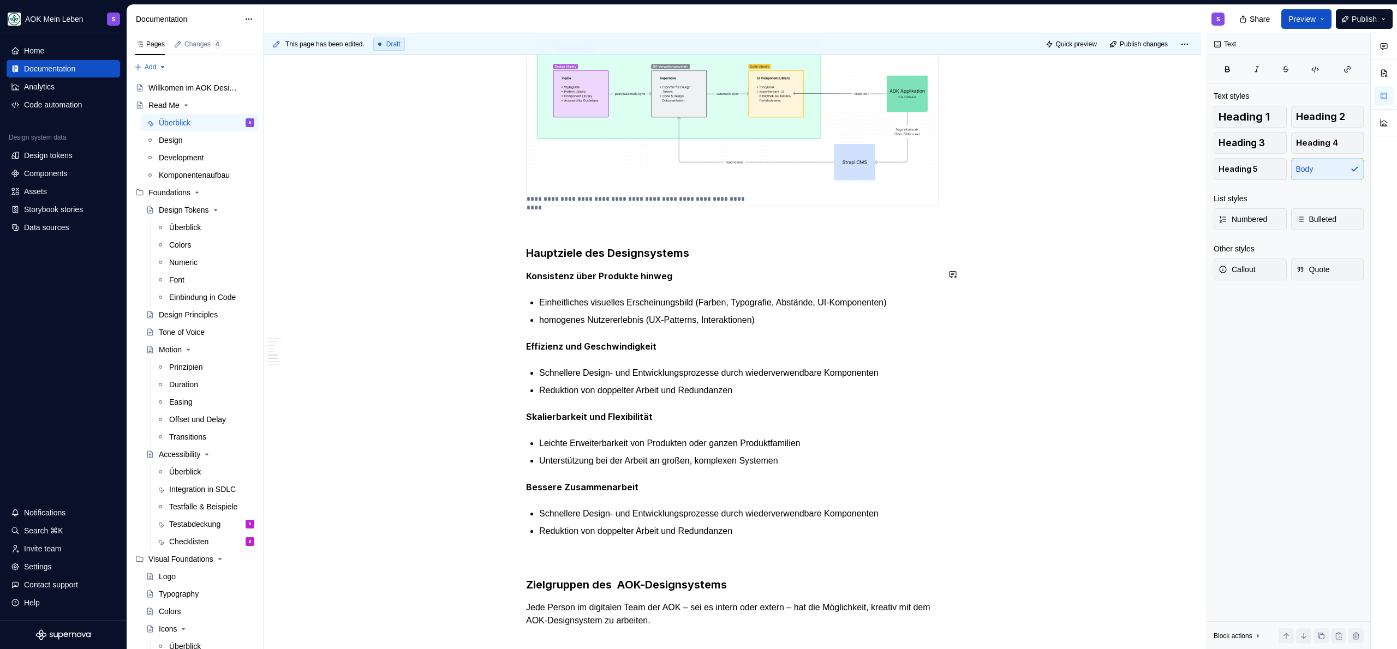
scroll to position [876, 0]
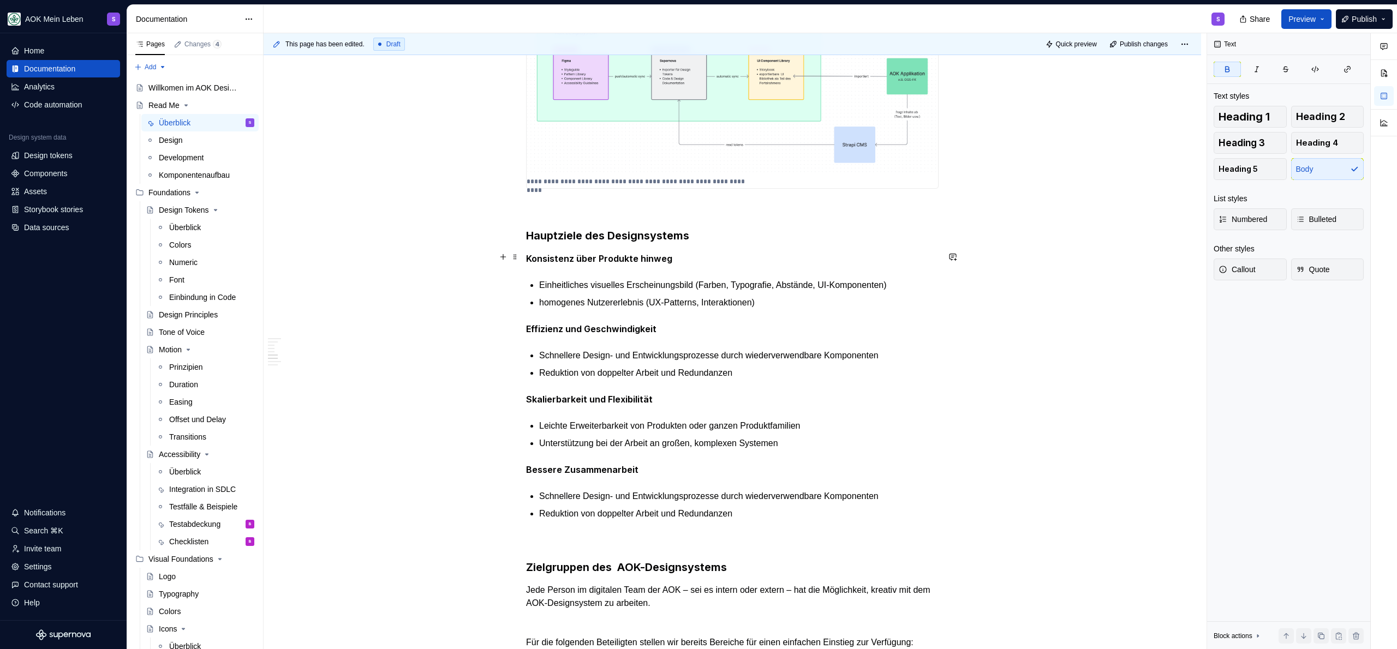
click at [696, 253] on p "Konsistenz über Produkte hinweg" at bounding box center [732, 259] width 412 height 14
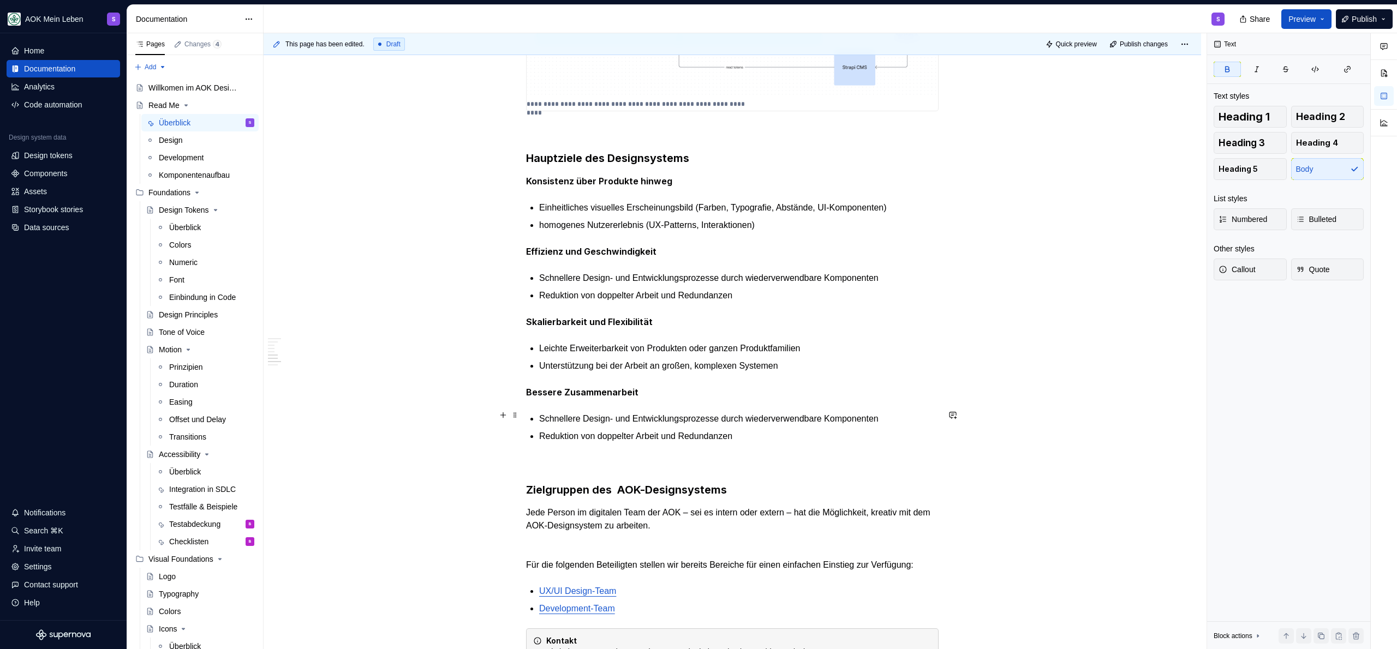
scroll to position [1207, 0]
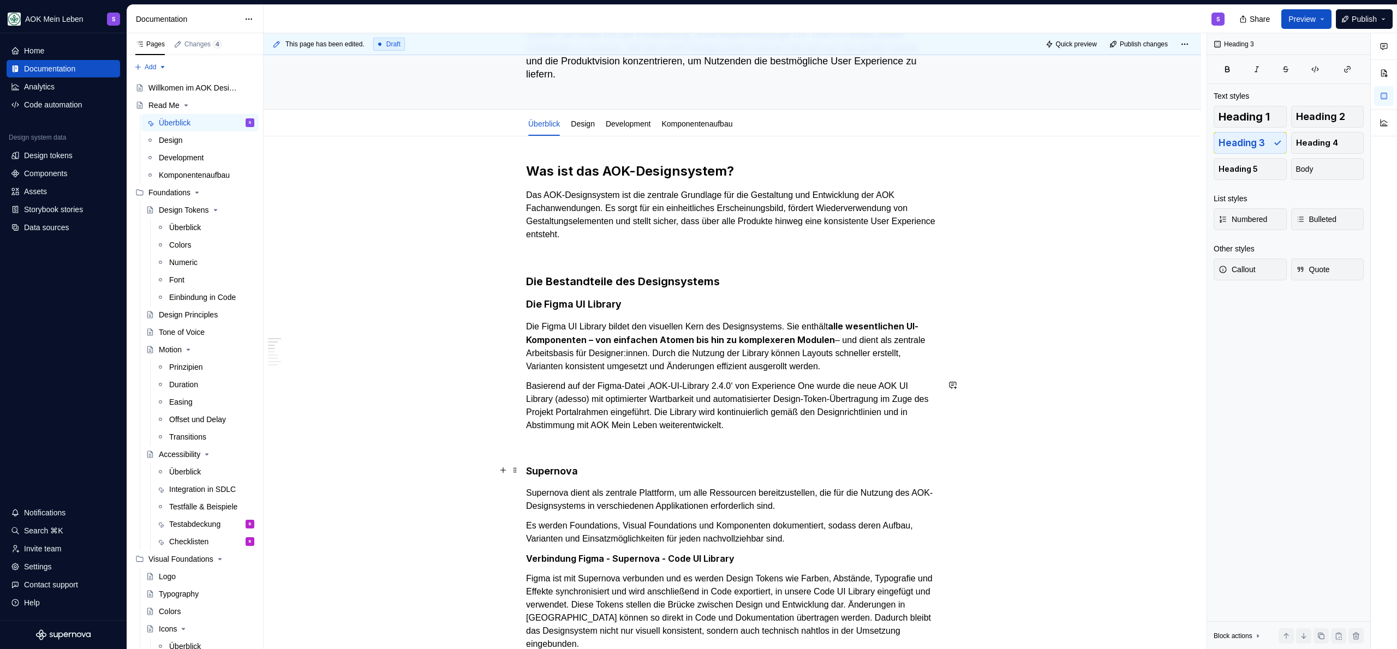
scroll to position [93, 0]
click at [775, 281] on h3 "Die Bestandteile des Designsystems" at bounding box center [732, 280] width 412 height 15
click at [664, 301] on h4 "Die Figma UI Library" at bounding box center [732, 303] width 412 height 13
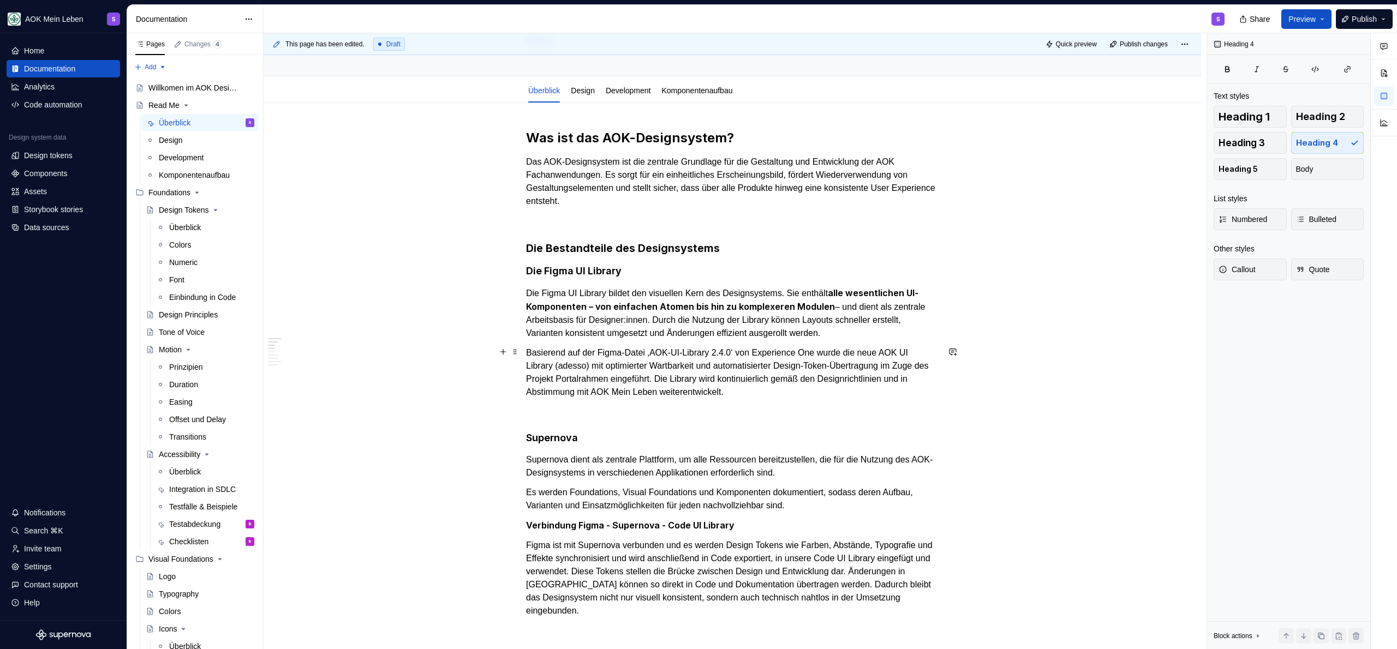
scroll to position [35, 0]
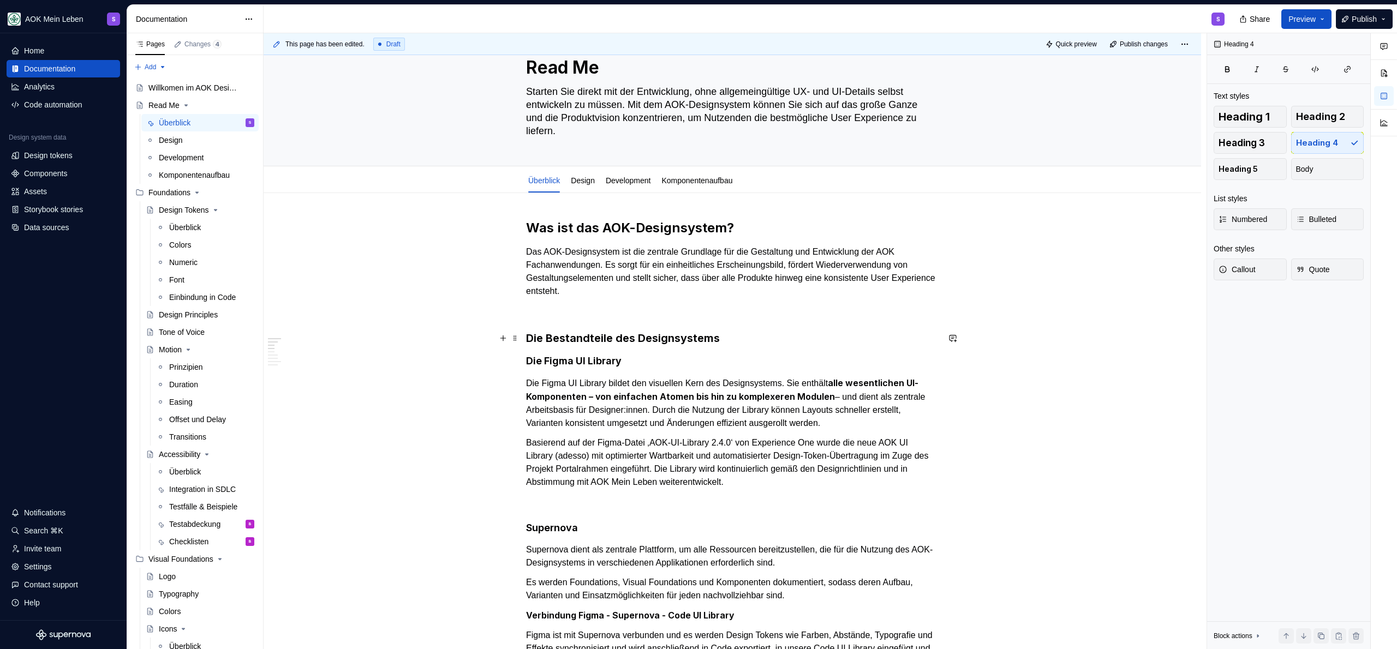
click at [780, 341] on h3 "Die Bestandteile des Designsystems" at bounding box center [732, 338] width 412 height 15
copy h3 "Die Bestandteile des Designsystems"
click at [586, 396] on strong "alle wesentlichen UI-Komponenten – von einfachen Atomen bis hin zu komplexeren …" at bounding box center [722, 390] width 392 height 25
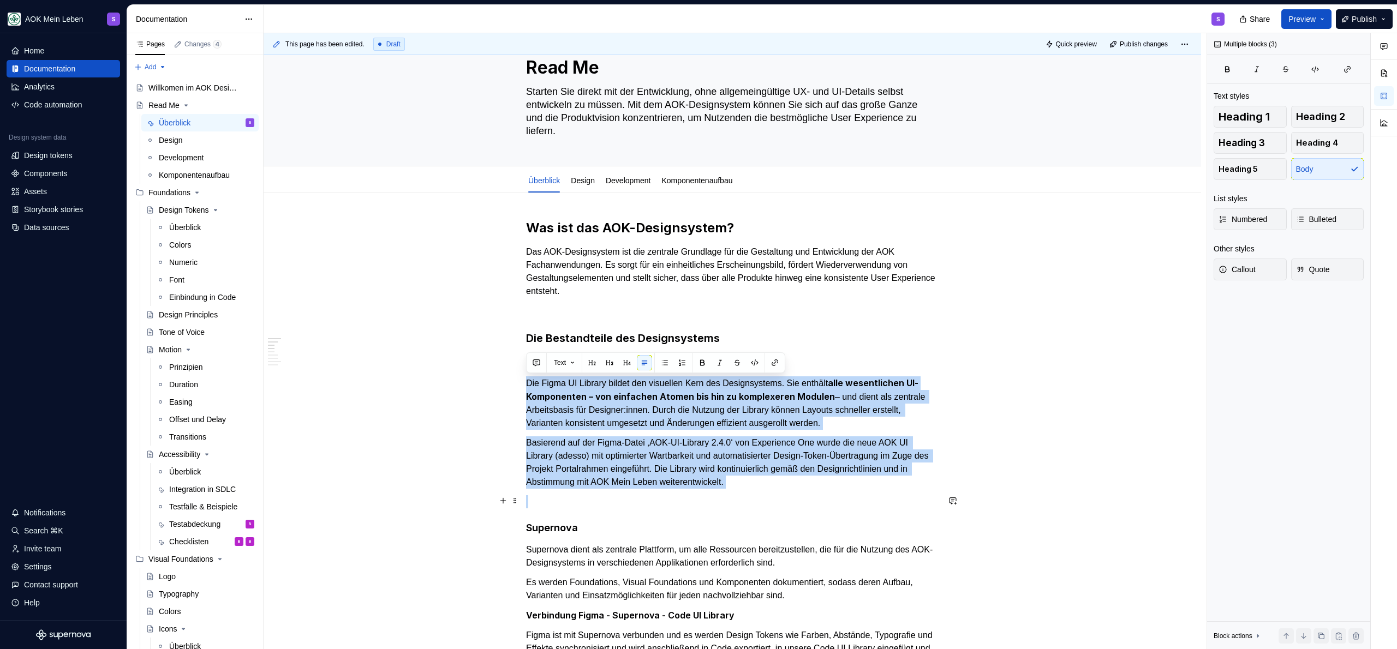
drag, startPoint x: 526, startPoint y: 383, endPoint x: 910, endPoint y: 498, distance: 400.3
copy div "Die Figma UI Library bildet den visuellen Kern des Designsystems. Sie enthält a…"
click at [840, 417] on p "Die Figma UI Library bildet den visuellen Kern des Designsystems. Sie enthält a…" at bounding box center [732, 402] width 412 height 53
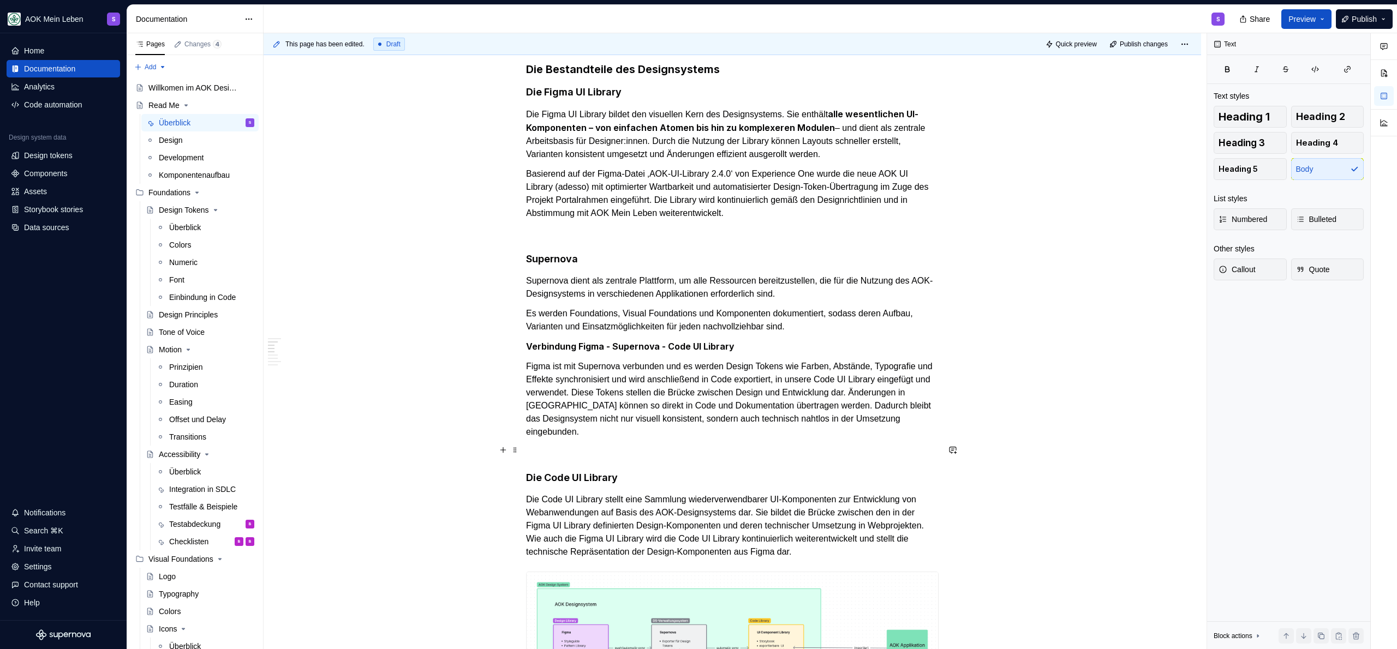
scroll to position [315, 0]
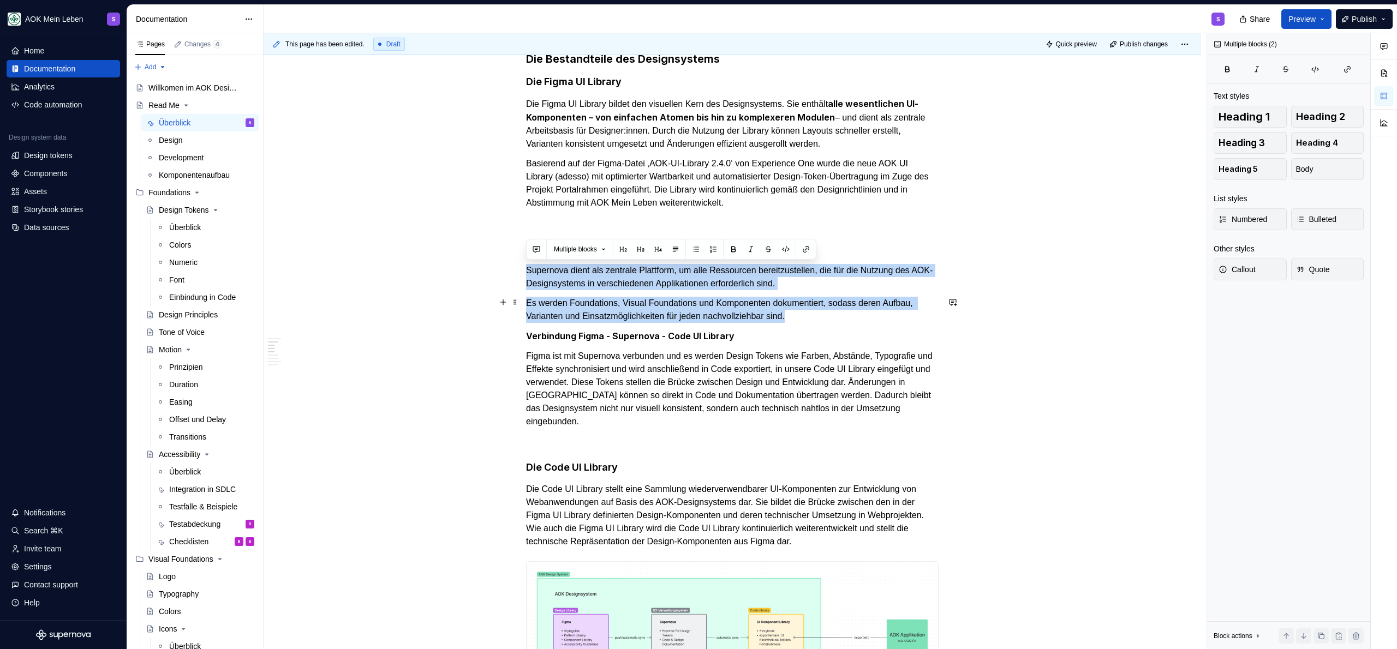
drag, startPoint x: 534, startPoint y: 276, endPoint x: 815, endPoint y: 309, distance: 283.0
copy div "Supernova dient als zentrale Plattform, um alle Ressourcen bereitzustellen, die…"
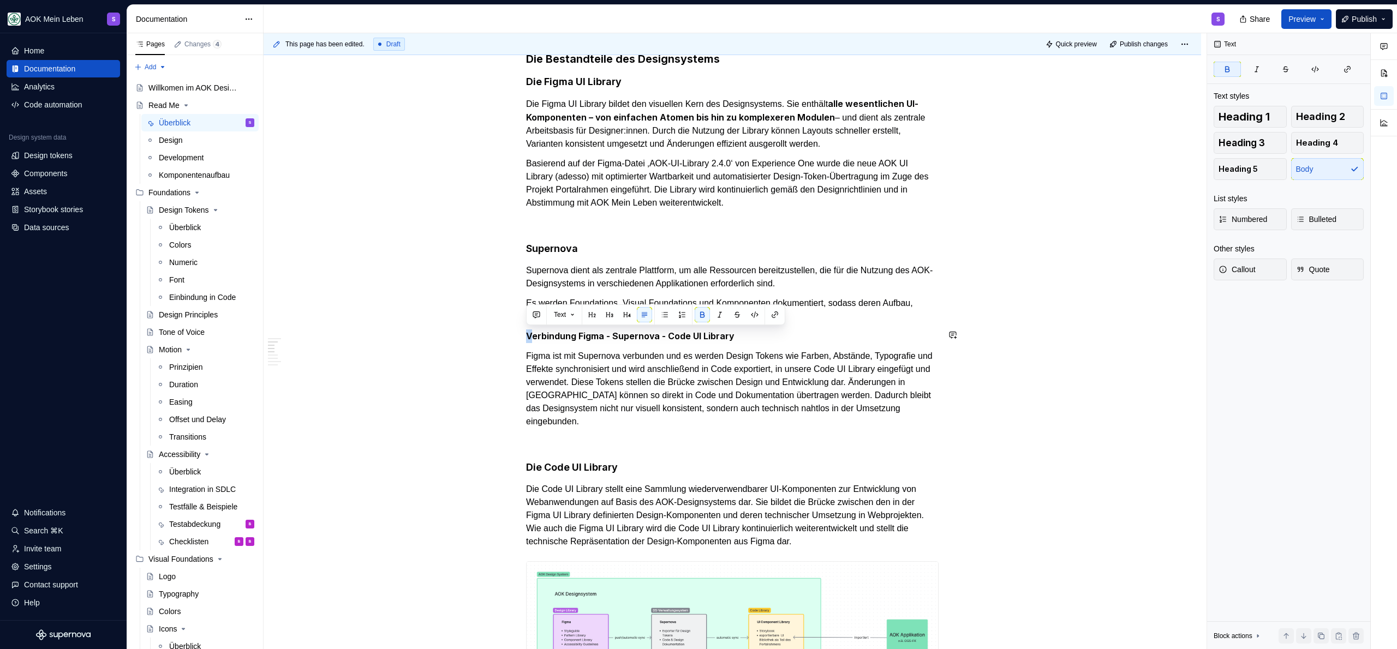
drag, startPoint x: 529, startPoint y: 336, endPoint x: 680, endPoint y: 340, distance: 151.2
click at [608, 376] on p "Figma ist mit Supernova verbunden und es werden Design Tokens wie Farben, Abstä…" at bounding box center [732, 389] width 412 height 79
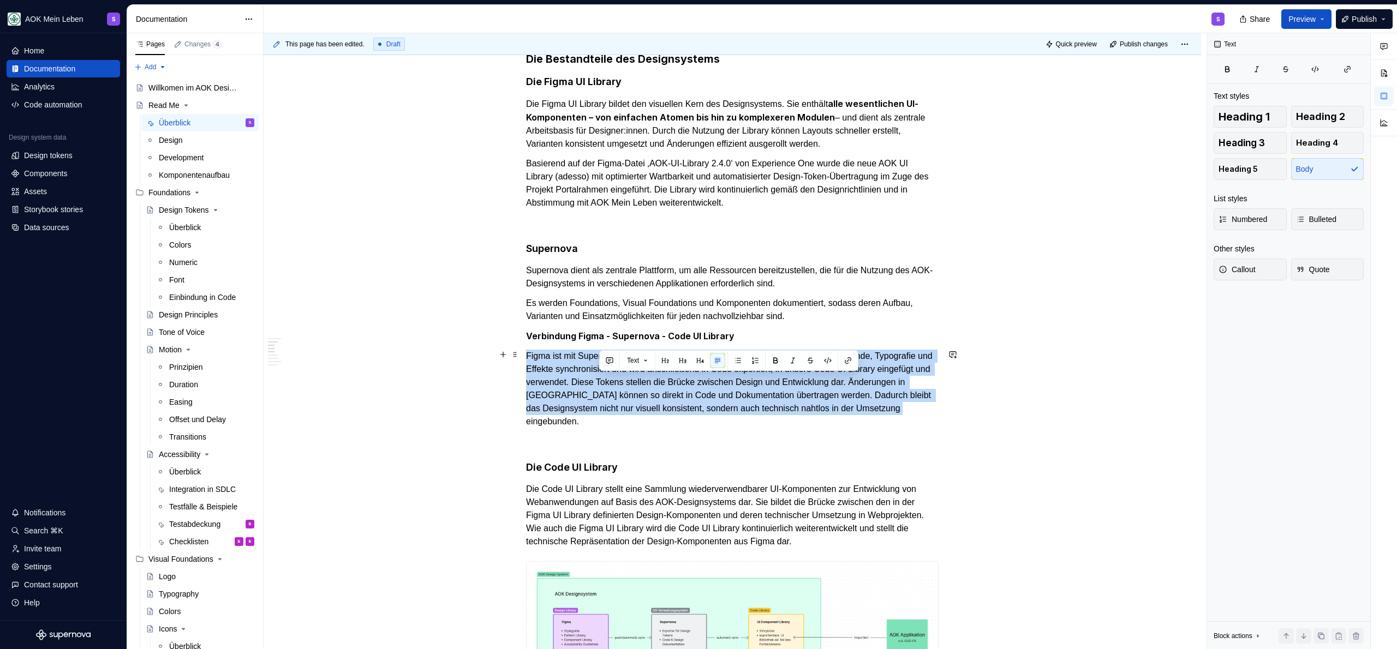
click at [608, 376] on p "Figma ist mit Supernova verbunden und es werden Design Tokens wie Farben, Abstä…" at bounding box center [732, 389] width 412 height 79
copy p "Figma ist mit Supernova verbunden und es werden Design Tokens wie Farben, Abstä…"
click at [572, 487] on p "Die Code UI Library stellt eine Sammlung wiederverwendbarer UI-Komponenten zur …" at bounding box center [732, 515] width 412 height 65
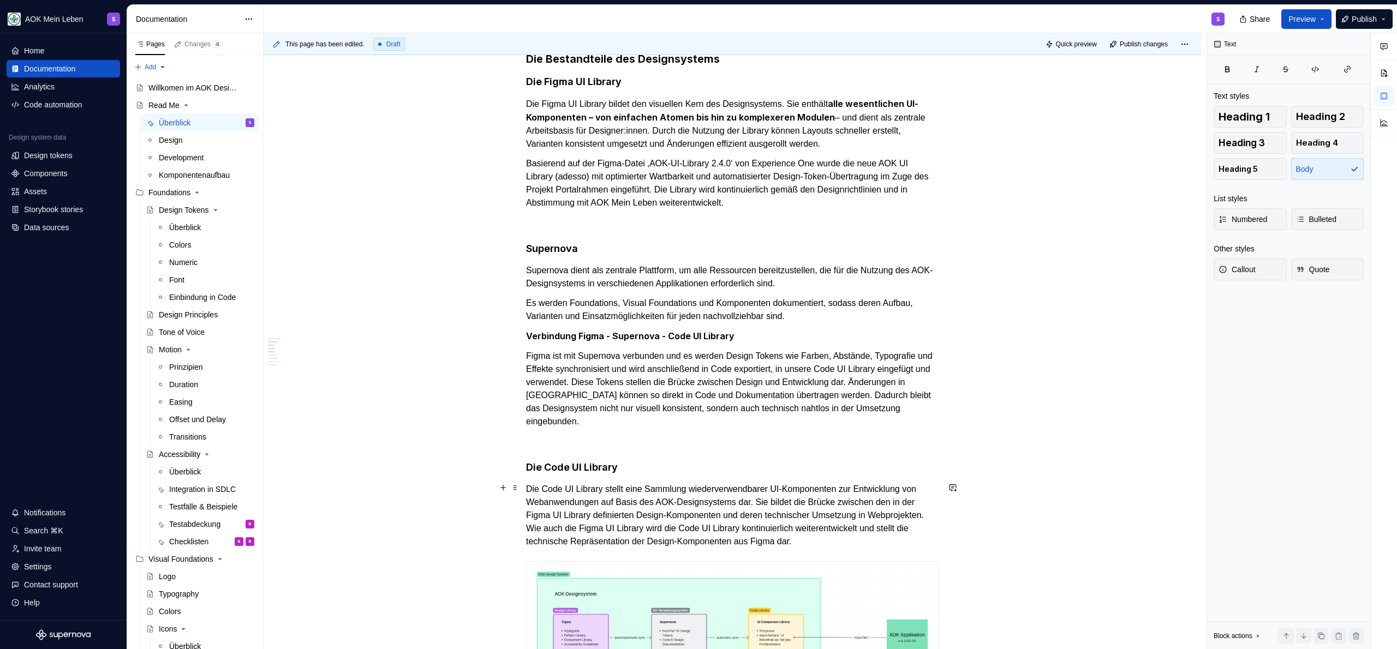
click at [572, 487] on p "Die Code UI Library stellt eine Sammlung wiederverwendbarer UI-Komponenten zur …" at bounding box center [732, 515] width 412 height 65
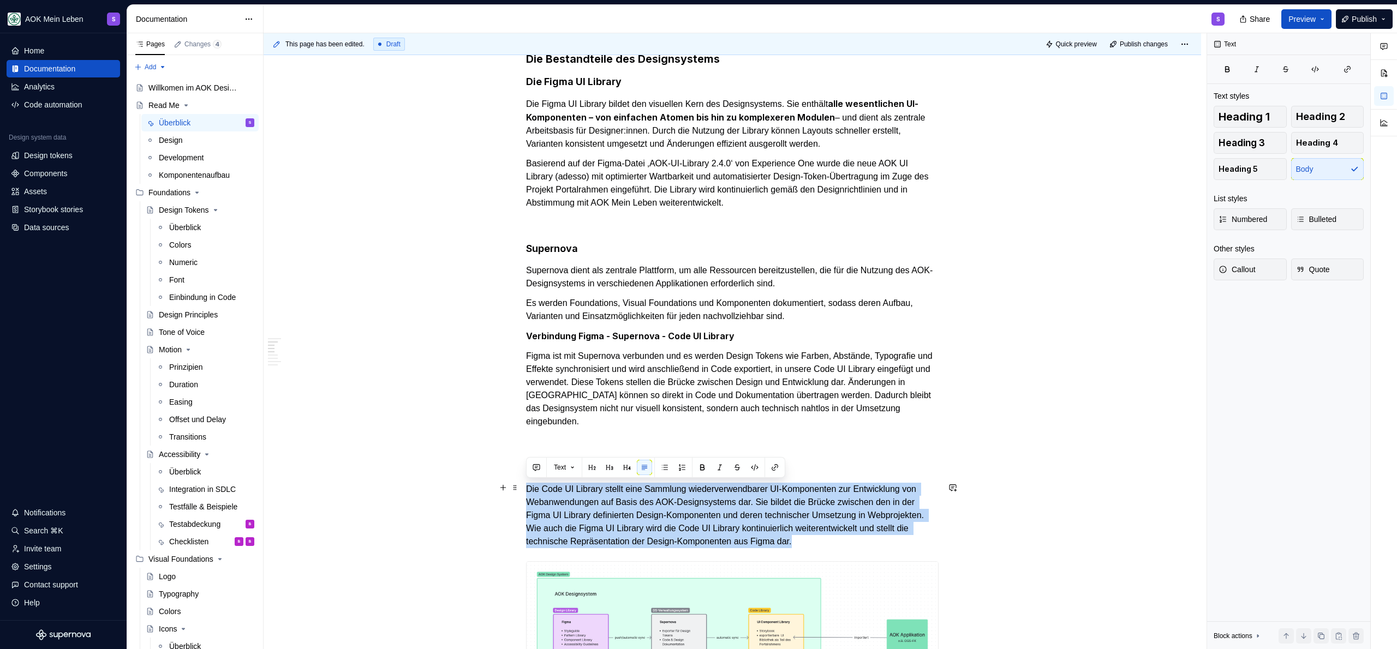
click at [572, 487] on p "Die Code UI Library stellt eine Sammlung wiederverwendbarer UI-Komponenten zur …" at bounding box center [732, 515] width 412 height 65
copy p "Die Code UI Library stellt eine Sammlung wiederverwendbarer UI-Komponenten zur …"
click at [516, 360] on span at bounding box center [515, 354] width 9 height 15
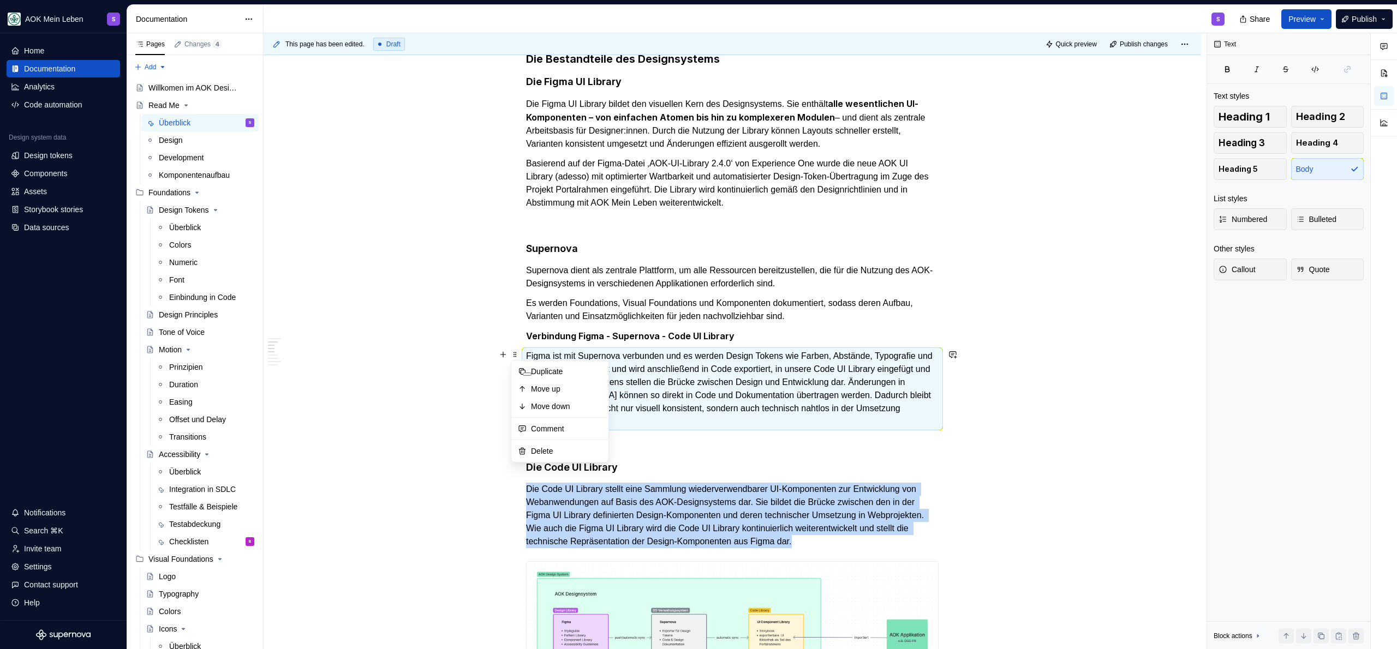
click at [663, 412] on p "Figma ist mit Supernova verbunden und es werden Design Tokens wie Farben, Abstä…" at bounding box center [732, 389] width 412 height 79
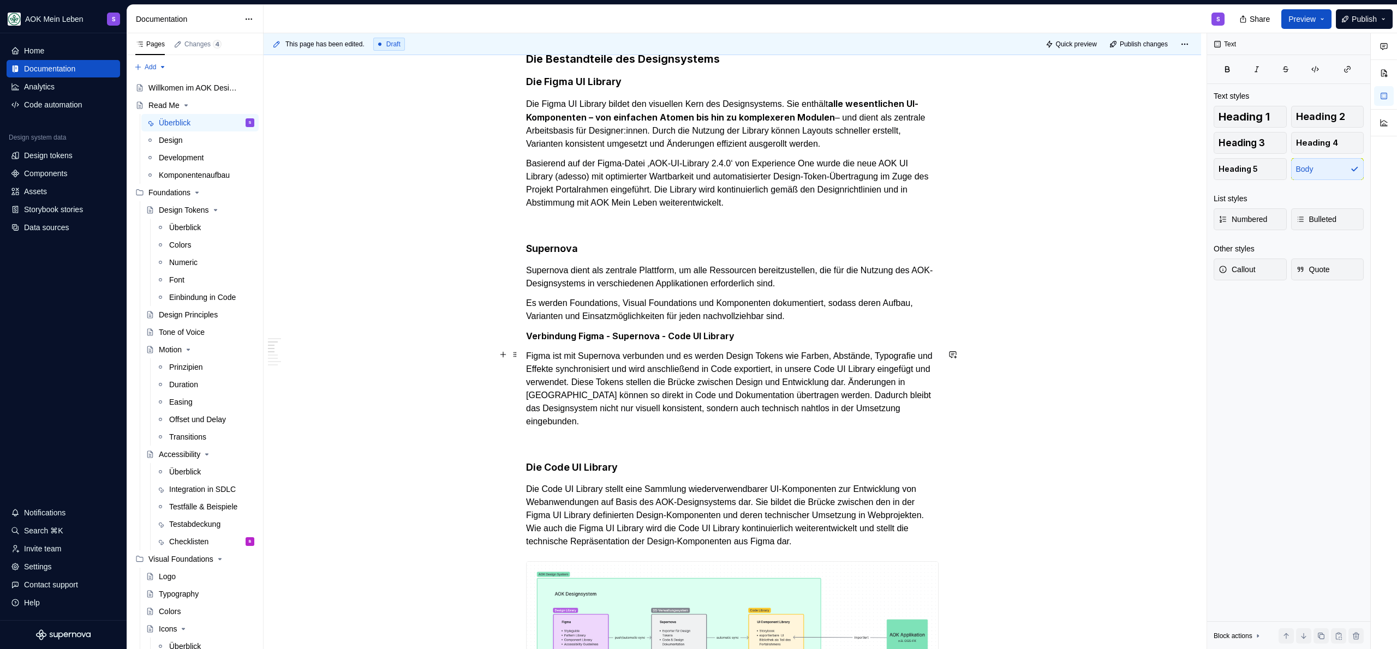
click at [749, 423] on p "Figma ist mit Supernova verbunden und es werden Design Tokens wie Farben, Abstä…" at bounding box center [732, 389] width 412 height 79
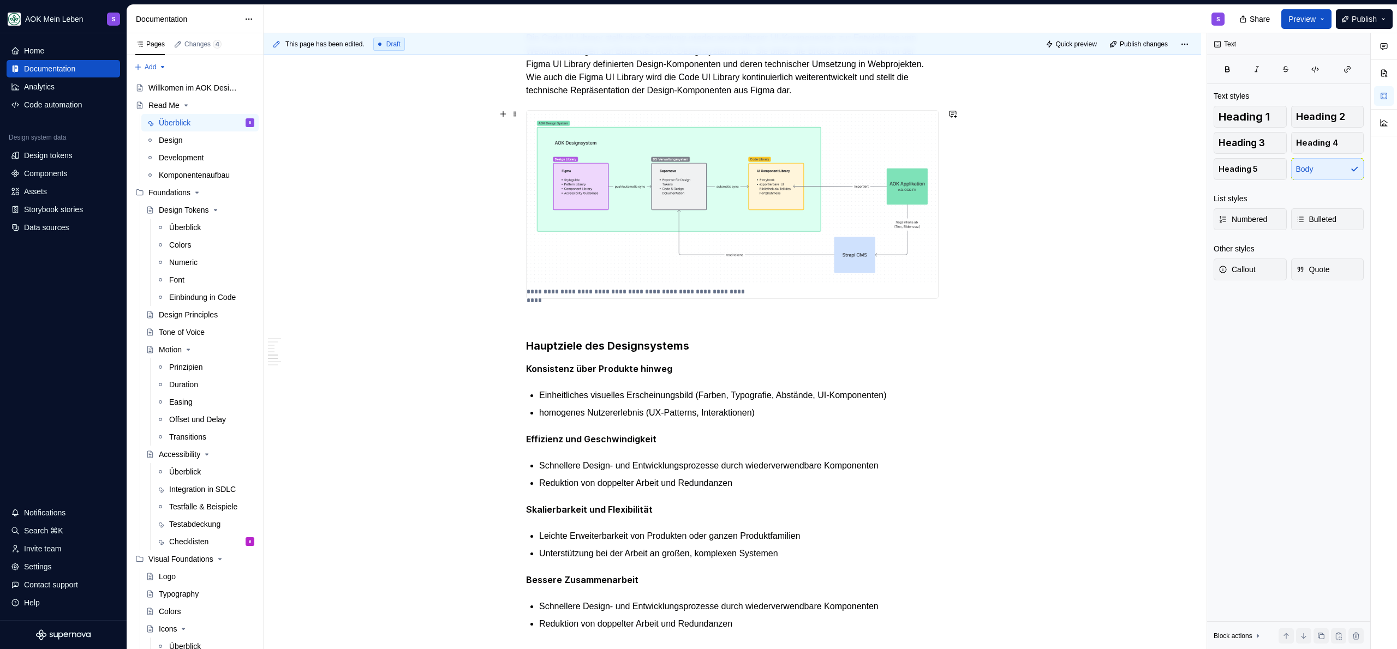
scroll to position [825, 0]
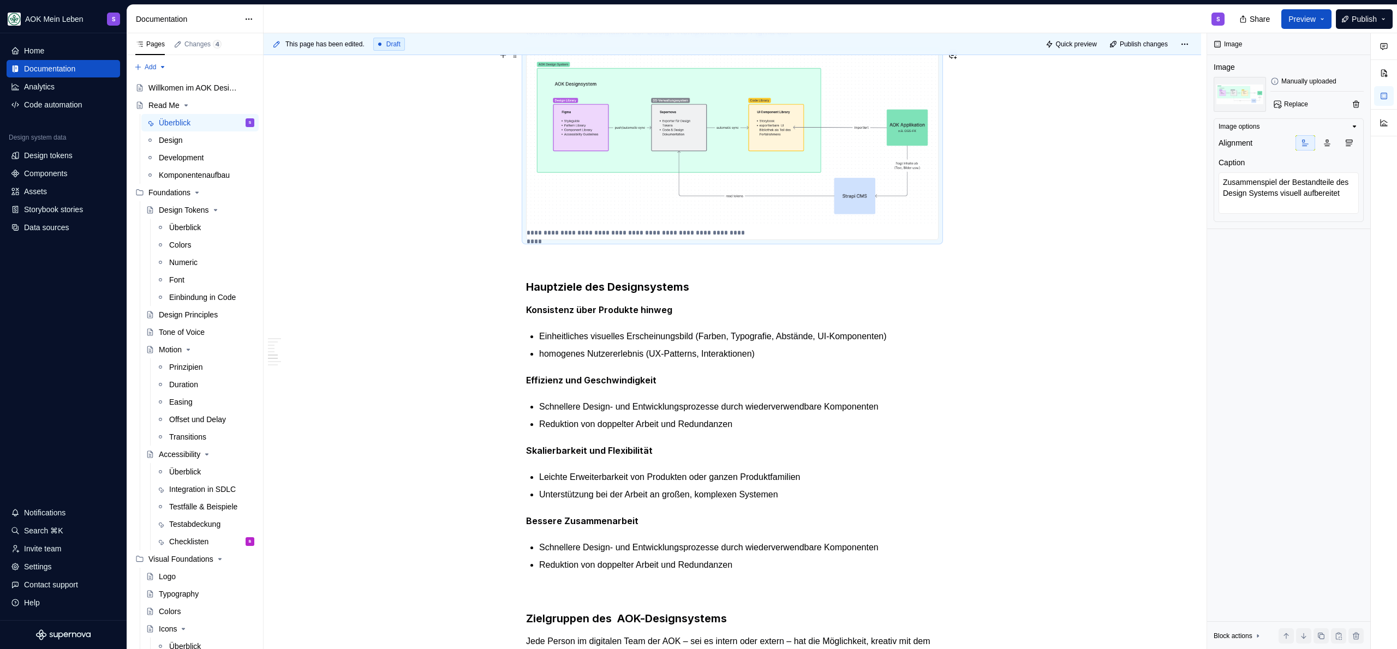
click at [702, 156] on img at bounding box center [732, 139] width 411 height 175
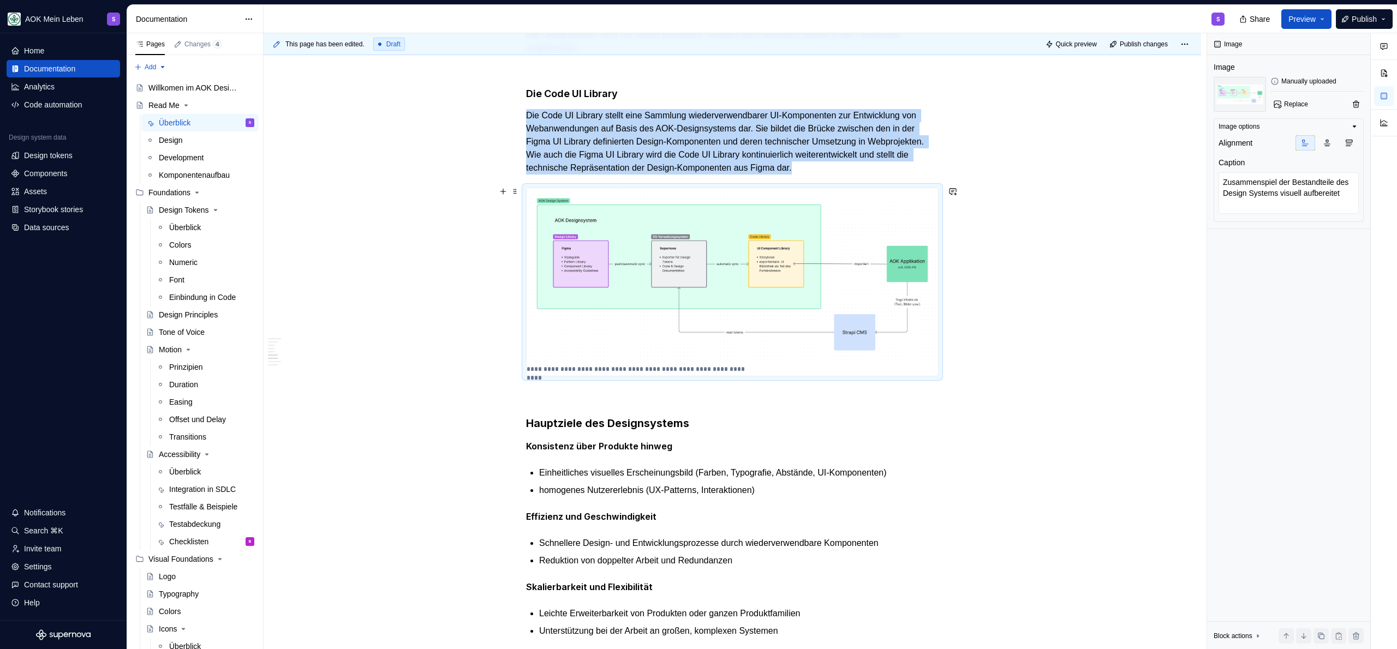
scroll to position [613, 0]
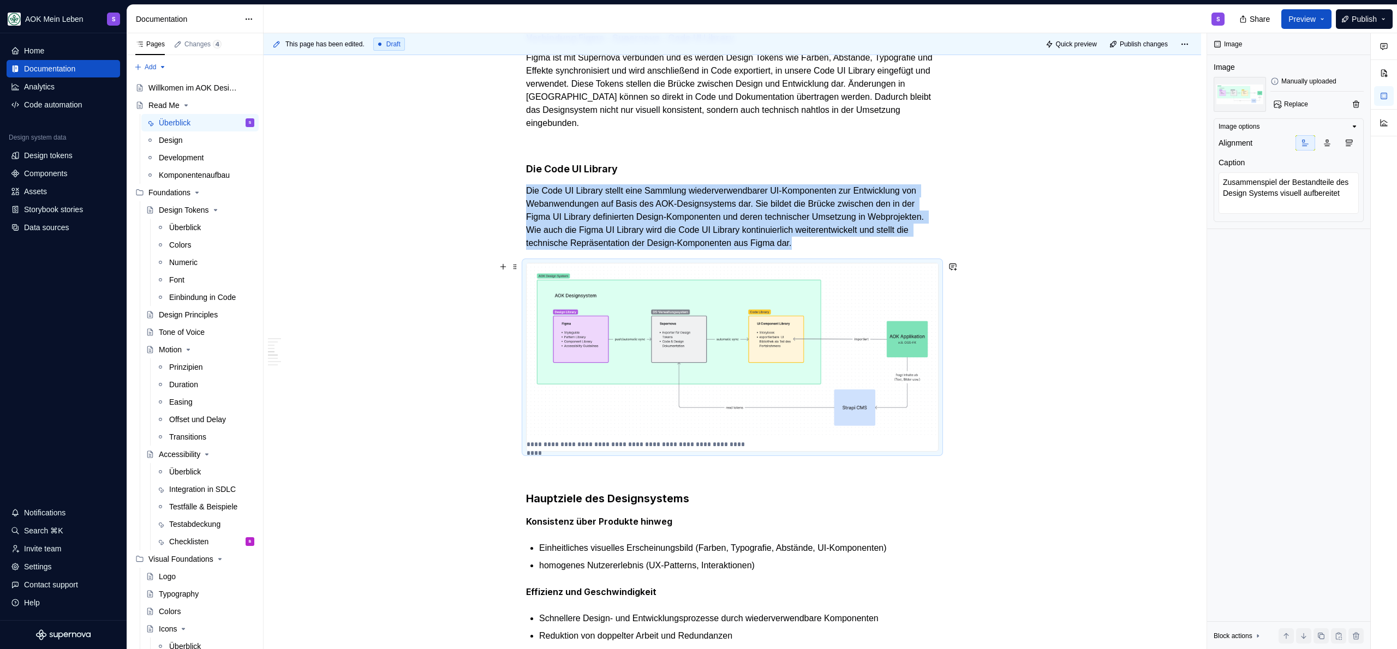
click at [740, 335] on img at bounding box center [732, 351] width 411 height 175
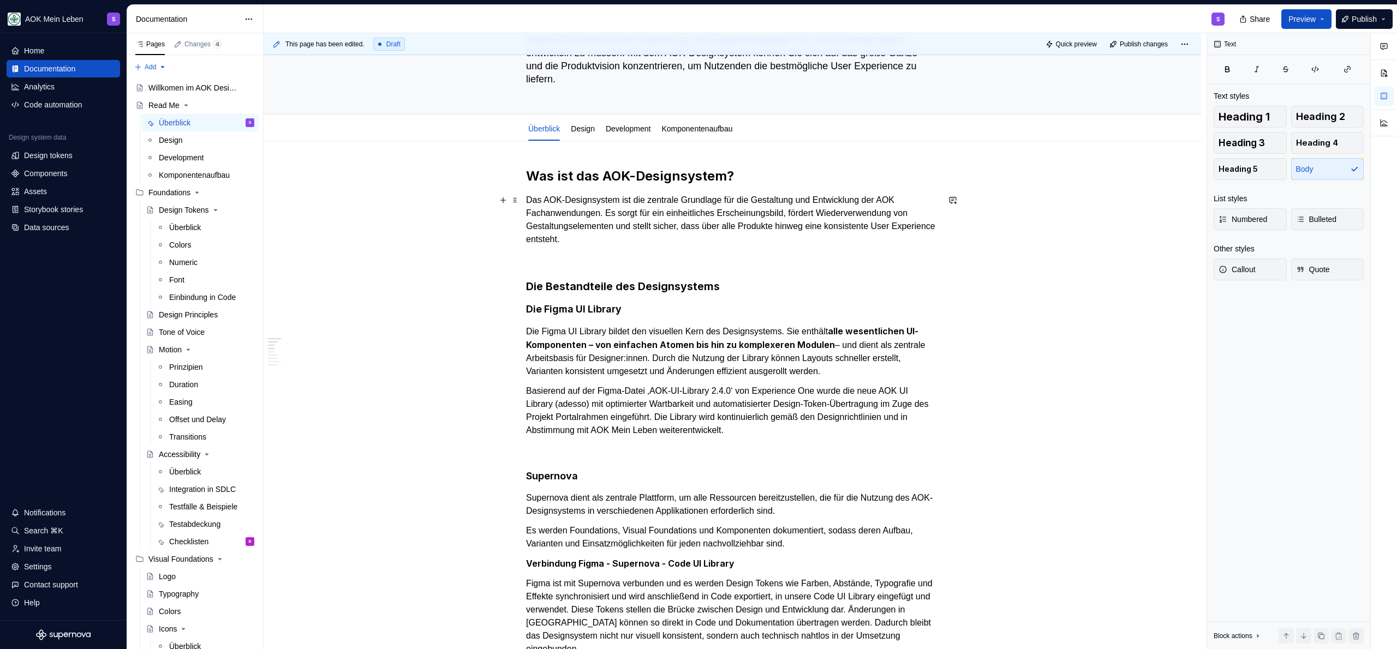
scroll to position [86, 0]
click at [758, 256] on p at bounding box center [732, 260] width 412 height 13
click at [758, 243] on p "Das AOK-Designsystem ist die zentrale Grundlage für die Gestaltung und Entwickl…" at bounding box center [732, 221] width 412 height 52
click at [528, 176] on h2 "Was ist das AOK-Designsystem?" at bounding box center [732, 177] width 412 height 17
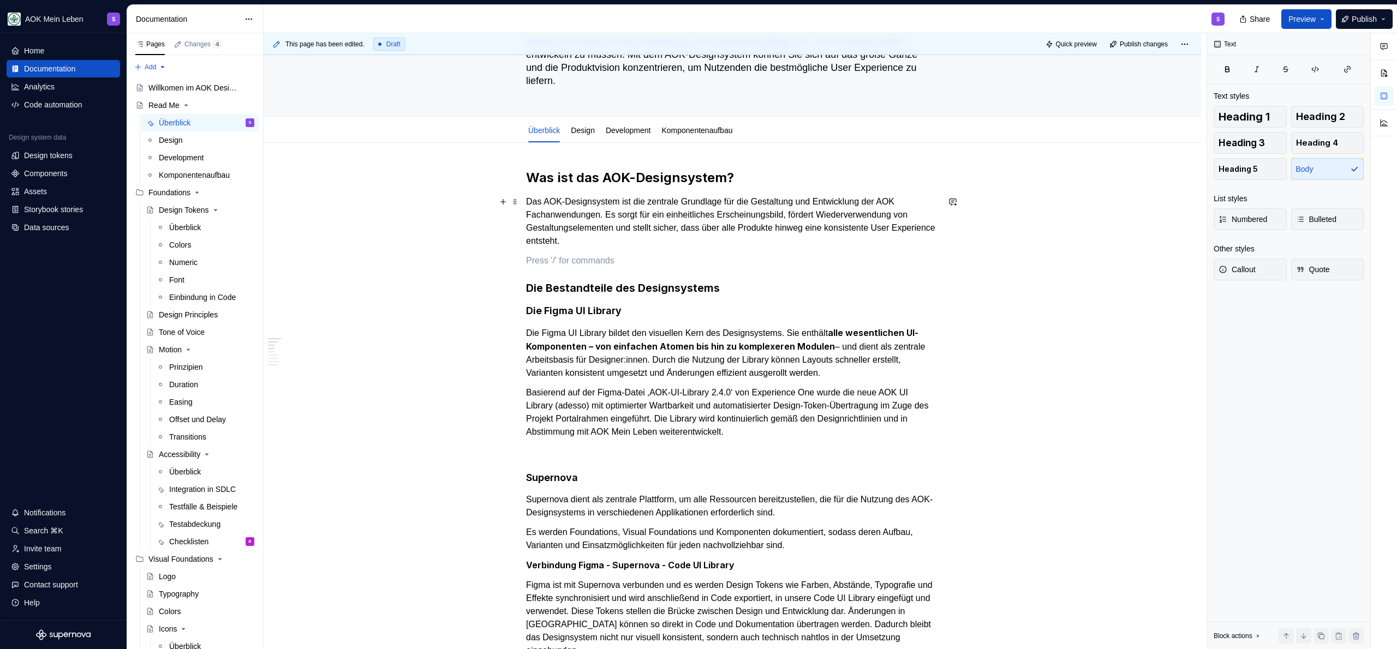
click at [664, 243] on p "Das AOK-Designsystem ist die zentrale Grundlage für die Gestaltung und Entwickl…" at bounding box center [732, 221] width 412 height 52
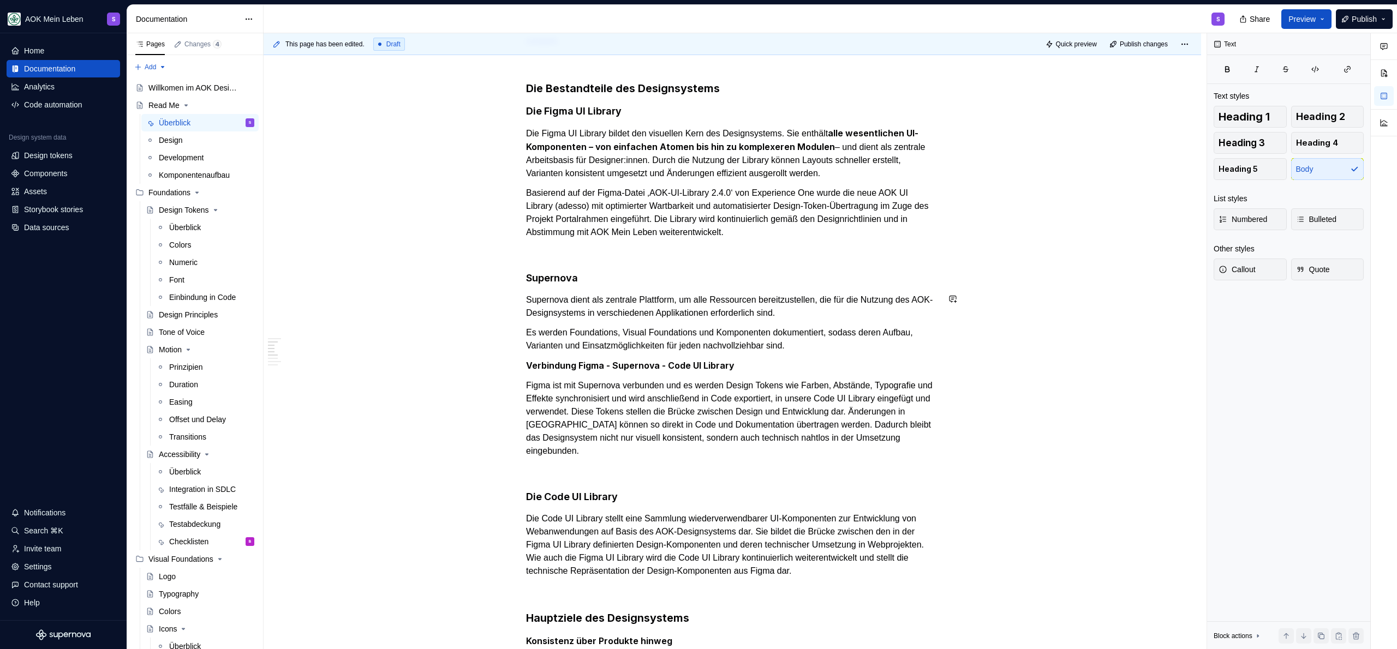
scroll to position [624, 0]
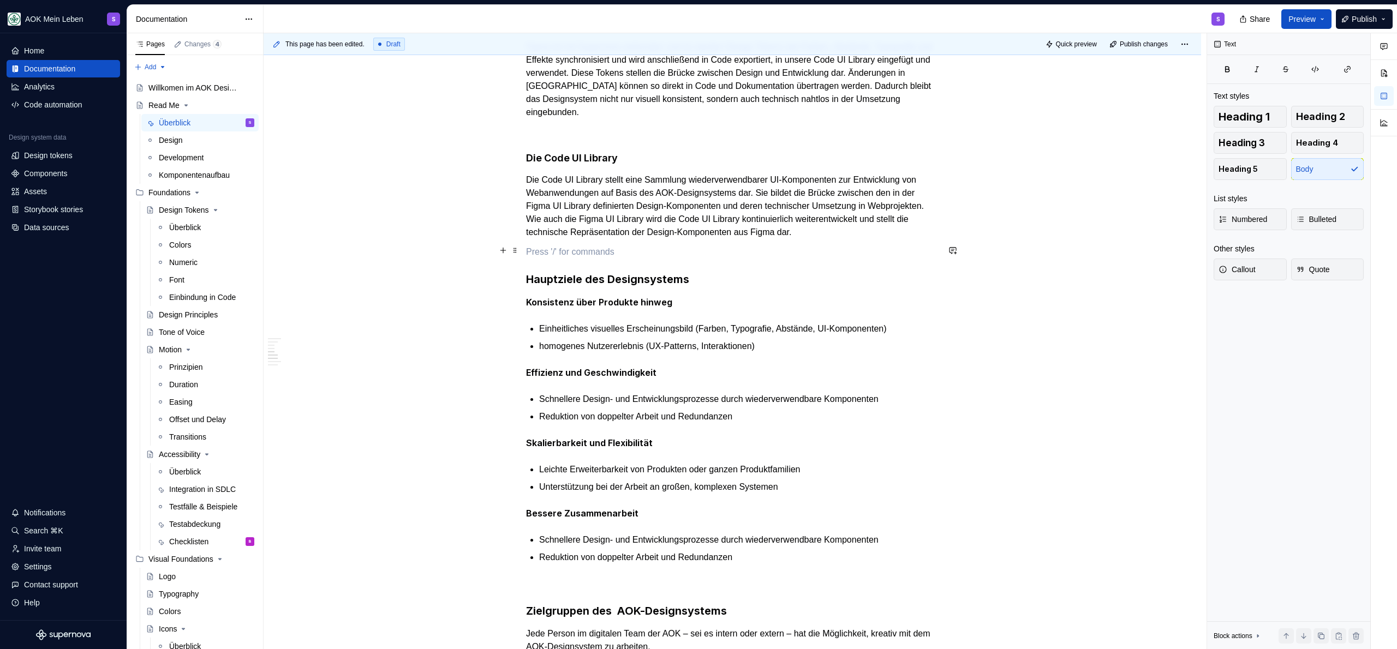
click at [635, 251] on p at bounding box center [732, 252] width 412 height 13
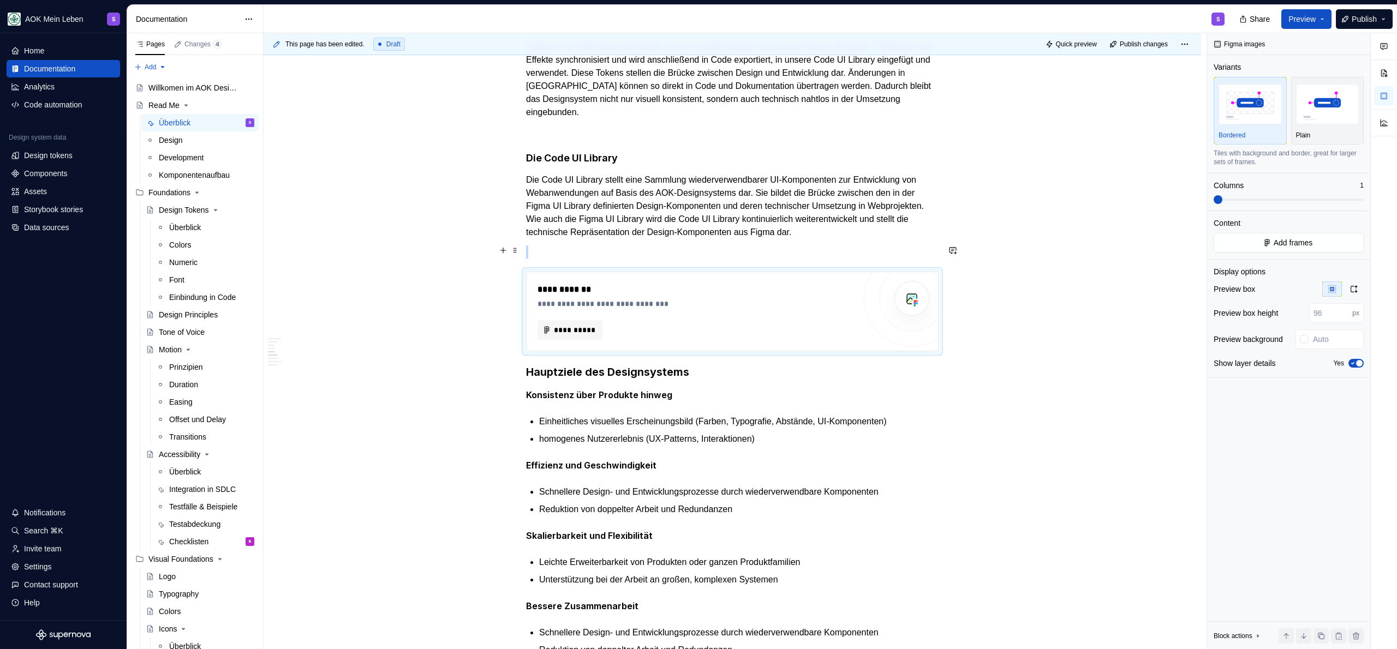
click at [583, 260] on div "**********" at bounding box center [732, 490] width 412 height 1718
click at [523, 373] on div "**********" at bounding box center [732, 580] width 937 height 1952
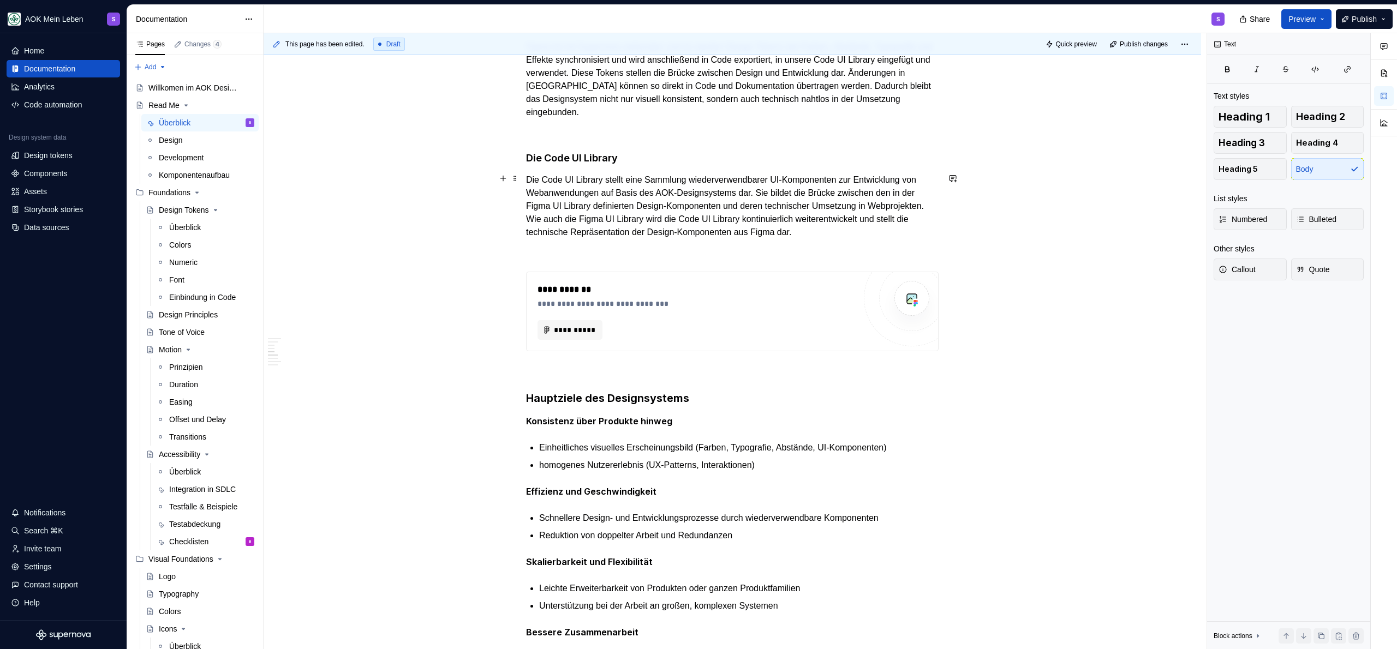
click at [713, 232] on p "Die Code UI Library stellt eine Sammlung wiederverwendbarer UI-Komponenten zur …" at bounding box center [732, 206] width 412 height 65
click at [735, 315] on div "**********" at bounding box center [696, 311] width 318 height 57
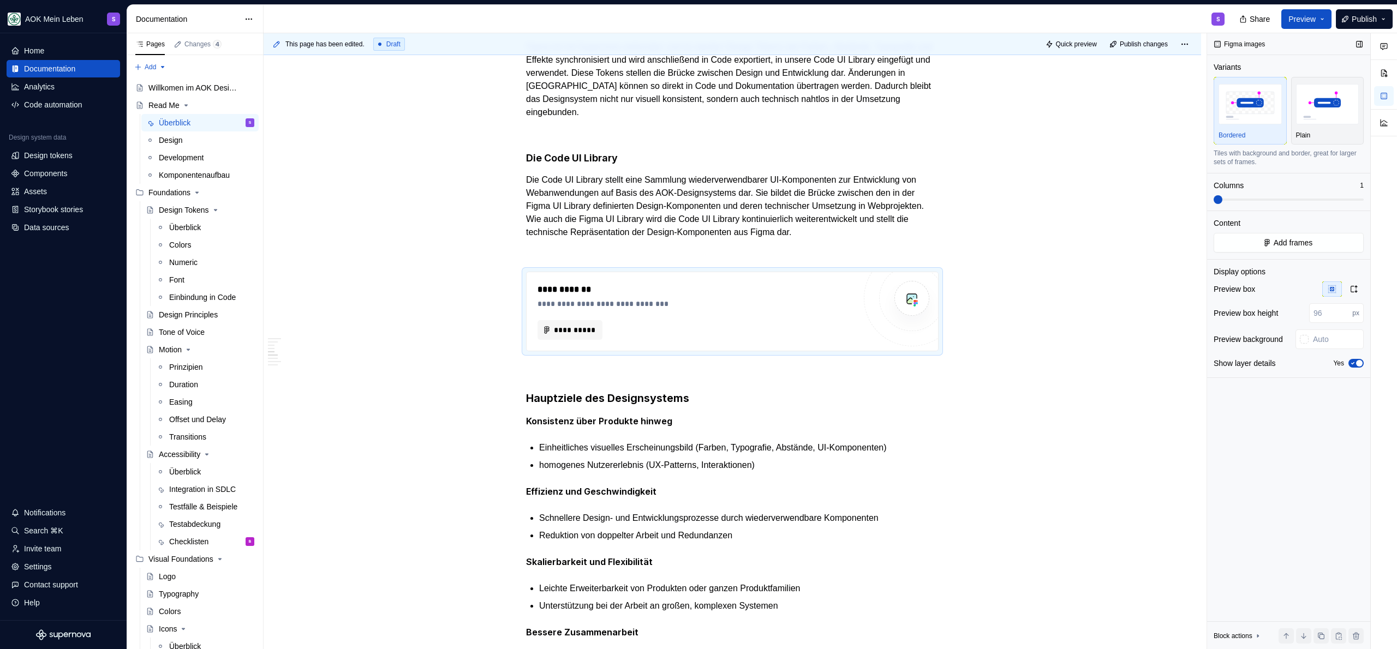
click at [1355, 361] on icon "button" at bounding box center [1352, 363] width 9 height 7
click at [625, 290] on div "**********" at bounding box center [696, 289] width 318 height 13
click at [553, 365] on p at bounding box center [732, 370] width 412 height 13
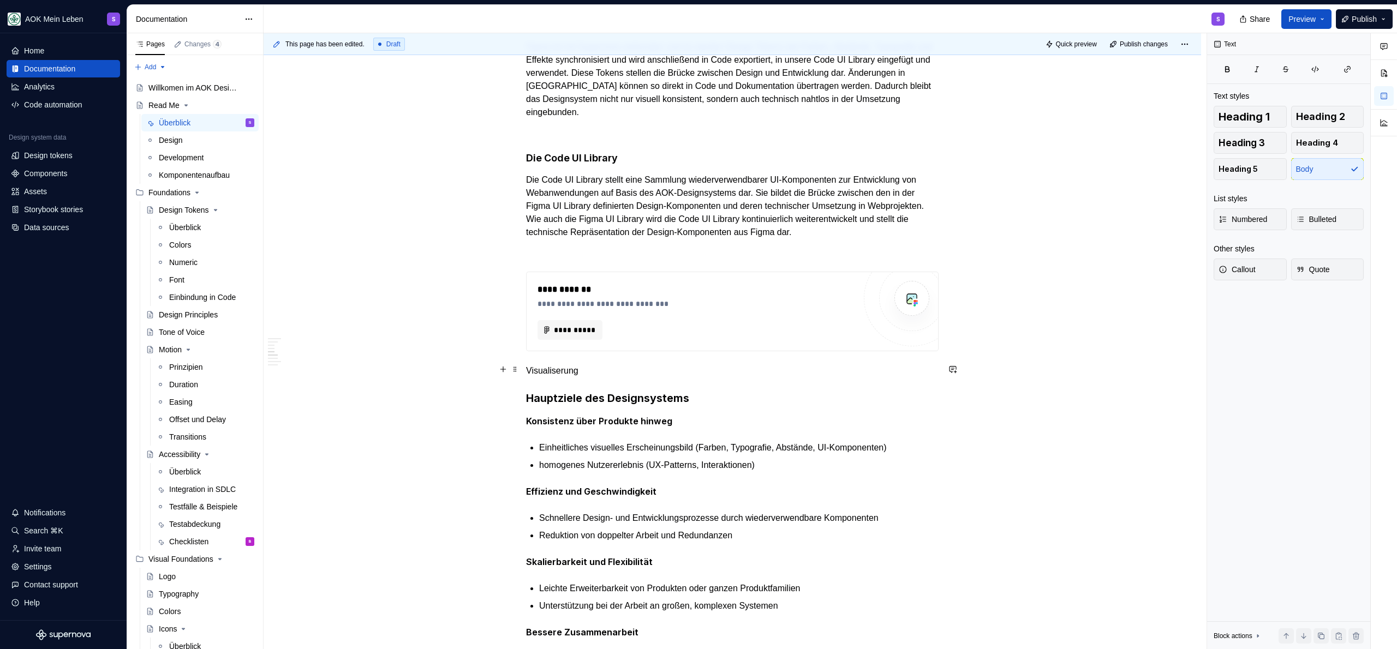
click at [575, 367] on p "Visualiserung" at bounding box center [732, 370] width 412 height 13
click at [602, 256] on p at bounding box center [732, 252] width 412 height 13
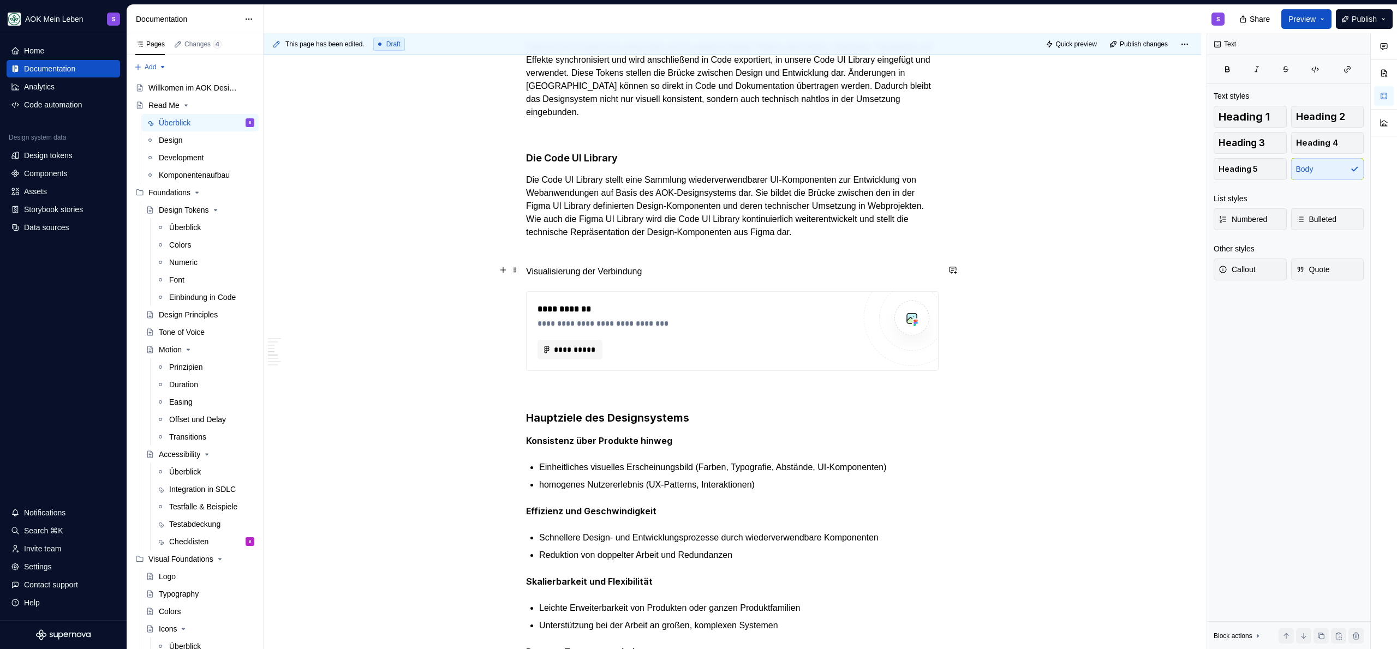
click at [627, 268] on p "Visualisierung der Verbindung" at bounding box center [732, 271] width 412 height 13
click at [623, 268] on p "Visualisierung des Zusammenspiels der Bestandteile" at bounding box center [732, 271] width 412 height 13
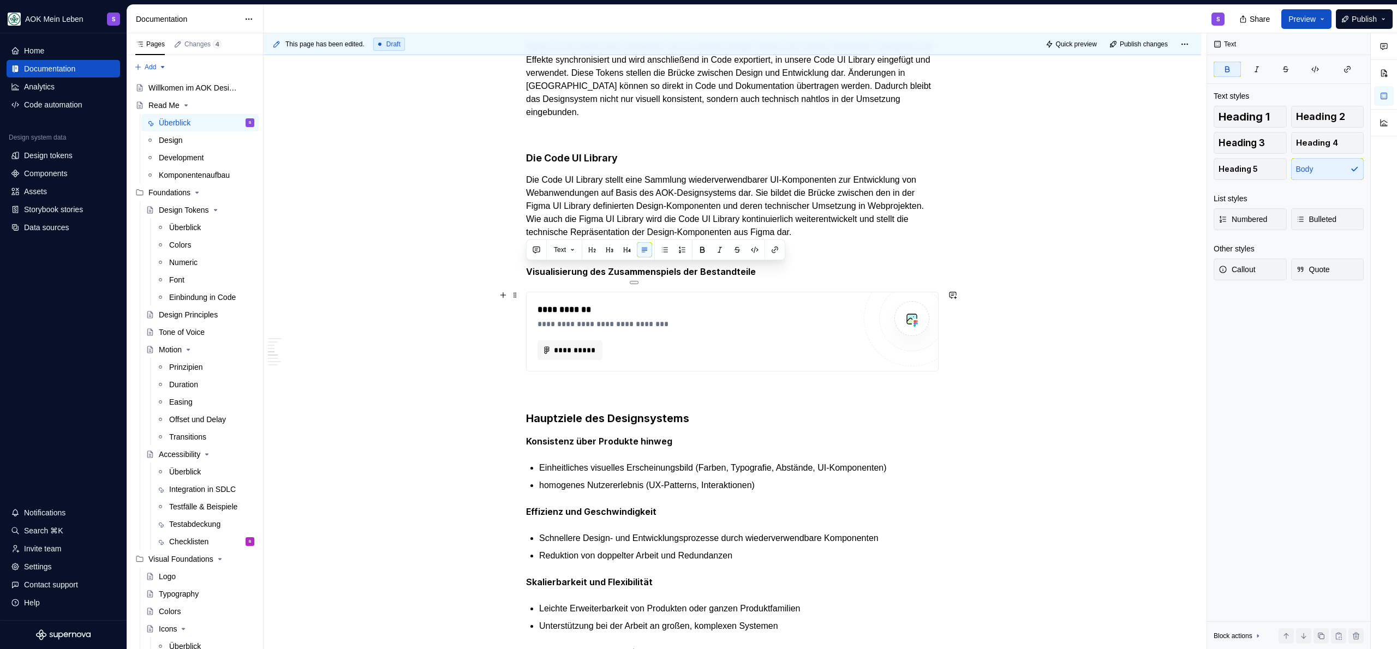
click at [550, 310] on div "**********" at bounding box center [696, 309] width 318 height 13
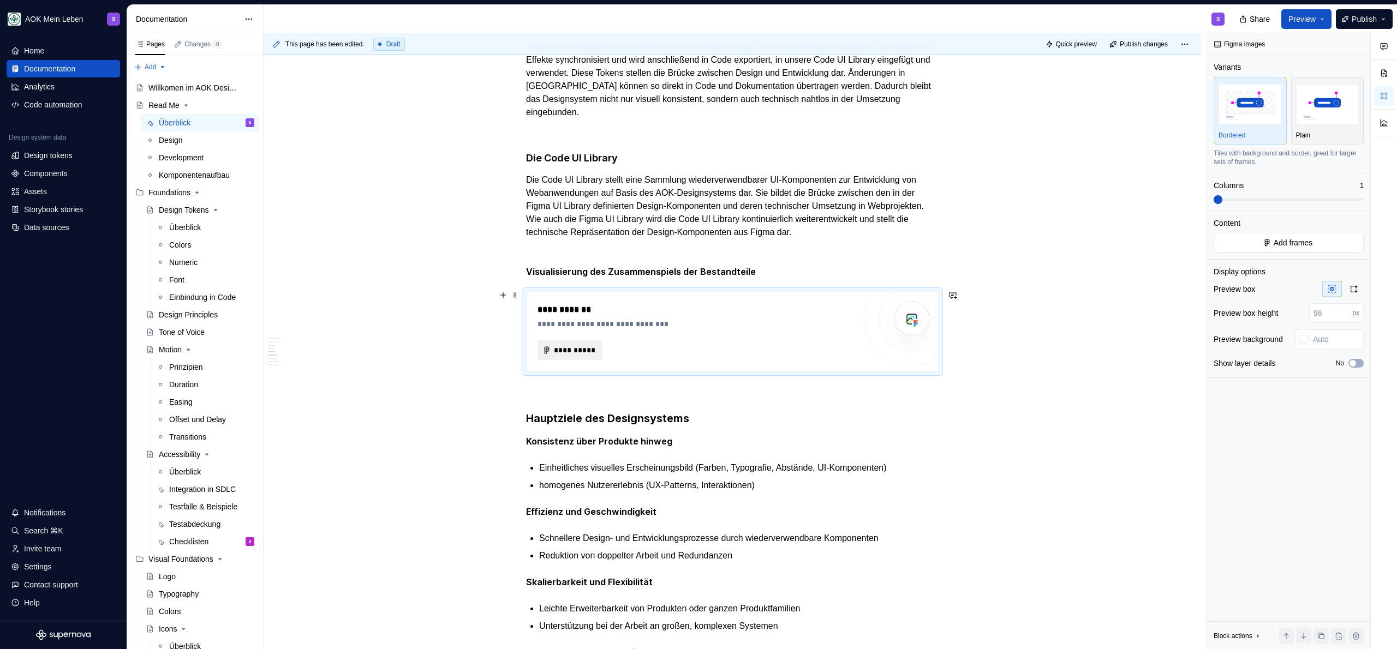
click at [570, 348] on span "**********" at bounding box center [574, 350] width 42 height 11
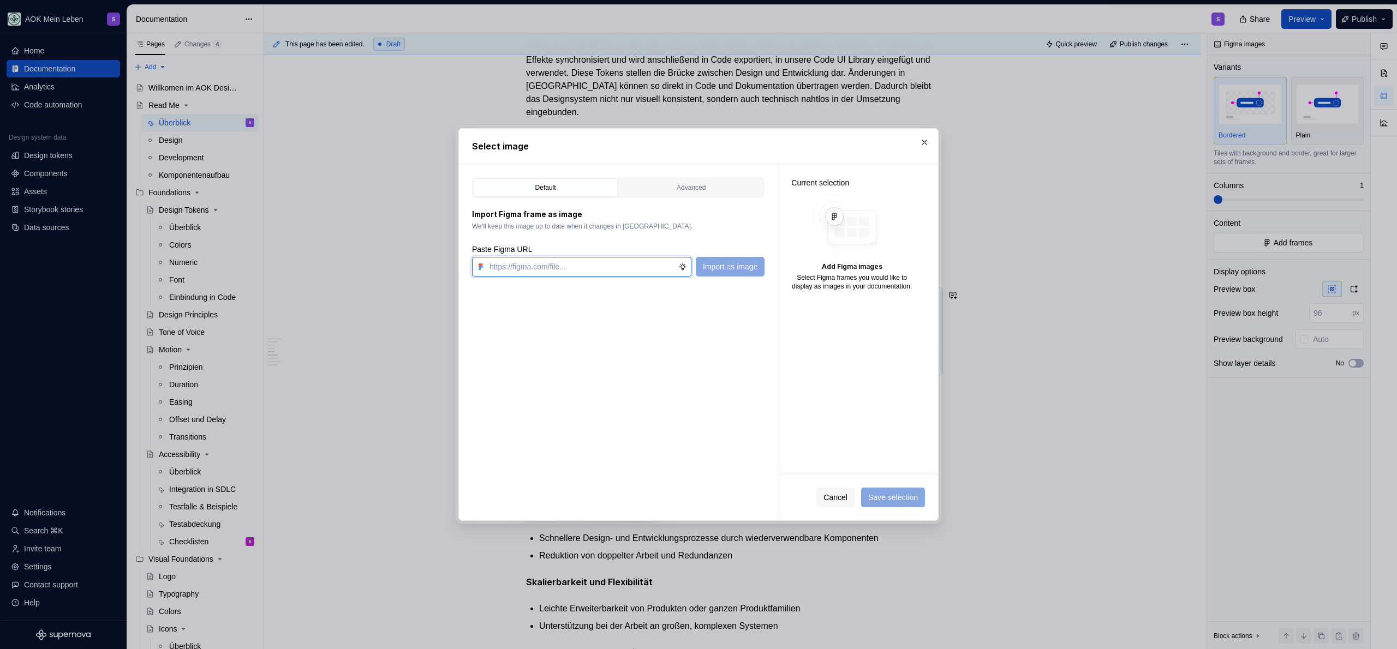
paste input "[URL][DOMAIN_NAME]"
click at [703, 261] on span "Import as image" at bounding box center [730, 266] width 55 height 11
click at [885, 504] on button "Save selection" at bounding box center [893, 498] width 64 height 20
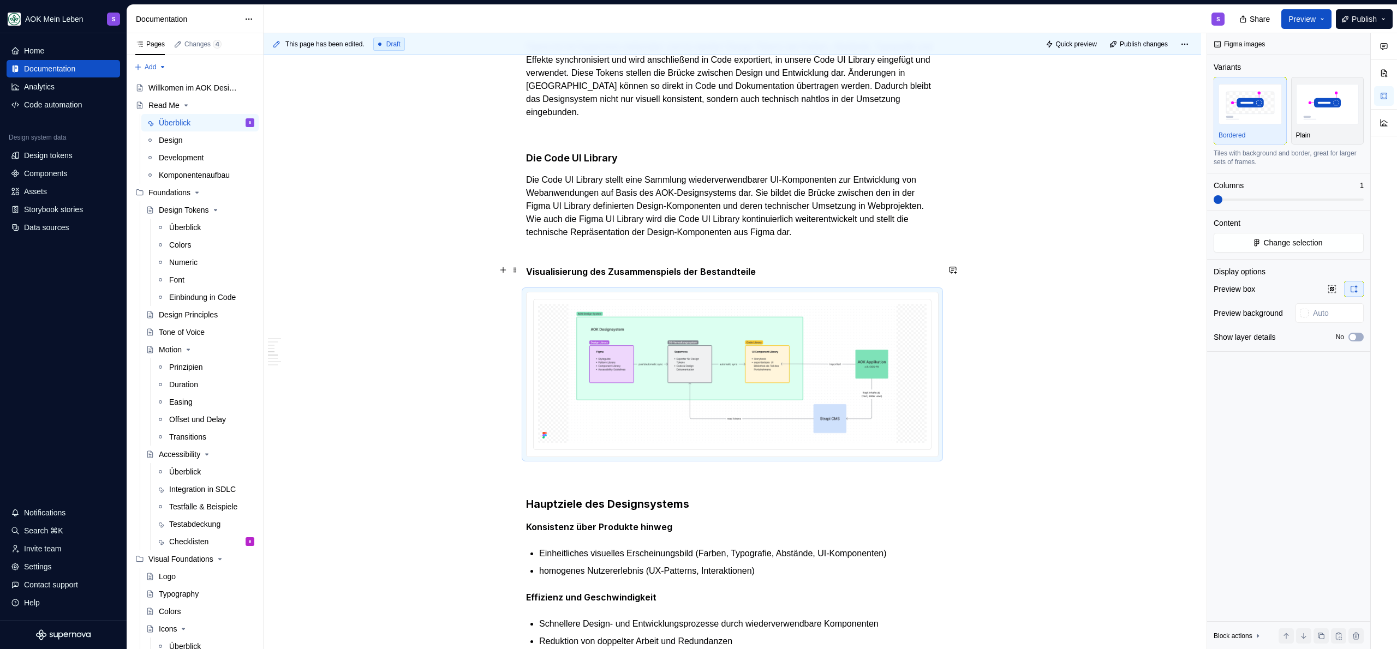
click at [791, 274] on p "Visualisierung des Zusammenspiels der Bestandteile" at bounding box center [732, 272] width 412 height 14
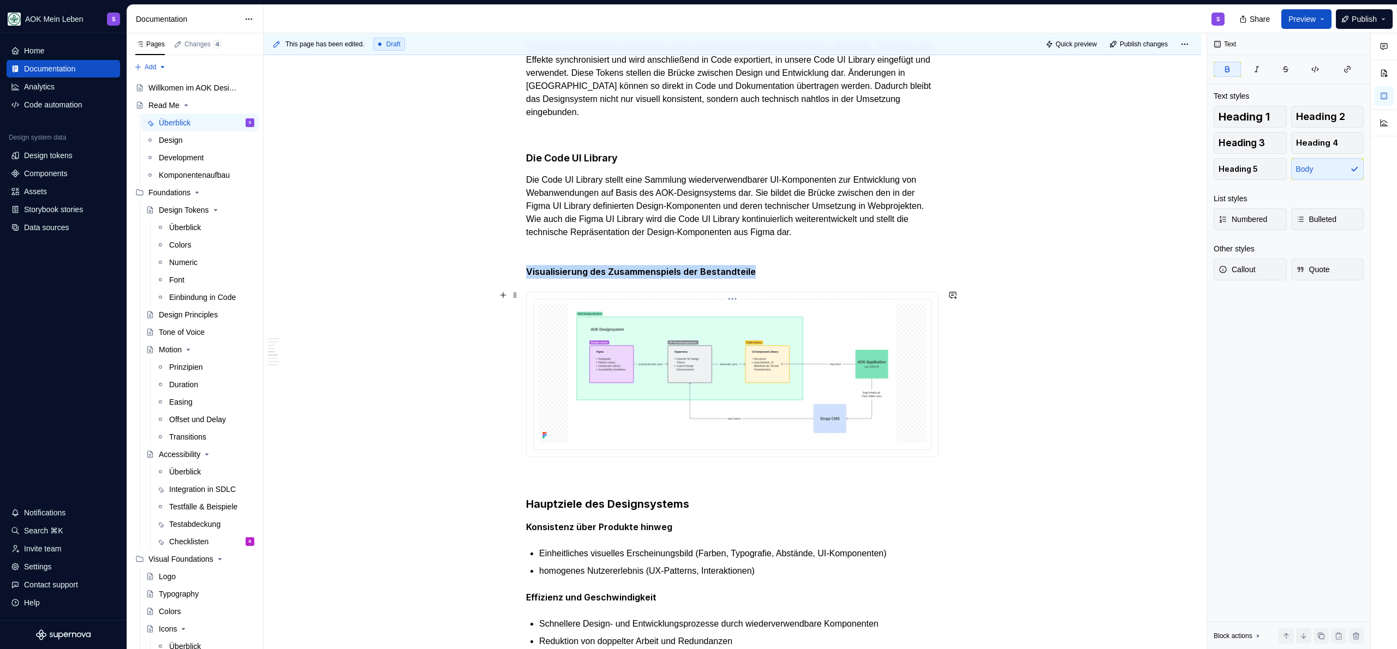
click at [700, 361] on img at bounding box center [732, 373] width 388 height 139
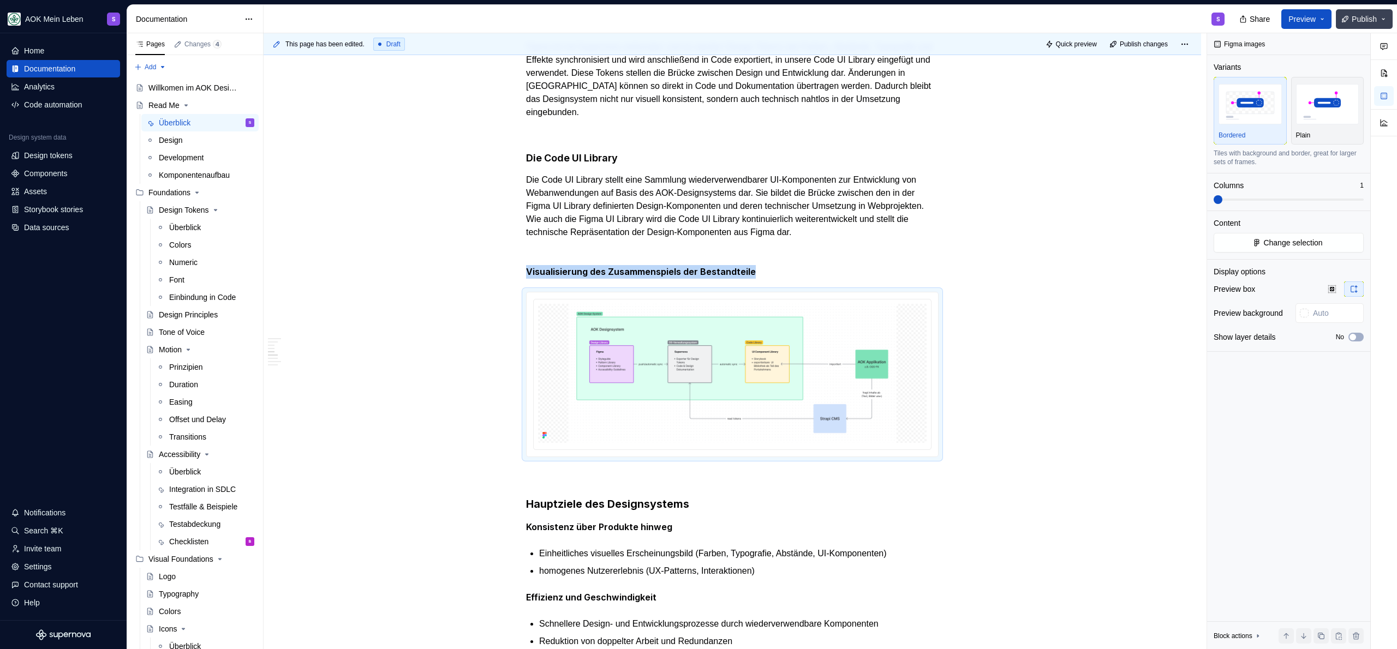
click at [1366, 21] on span "Publish" at bounding box center [1364, 19] width 25 height 11
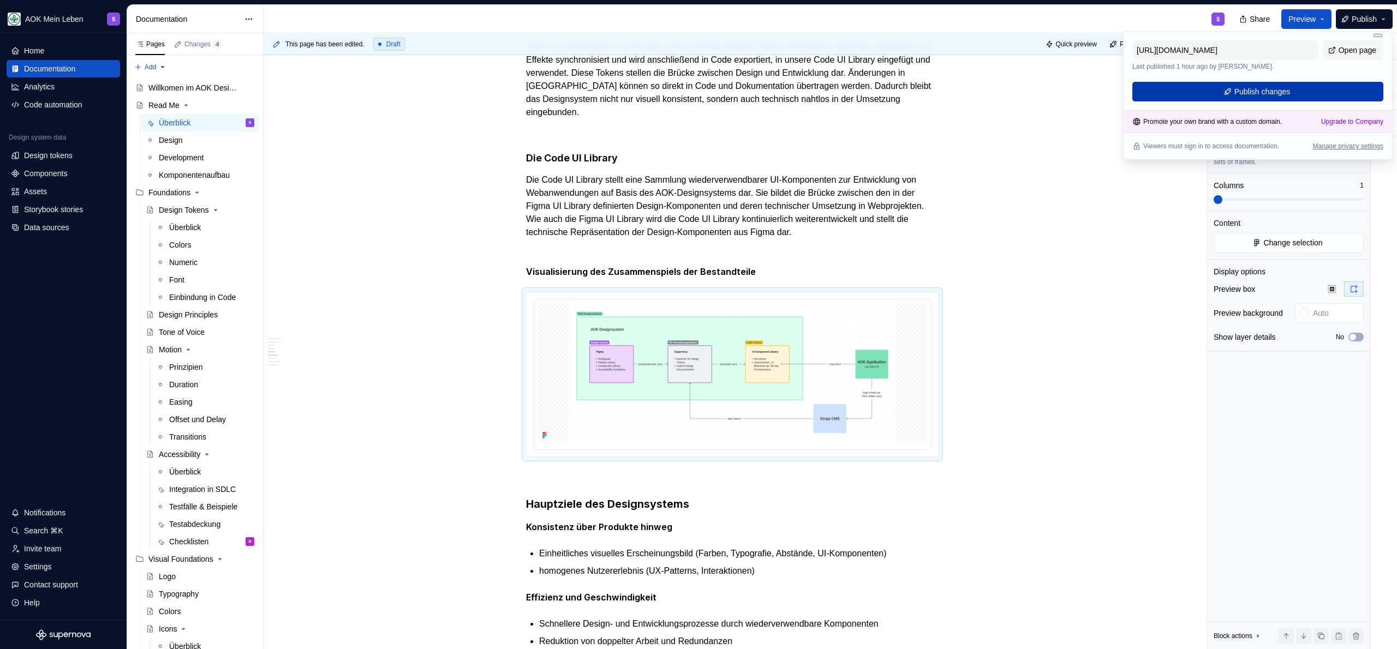
click at [1266, 86] on span "Publish changes" at bounding box center [1262, 91] width 56 height 11
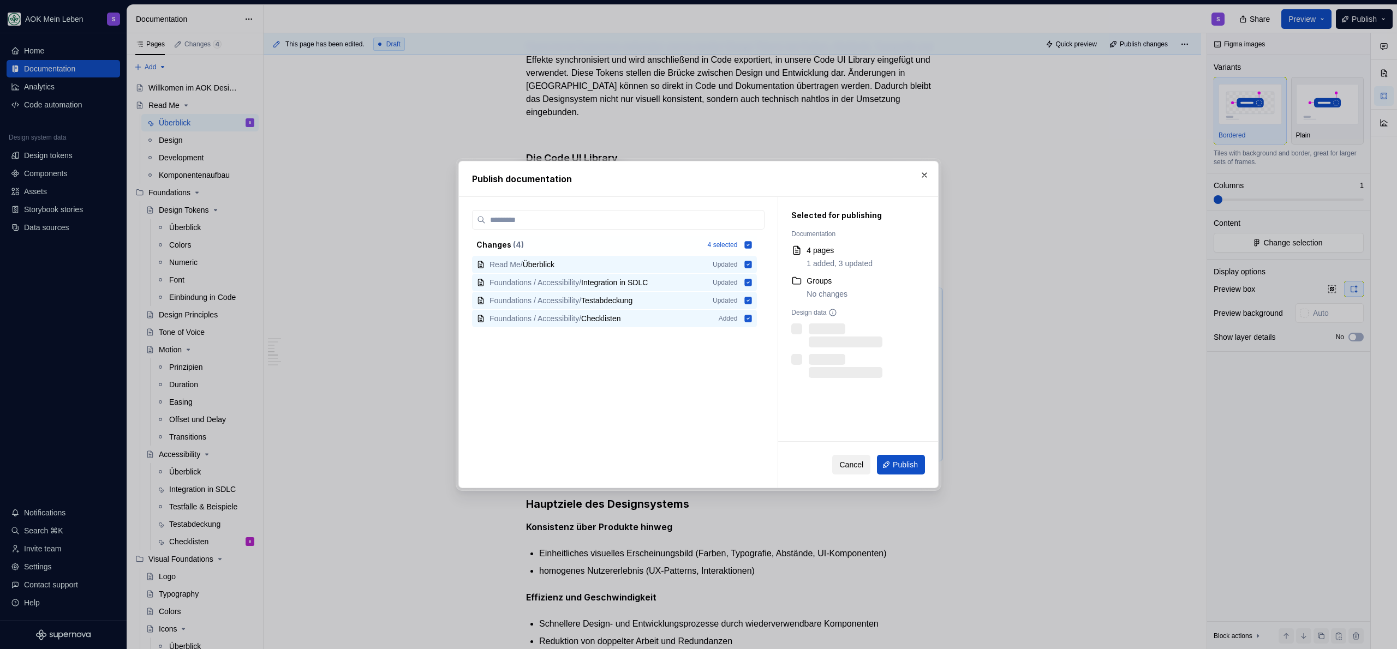
click at [845, 468] on span "Cancel" at bounding box center [851, 464] width 24 height 11
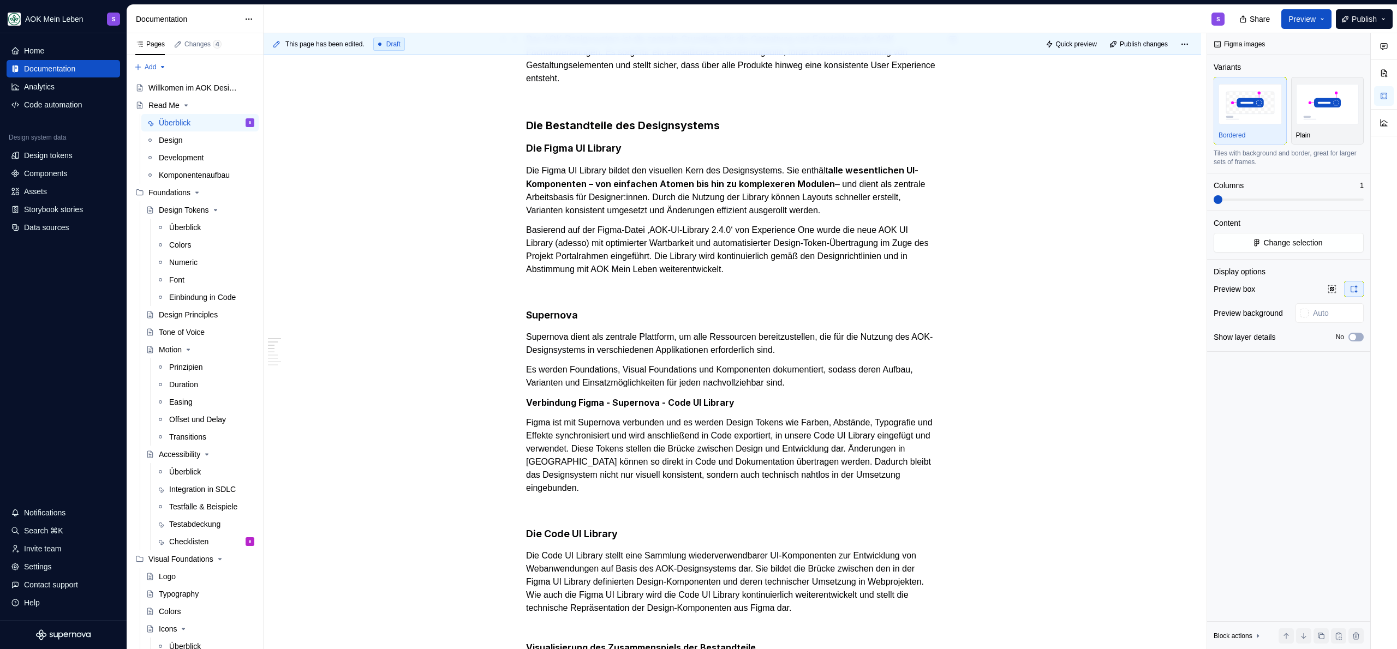
scroll to position [51, 0]
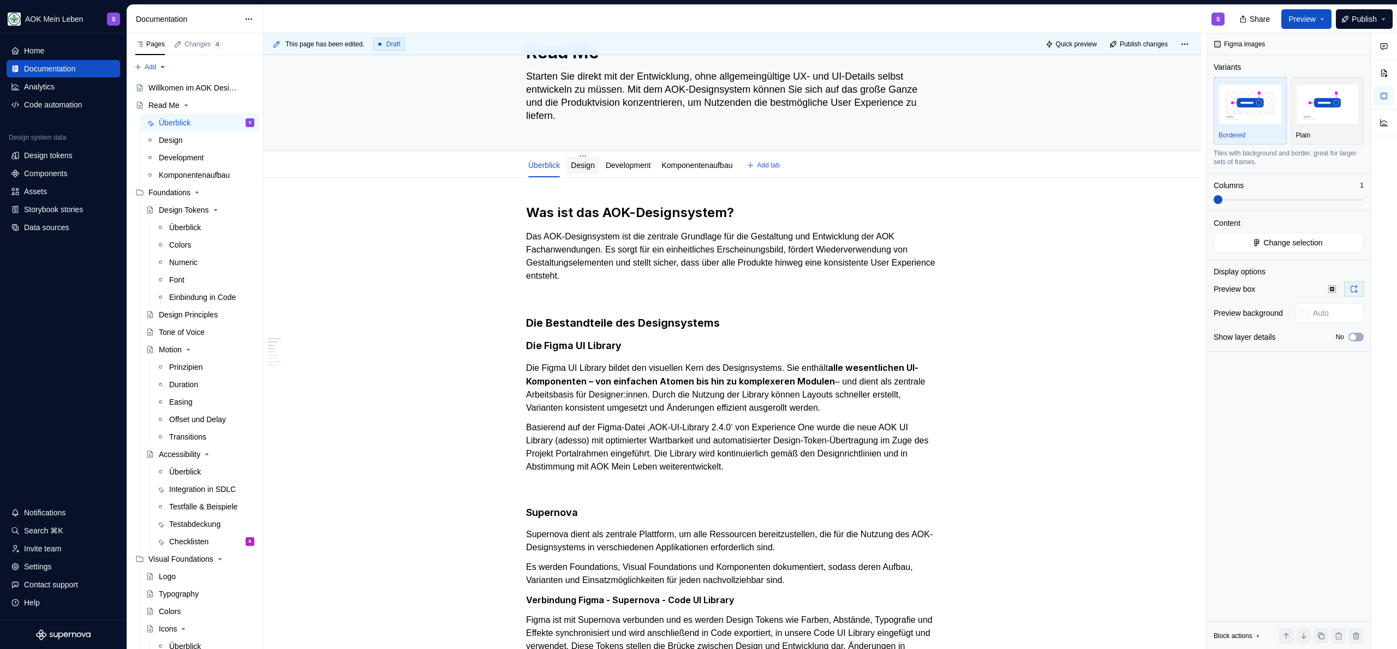
click at [587, 167] on link "Design" at bounding box center [583, 165] width 24 height 9
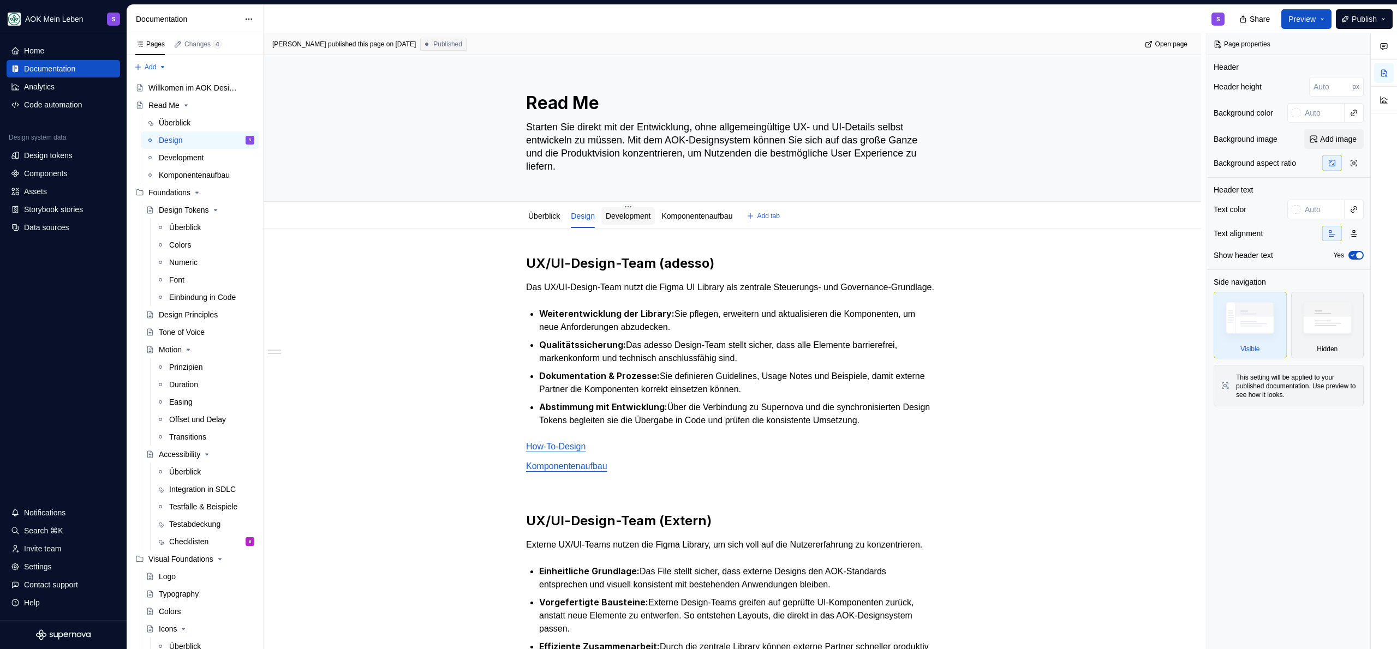
click at [630, 220] on link "Development" at bounding box center [628, 216] width 45 height 9
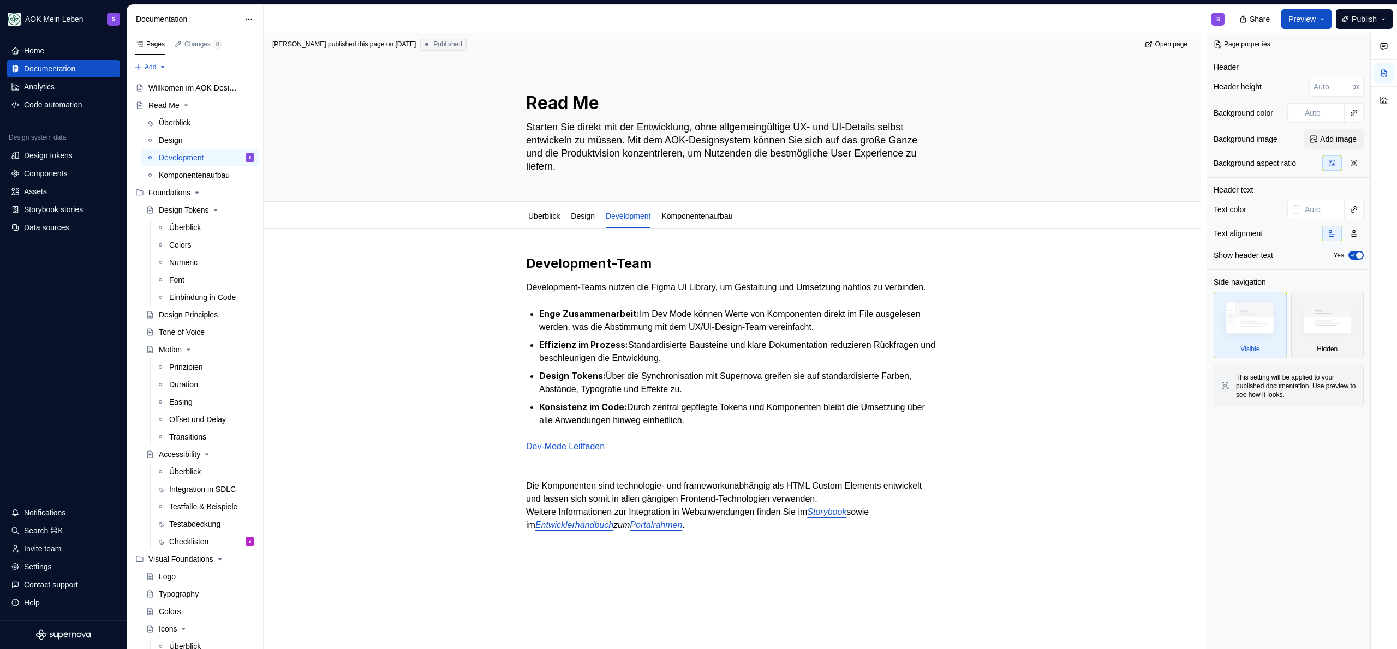
click at [701, 271] on h2 "Development-Team" at bounding box center [732, 263] width 412 height 17
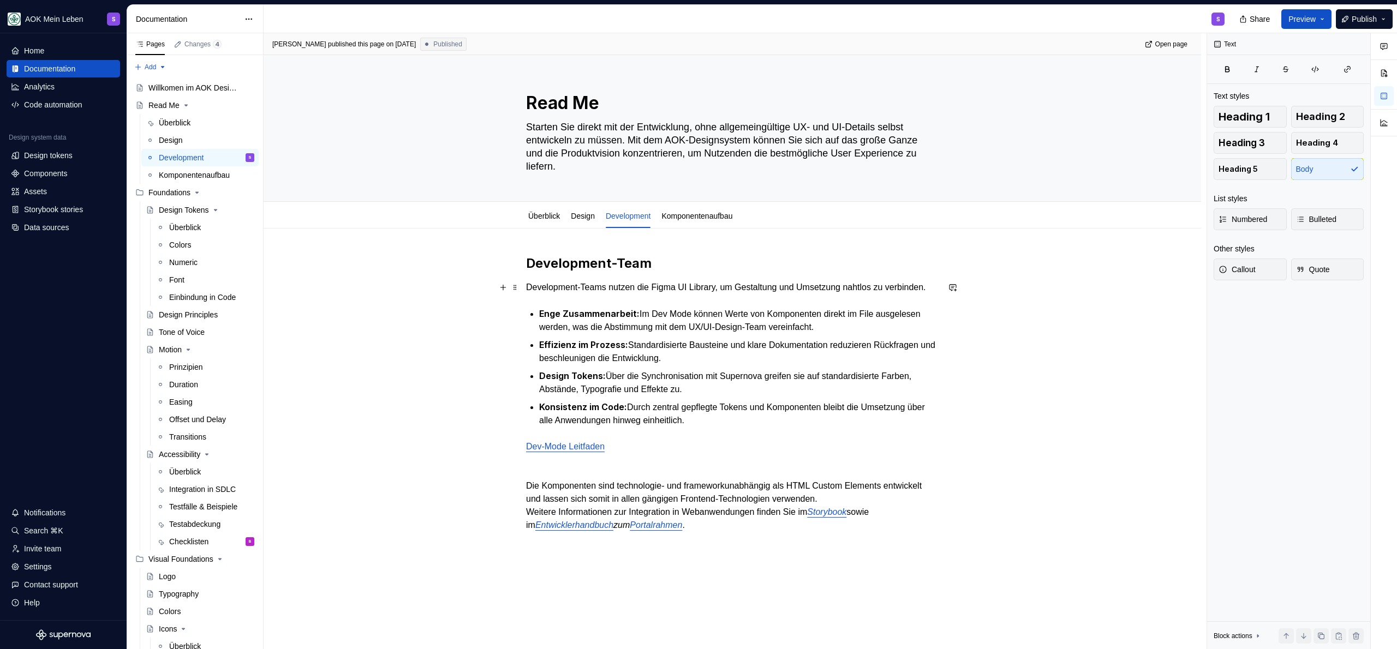
click at [616, 294] on p "Development-Teams nutzen die Figma UI Library, um Gestaltung und Umsetzung naht…" at bounding box center [732, 287] width 412 height 13
click at [654, 290] on p "Development-Teams nutzen die Figma UI Library, um Gestaltung und Umsetzung naht…" at bounding box center [732, 287] width 412 height 13
click at [773, 289] on p "Development-Teams nutzen die Figma UI Library, um Gestaltung und Umsetzung naht…" at bounding box center [732, 287] width 412 height 13
click at [888, 284] on p "Development-Teams nutzen die Figma UI Library, um Gestaltung und Umsetzung naht…" at bounding box center [732, 287] width 412 height 13
click at [614, 294] on p "Development-Teams nutzen die Figma UI Library, um Gestaltung und Umsetzung naht…" at bounding box center [732, 287] width 412 height 13
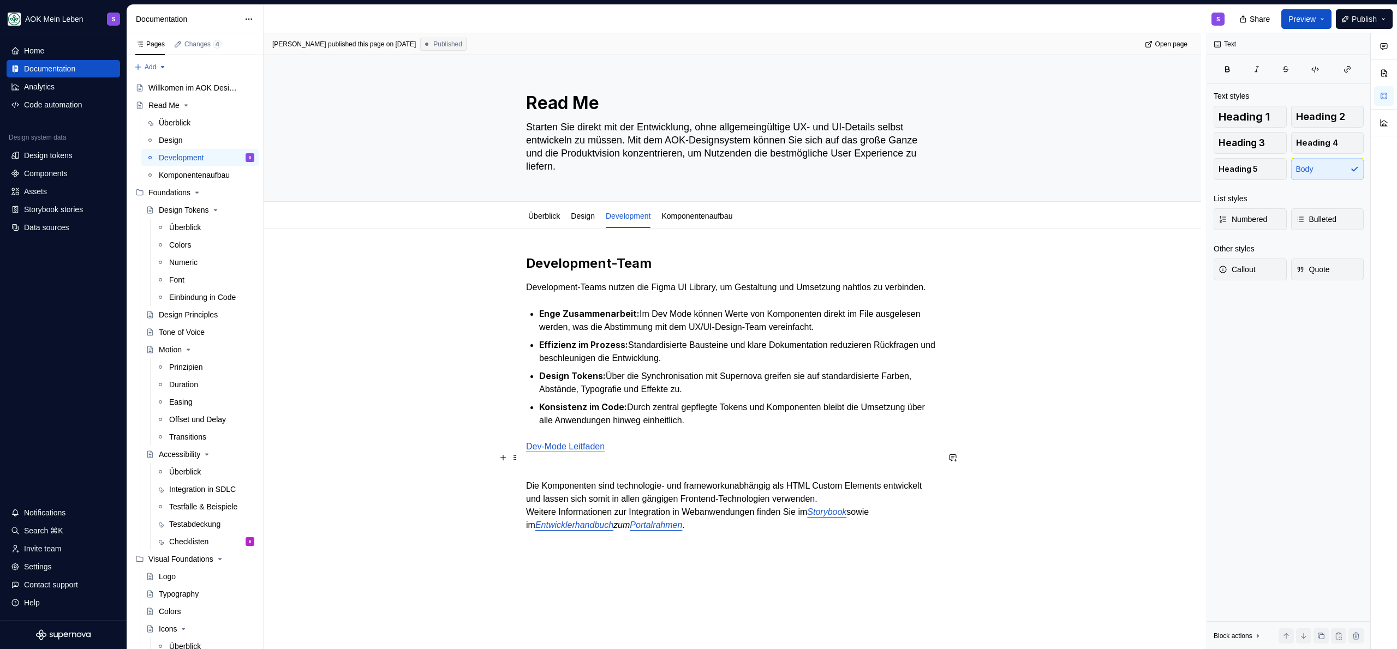
click at [642, 453] on p "Dev-Mode Leitfaden" at bounding box center [732, 446] width 412 height 13
click at [637, 473] on p at bounding box center [732, 466] width 412 height 13
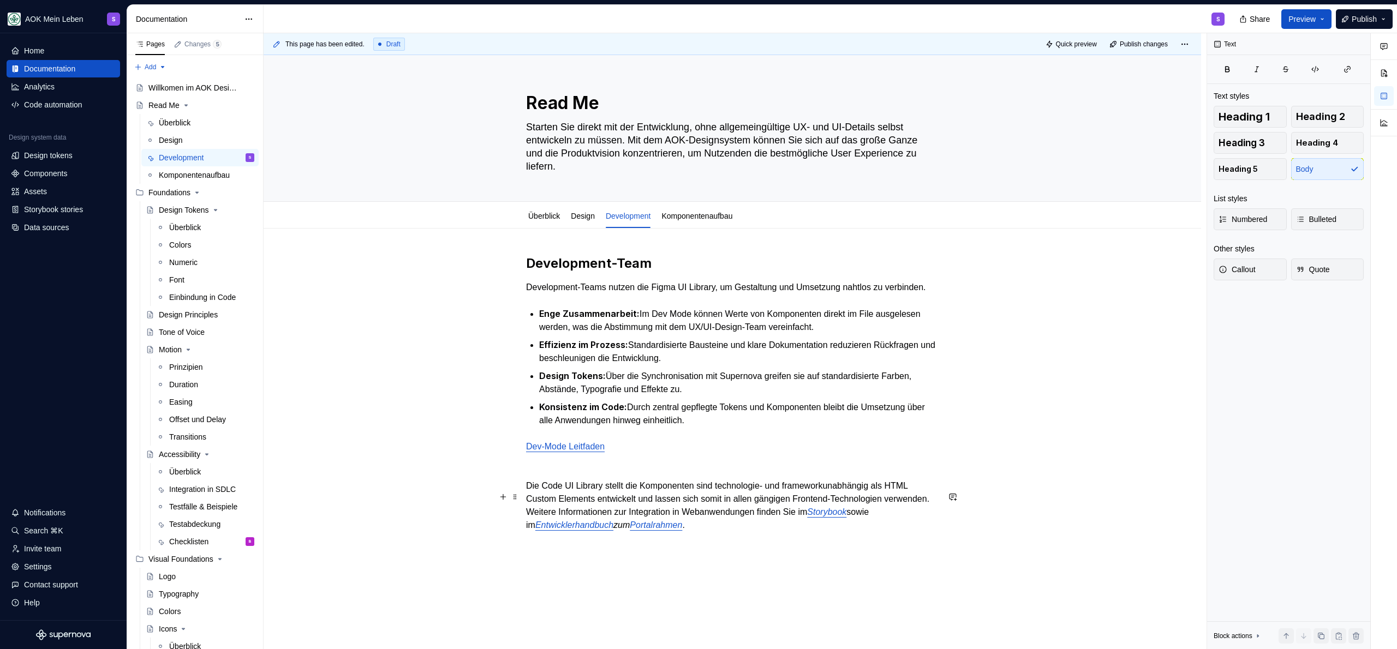
click at [705, 494] on p "Die Code UI Library stellt die Komponenten sind technologie- und frameworkunabh…" at bounding box center [732, 506] width 412 height 52
click at [627, 502] on p "Die Code UI Library stellt die Komponenten technologie- und frameworkunabhängig…" at bounding box center [732, 506] width 412 height 52
click at [625, 510] on p "Die Code UI Library stellt die Komponenten technologie- und frameworkunabhängig…" at bounding box center [732, 506] width 412 height 52
click at [625, 511] on p "Die Code UI Library stellt die Komponenten technologie- und frameworkunabhängig…" at bounding box center [732, 506] width 412 height 52
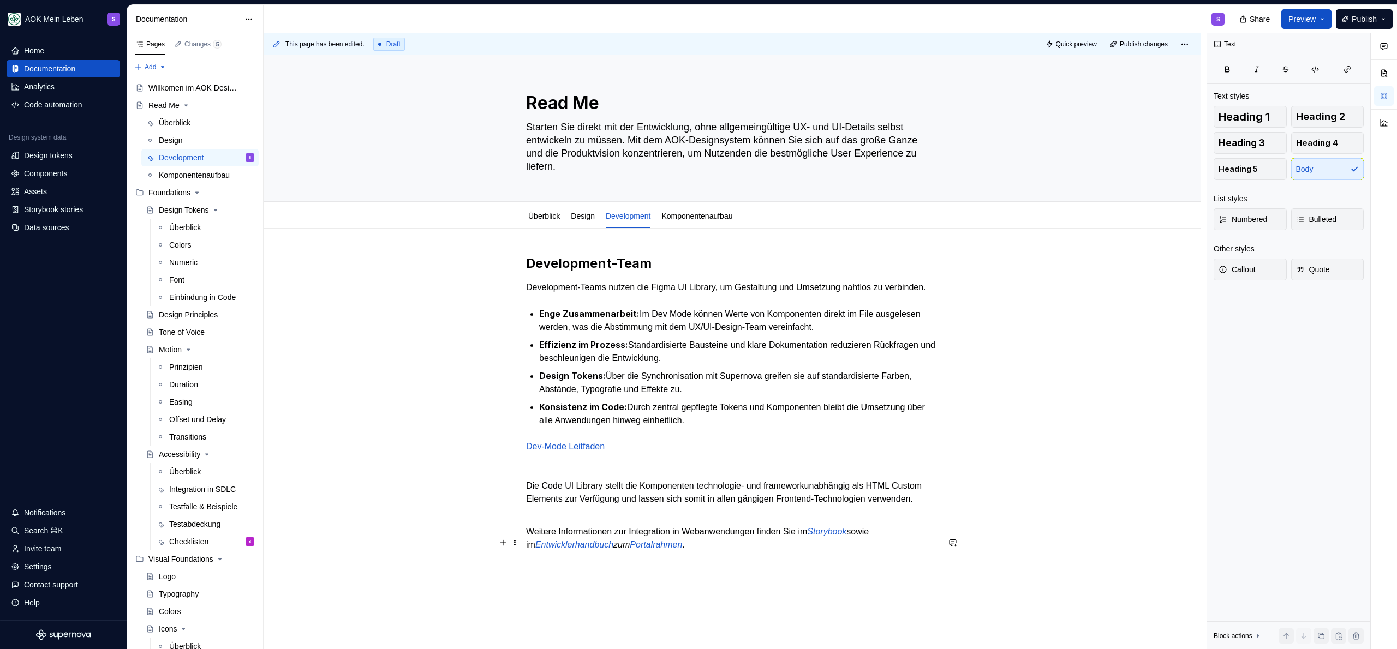
click at [719, 552] on p "Weitere Informationen zur Integration in Webanwendungen finden Sie im Storybook…" at bounding box center [732, 531] width 412 height 39
click at [678, 533] on div "Development-Team Development-Teams nutzen die Figma UI Library, um Gestaltung u…" at bounding box center [732, 403] width 412 height 297
click at [607, 506] on p "Die Code UI Library stellt die Komponenten technologie- und frameworkunabhängig…" at bounding box center [732, 493] width 412 height 26
drag, startPoint x: 543, startPoint y: 499, endPoint x: 605, endPoint y: 499, distance: 62.2
click at [605, 499] on p "Die Code UI Library stellt die Komponenten technologie- und frameworkunabhängig…" at bounding box center [732, 493] width 412 height 26
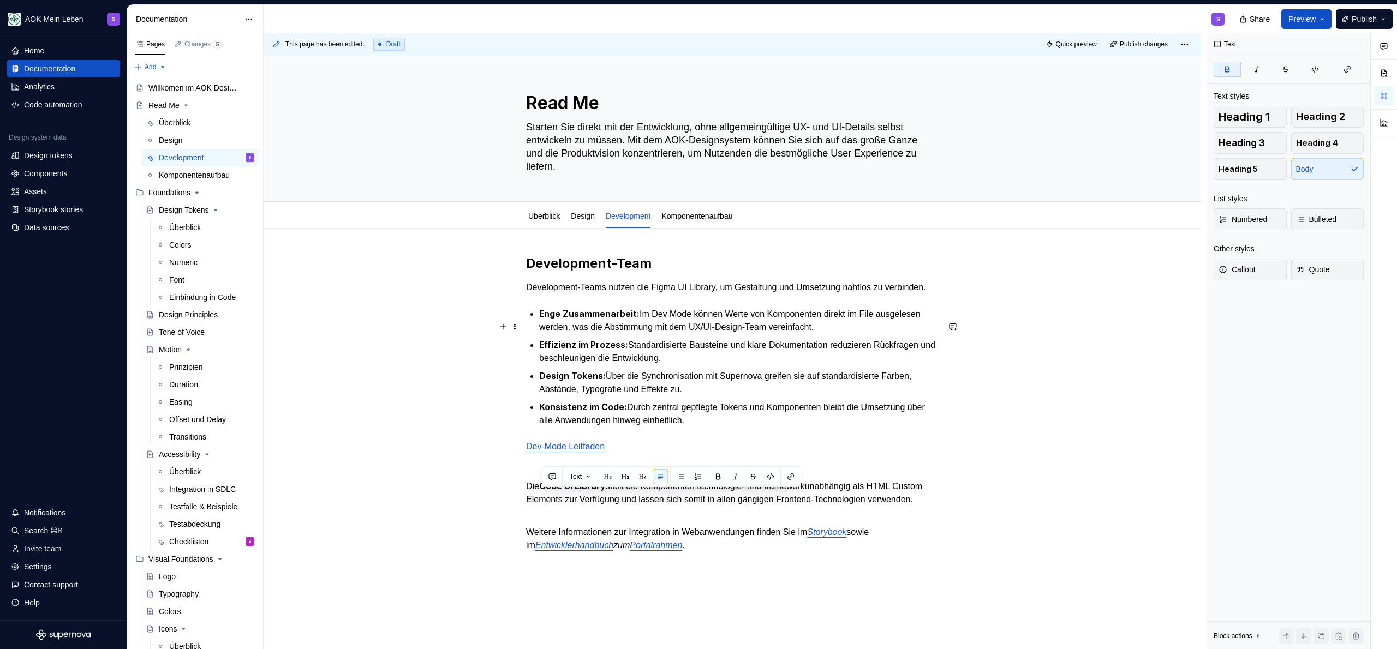
click at [576, 320] on p "Enge Zusammenarbeit: Im Dev Mode können Werte von Komponenten direkt im File au…" at bounding box center [738, 320] width 399 height 27
drag, startPoint x: 659, startPoint y: 287, endPoint x: 725, endPoint y: 289, distance: 66.1
click at [725, 289] on p "Development-Teams nutzen die Figma UI Library, um Gestaltung und Umsetzung naht…" at bounding box center [732, 287] width 412 height 13
click at [736, 294] on p "Development-Teams nutzen die Figma UI Library, um Gestaltung und Umsetzung naht…" at bounding box center [732, 287] width 412 height 13
click at [661, 288] on p "Development-Teams nutzen die Figma UI Library, um Gestaltung und Umsetzung naht…" at bounding box center [732, 287] width 412 height 13
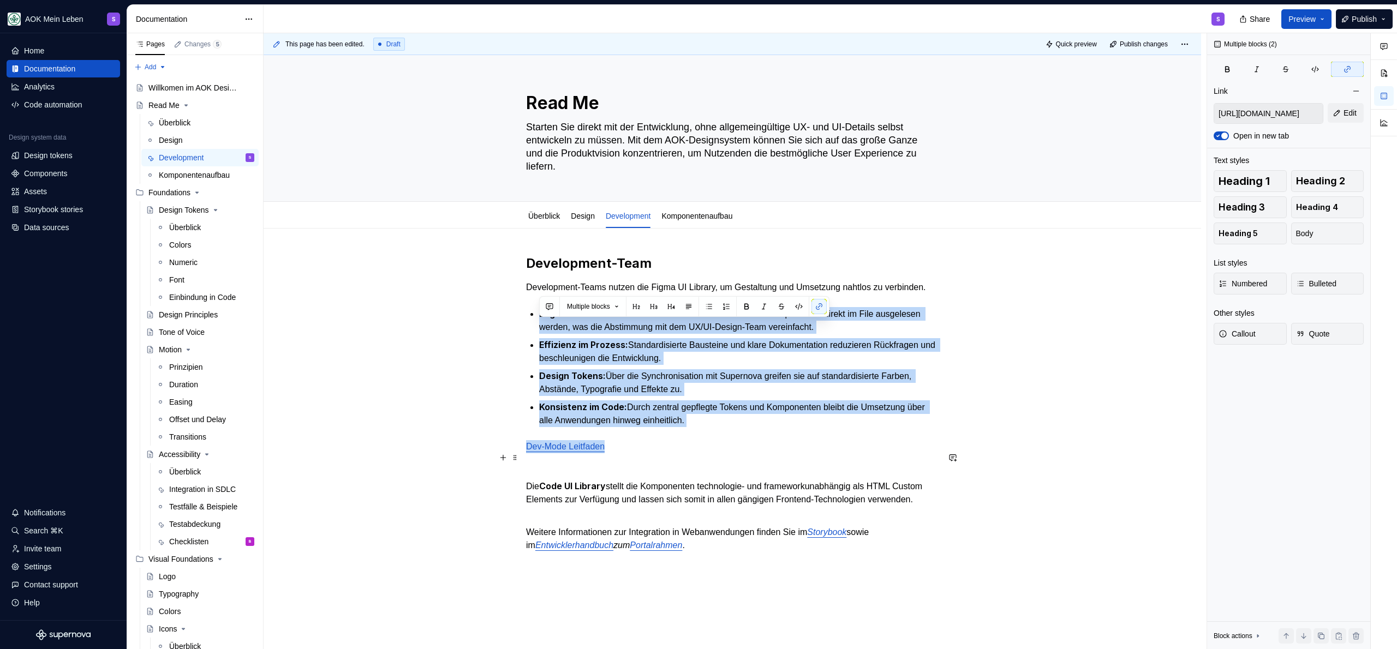
drag, startPoint x: 539, startPoint y: 327, endPoint x: 744, endPoint y: 457, distance: 243.1
click at [744, 457] on div "Development-Team Development-Teams nutzen die Figma UI Library, um Gestaltung u…" at bounding box center [732, 403] width 412 height 297
click at [781, 427] on p "Konsistenz im Code: Durch zentral gepflegte Tokens und Komponenten bleibt die U…" at bounding box center [738, 413] width 399 height 27
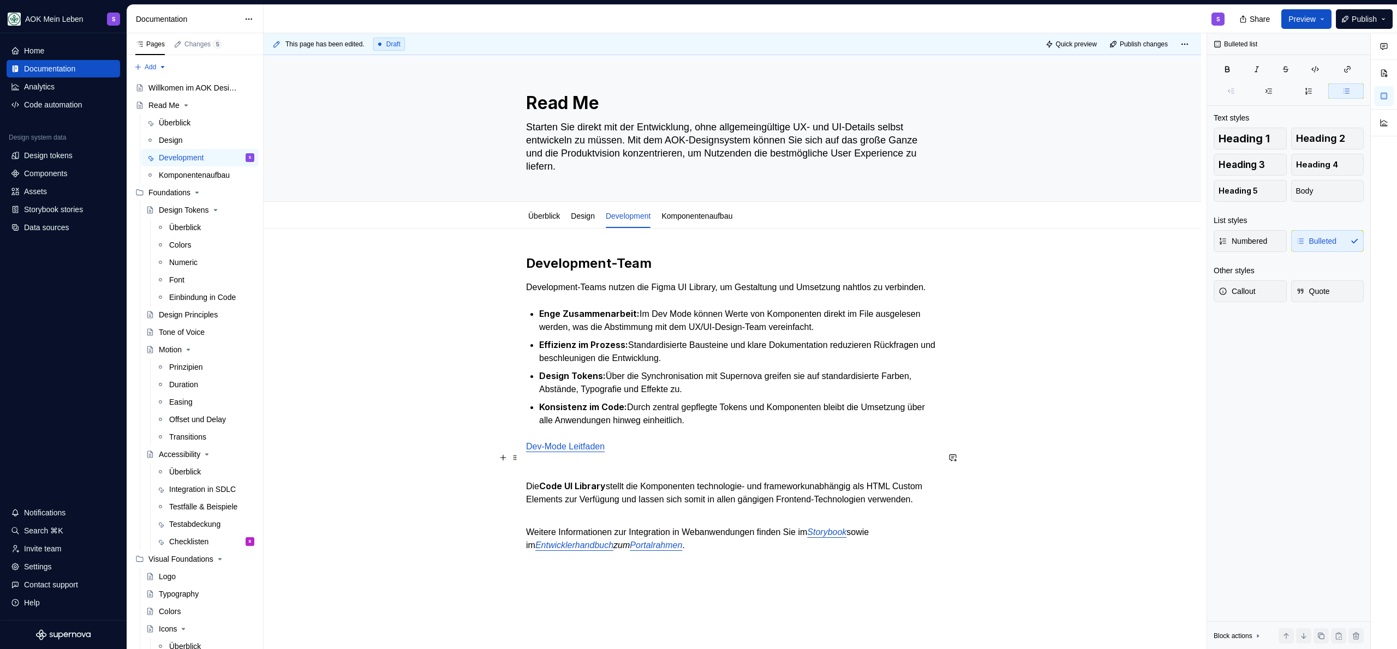
click at [638, 453] on p "Dev-Mode Leitfaden" at bounding box center [732, 446] width 412 height 13
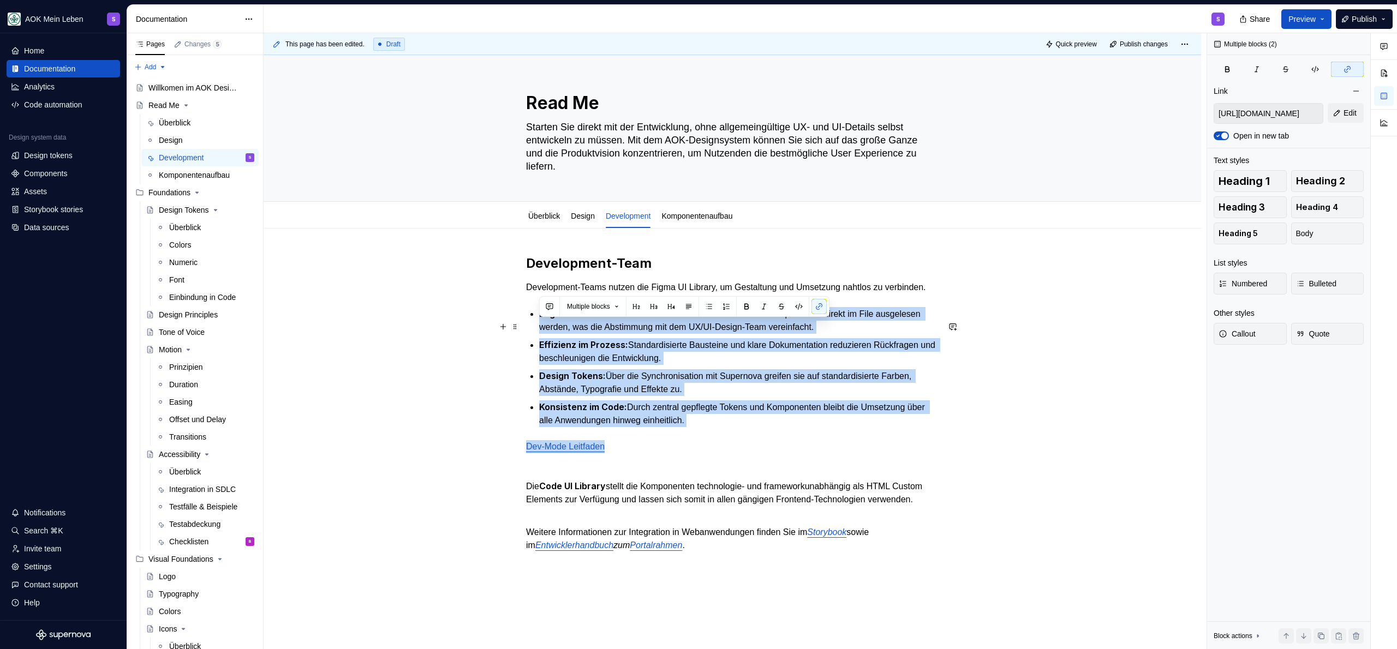
drag, startPoint x: 599, startPoint y: 410, endPoint x: 534, endPoint y: 328, distance: 104.9
click at [534, 328] on div "Development-Team Development-Teams nutzen die Figma UI Library, um Gestaltung u…" at bounding box center [732, 403] width 412 height 297
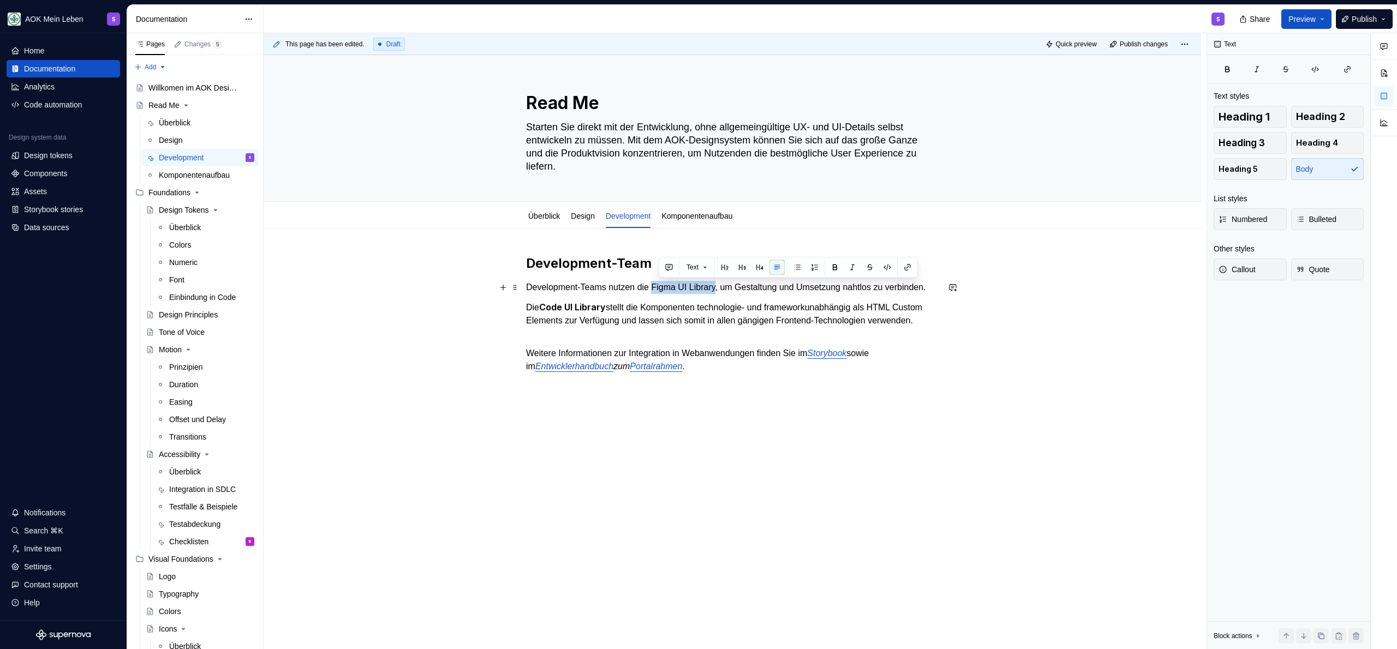
drag, startPoint x: 661, startPoint y: 290, endPoint x: 726, endPoint y: 289, distance: 65.5
click at [726, 289] on p "Development-Teams nutzen die Figma UI Library, um Gestaltung und Umsetzung naht…" at bounding box center [732, 287] width 412 height 13
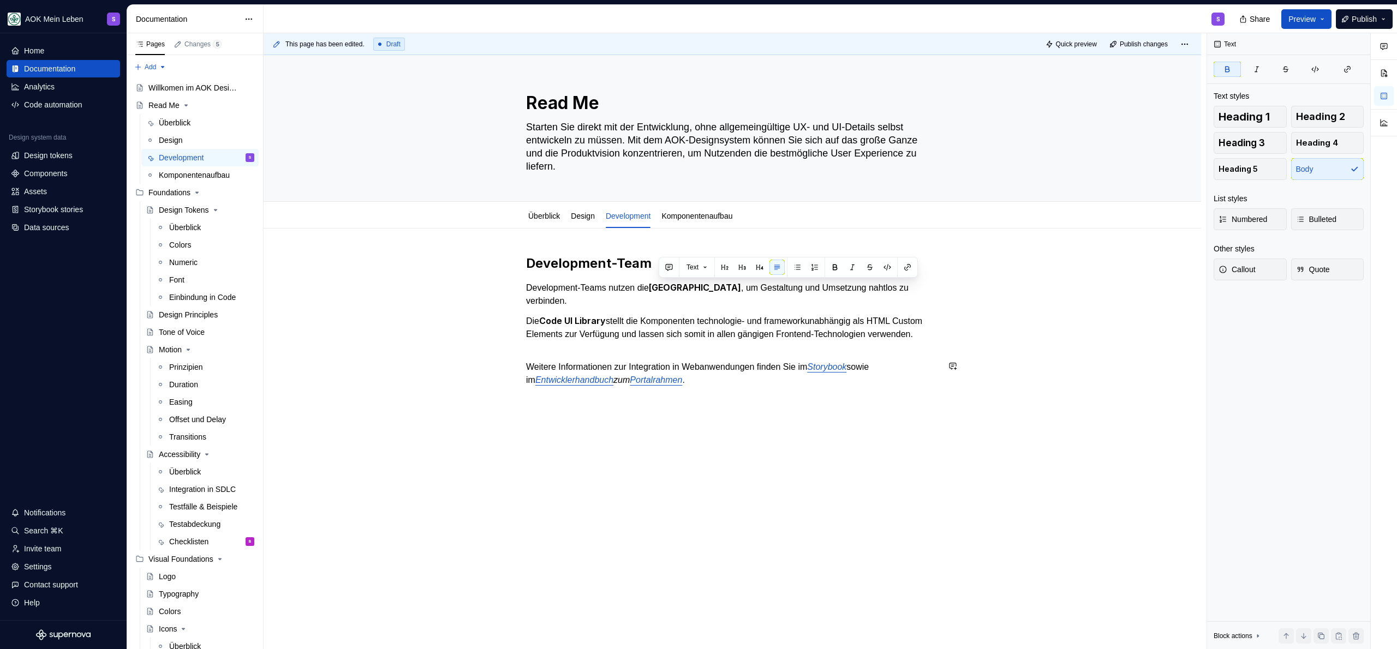
click at [651, 428] on div "Development-Team Development-Teams nutzen die Figma UI Library , um Gestaltung …" at bounding box center [732, 412] width 937 height 366
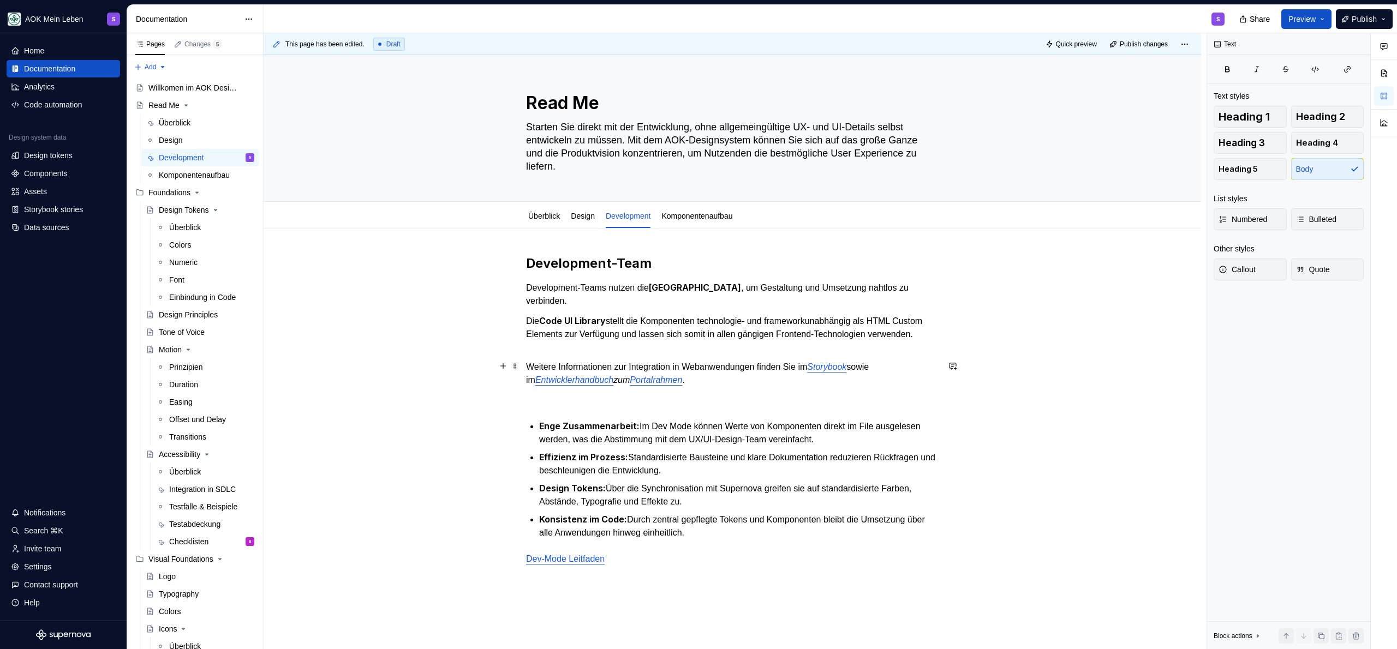
click at [530, 377] on p "Weitere Informationen zur Integration in Webanwendungen finden Sie im Storybook…" at bounding box center [732, 367] width 412 height 39
click at [523, 378] on div "Development-Team Development-Teams nutzen die Figma UI Library , um Gestaltung …" at bounding box center [732, 501] width 937 height 545
click at [502, 363] on button "button" at bounding box center [502, 365] width 15 height 15
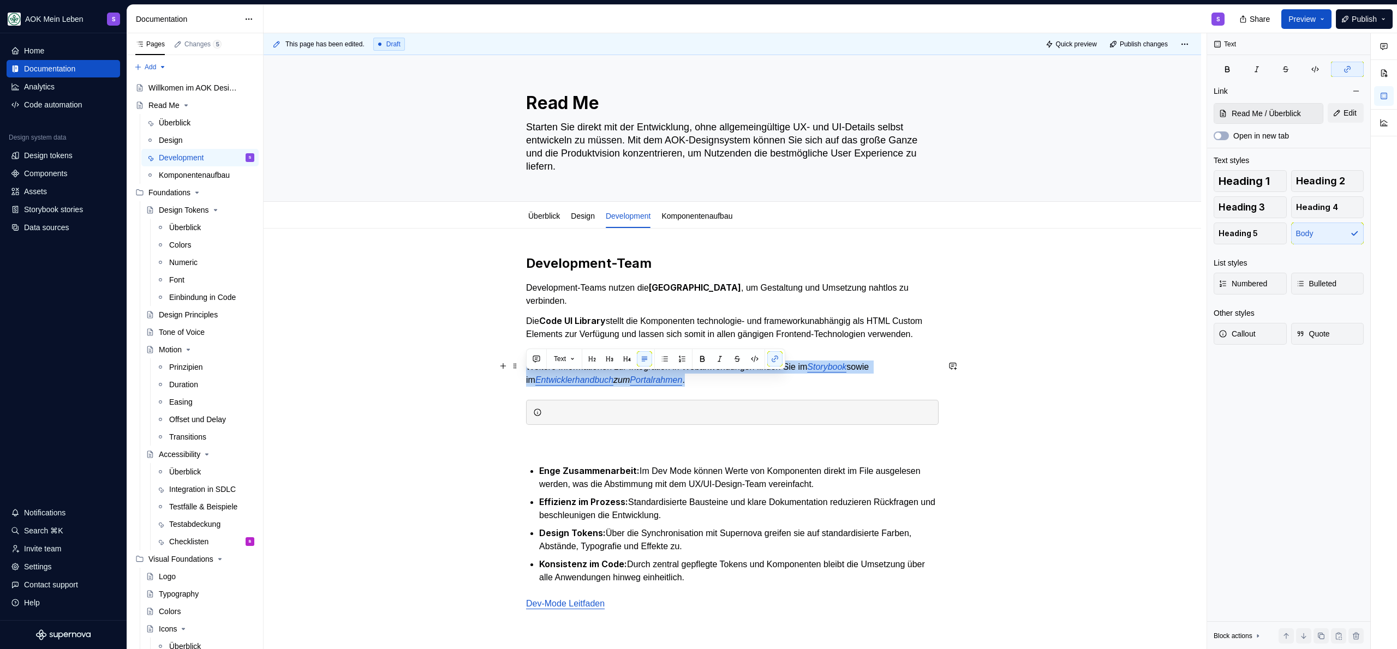
drag, startPoint x: 726, startPoint y: 394, endPoint x: 527, endPoint y: 378, distance: 199.2
click at [527, 378] on p "Weitere Informationen zur Integration in Webanwendungen finden Sie im Storybook…" at bounding box center [732, 367] width 412 height 39
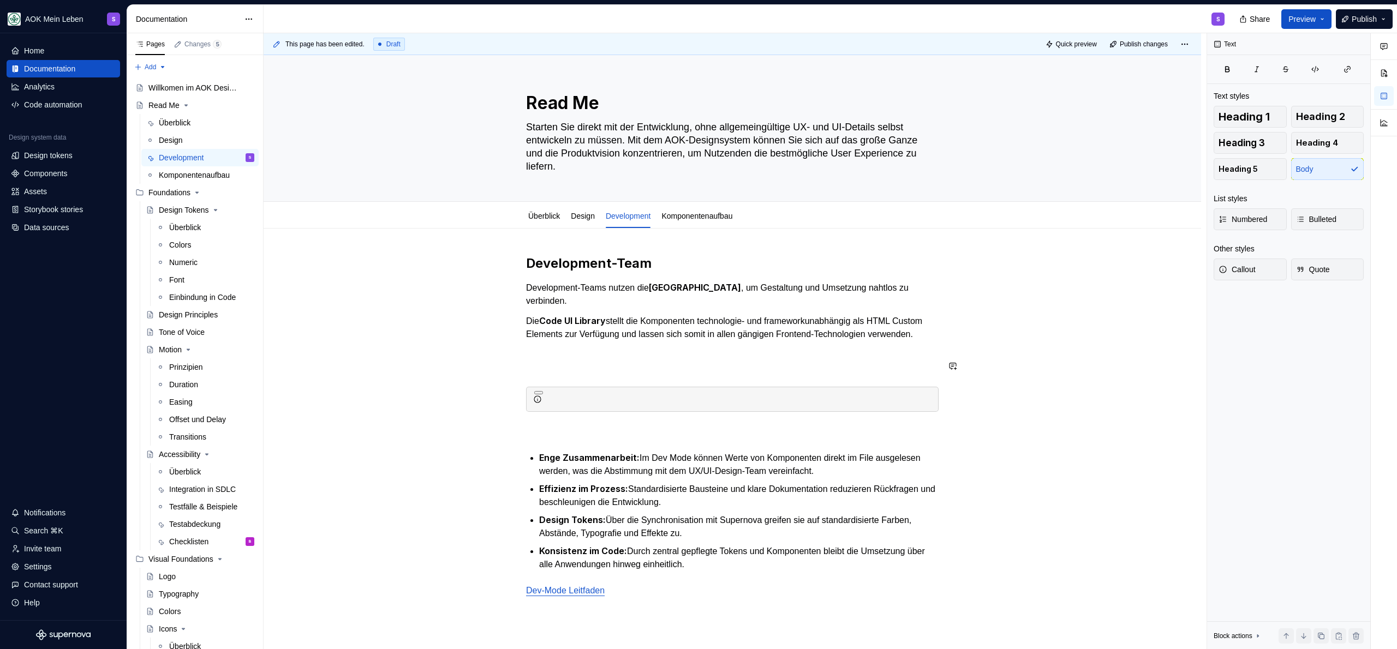
click at [632, 402] on div at bounding box center [732, 399] width 412 height 25
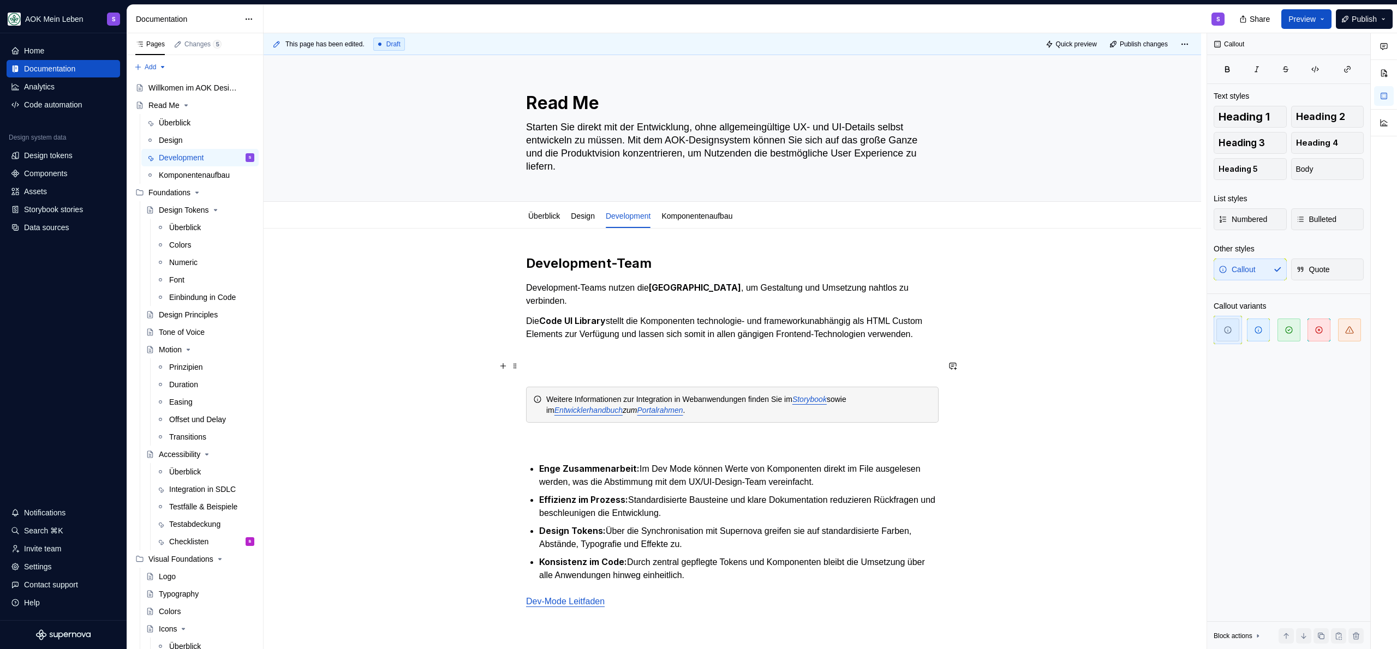
click at [598, 370] on p at bounding box center [732, 361] width 412 height 26
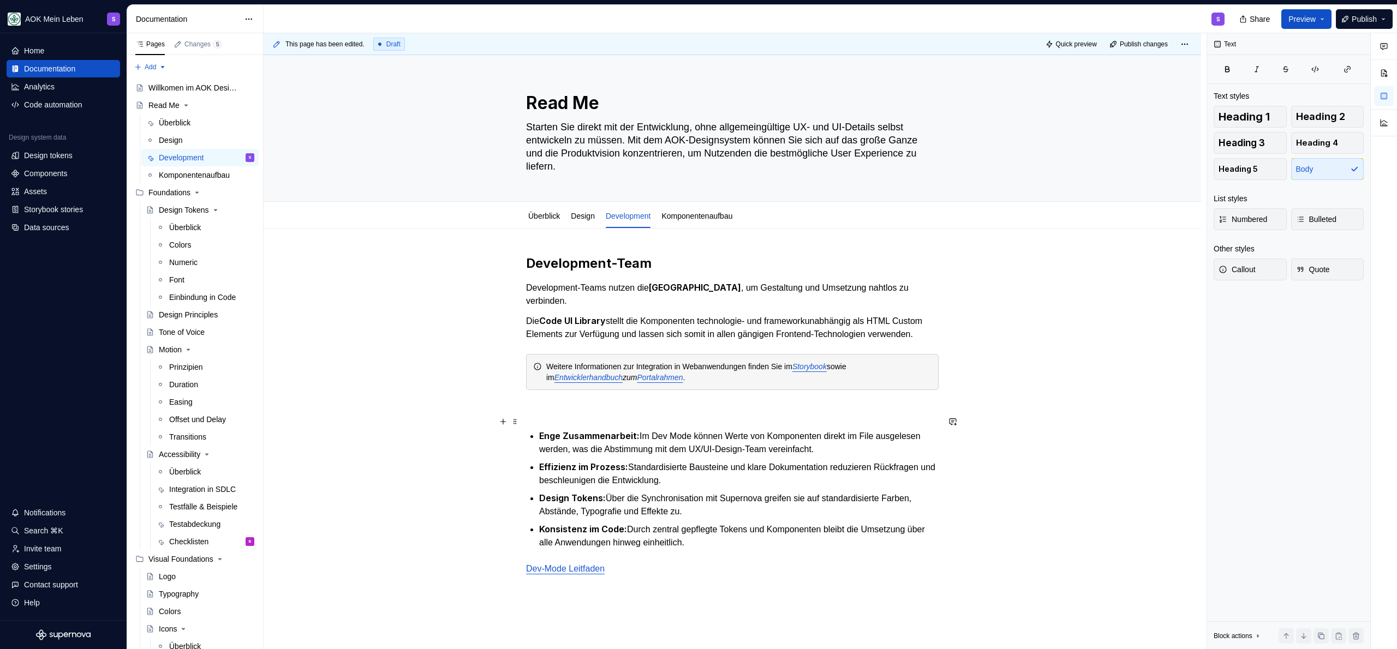
click at [603, 416] on p at bounding box center [732, 409] width 412 height 13
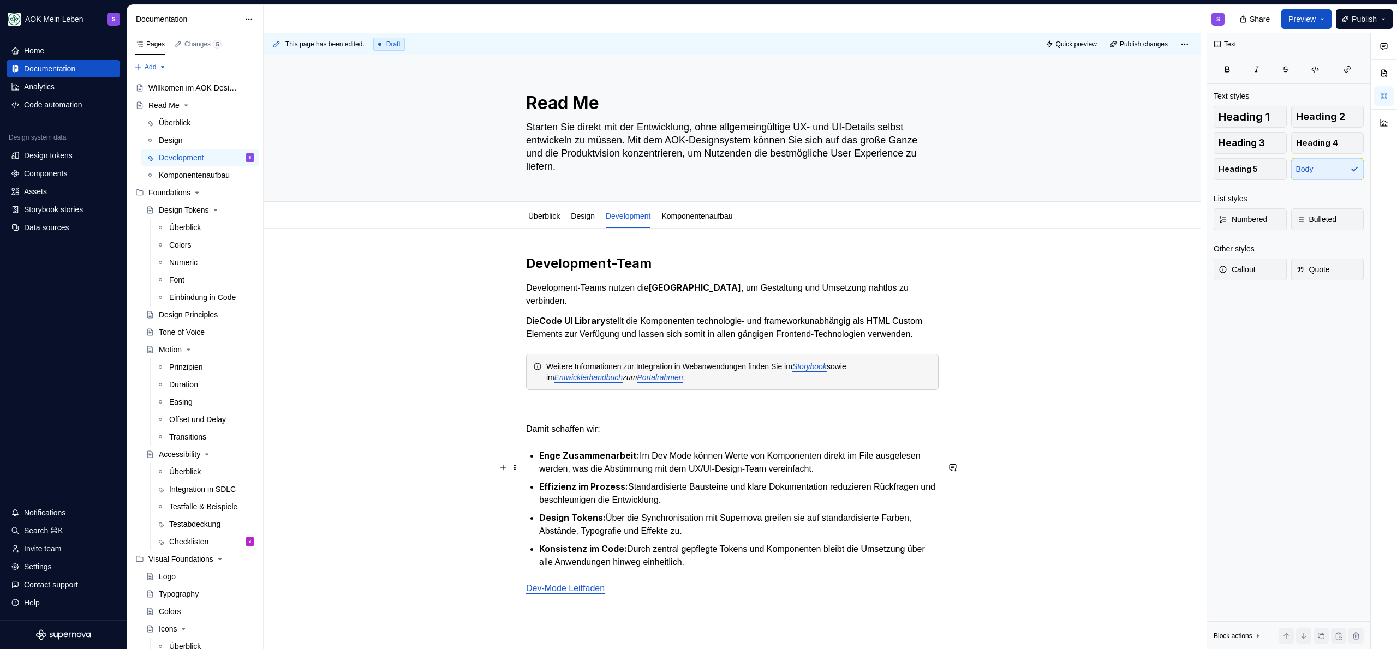
click at [631, 461] on strong "Enge Zusammenarbeit:" at bounding box center [589, 455] width 100 height 11
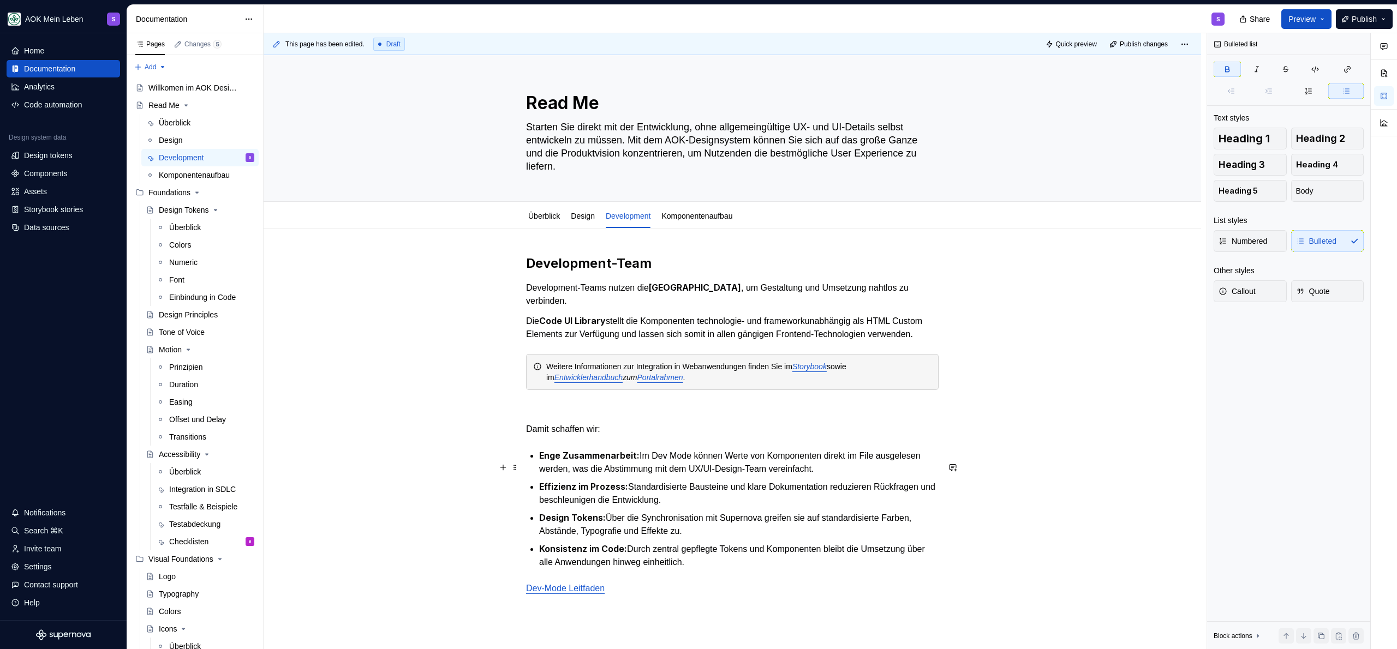
click at [660, 474] on p "Enge Zusammenarbeit: Im Dev Mode können Werte von Komponenten direkt im File au…" at bounding box center [738, 462] width 399 height 27
click at [639, 467] on p "Enge Zusammenarbeit: Im Dev Mode können Werte von Komponenten direkt im File au…" at bounding box center [738, 462] width 399 height 27
click at [623, 436] on p "Damit schaffen wir:" at bounding box center [732, 429] width 412 height 13
click at [666, 527] on p "Design Tokens: Über die Synchronisation mit Supernova greifen sie auf standardi…" at bounding box center [738, 524] width 399 height 27
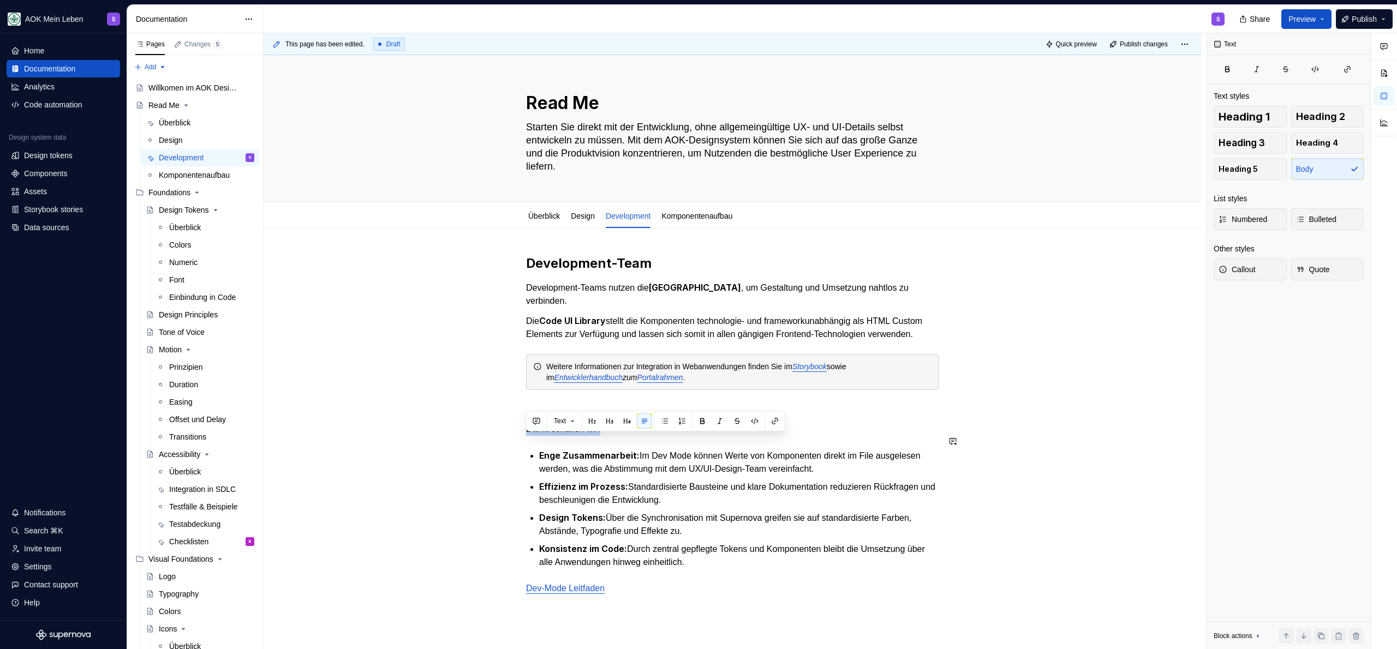
drag, startPoint x: 629, startPoint y: 445, endPoint x: 505, endPoint y: 429, distance: 124.3
click at [505, 429] on div "Development-Team Development-Teams nutzen die Figma UI Library , um Gestaltung …" at bounding box center [732, 516] width 937 height 575
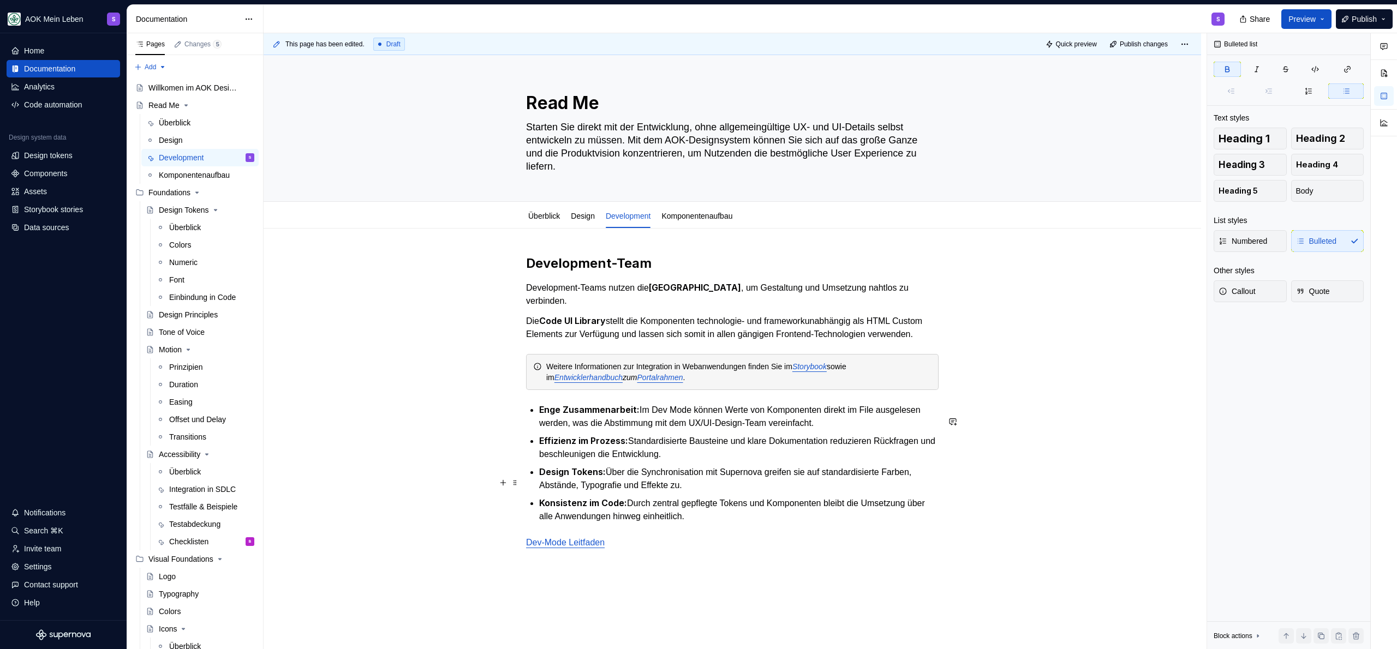
click at [819, 478] on p "Design Tokens: Über die Synchronisation mit Supernova greifen sie auf standardi…" at bounding box center [738, 478] width 399 height 27
click at [810, 482] on p "Design Tokens: Über die Synchronisation mit Supernova greifen sie auf standardi…" at bounding box center [738, 478] width 399 height 27
click at [802, 475] on ul "Enge Zusammenarbeit: Im Dev Mode können Werte von Komponenten direkt im File au…" at bounding box center [738, 463] width 399 height 120
click at [571, 341] on p "Die Code UI Library stellt die Komponenten technologie- und frameworkunabhängig…" at bounding box center [732, 327] width 412 height 27
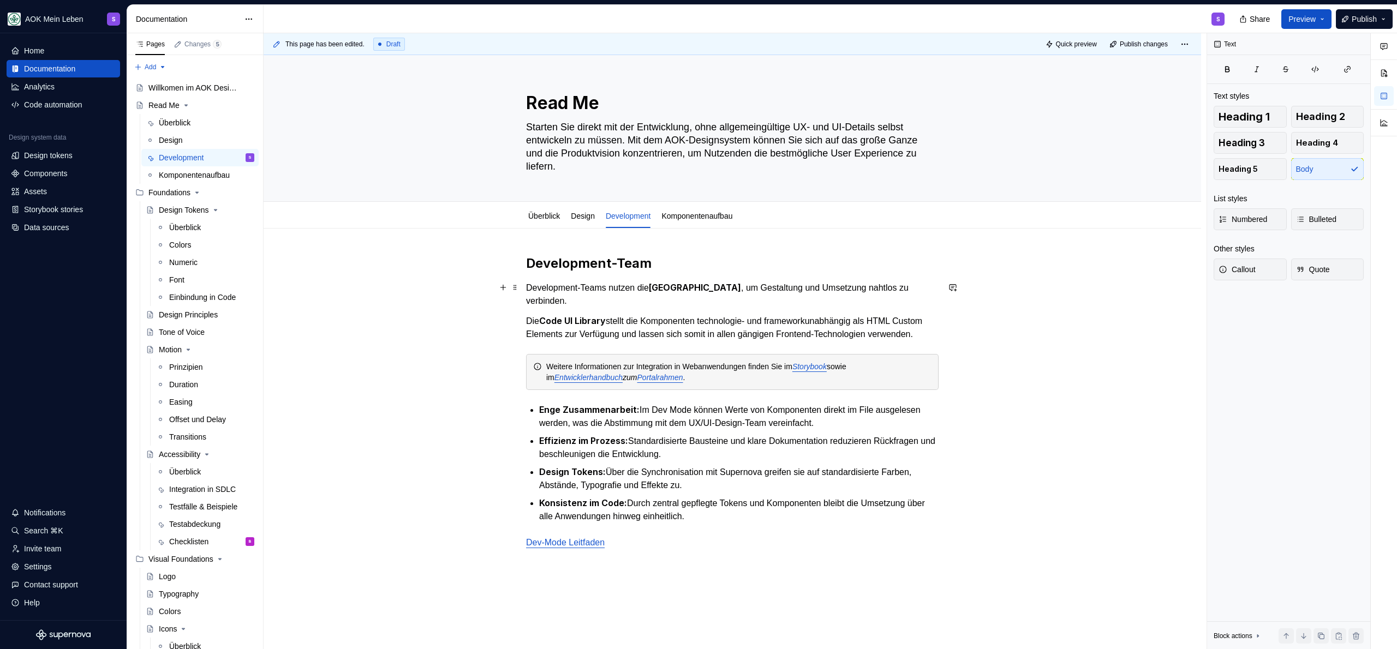
click at [624, 286] on p "Development-Teams nutzen die Figma UI Library , um Gestaltung und Umsetzung nah…" at bounding box center [732, 294] width 412 height 27
click at [694, 298] on p "Development-Teams nutzen die Figma UI Library , um Gestaltung und Umsetzung nah…" at bounding box center [732, 294] width 412 height 27
click at [631, 302] on p "Development-Teams nutzen die Figma UI Library , um Gestaltung und Umsetzung nah…" at bounding box center [732, 294] width 412 height 27
click at [629, 301] on p "Development-Teams nutzen die Figma UI Library , um Gestaltung und Umsetzung nah…" at bounding box center [732, 294] width 412 height 27
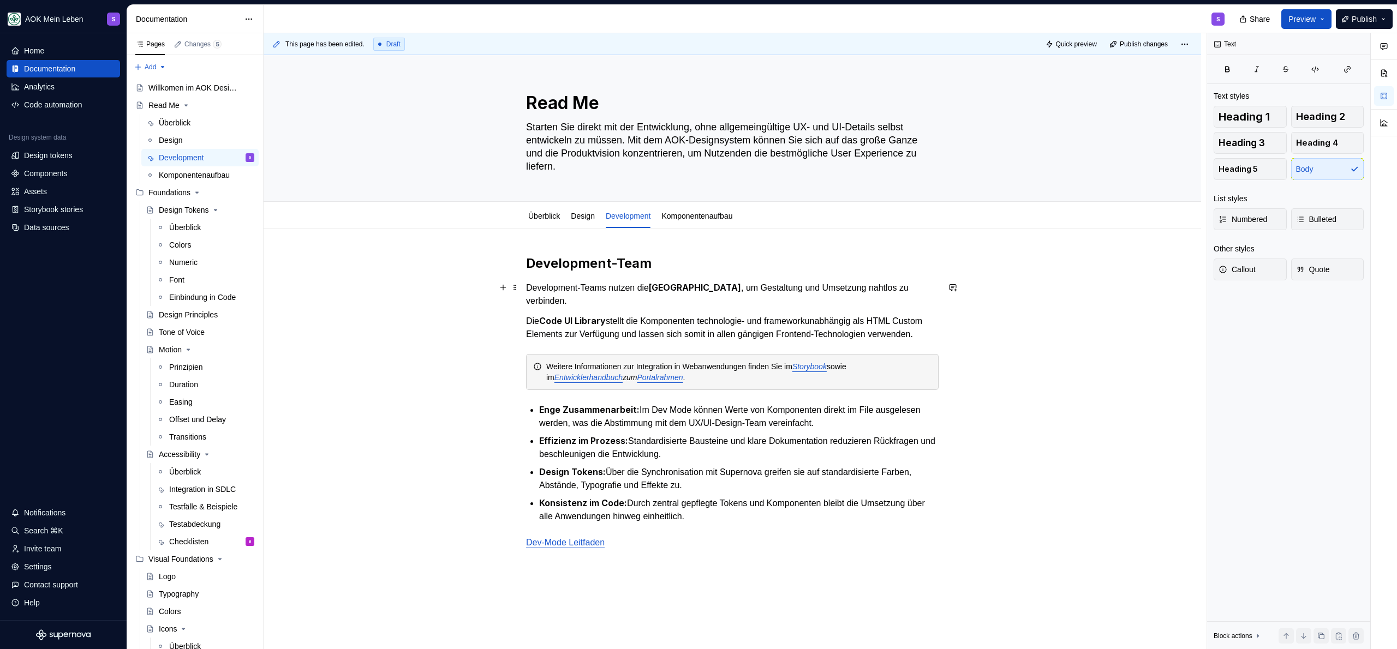
click at [694, 297] on p "Development-Teams nutzen die Figma UI Library , um Gestaltung und Umsetzung nah…" at bounding box center [732, 294] width 412 height 27
click at [740, 288] on p "Development-Teams nutzen die Figma UI Library , um Gestaltung und Umsetzung nah…" at bounding box center [732, 294] width 412 height 27
click at [676, 306] on p "Development-Teams nutzen die Figma UI Library zur Gestaltung und Umsetzung naht…" at bounding box center [732, 294] width 412 height 27
click at [733, 285] on p "Development-Teams nutzen die Figma UI Library zur Gestaltung und Umsetzung naht…" at bounding box center [732, 294] width 412 height 27
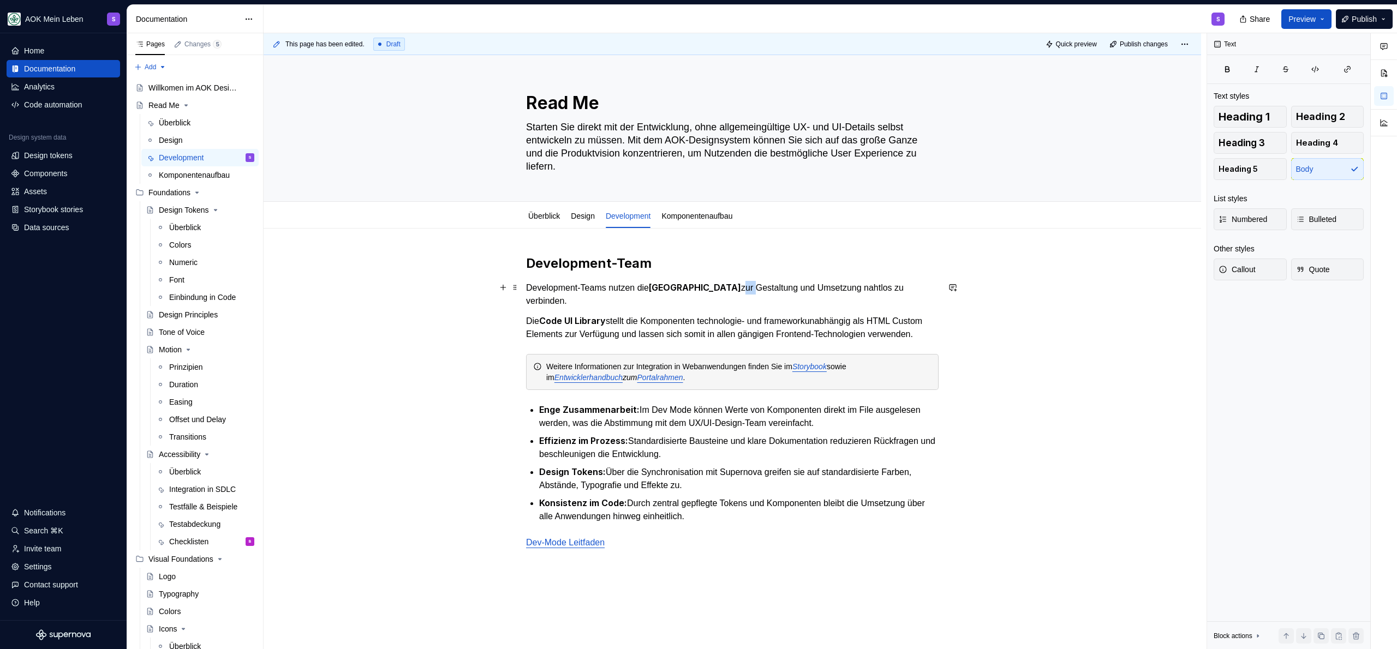
click at [733, 285] on p "Development-Teams nutzen die Figma UI Library zur Gestaltung und Umsetzung naht…" at bounding box center [732, 294] width 412 height 27
click at [721, 289] on strong "[GEOGRAPHIC_DATA]" at bounding box center [695, 287] width 92 height 11
click at [693, 299] on p "Development-Teams nutzen die Figma UI Library , um Gestaltung und Umsetzung nah…" at bounding box center [732, 294] width 412 height 27
click at [678, 302] on p "Development-Teams nutzen die Figma UI Library , um Gestaltung und Umsetzung nah…" at bounding box center [732, 294] width 412 height 27
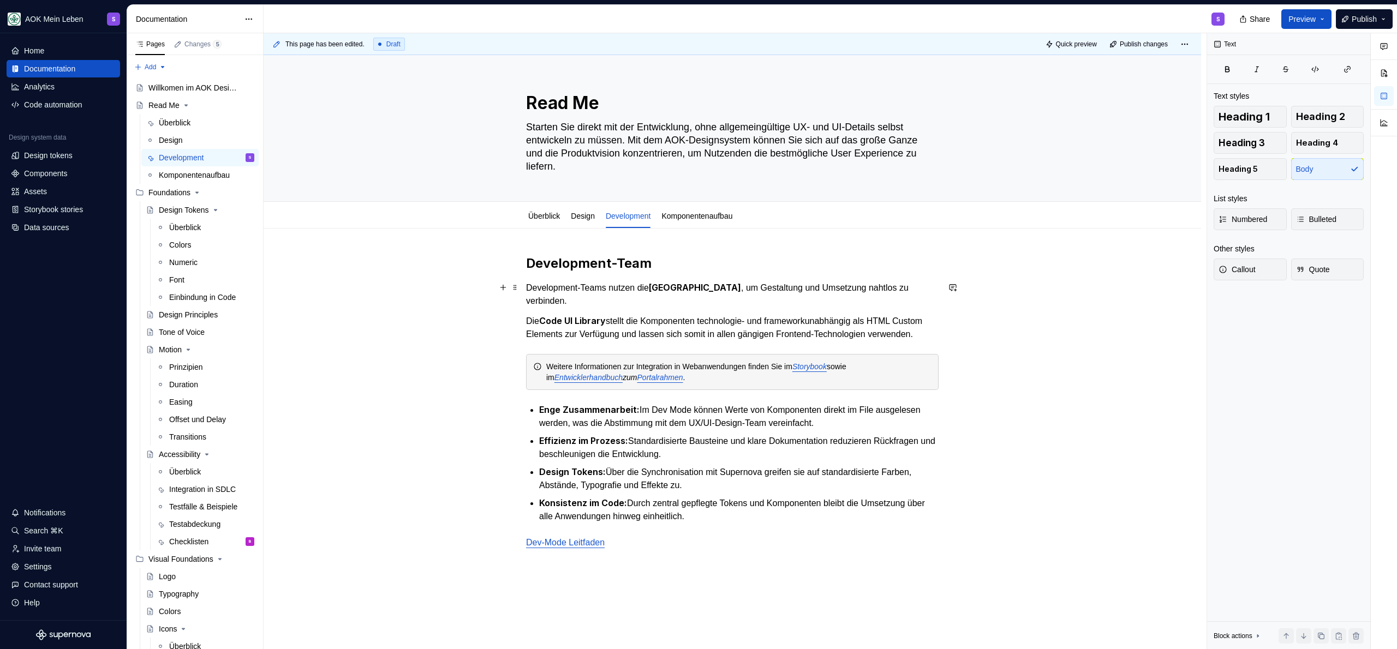
click at [566, 300] on p "Development-Teams nutzen die Figma UI Library , um Gestaltung und Umsetzung nah…" at bounding box center [732, 294] width 412 height 27
click at [590, 341] on p "Die Code UI Library stellt die Komponenten technologie- und frameworkunabhängig…" at bounding box center [732, 327] width 412 height 27
click at [764, 322] on p "Die Code UI Library stellt die Komponenten technologie- und frameworkunabhängig…" at bounding box center [732, 327] width 412 height 27
click at [917, 321] on p "Die Code UI Library stellt die Komponenten technologie- und frameworkunabhängig…" at bounding box center [732, 327] width 412 height 27
click at [608, 301] on p "Development-Teams nutzen die Figma UI Library , um Gestaltung und Umsetzung nah…" at bounding box center [732, 294] width 412 height 27
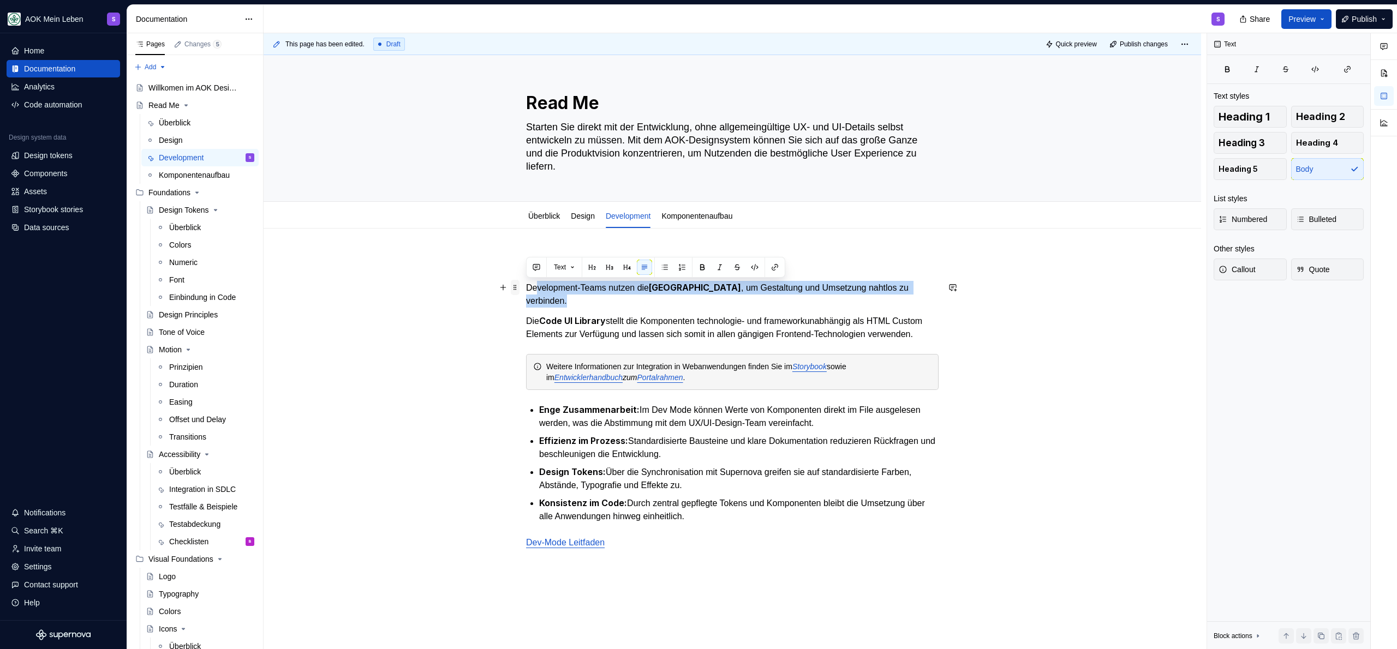
drag, startPoint x: 608, startPoint y: 301, endPoint x: 511, endPoint y: 287, distance: 97.5
click at [526, 287] on div "Development-Team Development-Teams nutzen die Figma UI Library , um Gestaltung …" at bounding box center [732, 409] width 412 height 308
click at [590, 297] on p "Development-Teams nutzen die Figma UI Library , um Gestaltung und Umsetzung nah…" at bounding box center [732, 294] width 412 height 27
drag, startPoint x: 569, startPoint y: 297, endPoint x: 527, endPoint y: 288, distance: 43.1
click at [527, 288] on p "Development-Teams nutzen die Figma UI Library , um Gestaltung und Umsetzung nah…" at bounding box center [732, 294] width 412 height 27
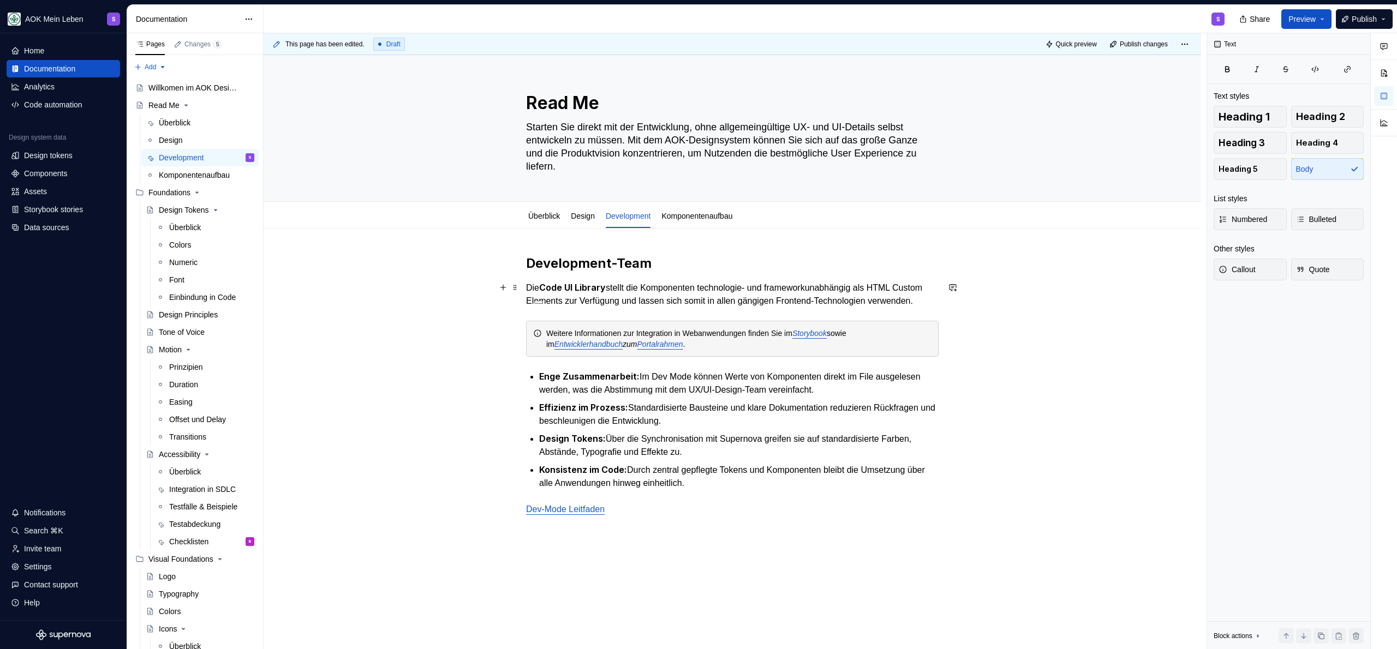
click at [612, 308] on p "Die Code UI Library stellt die Komponenten technologie- und frameworkunabhängig…" at bounding box center [732, 294] width 412 height 27
click at [657, 261] on h2 "Development-Team" at bounding box center [732, 263] width 412 height 17
click at [675, 260] on h2 "Development-Team" at bounding box center [732, 263] width 412 height 17
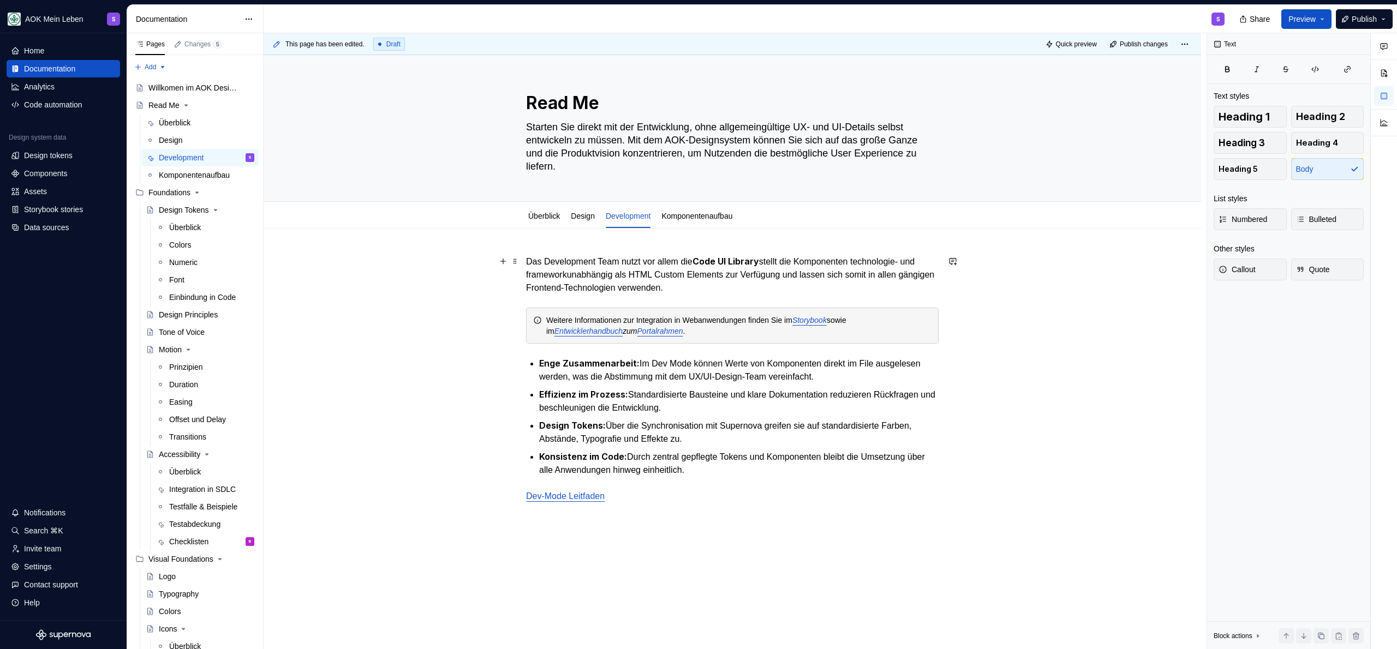
click at [796, 258] on p "Das Development Team nutzt vor allem die Code UI Library stellt die Komponenten…" at bounding box center [732, 275] width 412 height 40
click at [788, 260] on p "Das Development Team nutzt vor allem die Code UI Library stellt die Komponenten…" at bounding box center [732, 275] width 412 height 40
click at [759, 262] on strong "Code UI Library" at bounding box center [725, 261] width 67 height 11
click at [699, 264] on p "Das Development Team nutzt vor allem die Code UI Library stellt die Komponenten…" at bounding box center [732, 275] width 412 height 40
click at [689, 262] on p "Das Development Team nutzt vor allem die Code UI Library stellt die Komponenten…" at bounding box center [732, 275] width 412 height 40
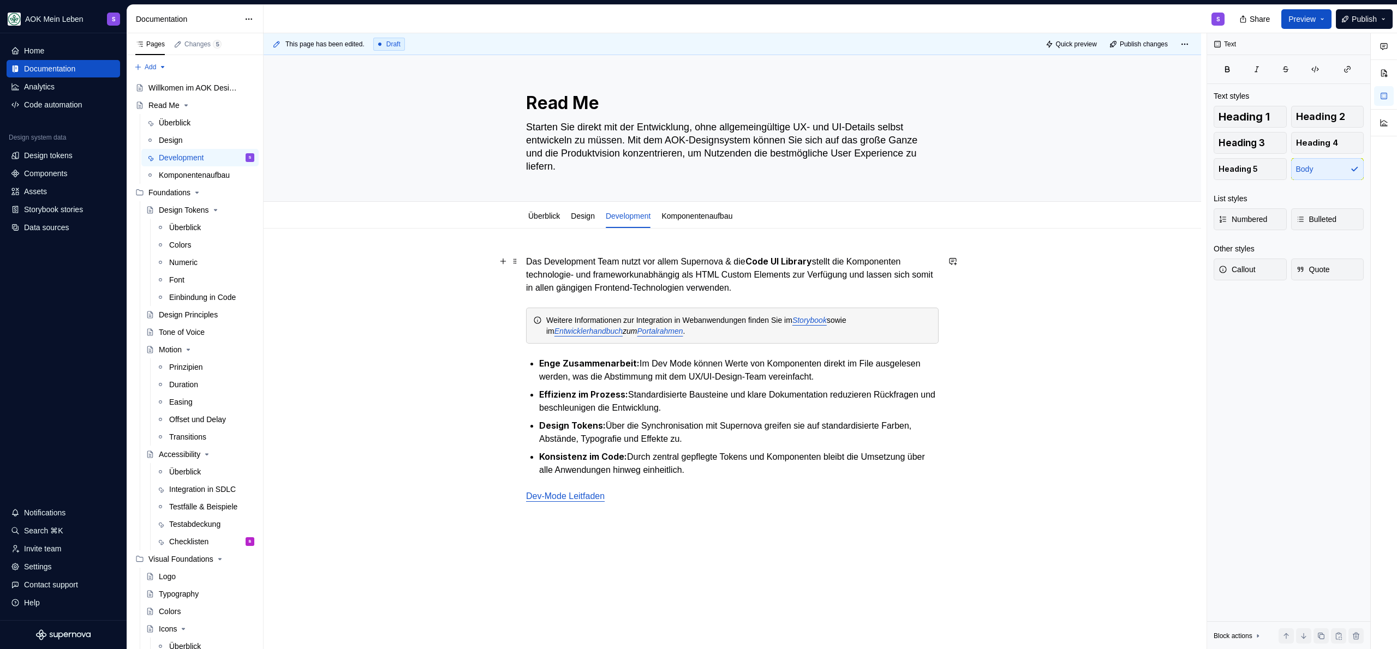
click at [720, 261] on p "Das Development Team nutzt vor allem Supernova & die Code UI Library stellt die…" at bounding box center [732, 275] width 412 height 40
click at [719, 261] on p "Das Development Team nutzt vor allem Supernova & die Code UI Library stellt die…" at bounding box center [732, 275] width 412 height 40
click at [769, 250] on div "Text" at bounding box center [818, 241] width 259 height 21
click at [770, 262] on strong "Code UI Library" at bounding box center [778, 261] width 67 height 11
click at [699, 268] on p "Das Development Team nutzt vor allem Supernova & die Code UI Library stellt die…" at bounding box center [732, 275] width 412 height 40
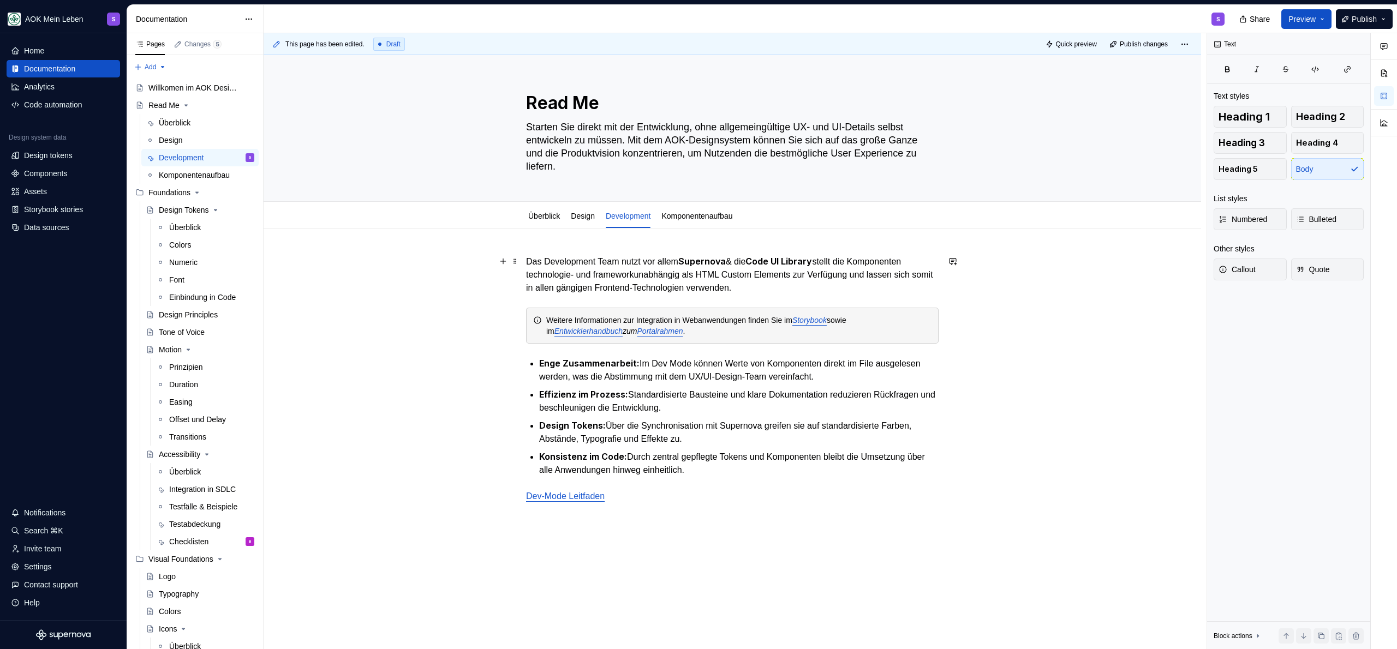
click at [677, 255] on p "Das Development Team nutzt vor allem Supernova & die Code UI Library stellt die…" at bounding box center [732, 275] width 412 height 40
click at [693, 265] on strong "Supernova" at bounding box center [701, 261] width 47 height 11
click at [689, 261] on strong "Supernova" at bounding box center [701, 261] width 47 height 11
click at [840, 262] on p "Das Development Team nutzt vor allem Supernova & die Code UI Library stellt die…" at bounding box center [732, 275] width 412 height 40
click at [827, 262] on p "Das Development Team nutzt vor allem Supernova & die Code UI Library stellt die…" at bounding box center [732, 275] width 412 height 40
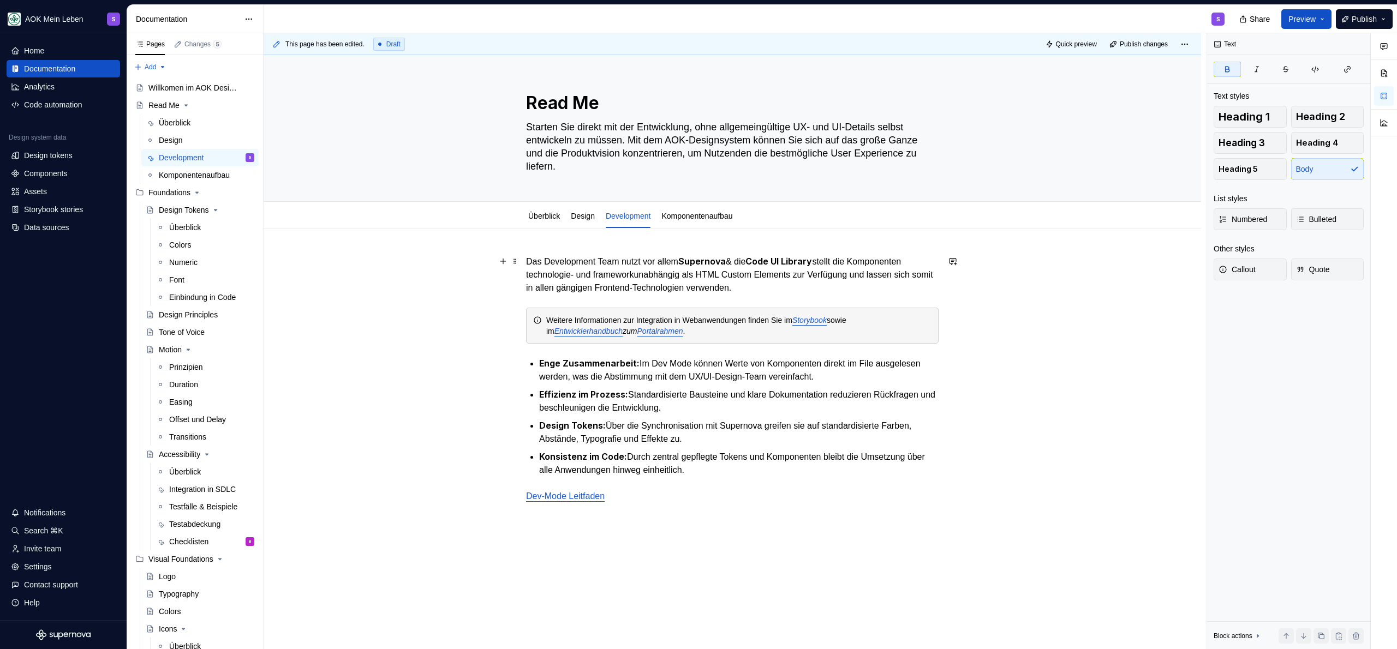
click at [668, 261] on p "Das Development Team nutzt vor allem Supernova & die Code UI Library stellt die…" at bounding box center [732, 275] width 412 height 40
click at [716, 265] on strong "Supernova" at bounding box center [701, 261] width 47 height 11
click at [766, 265] on strong "Code UI Library" at bounding box center [778, 261] width 67 height 11
click at [834, 261] on p "Das Development Team nutzt vor allem Supernova & die Code UI Library stellt die…" at bounding box center [732, 275] width 412 height 40
click at [832, 263] on p "Das Development Team nutzt vor allem Supernova & die Code UI Library stellt die…" at bounding box center [732, 275] width 412 height 40
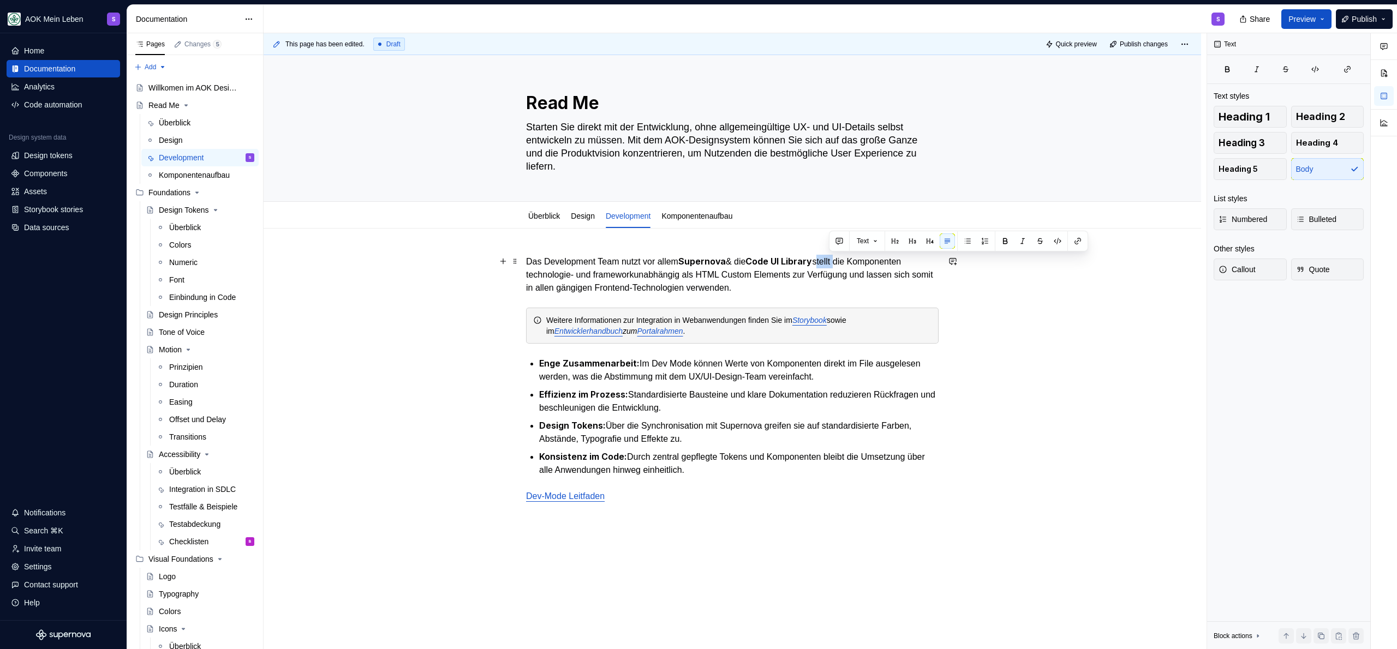
click at [832, 262] on p "Das Development Team nutzt vor allem Supernova & die Code UI Library stellt die…" at bounding box center [732, 275] width 412 height 40
click at [831, 260] on p "Das Development Team nutzt vor allem Supernova & die Code UI Library stellt die…" at bounding box center [732, 275] width 412 height 40
click at [614, 282] on p "Das Development Team nutzt vor allem Supernova & die Code UI Library . Die Code…" at bounding box center [732, 275] width 412 height 40
click at [787, 291] on p "Das Development Team nutzt vor allem Supernova & die Code UI Library . Die Code…" at bounding box center [732, 275] width 412 height 40
click at [856, 285] on p "Das Development Team nutzt vor allem Supernova & die Code UI Library . Die Code…" at bounding box center [732, 275] width 412 height 40
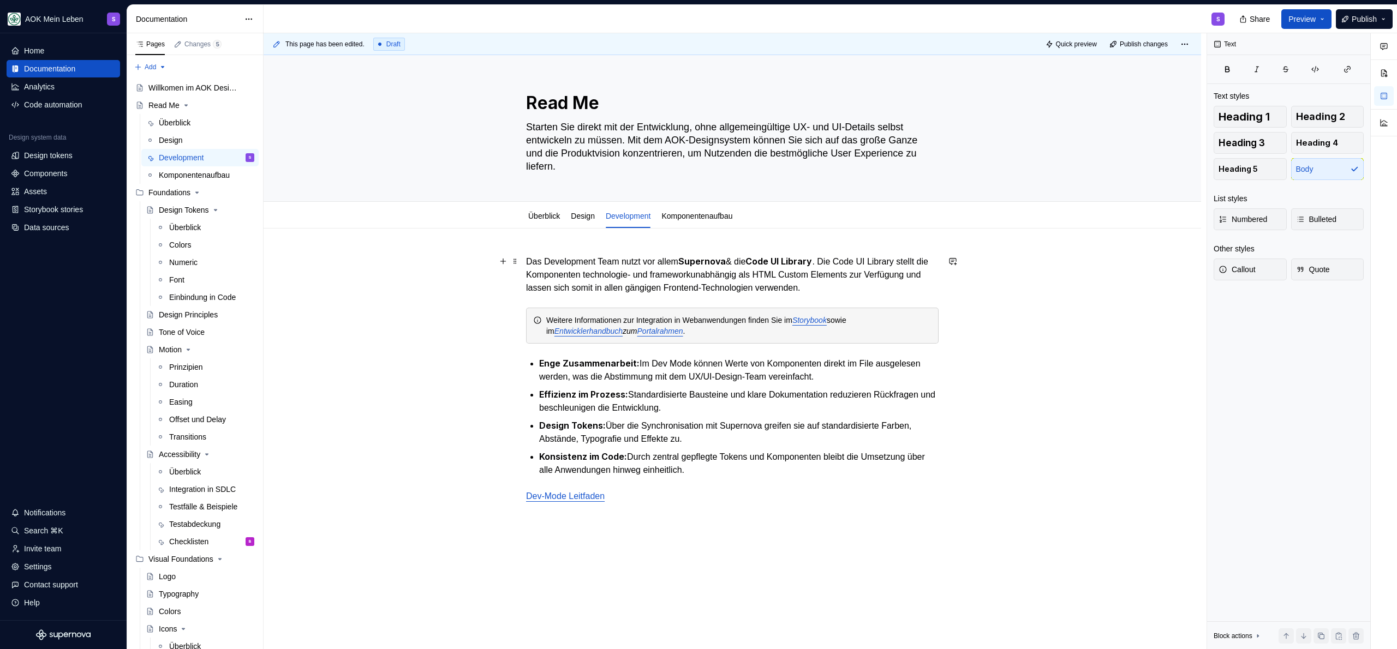
click at [923, 273] on p "Das Development Team nutzt vor allem Supernova & die Code UI Library . Die Code…" at bounding box center [732, 275] width 412 height 40
click at [586, 288] on p "Das Development Team nutzt vor allem Supernova & die Code UI Library . Die Code…" at bounding box center [732, 275] width 412 height 40
click at [653, 286] on p "Das Development Team nutzt vor allem Supernova & die Code UI Library . Die Code…" at bounding box center [732, 275] width 412 height 40
click at [748, 291] on p "Das Development Team nutzt vor allem Supernova & die Code UI Library . Die Code…" at bounding box center [732, 275] width 412 height 40
click at [895, 285] on p "Das Development Team nutzt vor allem Supernova & die Code UI Library . Die Code…" at bounding box center [732, 275] width 412 height 40
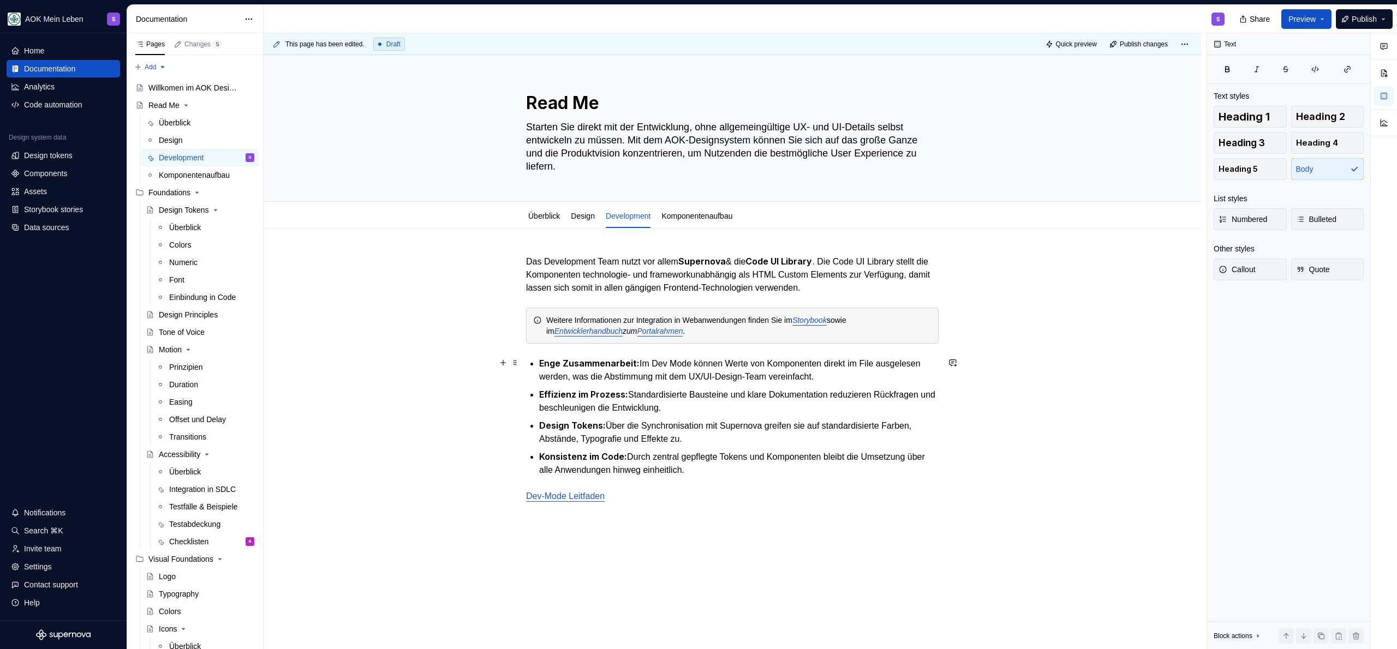
click at [554, 360] on strong "Enge Zusammenarbeit:" at bounding box center [589, 363] width 100 height 11
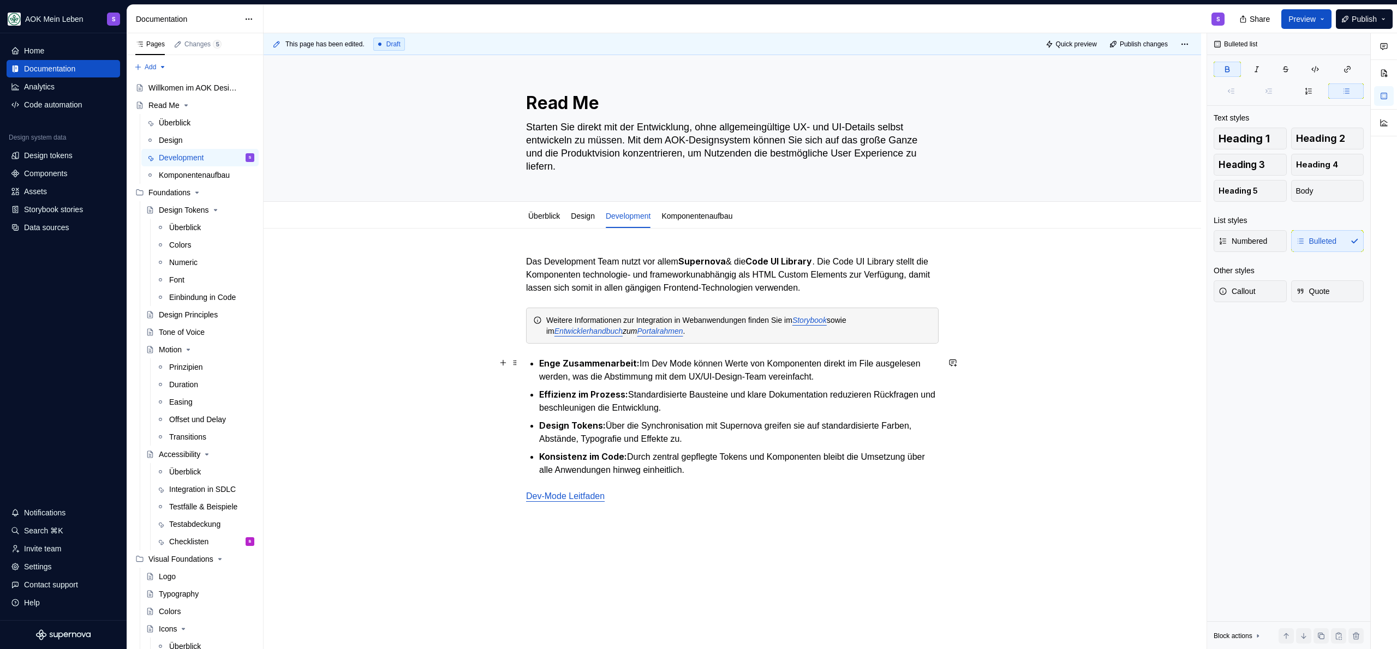
click at [538, 365] on div "Das Development Team nutzt vor allem Supernova & die Code UI Library . Die Code…" at bounding box center [732, 379] width 412 height 248
click at [764, 476] on div "Das Development Team nutzt vor allem Supernova & die Code UI Library . Die Code…" at bounding box center [732, 379] width 412 height 248
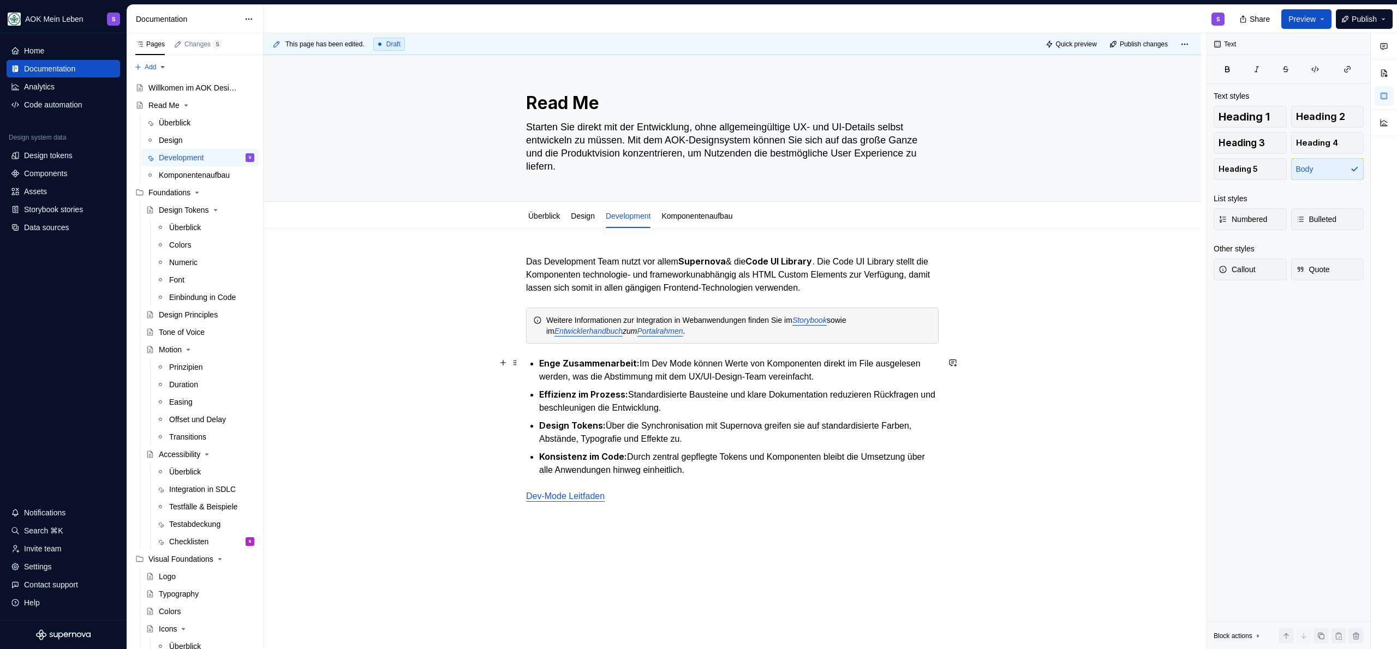
click at [539, 362] on strong "Enge Zusammenarbeit:" at bounding box center [589, 363] width 100 height 11
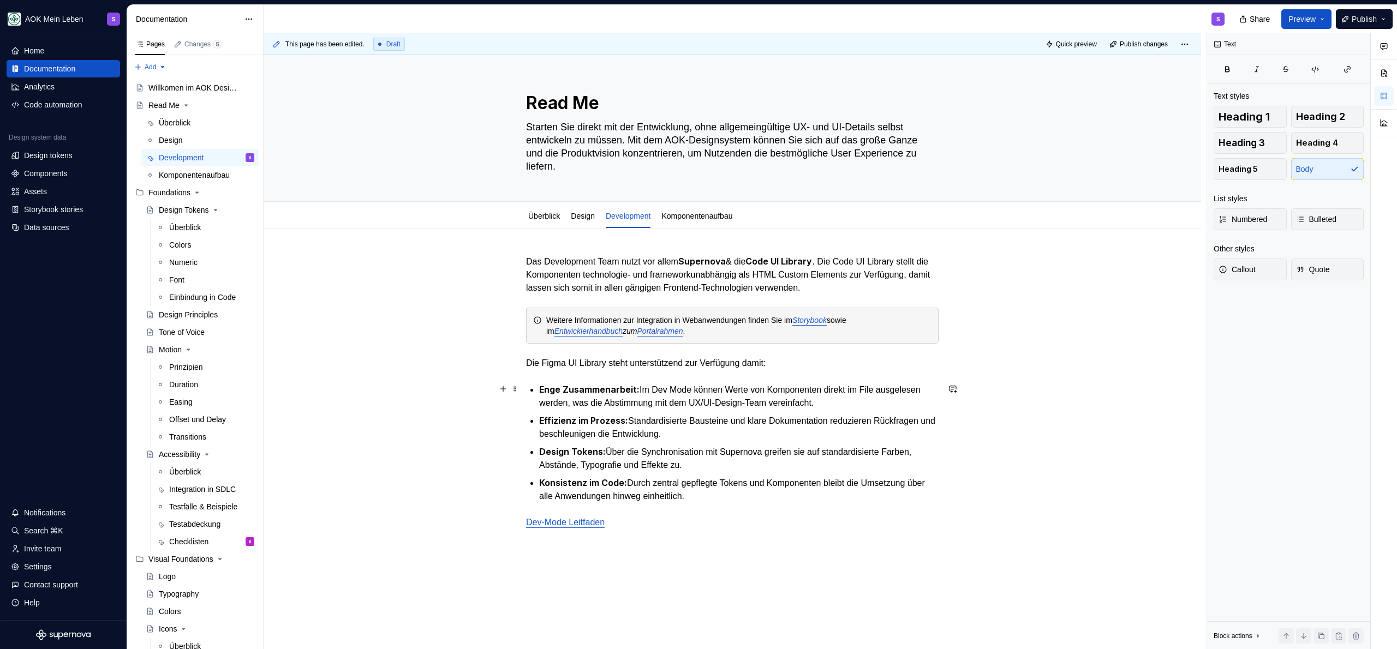
click at [654, 385] on p "Enge Zusammenarbeit: Im Dev Mode können Werte von Komponenten direkt im File au…" at bounding box center [738, 396] width 399 height 27
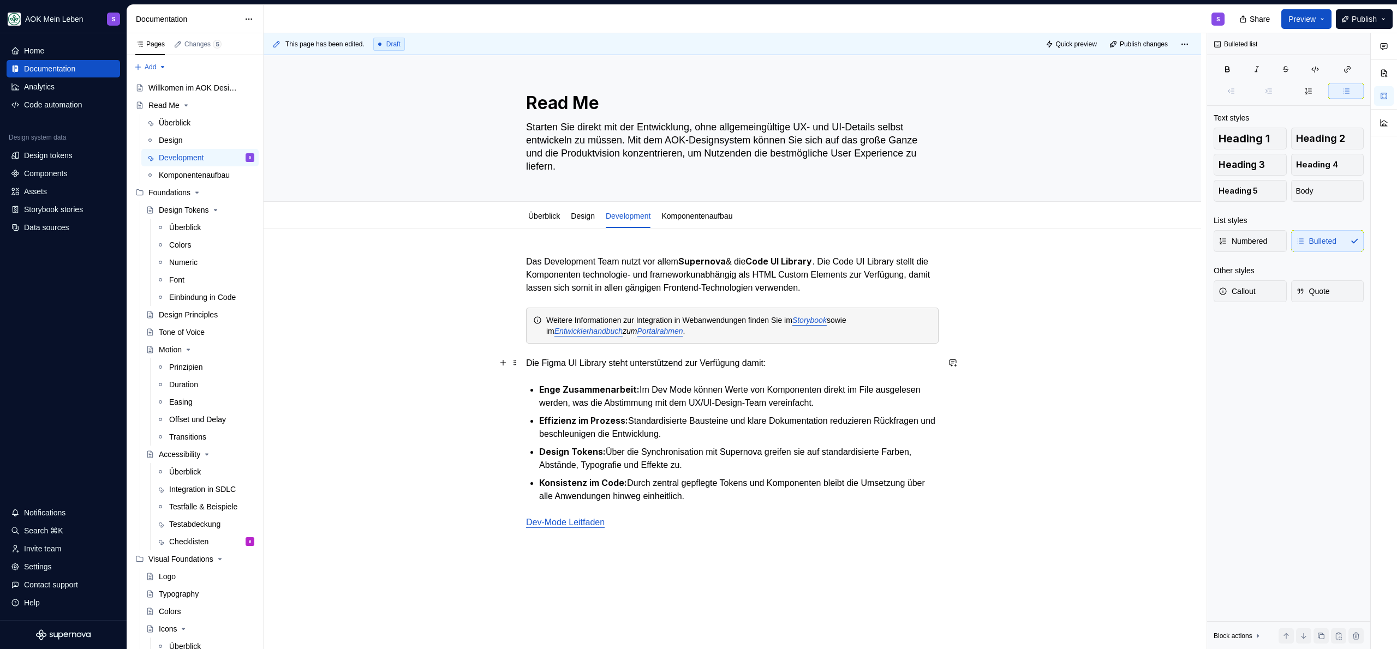
click at [834, 366] on p "Die Figma UI Library steht unterstützend zur Verfügung damit:" at bounding box center [732, 363] width 412 height 13
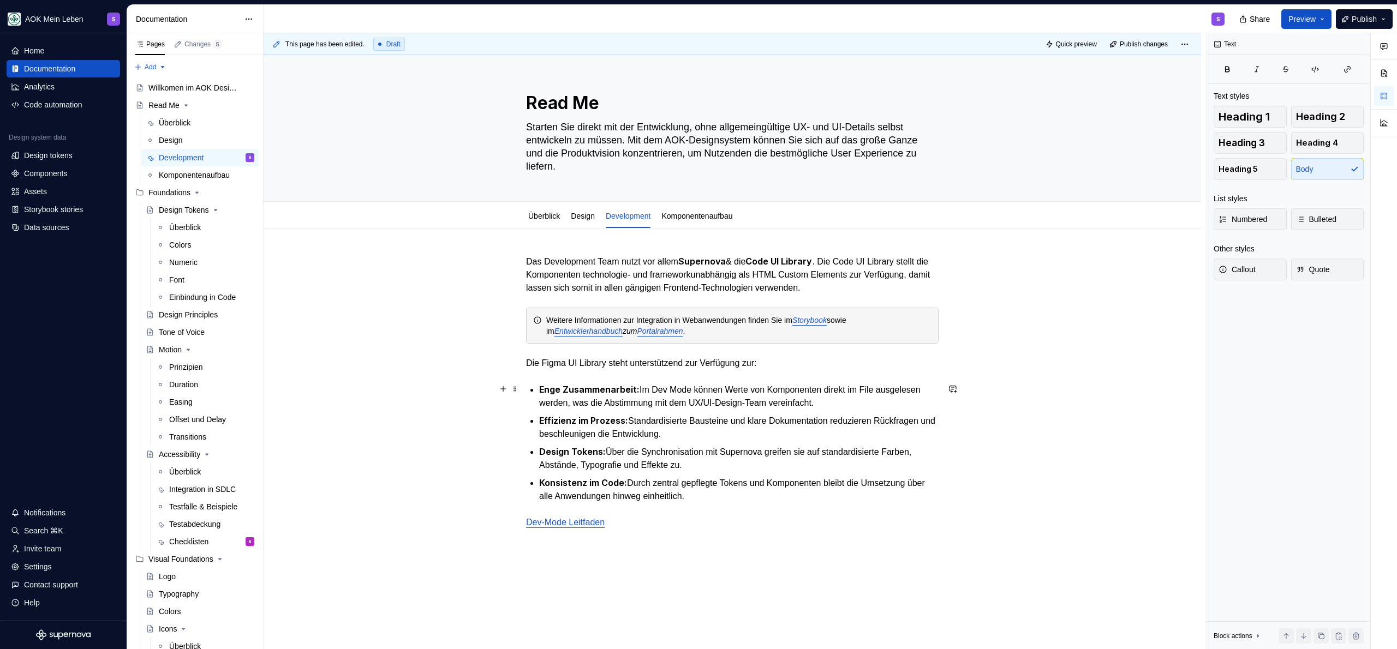
click at [562, 390] on strong "Enge Zusammenarbeit:" at bounding box center [589, 389] width 100 height 11
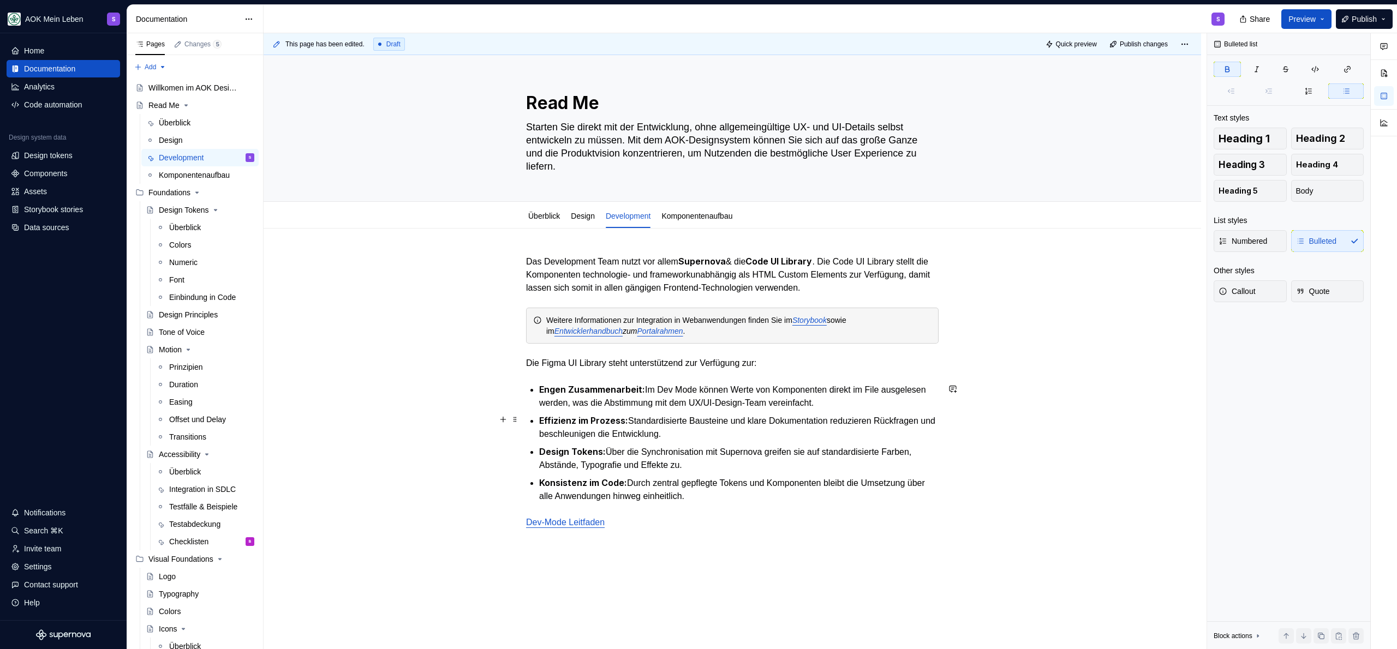
click at [579, 422] on strong "Effizienz im Prozess:" at bounding box center [583, 420] width 89 height 11
click at [648, 422] on p "Effizienz im Prozess: Standardisierte Bausteine und klare Dokumentation reduzie…" at bounding box center [738, 427] width 399 height 27
click at [600, 447] on strong "Design Tokens:" at bounding box center [572, 451] width 67 height 11
click at [748, 457] on p "Design Tokens: Über die Synchronisation mit Supernova greifen sie auf standardi…" at bounding box center [738, 458] width 399 height 27
click at [795, 457] on p "Design Tokens: Über die Synchronisation mit Supernova greifen sie auf standardi…" at bounding box center [738, 458] width 399 height 27
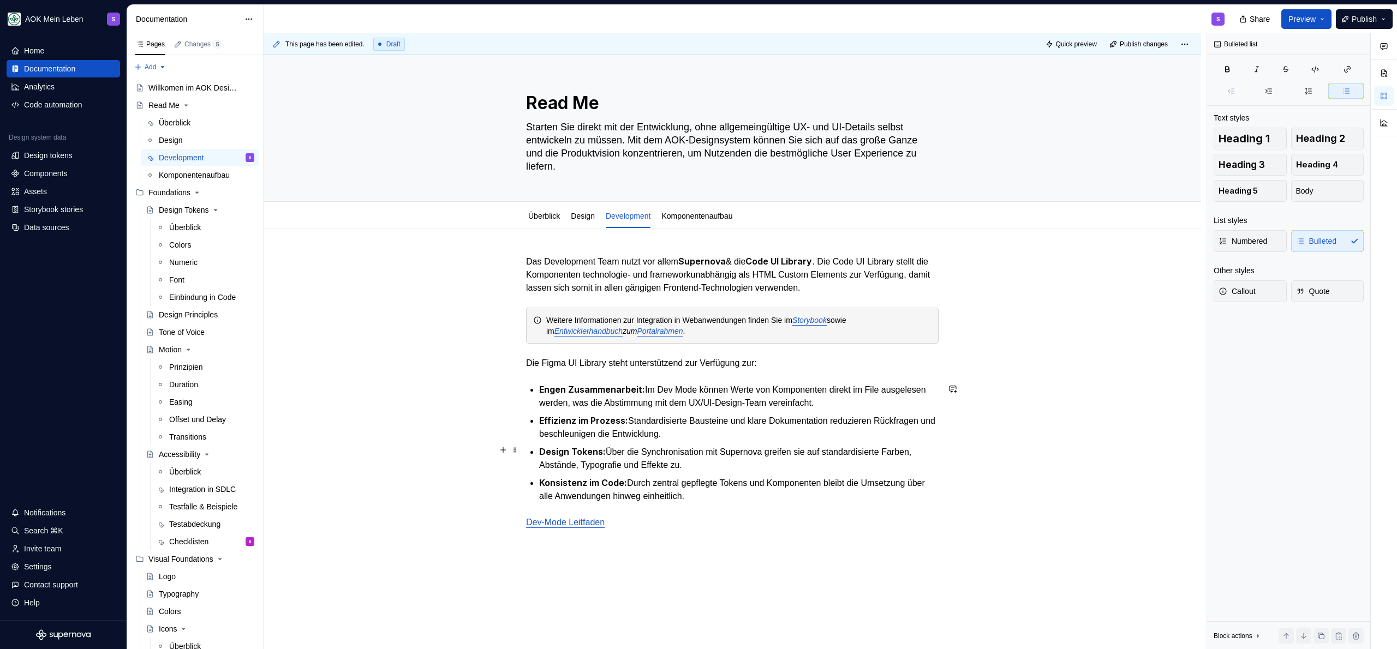
click at [788, 432] on p "Effizienz im Prozess: Standardisierte Bausteine und klare Dokumentation reduzie…" at bounding box center [738, 427] width 399 height 27
click at [746, 459] on p "Design Tokens: Über die Synchronisation mit Supernova greifen sie auf standardi…" at bounding box center [738, 458] width 399 height 27
drag, startPoint x: 737, startPoint y: 465, endPoint x: 733, endPoint y: 452, distance: 14.0
click at [737, 465] on p "Design Tokens: Über die Synchronisation mit Supernova greifen sie auf standardi…" at bounding box center [738, 458] width 399 height 27
click at [709, 401] on p "Engen Zusammenarbeit: Im Dev Mode können Werte von Komponenten direkt im File a…" at bounding box center [738, 396] width 399 height 27
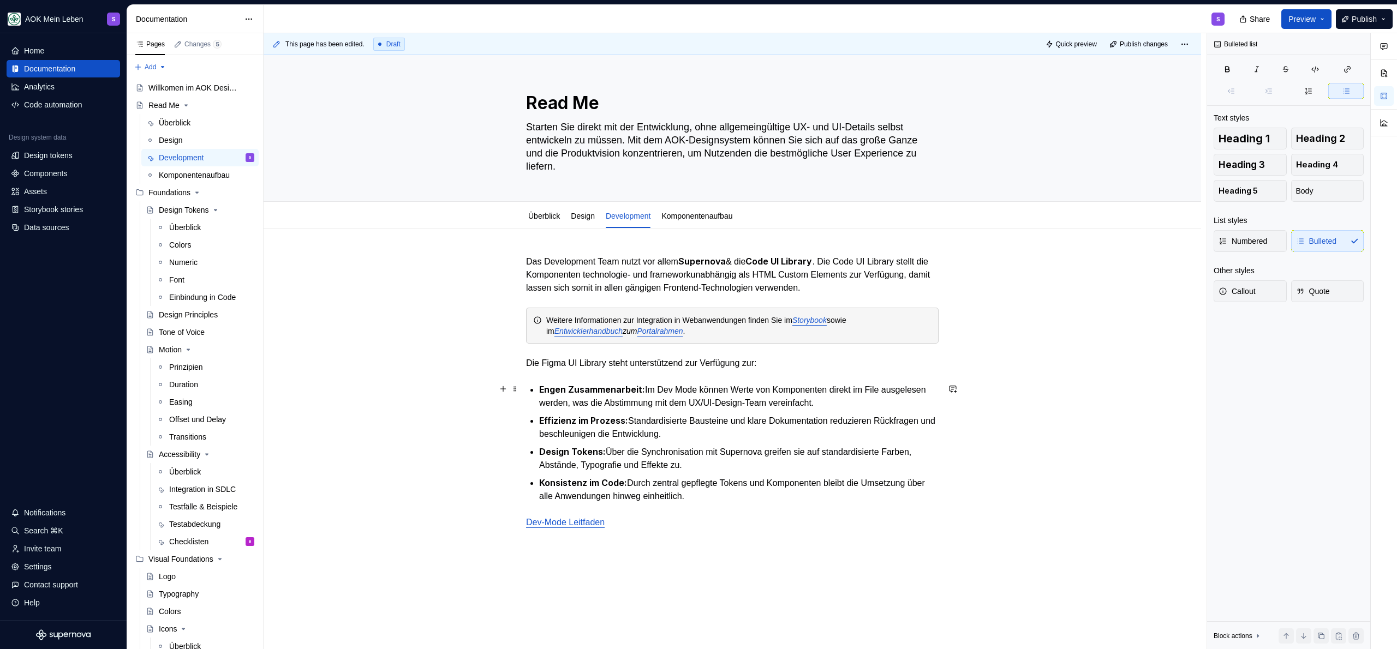
click at [898, 389] on p "Engen Zusammenarbeit: Im Dev Mode können Werte von Komponenten direkt im File a…" at bounding box center [738, 396] width 399 height 27
click at [758, 421] on p "Effizienz im Prozess: Standardisierte Bausteine und klare Dokumentation reduzie…" at bounding box center [738, 427] width 399 height 27
click at [762, 429] on p "Effizienz im Prozess: Standardisierte Bausteine und klare Dokumentation reduzie…" at bounding box center [738, 427] width 399 height 27
click at [768, 432] on p "Effizienz im Prozess: Standardisierte Bausteine und klare Dokumentation reduzie…" at bounding box center [738, 427] width 399 height 27
click at [707, 466] on p "Design Tokens: Über die Synchronisation mit Supernova greifen sie auf standardi…" at bounding box center [738, 458] width 399 height 27
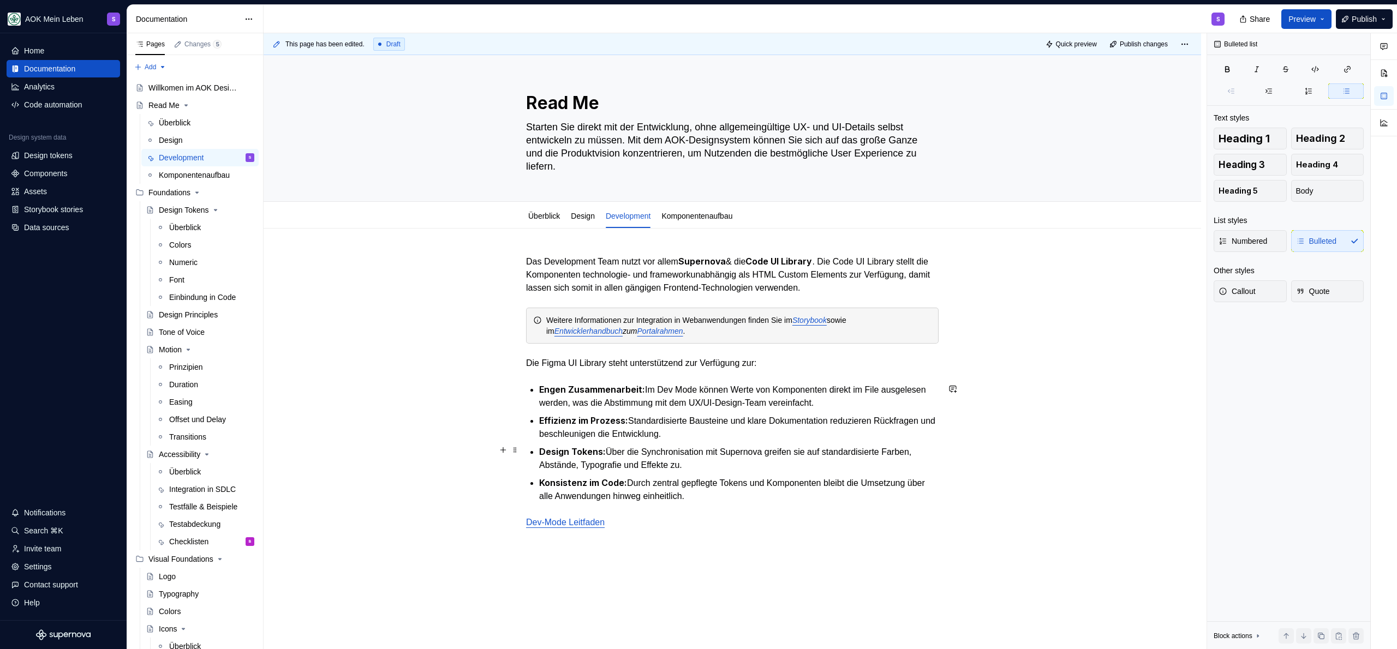
click at [721, 463] on p "Design Tokens: Über die Synchronisation mit Supernova greifen sie auf standardi…" at bounding box center [738, 458] width 399 height 27
click at [605, 449] on strong "Design Tokens:" at bounding box center [572, 451] width 67 height 11
click at [680, 452] on p "Design Tokens: Über die Synchronisation mit Supernova greifen sie auf standardi…" at bounding box center [738, 458] width 399 height 27
click at [734, 455] on p "Design Tokens: Über die Synchronisation mit Supernova greifen sie auf standardi…" at bounding box center [738, 458] width 399 height 27
click at [626, 450] on p "Design Tokens: Über die Synchronisation mit Supernova greifen sie auf standardi…" at bounding box center [738, 458] width 399 height 27
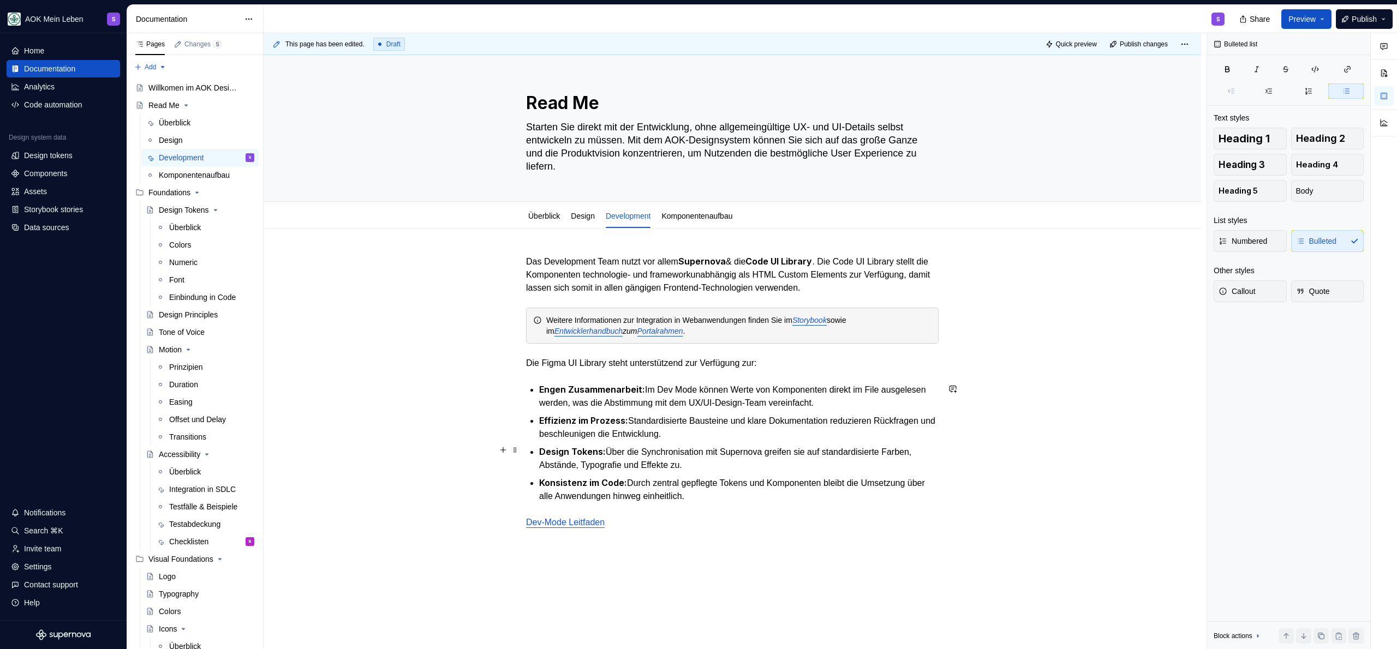
click at [628, 447] on p "Design Tokens: Über die Synchronisation mit Supernova greifen sie auf standardi…" at bounding box center [738, 458] width 399 height 27
click at [606, 447] on p "Design Tokens: Über die Synchronisation mit Supernova greifen sie auf standardi…" at bounding box center [738, 458] width 399 height 27
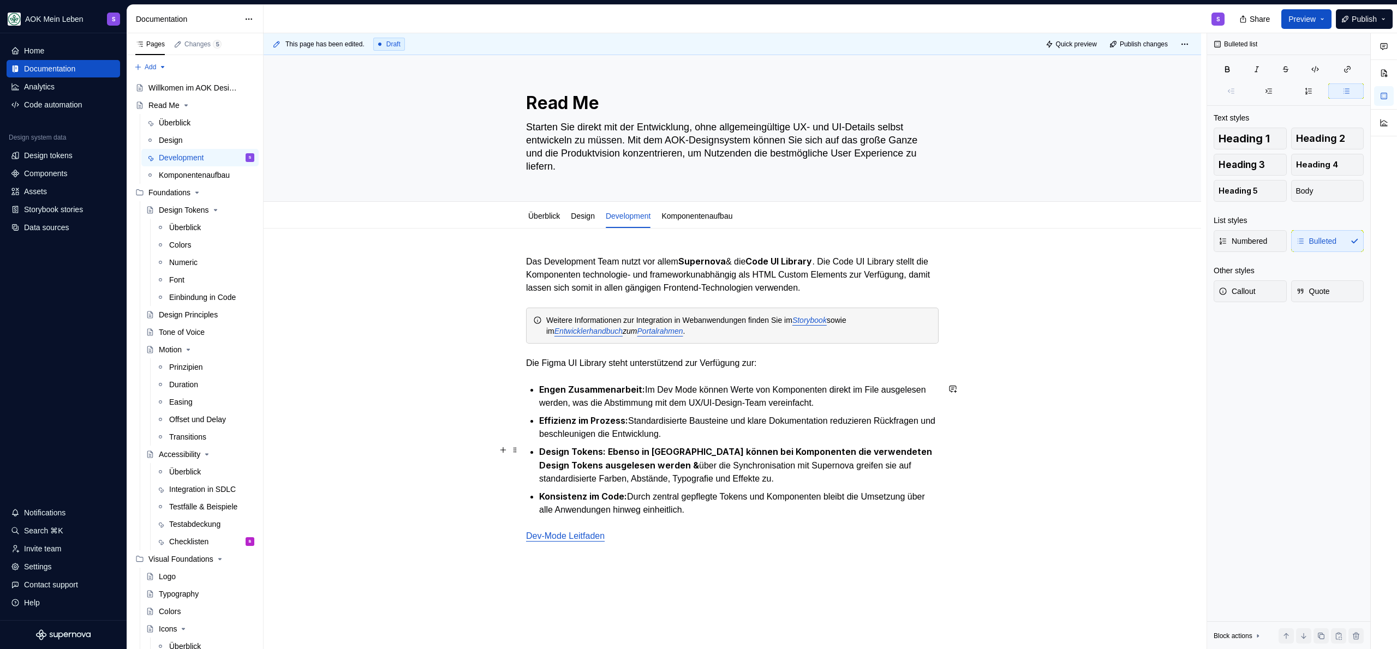
click at [812, 461] on p "Design Tokens: Ebenso in [GEOGRAPHIC_DATA] können bei Komponenten die verwendet…" at bounding box center [738, 465] width 399 height 40
click at [780, 476] on p "Design Tokens: Ebenso in [GEOGRAPHIC_DATA] können bei Komponenten die verwendet…" at bounding box center [738, 465] width 399 height 40
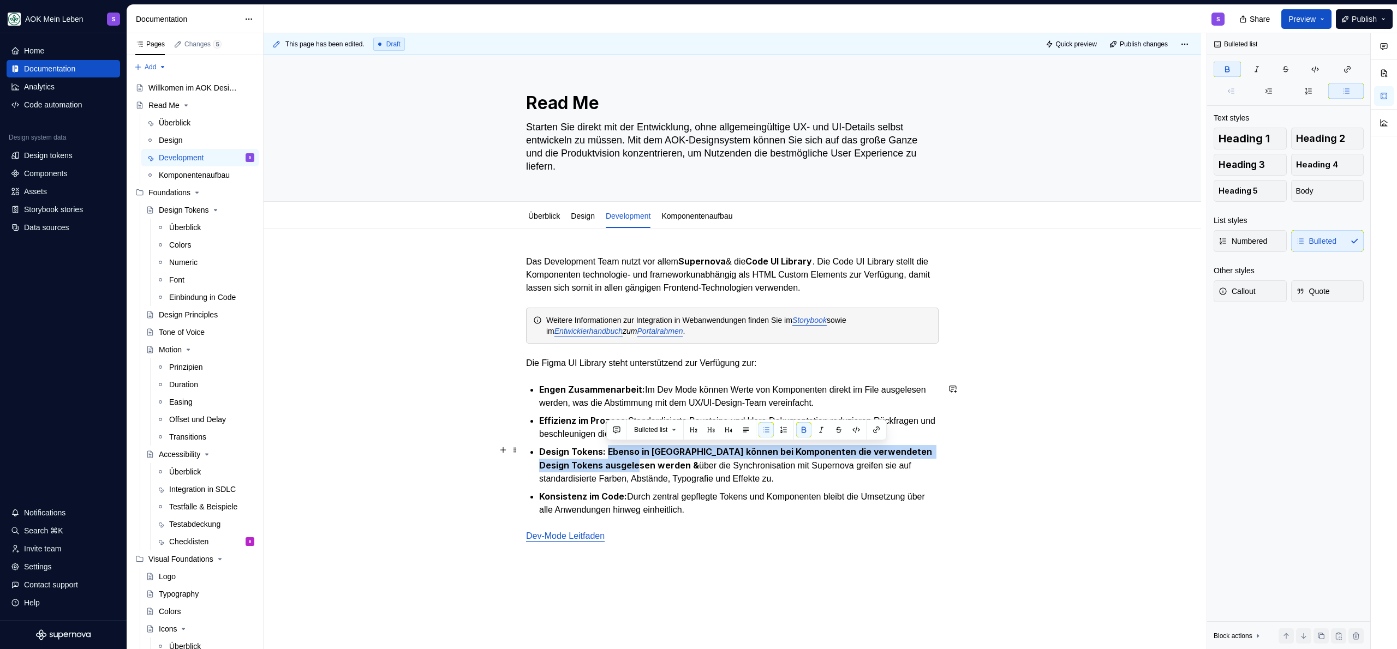
drag, startPoint x: 606, startPoint y: 450, endPoint x: 630, endPoint y: 459, distance: 25.4
click at [630, 459] on strong "Design Tokens: Ebenso in [GEOGRAPHIC_DATA] können bei Komponenten die verwendet…" at bounding box center [736, 458] width 395 height 25
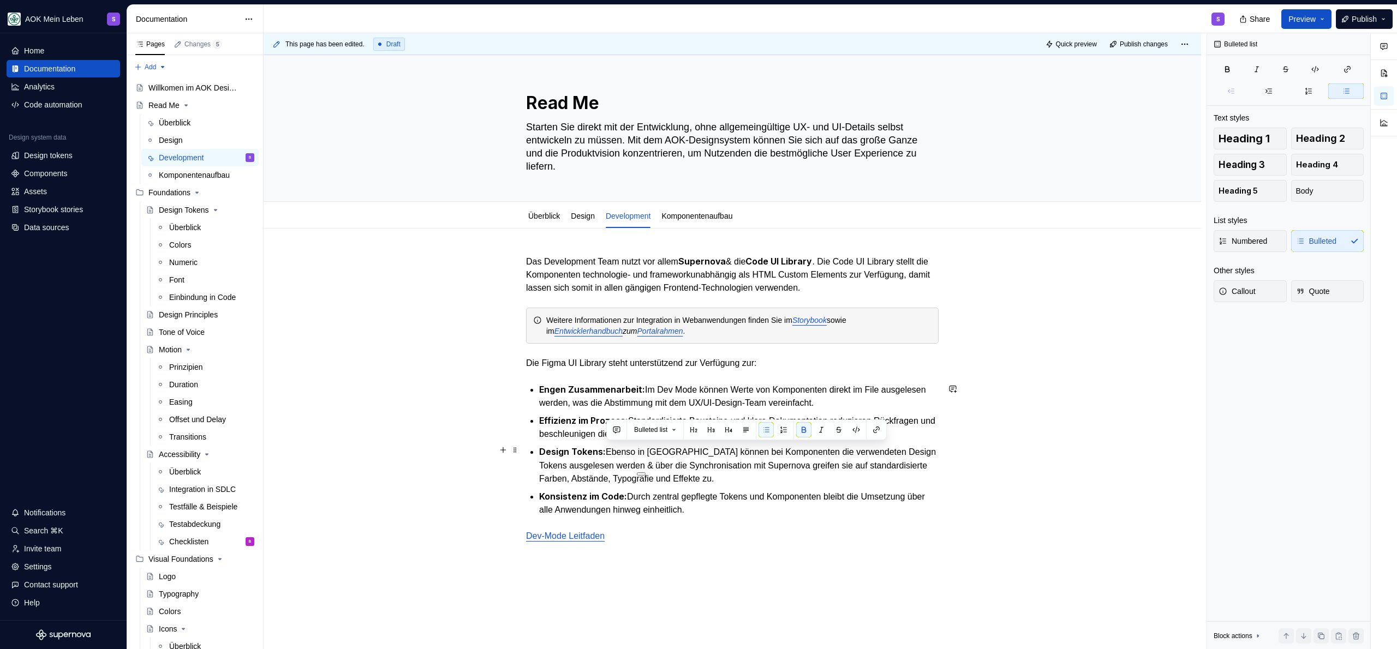
drag, startPoint x: 21, startPoint y: 6, endPoint x: 668, endPoint y: 468, distance: 794.7
click at [668, 468] on p "Design Tokens: Ebenso in [GEOGRAPHIC_DATA] können bei Komponenten die verwendet…" at bounding box center [738, 465] width 399 height 40
click at [697, 455] on p "Design Tokens: Ebenso in [GEOGRAPHIC_DATA] können bei Komponenten die verwendet…" at bounding box center [738, 465] width 399 height 40
click at [623, 451] on p "Design Tokens: Ebenso in [GEOGRAPHIC_DATA] können bei Komponenten die verwendet…" at bounding box center [738, 465] width 399 height 40
click at [662, 455] on p "Design Tokens: Ebenso in [GEOGRAPHIC_DATA] können bei Komponenten die verwendet…" at bounding box center [738, 465] width 399 height 40
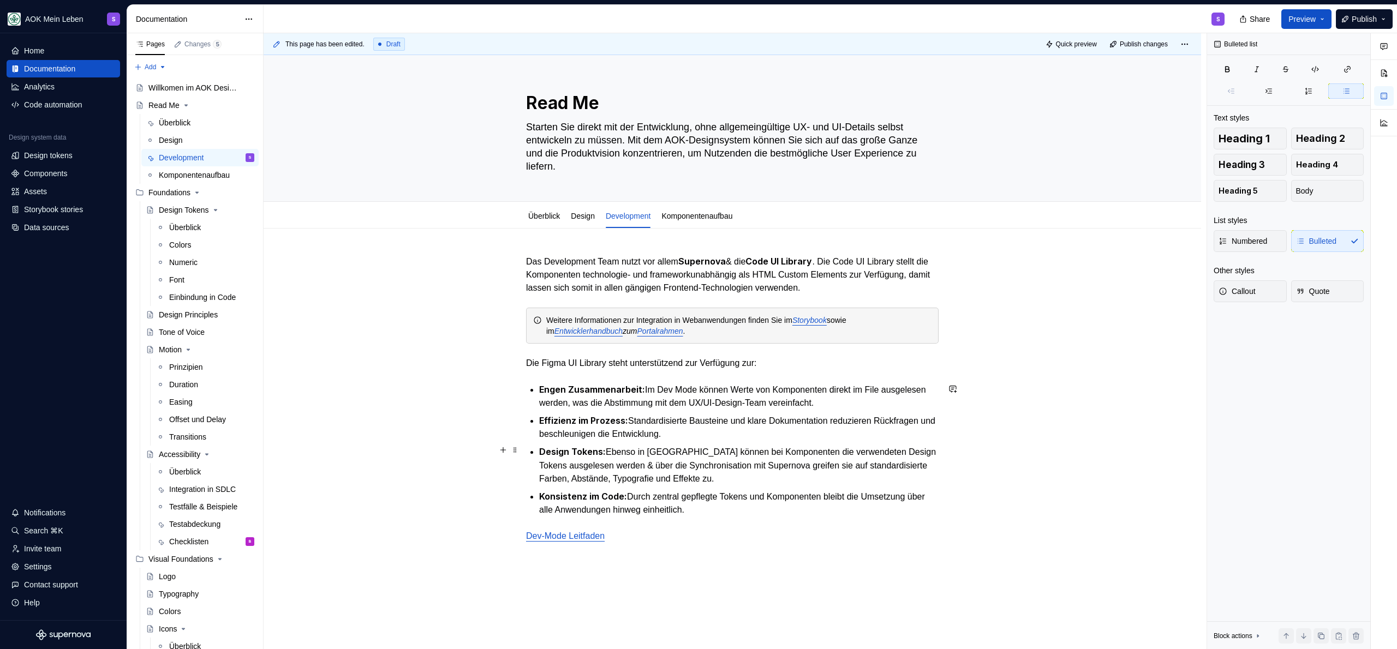
click at [609, 449] on p "Design Tokens: Ebenso in [GEOGRAPHIC_DATA] können bei Komponenten die verwendet…" at bounding box center [738, 465] width 399 height 40
click at [857, 449] on p "Design Tokens: Komponenten zeigen die verwendeten Design Tokens ausgelesen werd…" at bounding box center [738, 465] width 399 height 40
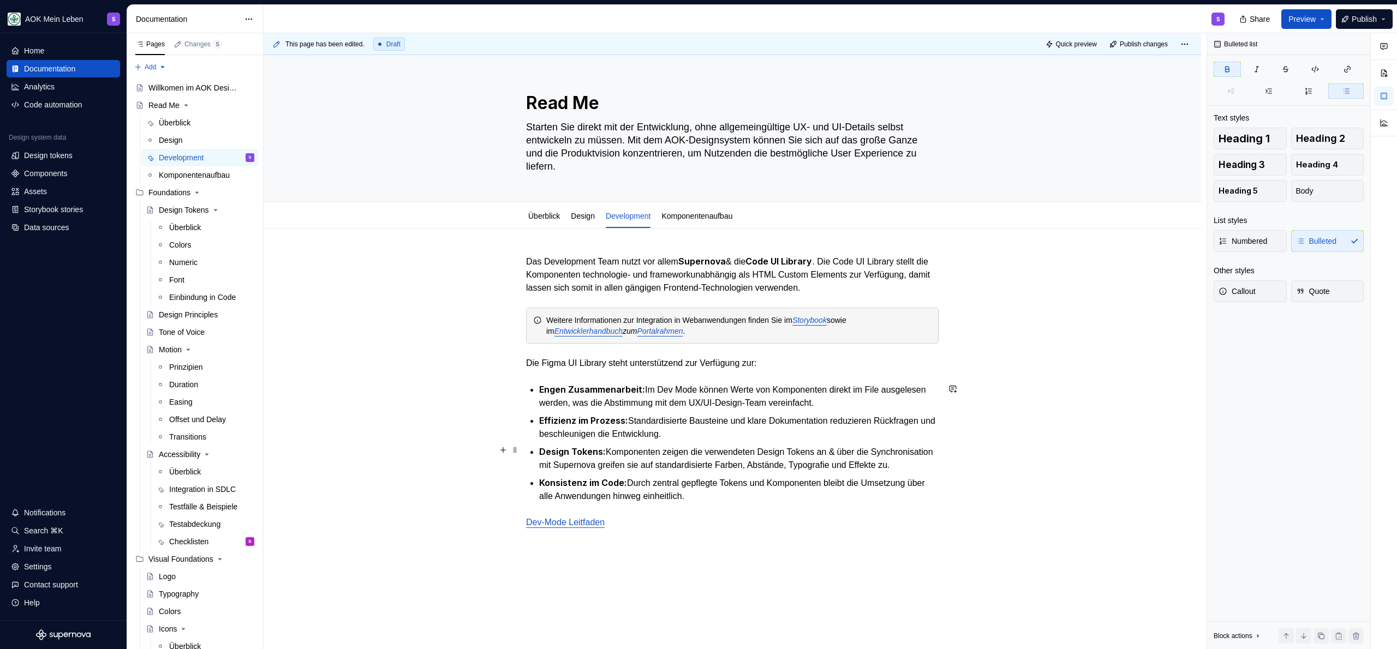
click at [685, 450] on p "Design Tokens: Komponenten zeigen die verwendeten Design Tokens an & über die S…" at bounding box center [738, 458] width 399 height 27
click at [823, 449] on p "Design Tokens: Komponenten zeigen die verwendeten Design Tokens an & über die S…" at bounding box center [738, 458] width 399 height 27
click at [837, 451] on strong at bounding box center [836, 451] width 2 height 11
click at [762, 472] on p "Design Tokens: Komponenten zeigen die verwendeten Design Tokens an & über die S…" at bounding box center [738, 458] width 399 height 27
click at [755, 472] on p "Design Tokens: Komponenten zeigen die verwendeten Design Tokens an & über die S…" at bounding box center [738, 458] width 399 height 27
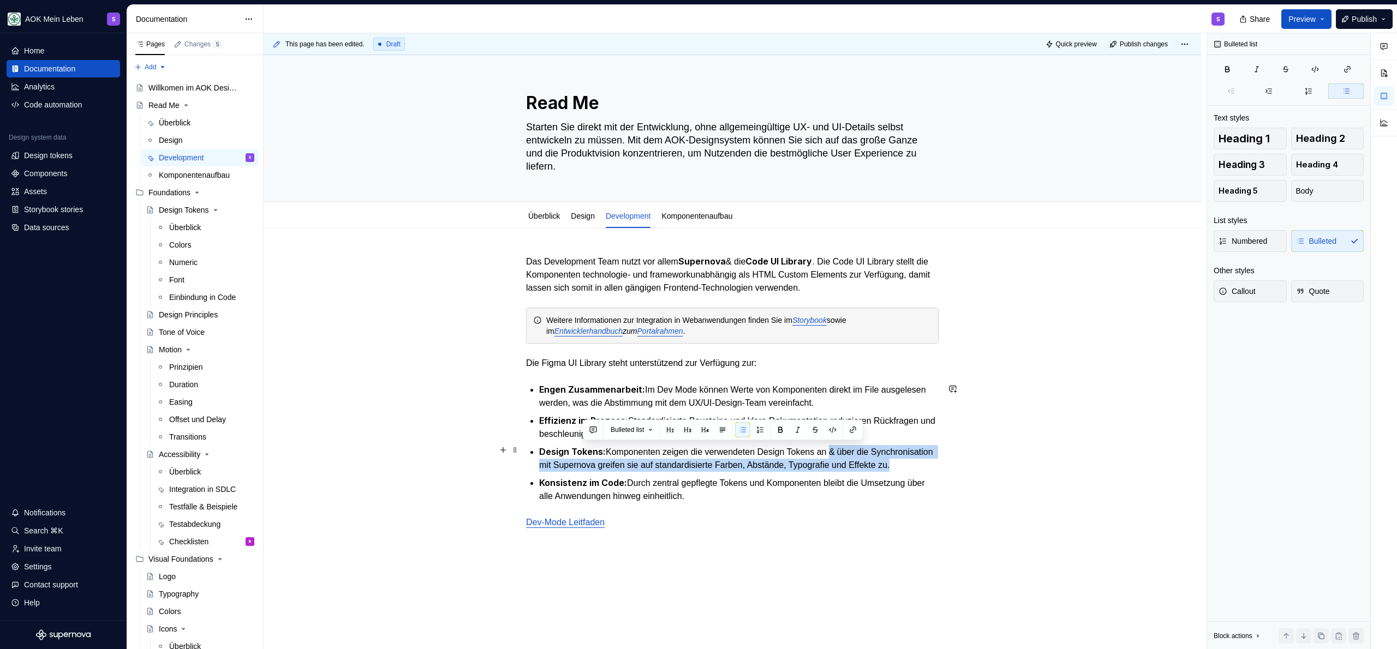
drag, startPoint x: 714, startPoint y: 477, endPoint x: 844, endPoint y: 450, distance: 133.2
click at [844, 450] on p "Design Tokens: Komponenten zeigen die verwendeten Design Tokens an & über die S…" at bounding box center [738, 458] width 399 height 27
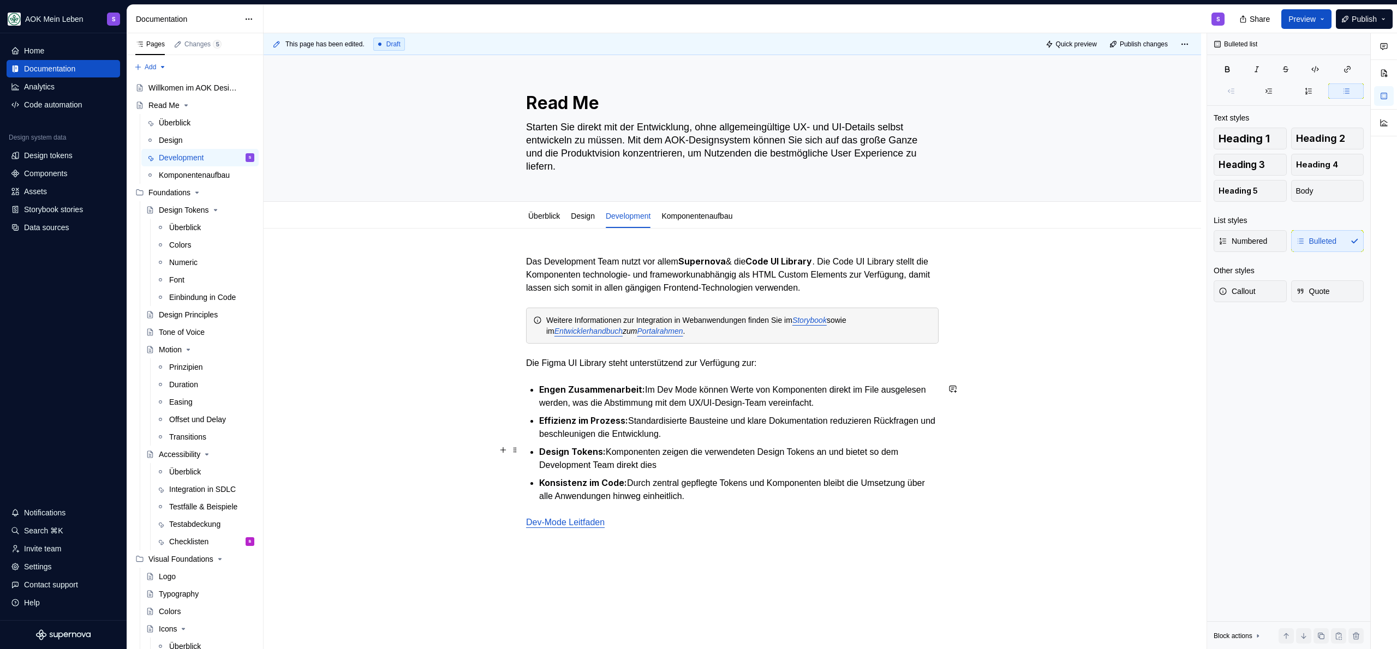
click at [879, 445] on p "Design Tokens: Komponenten zeigen die verwendeten Design Tokens an und bietet s…" at bounding box center [738, 458] width 399 height 27
click at [721, 460] on p "Design Tokens: Komponenten zeigen die verwendeten Design Tokens an und hilft de…" at bounding box center [738, 458] width 399 height 27
click at [677, 453] on p "Design Tokens: Komponenten zeigen die verwendeten Design Tokens an und hilft de…" at bounding box center [738, 458] width 399 height 27
click at [664, 468] on p "Design Tokens: Komponenten zeigen die verwendeten Design Tokens an und hilft de…" at bounding box center [738, 458] width 399 height 27
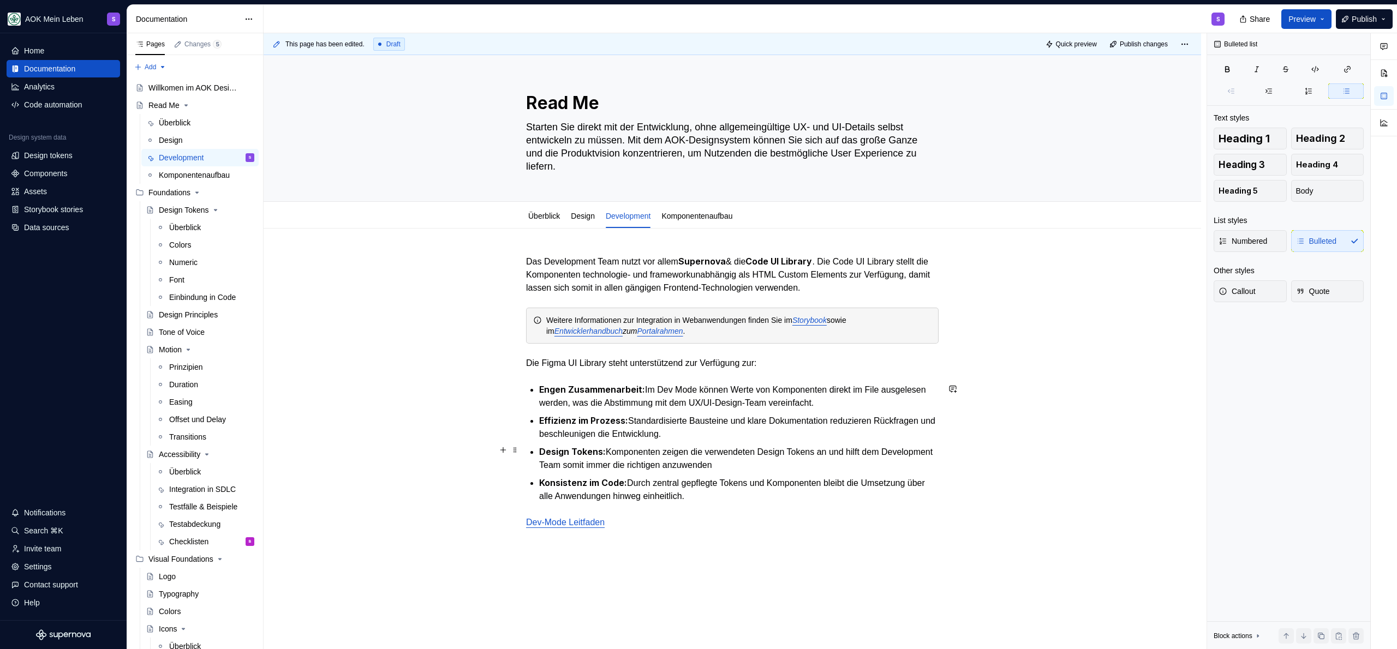
click at [650, 464] on p "Design Tokens: Komponenten zeigen die verwendeten Design Tokens an und hilft de…" at bounding box center [738, 458] width 399 height 27
click at [644, 463] on p "Design Tokens: Komponenten zeigen die verwendeten Design Tokens an und hilft de…" at bounding box center [738, 458] width 399 height 27
drag, startPoint x: 796, startPoint y: 464, endPoint x: 650, endPoint y: 466, distance: 146.2
click at [650, 466] on p "Design Tokens: Komponenten zeigen die verwendeten Design Tokens an und hilft de…" at bounding box center [738, 458] width 399 height 27
click at [760, 467] on p "Design Tokens: Komponenten zeigen die verwendeten Design Tokens an und hilft de…" at bounding box center [738, 458] width 399 height 27
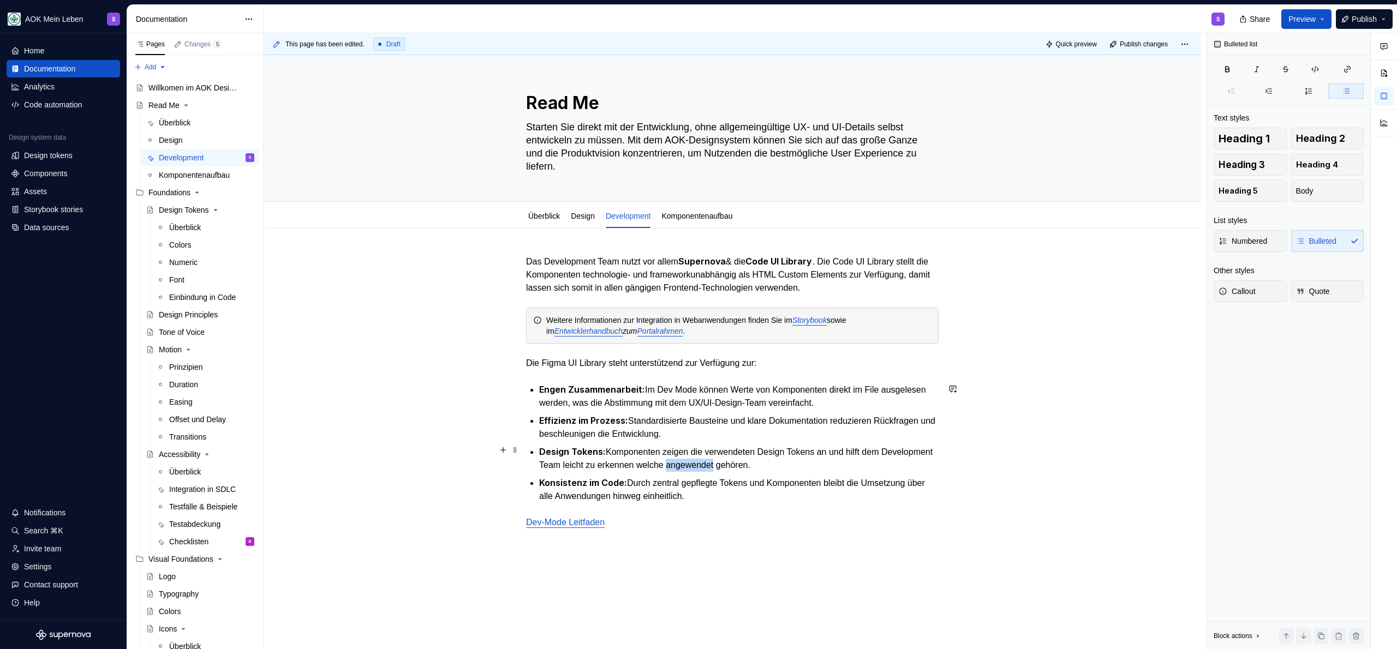
click at [760, 467] on p "Design Tokens: Komponenten zeigen die verwendeten Design Tokens an und hilft de…" at bounding box center [738, 458] width 399 height 27
click at [857, 464] on p "Design Tokens: Komponenten zeigen die verwendeten Design Tokens an und hilft de…" at bounding box center [738, 458] width 399 height 27
click at [894, 462] on p "Design Tokens: Komponenten zeigen die verwendeten Design Tokens an und hilft de…" at bounding box center [738, 458] width 399 height 27
click at [776, 455] on p "Design Tokens: Komponenten zeigen die verwendeten Design Tokens an und hilft de…" at bounding box center [738, 458] width 399 height 27
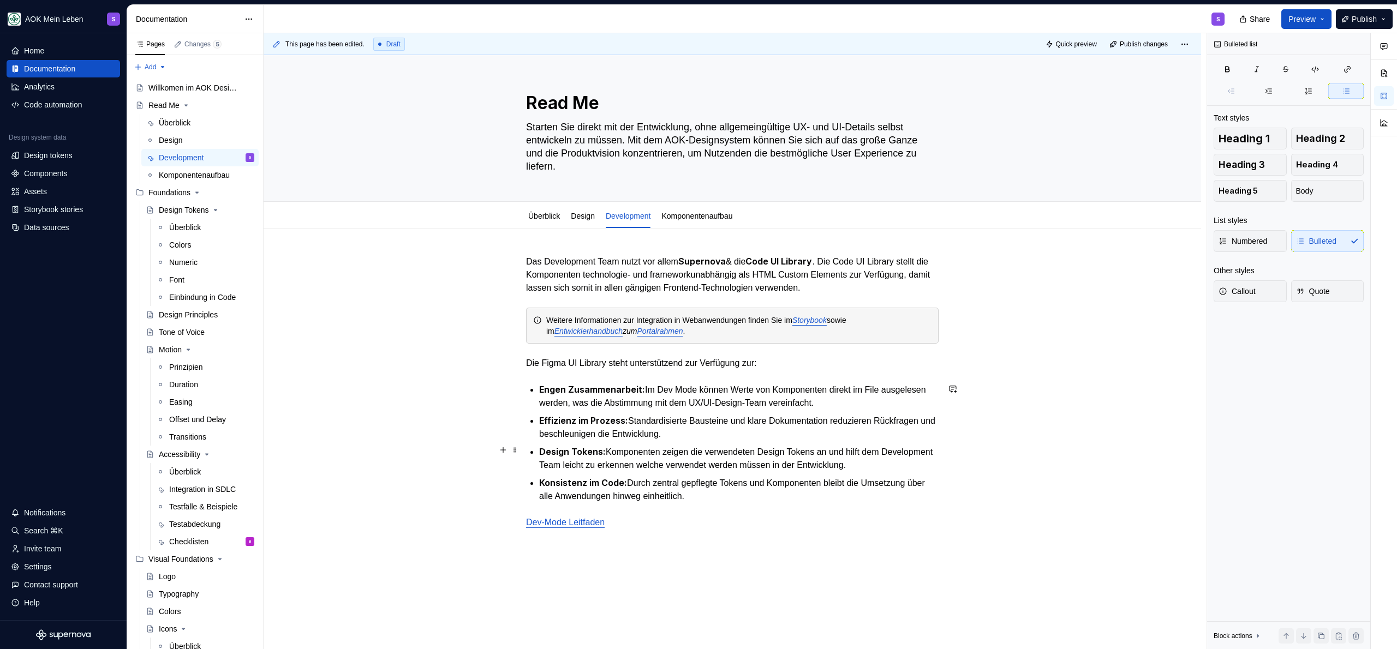
click at [669, 467] on p "Design Tokens: Komponenten zeigen die verwendeten Design Tokens an und hilft de…" at bounding box center [738, 458] width 399 height 27
click at [718, 502] on div "Das Development Team nutzt vor allem Supernova & die Code UI Library . Die Code…" at bounding box center [732, 392] width 412 height 274
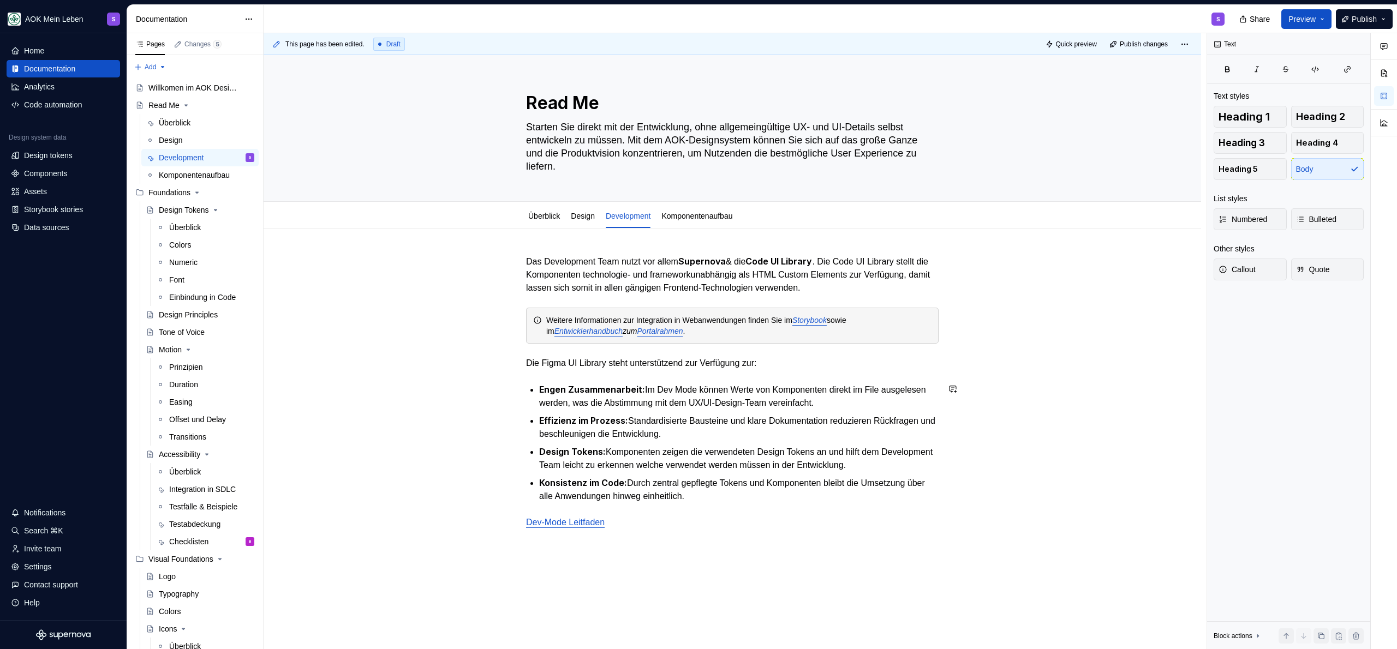
click at [723, 499] on p "Konsistenz im Code: Durch zentral gepflegte Tokens und Komponenten bleibt die U…" at bounding box center [738, 489] width 399 height 27
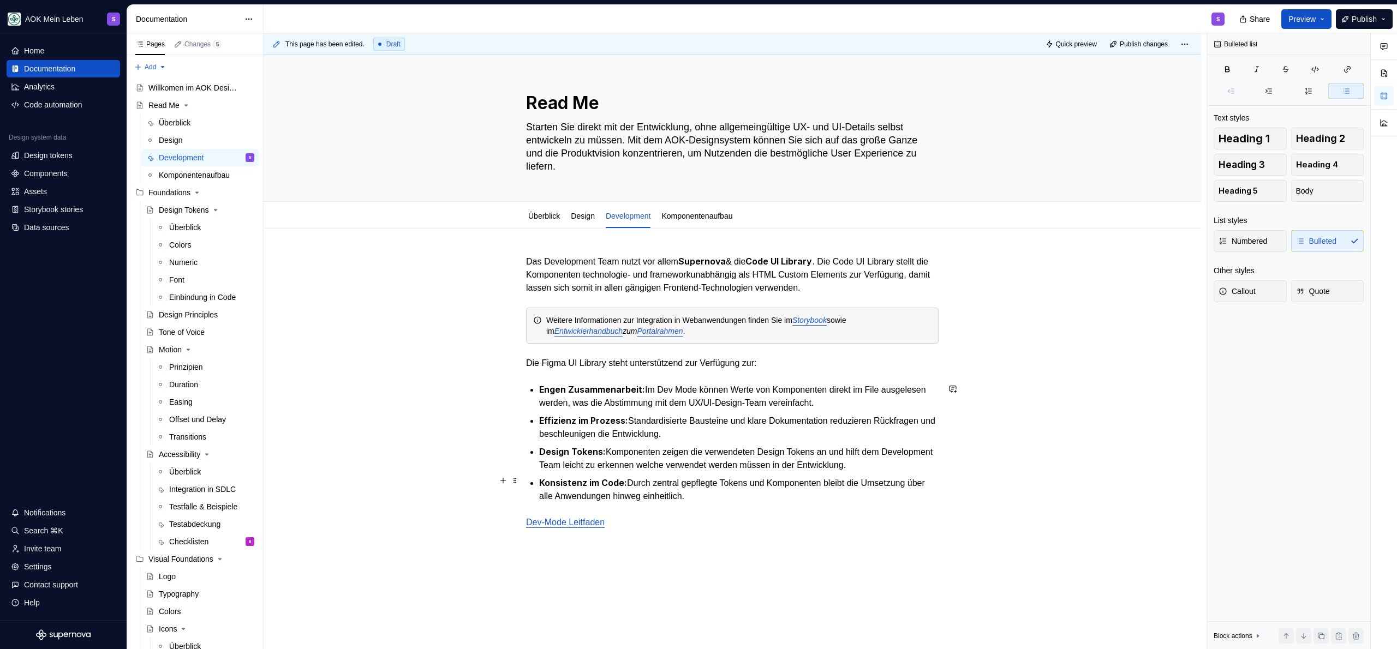
click at [731, 494] on p "Konsistenz im Code: Durch zentral gepflegte Tokens und Komponenten bleibt die U…" at bounding box center [738, 489] width 399 height 27
click at [743, 498] on p "Konsistenz im Code: Durch zentral gepflegte Tokens und Komponenten bleibt die U…" at bounding box center [738, 489] width 399 height 27
click at [732, 494] on p "Konsistenz im Code: Durch zentral gepflegte Tokens und Komponenten bleibt die U…" at bounding box center [738, 489] width 399 height 27
click at [757, 481] on p "Konsistenz im Code: Durch zentral gepflegte Tokens und Komponenten bleibt die U…" at bounding box center [738, 489] width 399 height 27
click at [745, 493] on p "Konsistenz im Code: Durch zentral gepflegte Tokens und Komponenten bleibt die U…" at bounding box center [738, 489] width 399 height 27
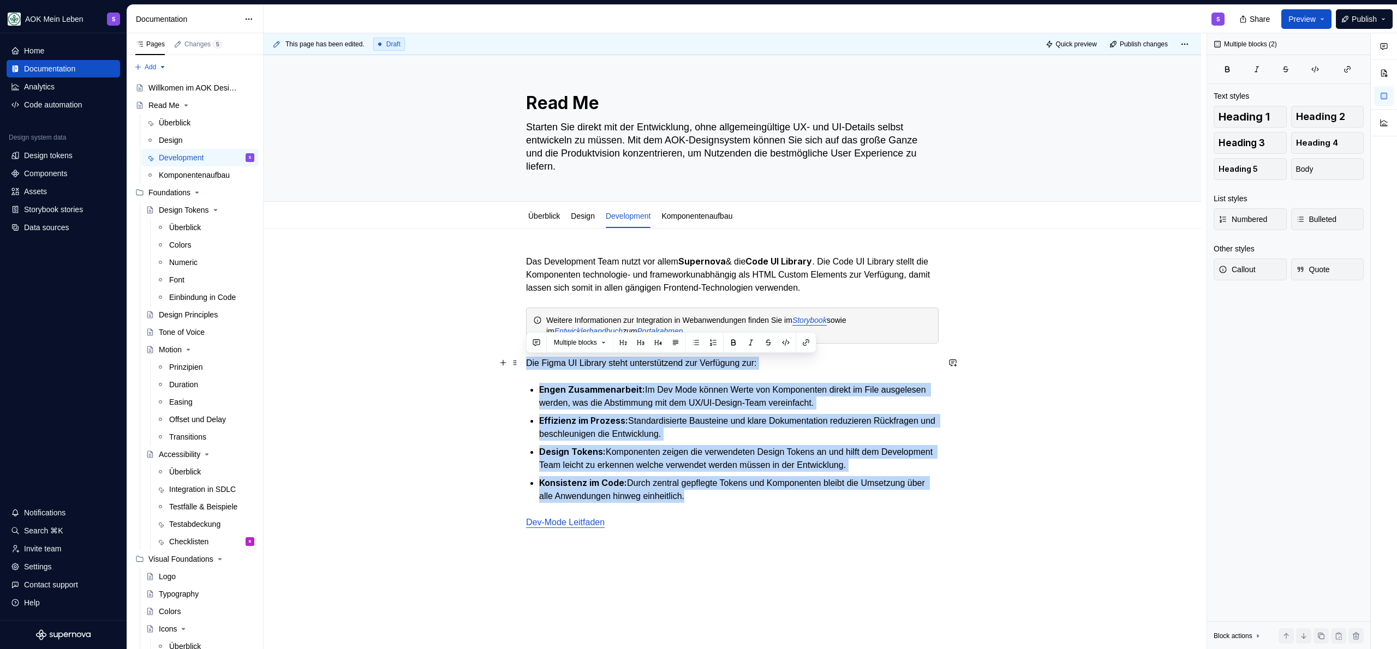
drag, startPoint x: 722, startPoint y: 498, endPoint x: 524, endPoint y: 367, distance: 237.9
click at [524, 367] on div "Das Development Team nutzt vor allem Supernova & die Code UI Library . Die Code…" at bounding box center [732, 483] width 937 height 509
copy div "Die Figma UI Library steht unterstützend zur Verfügung zur: Engen Zusammenarbei…"
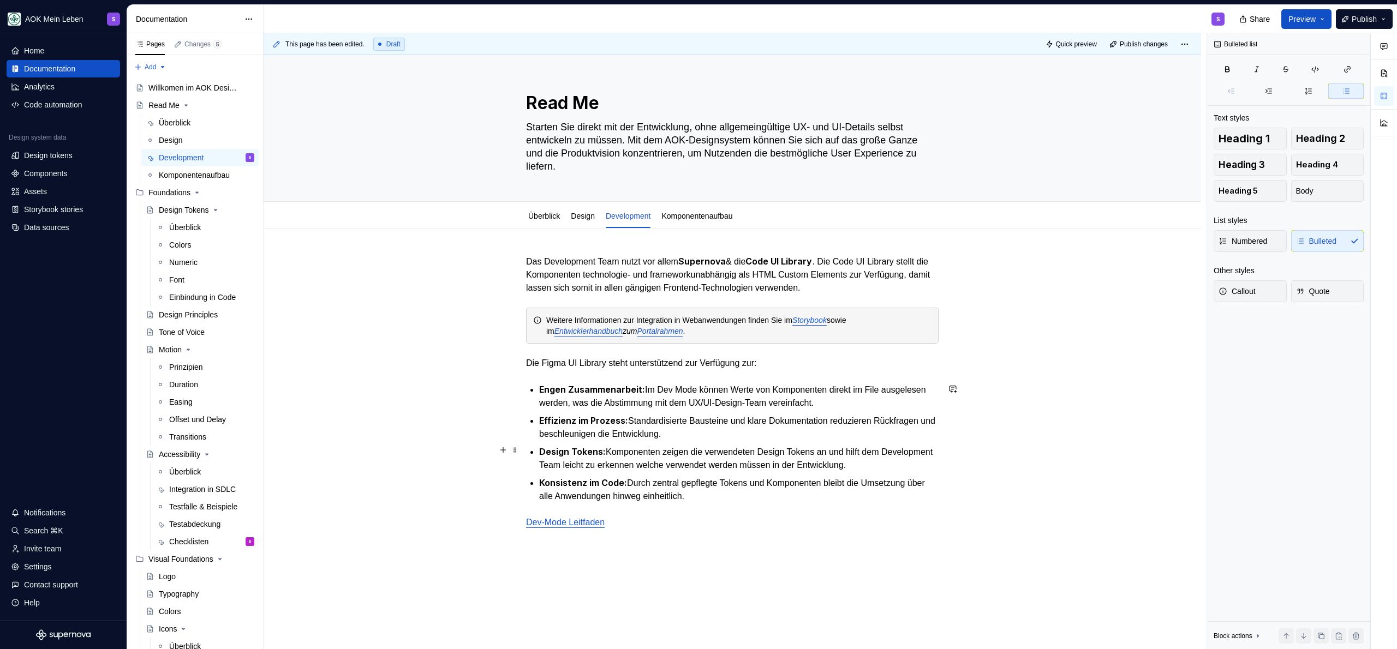
click at [648, 455] on p "Design Tokens: Komponenten zeigen die verwendeten Design Tokens an und hilft de…" at bounding box center [738, 458] width 399 height 27
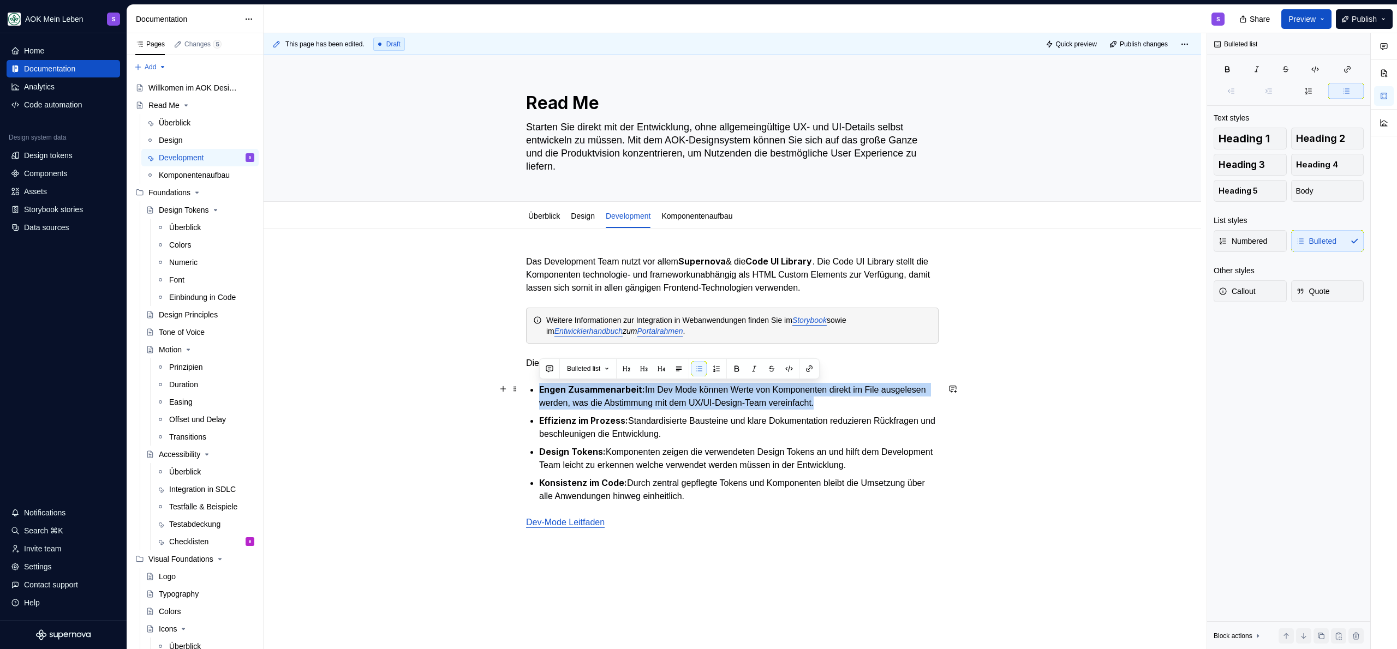
drag, startPoint x: 540, startPoint y: 388, endPoint x: 891, endPoint y: 400, distance: 351.6
click at [891, 400] on p "Engen Zusammenarbeit: Im Dev Mode können Werte von Komponenten direkt im File a…" at bounding box center [738, 396] width 399 height 27
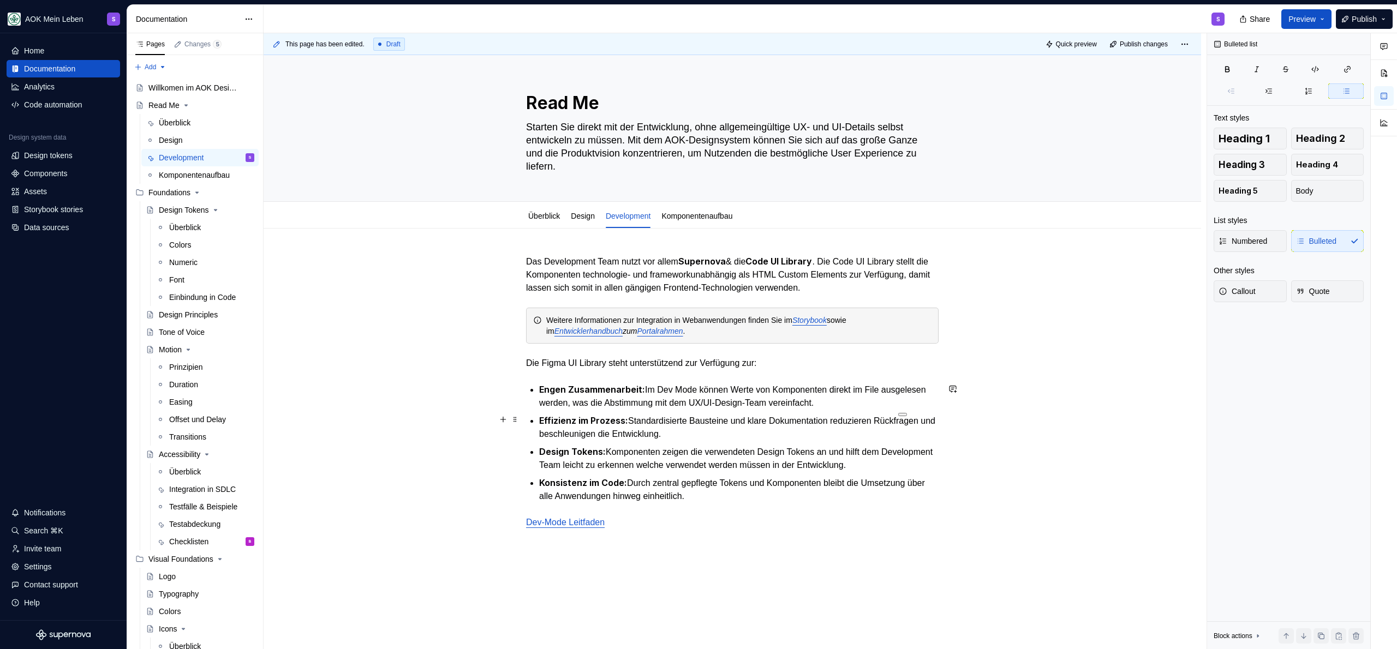
click at [623, 433] on p "Effizienz im Prozess: Standardisierte Bausteine und klare Dokumentation reduzie…" at bounding box center [738, 427] width 399 height 27
click at [789, 431] on p "Effizienz im Prozess: Standardisierte Bausteine und klare Dokumentation reduzie…" at bounding box center [738, 427] width 399 height 27
drag, startPoint x: 541, startPoint y: 451, endPoint x: 943, endPoint y: 456, distance: 402.2
click at [943, 456] on div "Das Development Team nutzt vor allem Supernova & die Code UI Library . Die Code…" at bounding box center [732, 483] width 937 height 509
click at [932, 467] on p "Design Tokens: Komponenten zeigen die verwendeten Design Tokens an und hilft de…" at bounding box center [738, 458] width 399 height 27
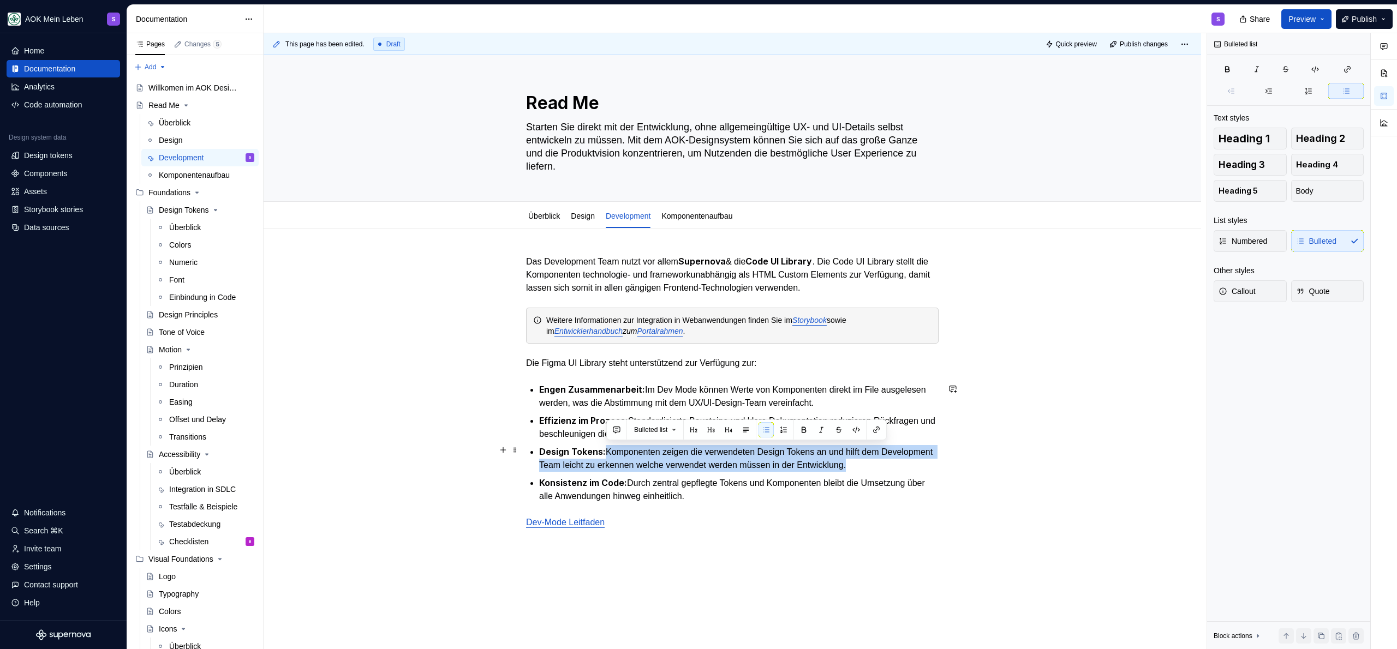
drag, startPoint x: 924, startPoint y: 467, endPoint x: 607, endPoint y: 449, distance: 318.1
click at [607, 449] on p "Design Tokens: Komponenten zeigen die verwendeten Design Tokens an und hilft de…" at bounding box center [738, 458] width 399 height 27
copy p "Komponenten zeigen die verwendeten Design Tokens an und hilft dem Development T…"
click at [517, 354] on div "This page has been edited. Draft Quick preview Publish changes Read Me Starten …" at bounding box center [735, 341] width 943 height 617
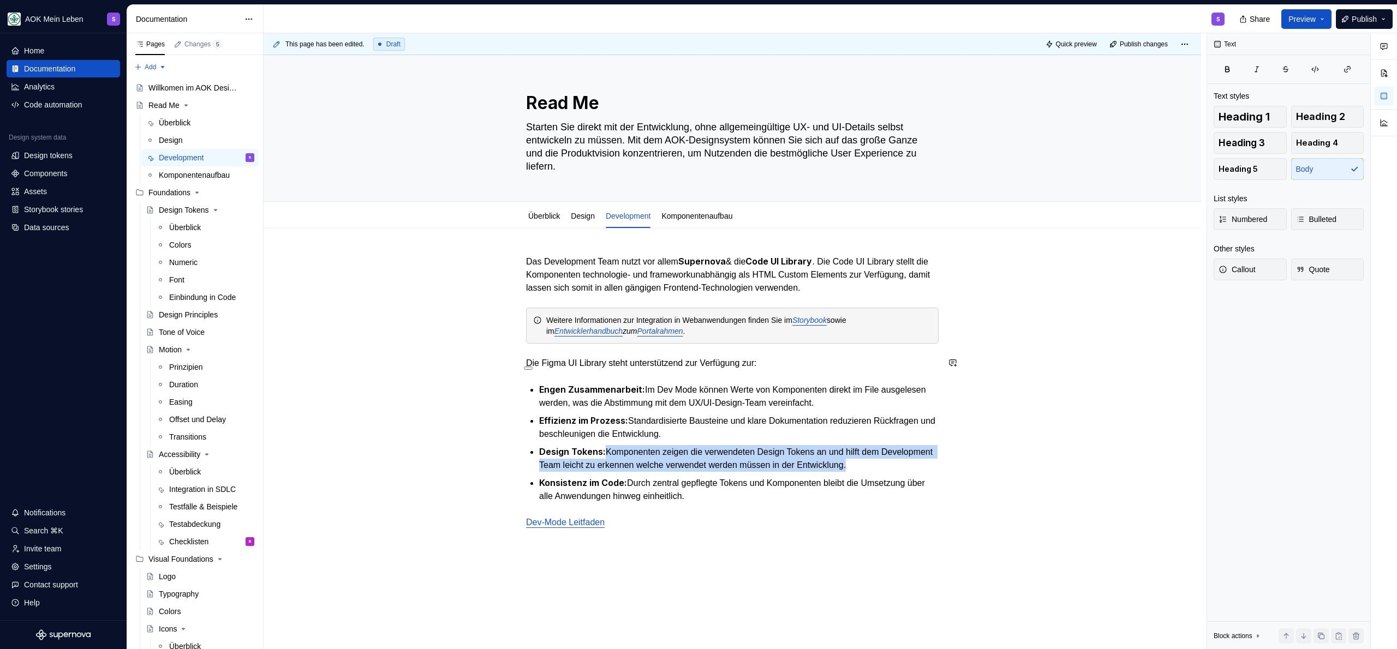
click at [509, 349] on div "This page has been edited. Draft Quick preview Publish changes Read Me Starten …" at bounding box center [735, 341] width 943 height 617
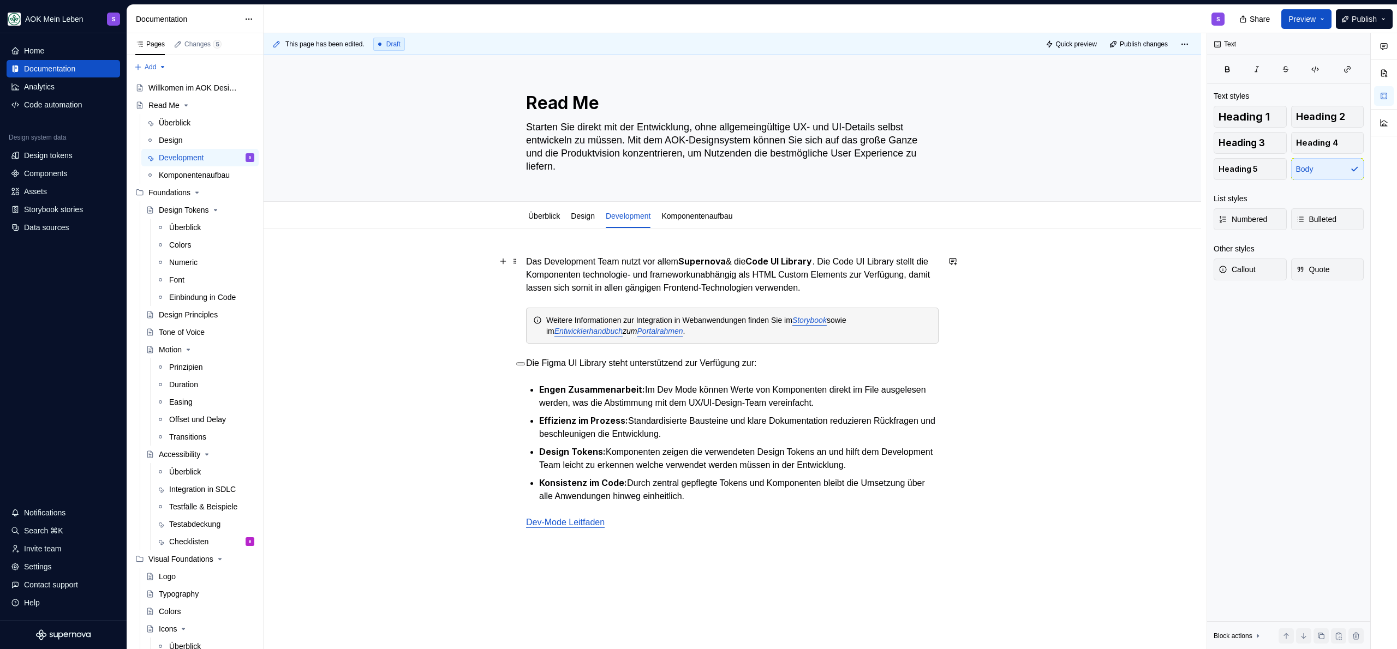
click at [563, 271] on p "Das Development Team nutzt vor allem Supernova & die Code UI Library . Die Code…" at bounding box center [732, 275] width 412 height 40
click at [542, 222] on div "Überblick" at bounding box center [544, 216] width 32 height 13
click at [926, 283] on p "Das Development Team nutzt vor allem Supernova & die Code UI Library . Die Code…" at bounding box center [732, 275] width 412 height 40
click at [1355, 20] on span "Publish" at bounding box center [1364, 19] width 25 height 11
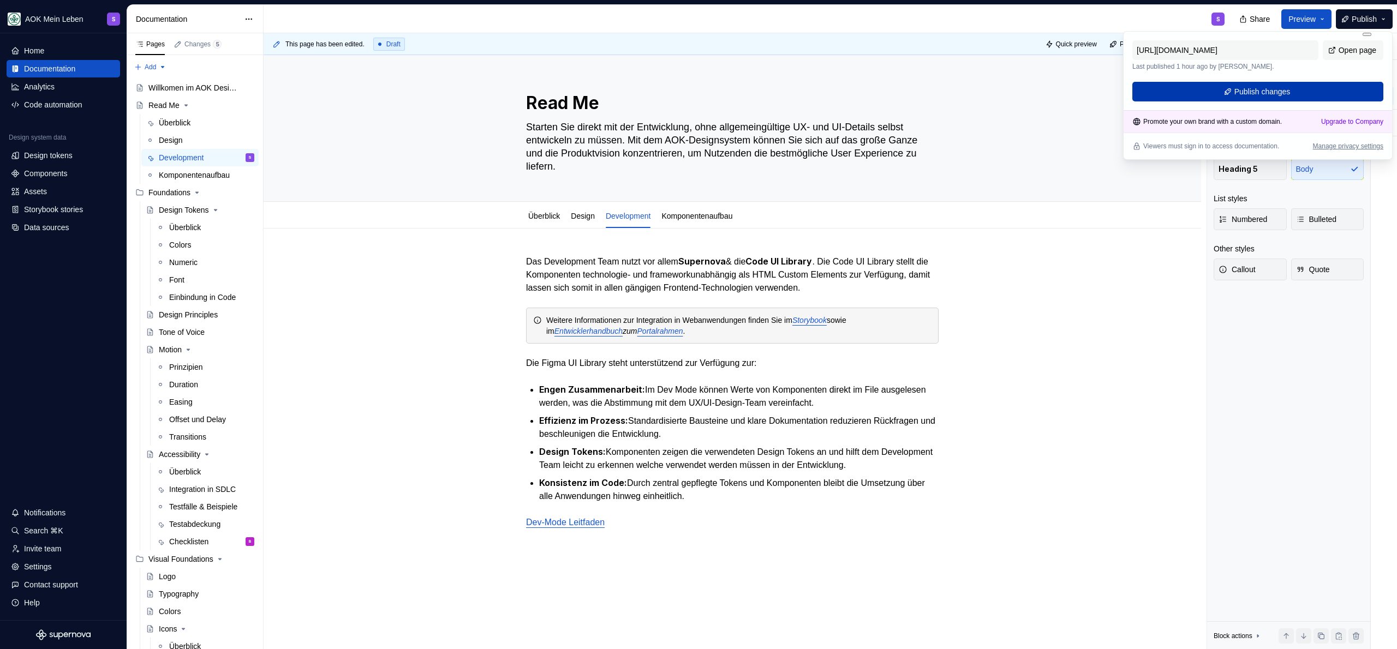
click at [1255, 93] on span "Publish changes" at bounding box center [1262, 91] width 56 height 11
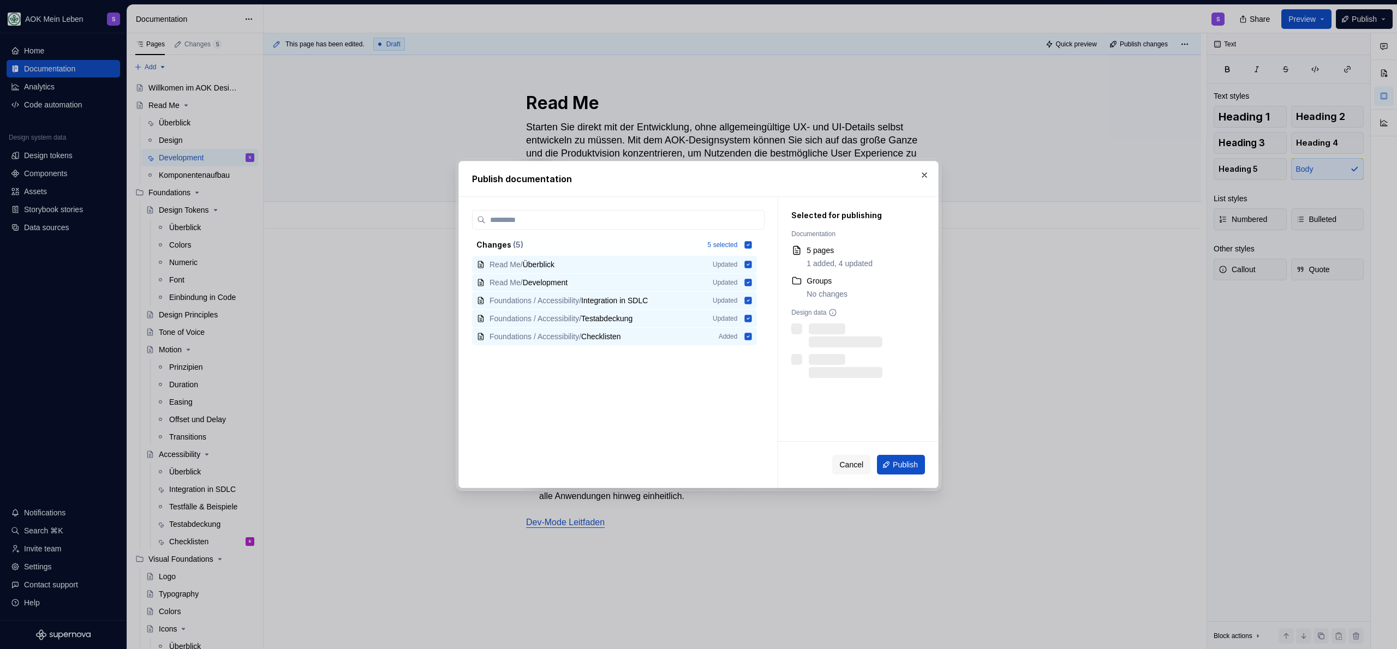
click at [894, 475] on div "Cancel Publish" at bounding box center [858, 465] width 160 height 46
click at [897, 470] on span "Publish" at bounding box center [905, 464] width 25 height 11
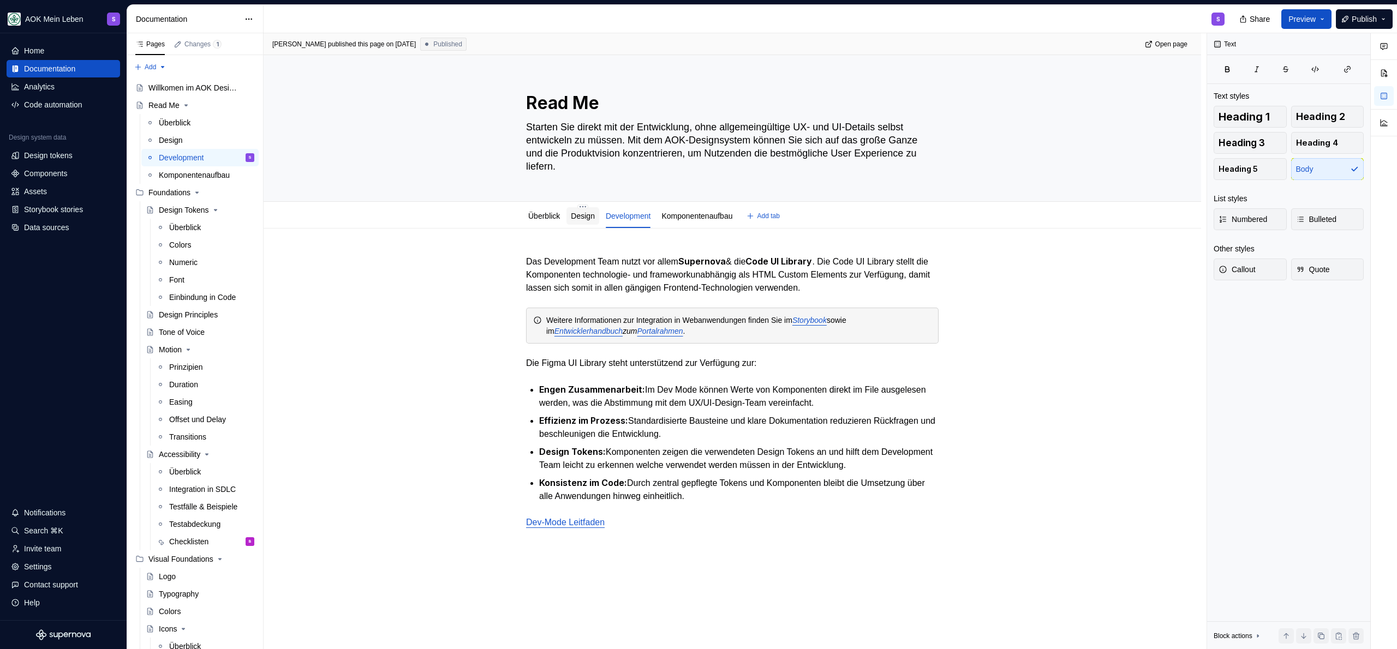
click at [579, 219] on link "Design" at bounding box center [583, 216] width 24 height 9
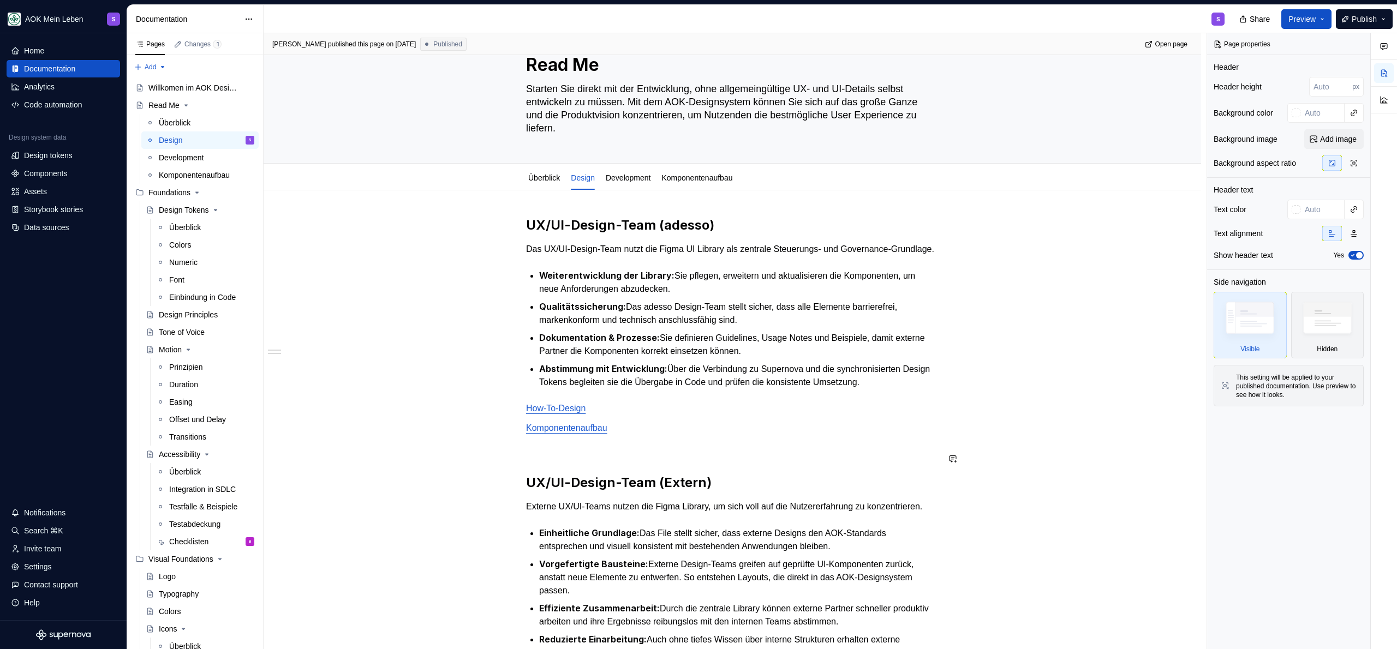
scroll to position [85, 0]
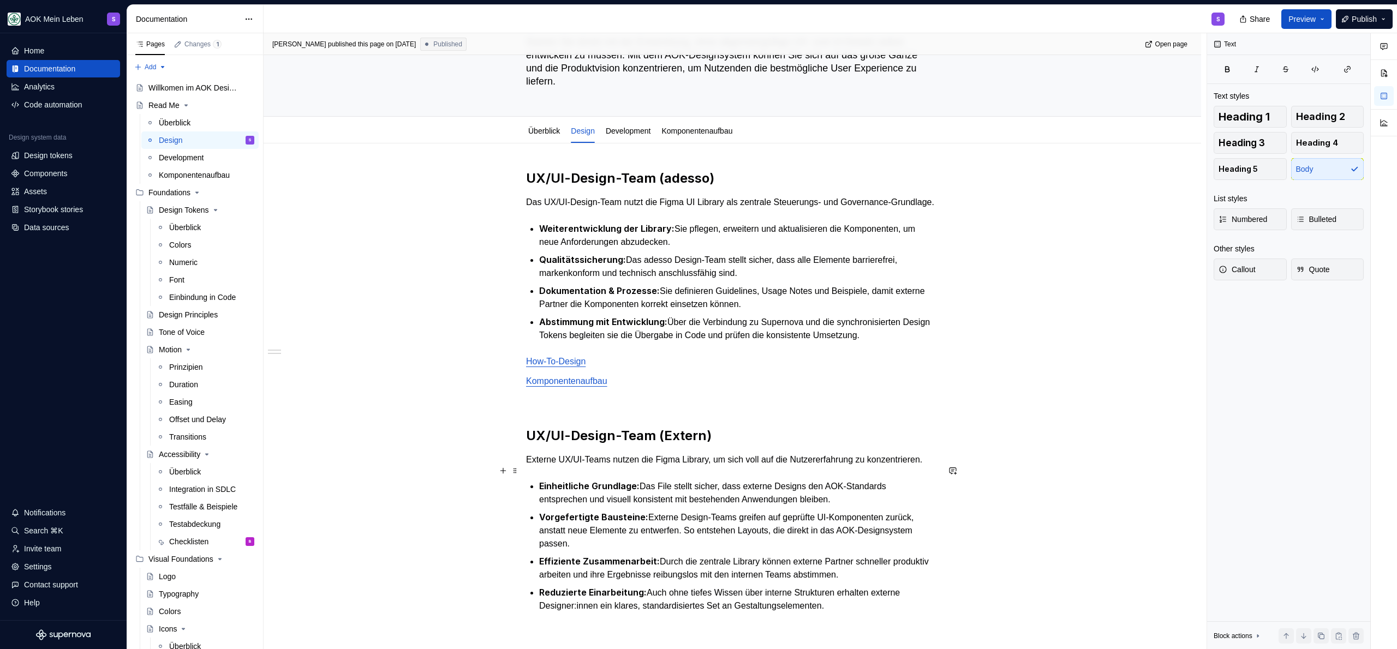
click at [551, 467] on p "Externe UX/UI-Teams nutzen die Figma Library, um sich voll auf die Nutzererfahr…" at bounding box center [732, 459] width 412 height 13
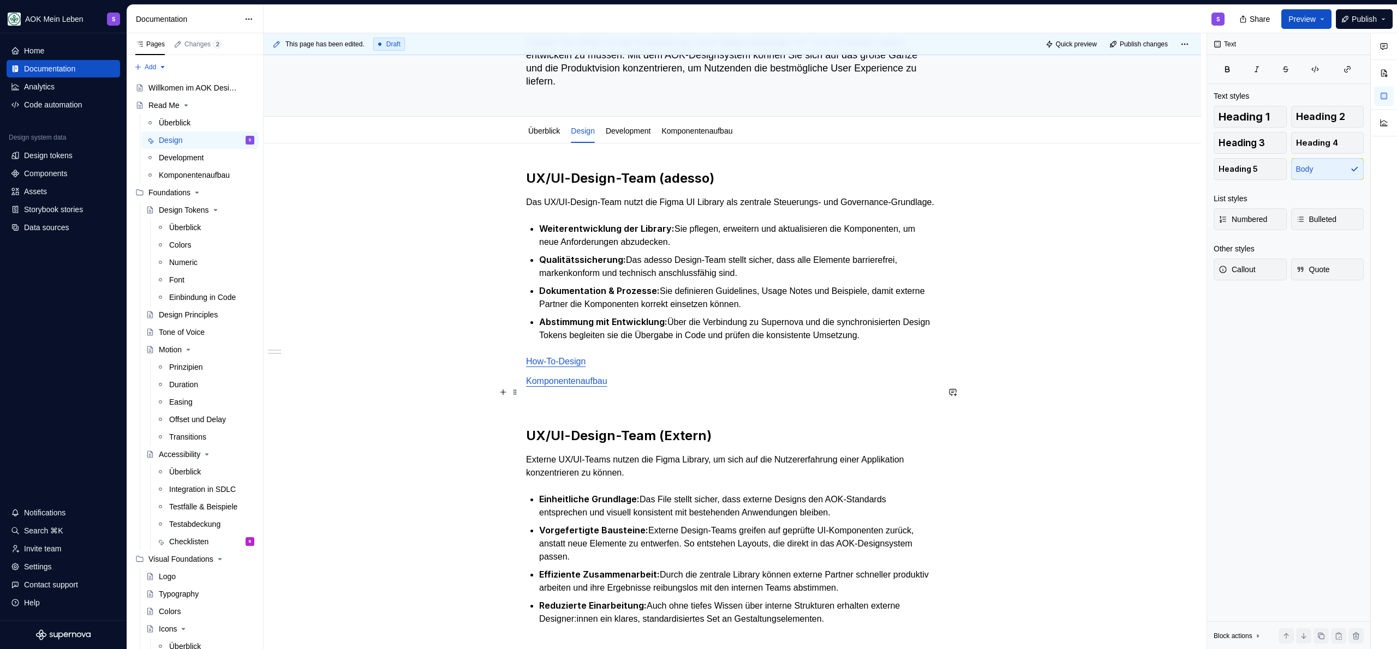
click at [683, 388] on p "Komponentenaufbau" at bounding box center [732, 381] width 412 height 13
click at [678, 243] on p "Weiterentwicklung der Library: Sie pflegen, erweitern und aktualisieren die Kom…" at bounding box center [738, 235] width 399 height 27
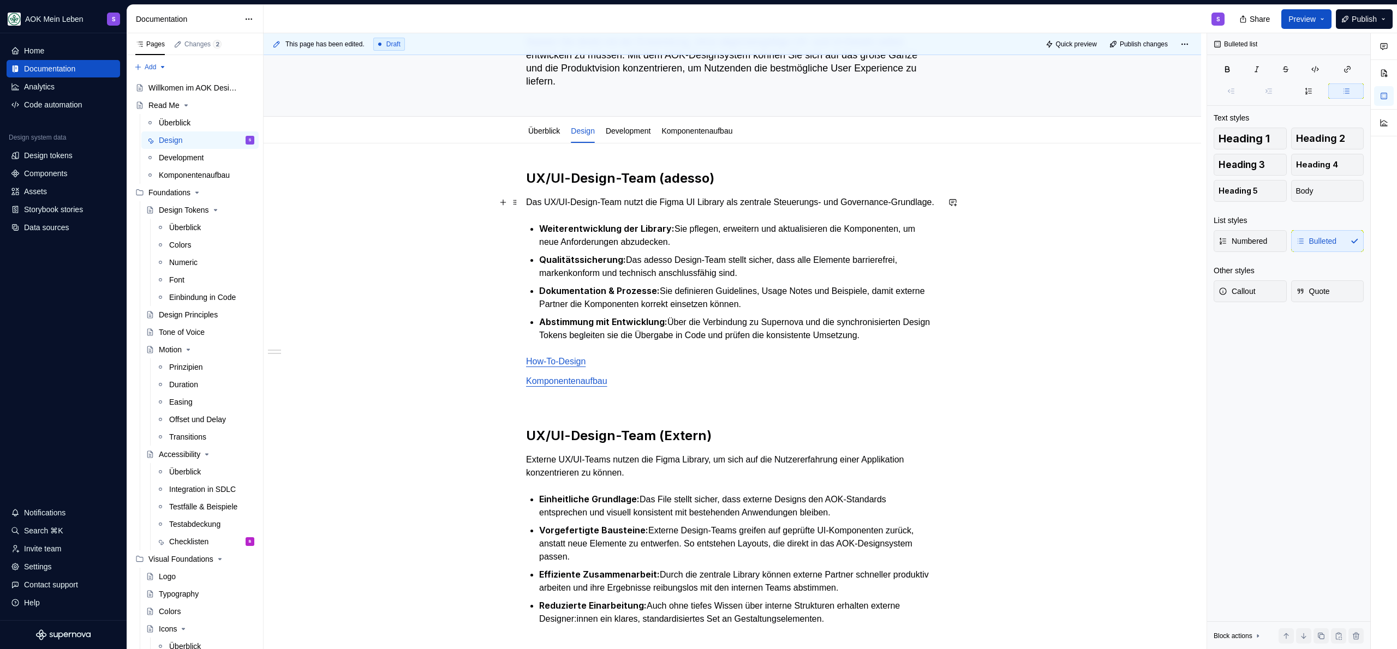
click at [682, 209] on p "Das UX/UI-Design-Team nutzt die Figma UI Library als zentrale Steuerungs- und G…" at bounding box center [732, 202] width 412 height 13
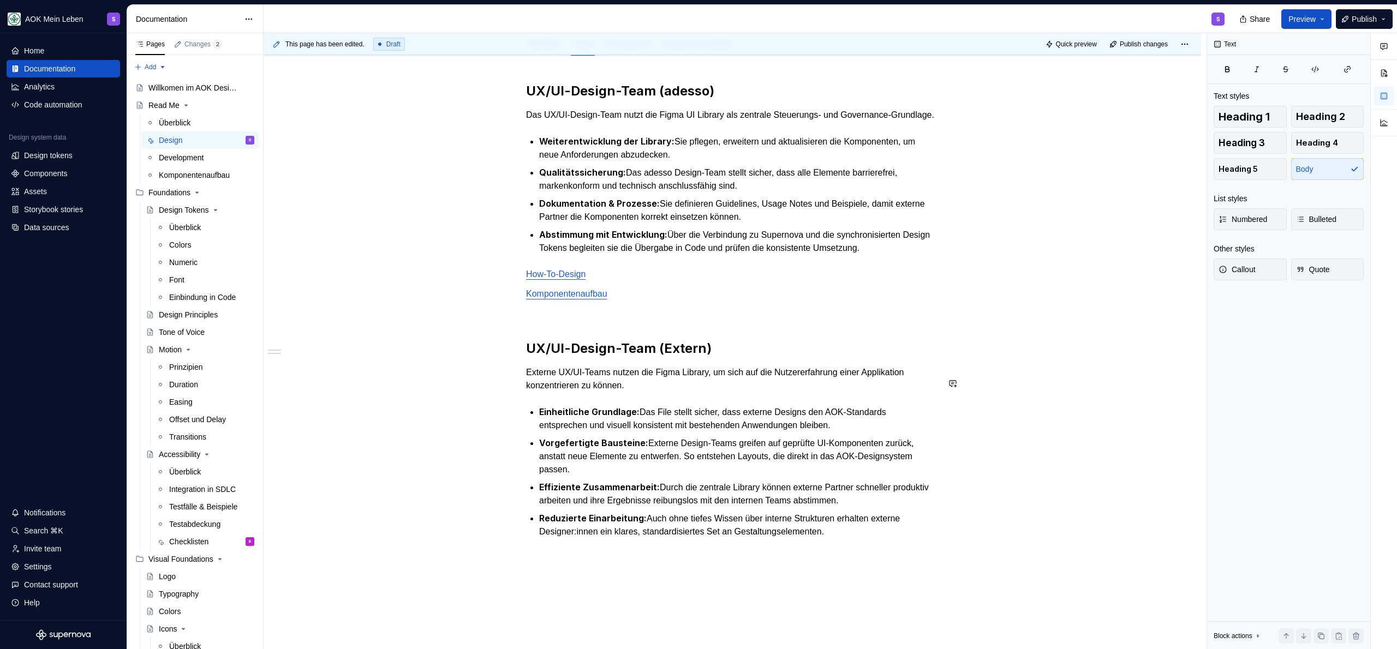
scroll to position [175, 0]
click at [672, 355] on h2 "UX/UI-Design-Team (Extern)" at bounding box center [732, 346] width 412 height 17
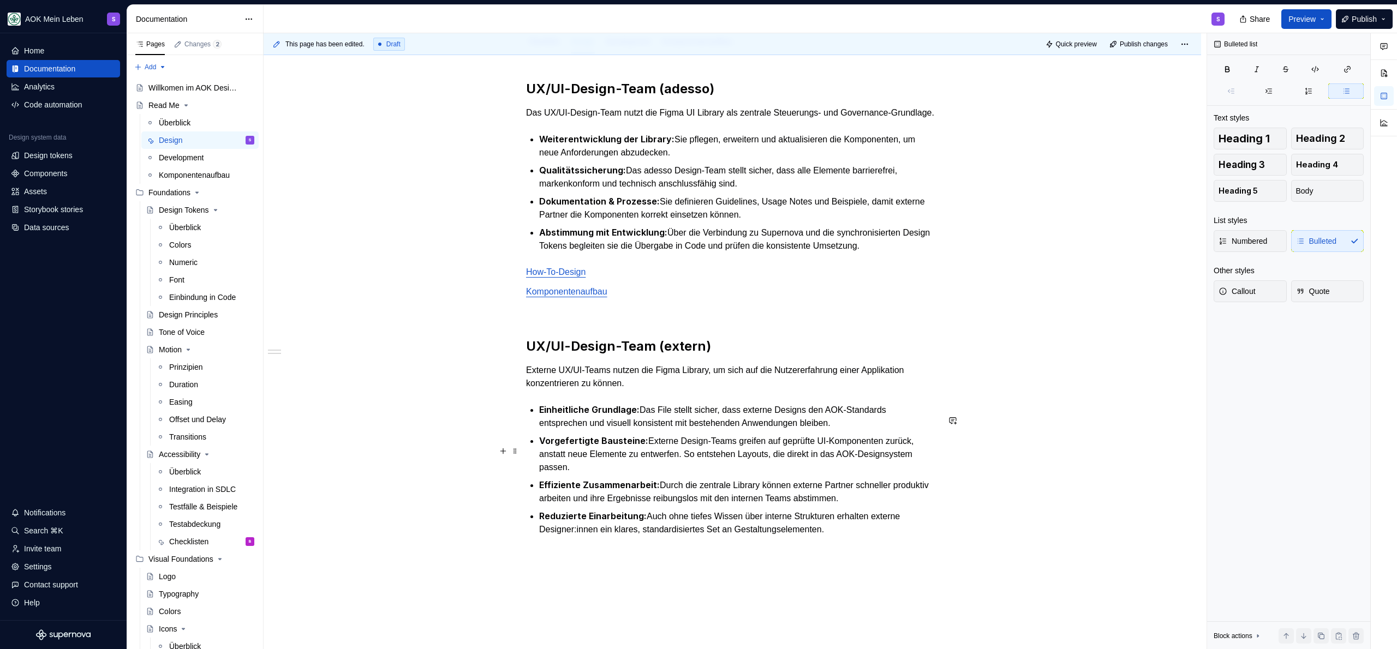
click at [677, 450] on p "Vorgefertigte Bausteine: Externe Design-Teams greifen auf geprüfte UI-Komponent…" at bounding box center [738, 454] width 399 height 40
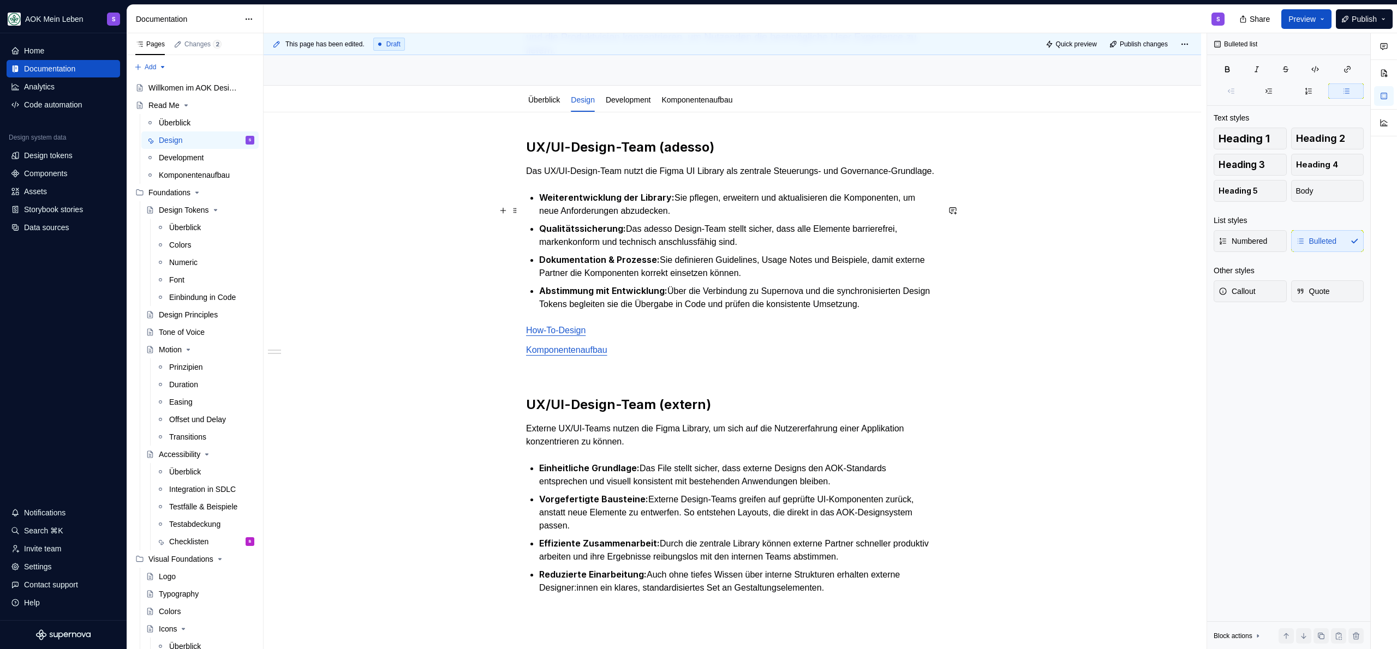
scroll to position [69, 0]
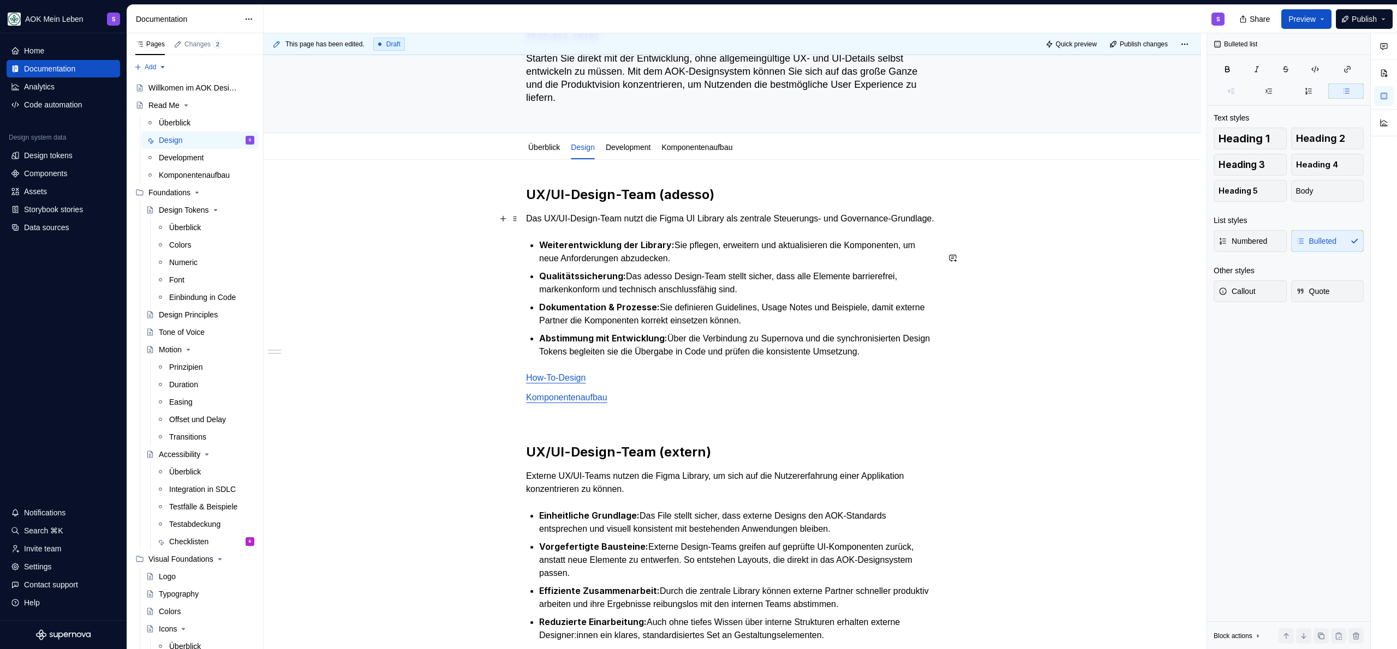
click at [756, 198] on h2 "UX/UI-Design-Team (adesso)" at bounding box center [732, 194] width 412 height 17
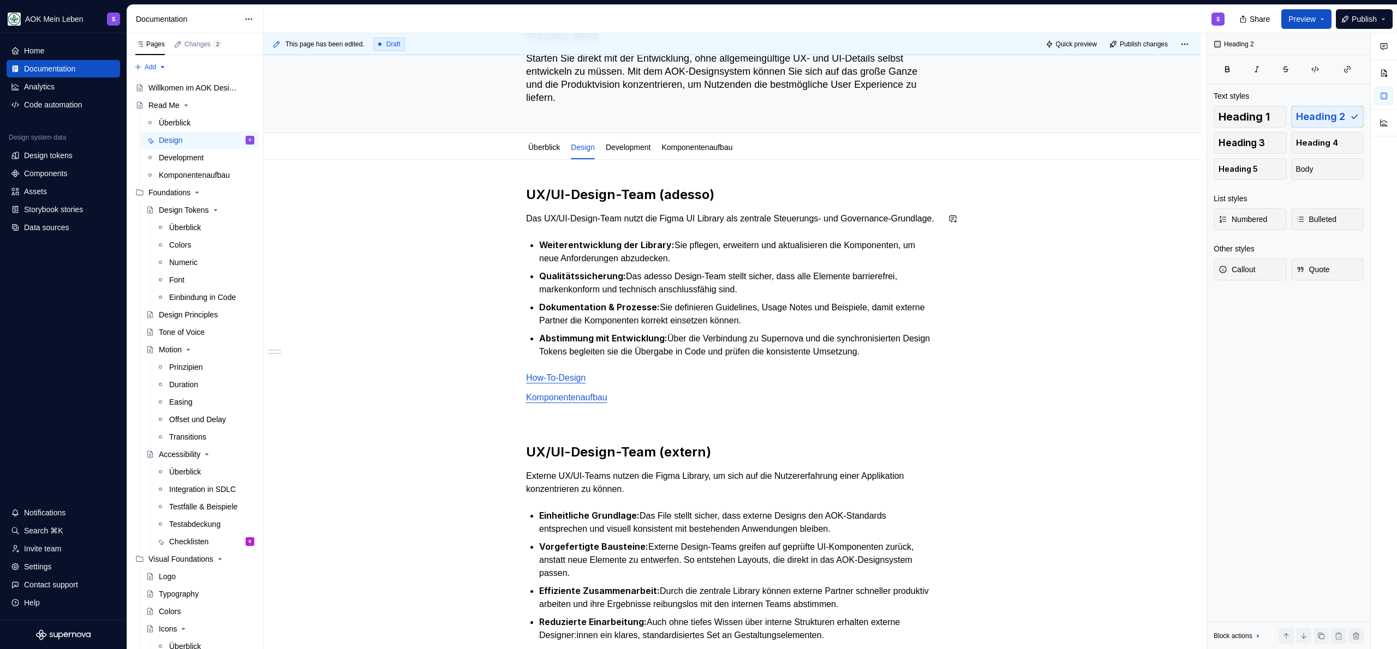
click at [678, 241] on div "UX/UI-Design-Team (adesso) Das UX/UI-Design-Team nutzt die Figma UI Library als…" at bounding box center [732, 427] width 412 height 482
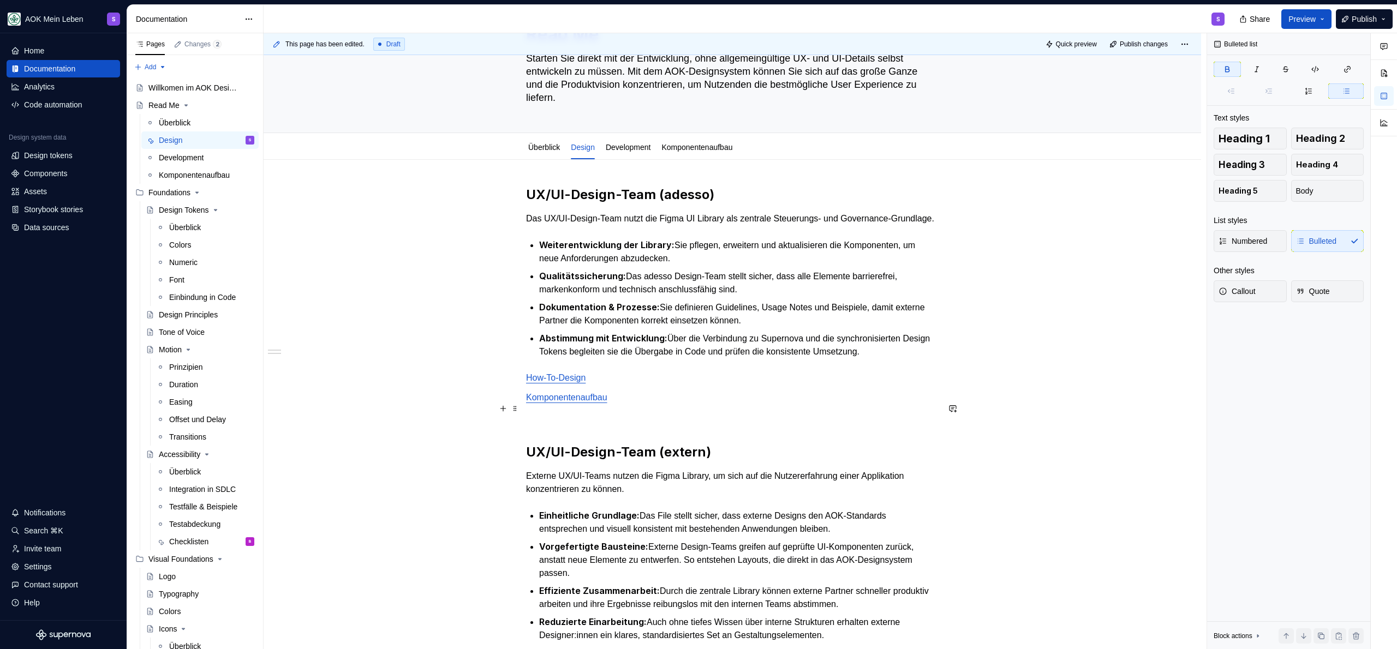
click at [651, 404] on p "Komponentenaufbau" at bounding box center [732, 397] width 412 height 13
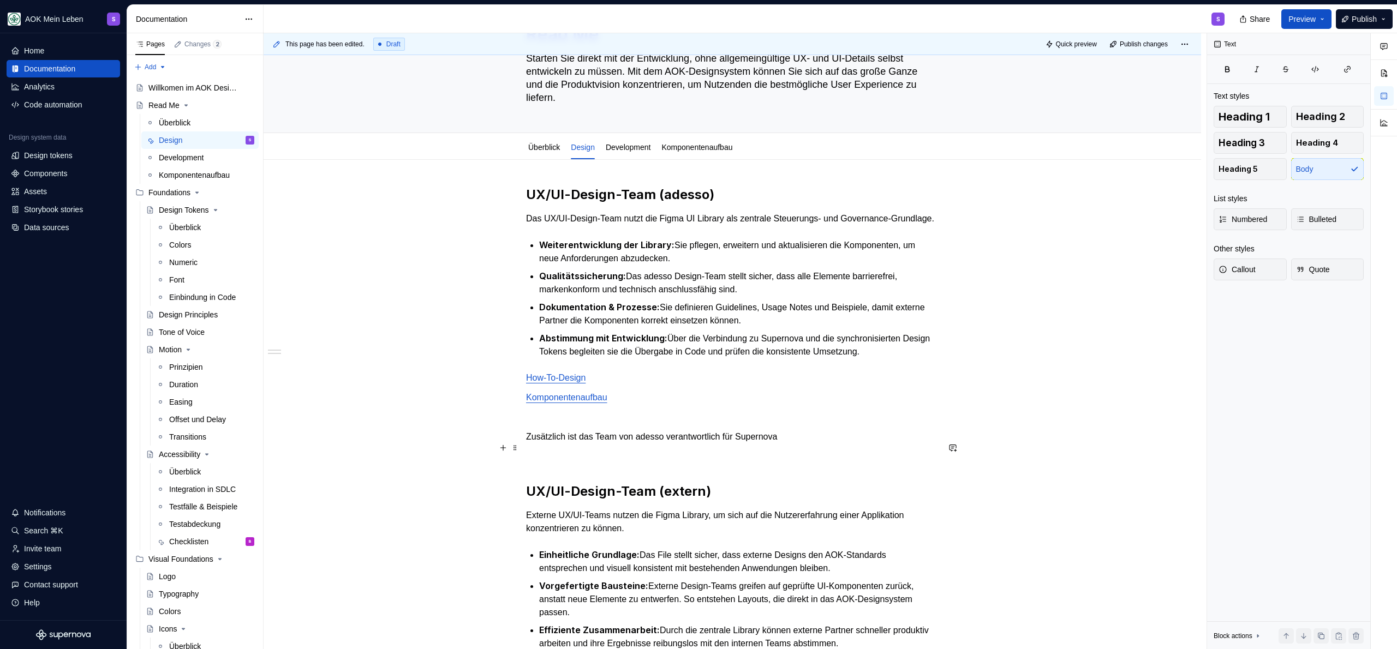
click at [820, 444] on p "Zusätzlich ist das Team von adesso verantwortlich für Supernova" at bounding box center [732, 436] width 412 height 13
drag, startPoint x: 820, startPoint y: 449, endPoint x: 652, endPoint y: 446, distance: 167.5
click at [637, 444] on p "Zusätzlich ist das Team von adesso verantwortlich für Supernova" at bounding box center [732, 436] width 412 height 13
click at [811, 444] on p "Zusätzlich ist das Team von adesso verantwortlich für Supernova" at bounding box center [732, 436] width 412 height 13
click at [749, 444] on p "Zusätzlich ist das Team von adesso verantwortlich für Supernova" at bounding box center [732, 436] width 412 height 13
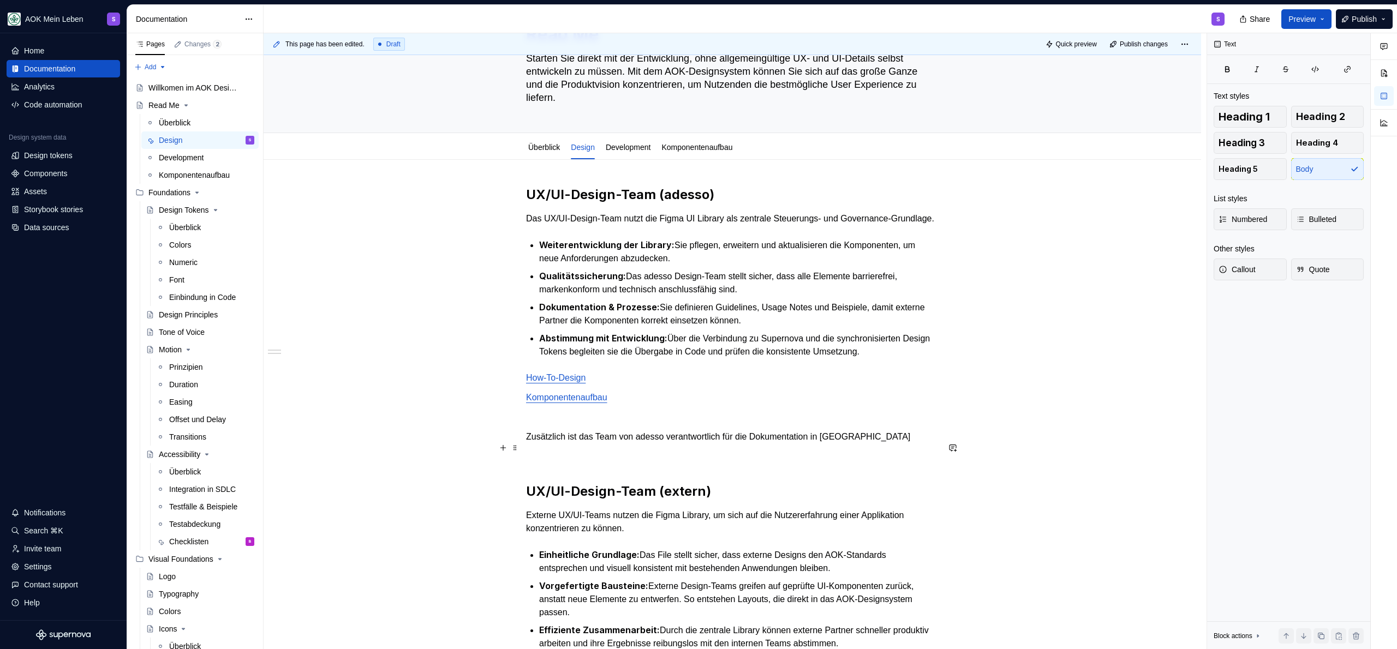
click at [914, 444] on p "Zusätzlich ist das Team von adesso verantwortlich für die Dokumentation in [GEO…" at bounding box center [732, 436] width 412 height 13
click at [931, 444] on p "Zusätzlich ist das Team von adesso verantwortlich für die Dokumentation in [GEO…" at bounding box center [732, 436] width 412 height 13
click at [722, 456] on div "UX/UI-Design-Team (adesso) Das UX/UI-Design-Team nutzt die Figma UI Library als…" at bounding box center [732, 447] width 412 height 522
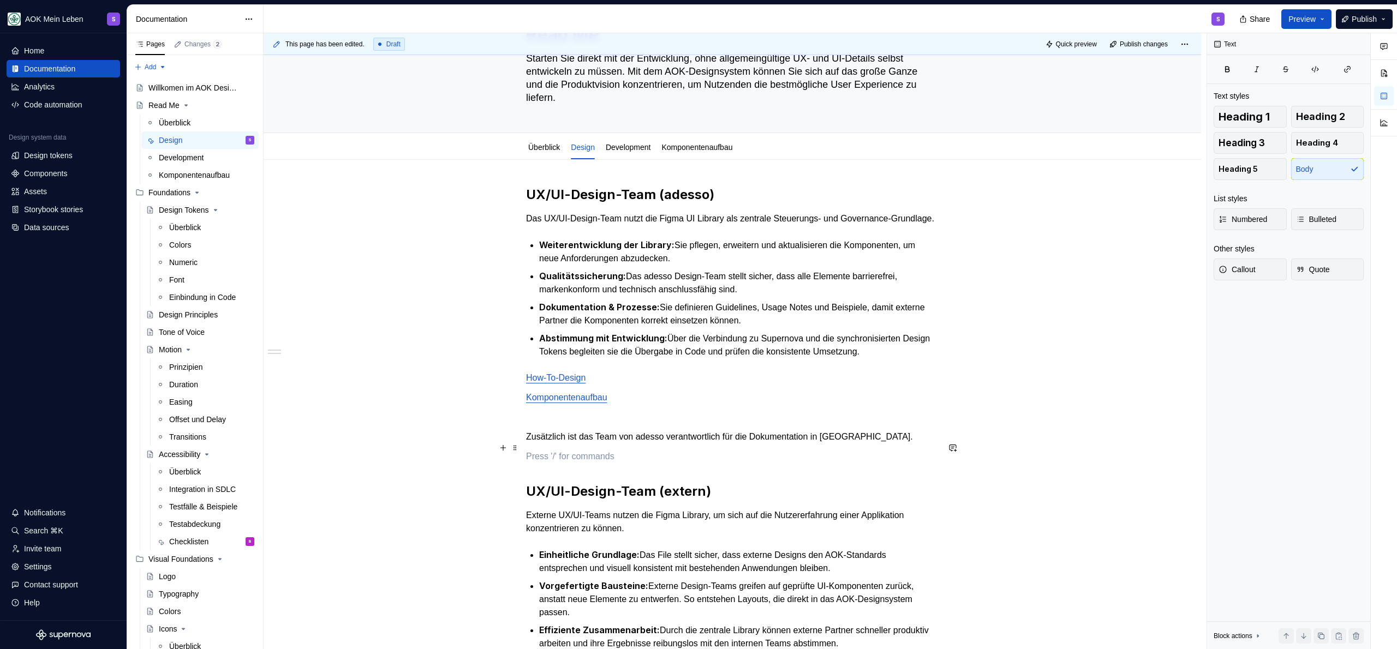
click at [736, 444] on p "Zusätzlich ist das Team von adesso verantwortlich für die Dokumentation in [GEO…" at bounding box center [732, 436] width 412 height 13
click at [922, 444] on p "Zusätzlich ist das Team von adesso verantwortlich für die Dokumentation in [GEO…" at bounding box center [732, 436] width 412 height 13
click at [685, 444] on p "Zusätzlich ist das Team von adesso verantwortlich für die Dokumentation in [GEO…" at bounding box center [732, 436] width 412 height 13
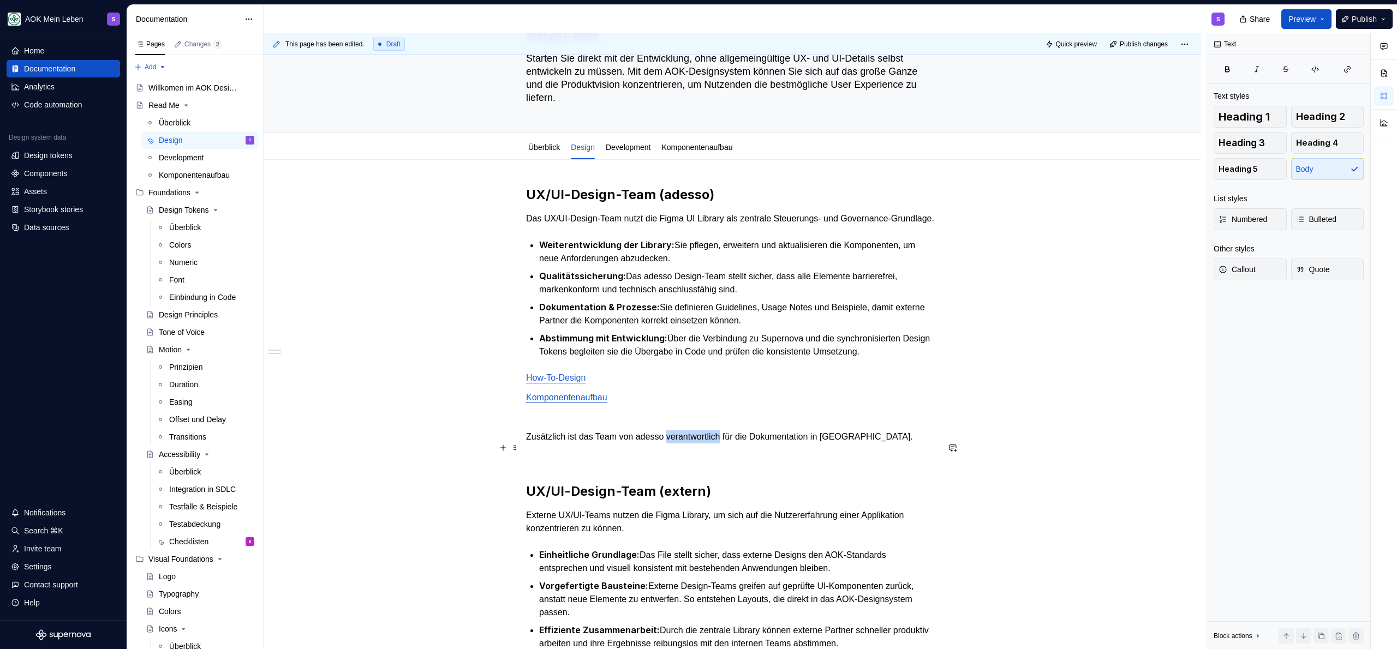
click at [685, 444] on p "Zusätzlich ist das Team von adesso verantwortlich für die Dokumentation in [GEO…" at bounding box center [732, 436] width 412 height 13
click at [644, 382] on p "How-To-Design" at bounding box center [732, 378] width 412 height 13
click at [602, 444] on p "Zusätzlich ist das Team von adesso verantwortlich für die Dokumentation in [GEO…" at bounding box center [732, 436] width 412 height 13
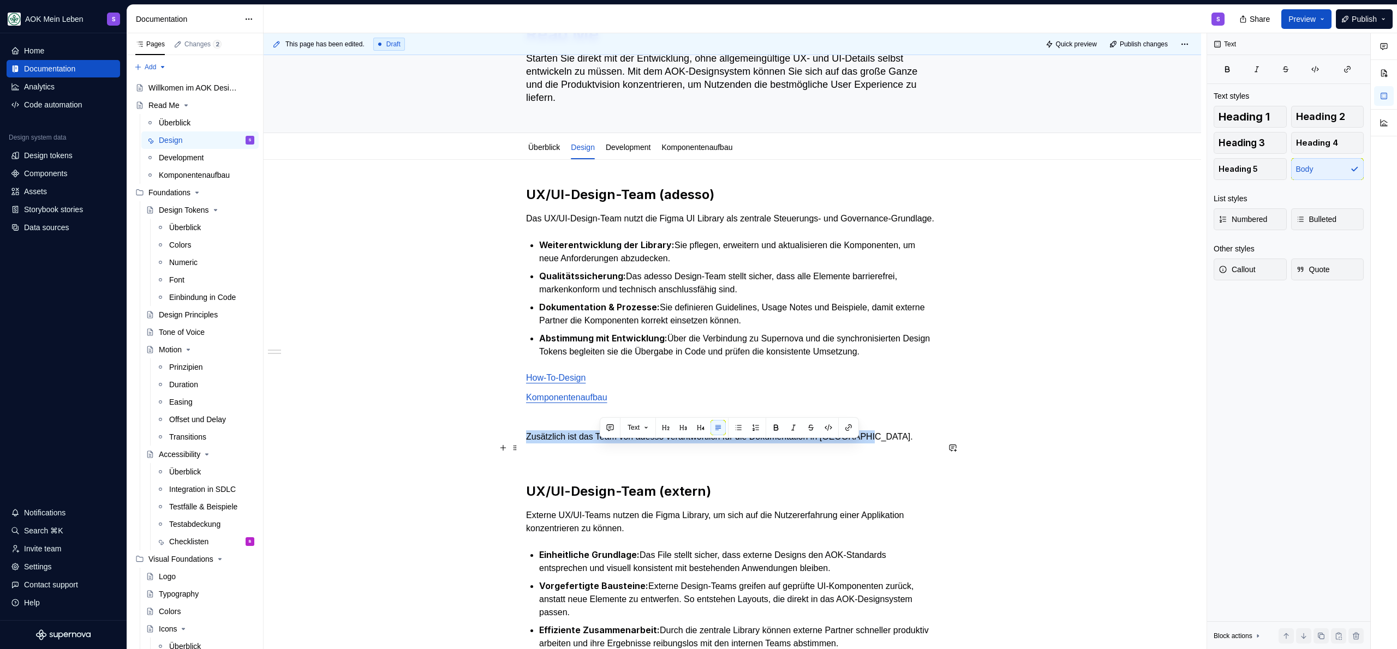
click at [602, 444] on p "Zusätzlich ist das Team von adesso verantwortlich für die Dokumentation in [GEO…" at bounding box center [732, 436] width 412 height 13
click at [673, 397] on div "UX/UI-Design-Team (adesso) Das UX/UI-Design-Team nutzt die Figma UI Library als…" at bounding box center [732, 447] width 412 height 522
click at [637, 444] on p "Zusätzlich ist das Team von adesso verantwortlich für die Dokumentation in [GEO…" at bounding box center [732, 436] width 412 height 13
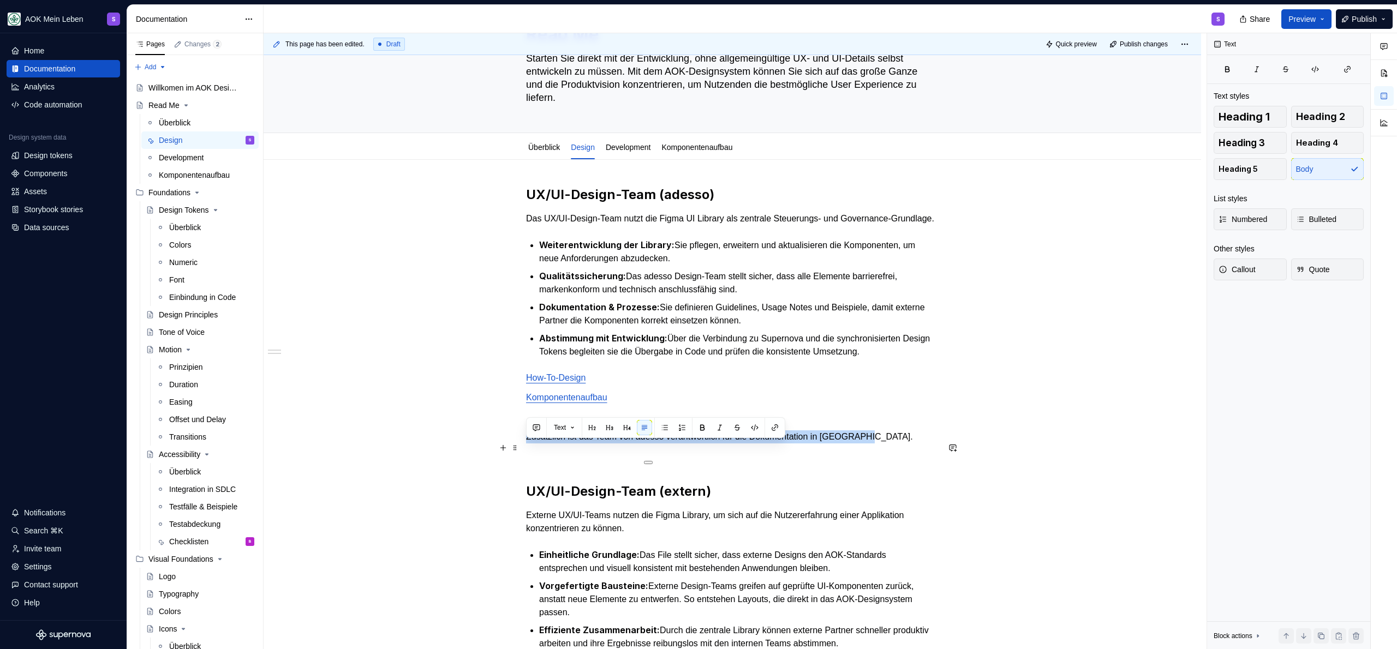
click at [526, 444] on p "Zusätzlich ist das Team von adesso verantwortlich für die Dokumentation in [GEO…" at bounding box center [732, 436] width 412 height 13
click at [655, 444] on p "Zusätzlich ist das Team von adesso verantwortlich für die Dokumentation in [GEO…" at bounding box center [732, 436] width 412 height 13
click at [757, 456] on div "UX/UI-Design-Team (adesso) Das UX/UI-Design-Team nutzt die Figma UI Library als…" at bounding box center [732, 447] width 412 height 522
click at [924, 444] on p "Zusätzlich ist das Team von adesso verantwortlich für die Dokumentation in [GEO…" at bounding box center [732, 436] width 412 height 13
click at [602, 444] on p "Zusätzlich ist das Team von adesso verantwortlich für die Dokumentation in [GEO…" at bounding box center [732, 436] width 412 height 13
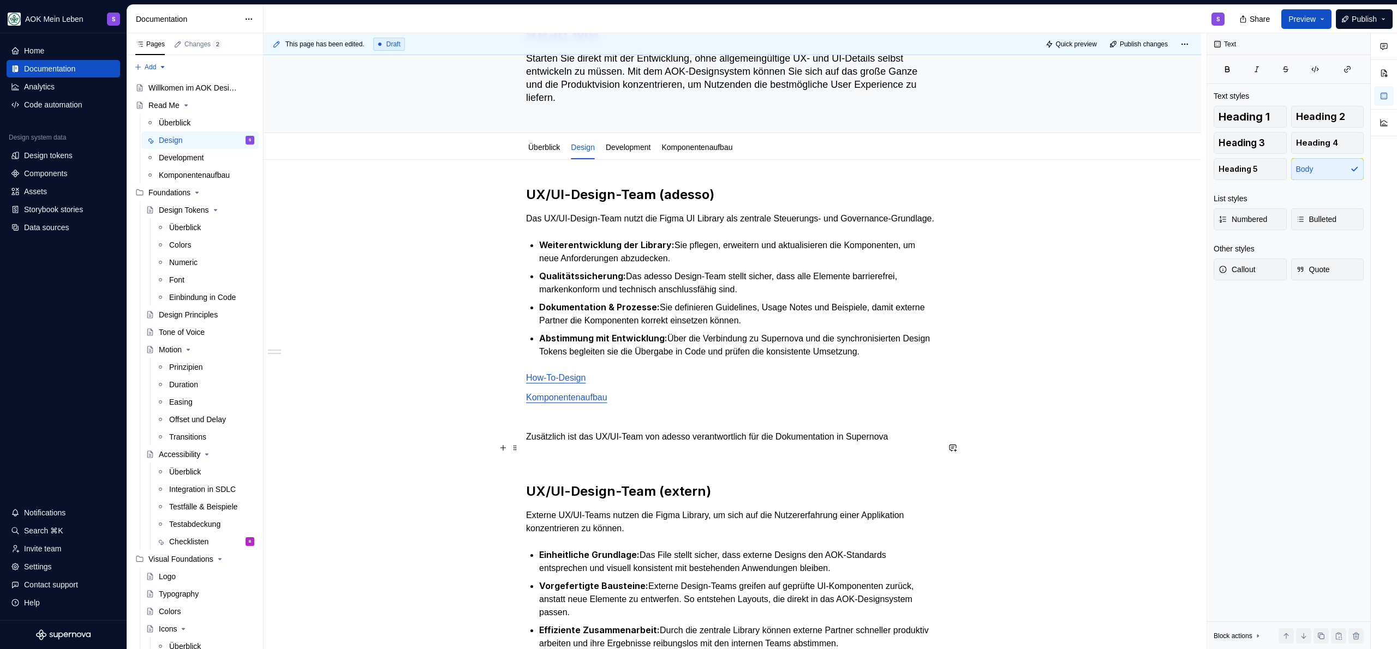
click at [736, 444] on p "Zusätzlich ist das UX/UI-Team von adesso verantwortlich für die Dokumentation i…" at bounding box center [732, 436] width 412 height 13
click at [935, 444] on p "Zusätzlich ist das UX/UI-Team von adesso verantwortlich für die Dokumentation i…" at bounding box center [732, 436] width 412 height 13
click at [605, 475] on div "UX/UI-Design-Team (adesso) Das UX/UI-Design-Team nutzt die Figma UI Library als…" at bounding box center [732, 447] width 412 height 522
click at [596, 424] on p at bounding box center [732, 417] width 412 height 13
click at [587, 444] on p "Zusätzlich ist das UX/UI-Team von adesso verantwortlich für die Dokumentation i…" at bounding box center [732, 436] width 412 height 13
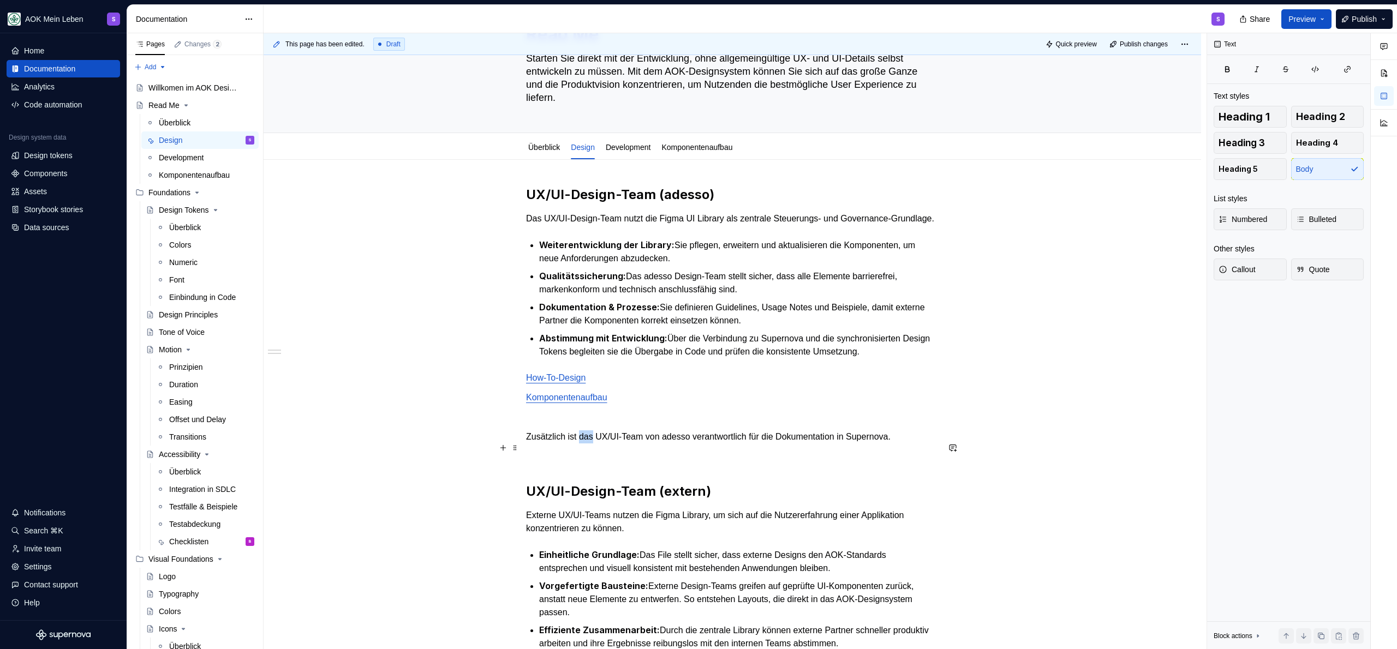
click at [587, 444] on p "Zusätzlich ist das UX/UI-Team von adesso verantwortlich für die Dokumentation i…" at bounding box center [732, 436] width 412 height 13
click at [524, 218] on div "UX/UI-Design-Team (adesso) Das UX/UI-Design-Team nutzt die Figma UI Library als…" at bounding box center [732, 538] width 937 height 756
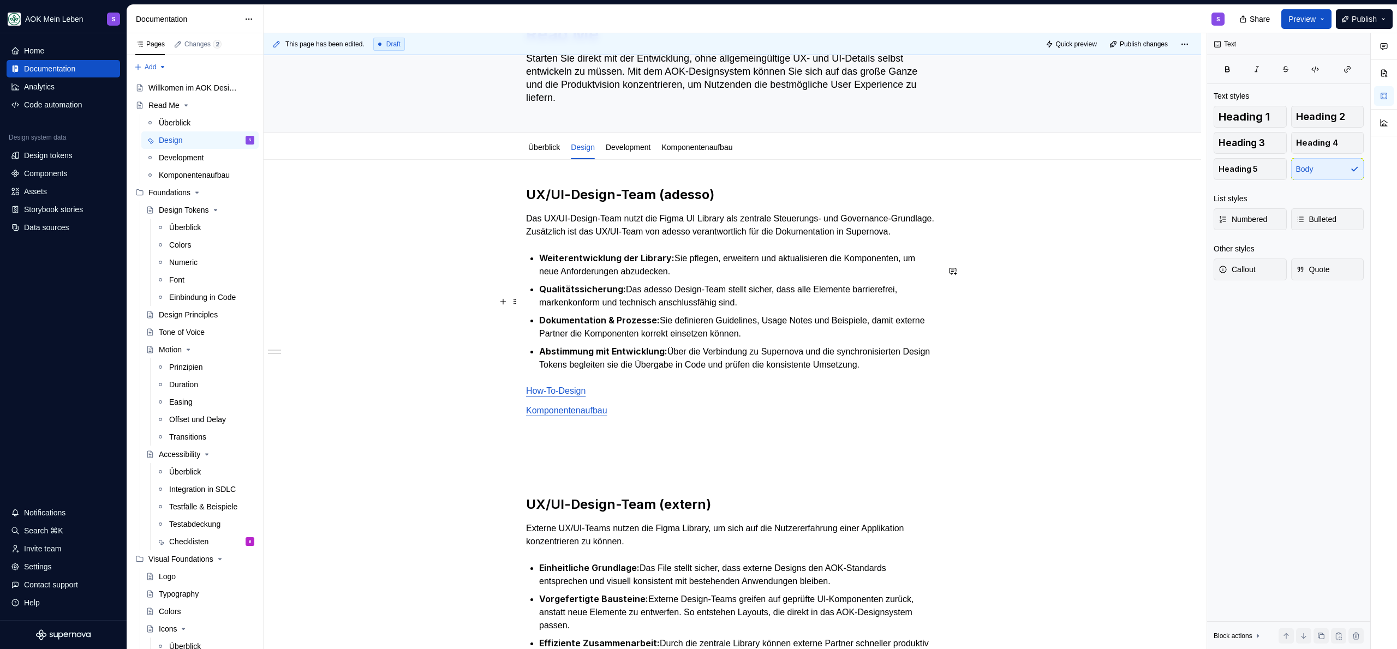
click at [719, 291] on ul "Weiterentwicklung der Library: Sie pflegen, erweitern und aktualisieren die Kom…" at bounding box center [738, 312] width 399 height 120
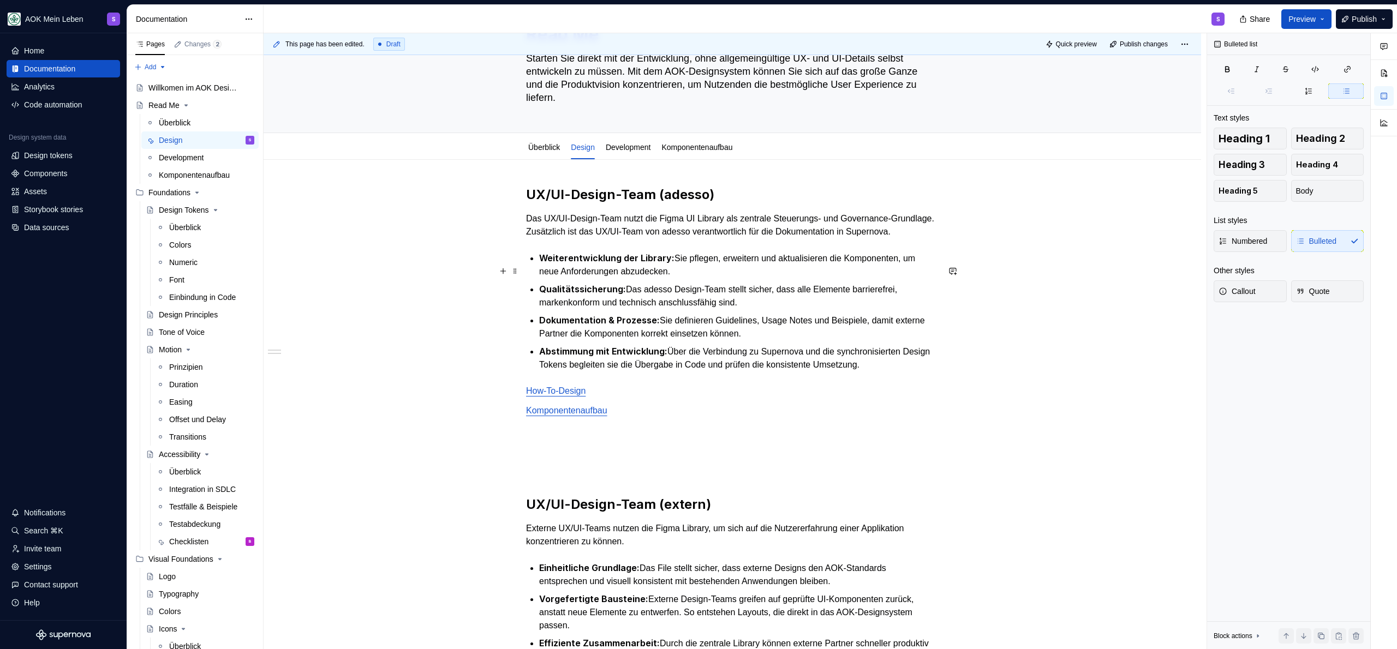
click at [722, 278] on p "Weiterentwicklung der Library: Sie pflegen, erweitern und aktualisieren die Kom…" at bounding box center [738, 265] width 399 height 27
click at [804, 278] on p "Weiterentwicklung der Library: Sie pflegen, erweitern und aktualisieren die Kom…" at bounding box center [738, 265] width 399 height 27
drag, startPoint x: 798, startPoint y: 309, endPoint x: 790, endPoint y: 311, distance: 8.5
click at [798, 309] on p "Qualitätssicherung: Das adesso Design-Team stellt sicher, dass alle Elemente ba…" at bounding box center [738, 296] width 399 height 27
click at [620, 340] on p "Dokumentation & Prozesse: Sie definieren Guidelines, Usage Notes und Beispiele,…" at bounding box center [738, 327] width 399 height 27
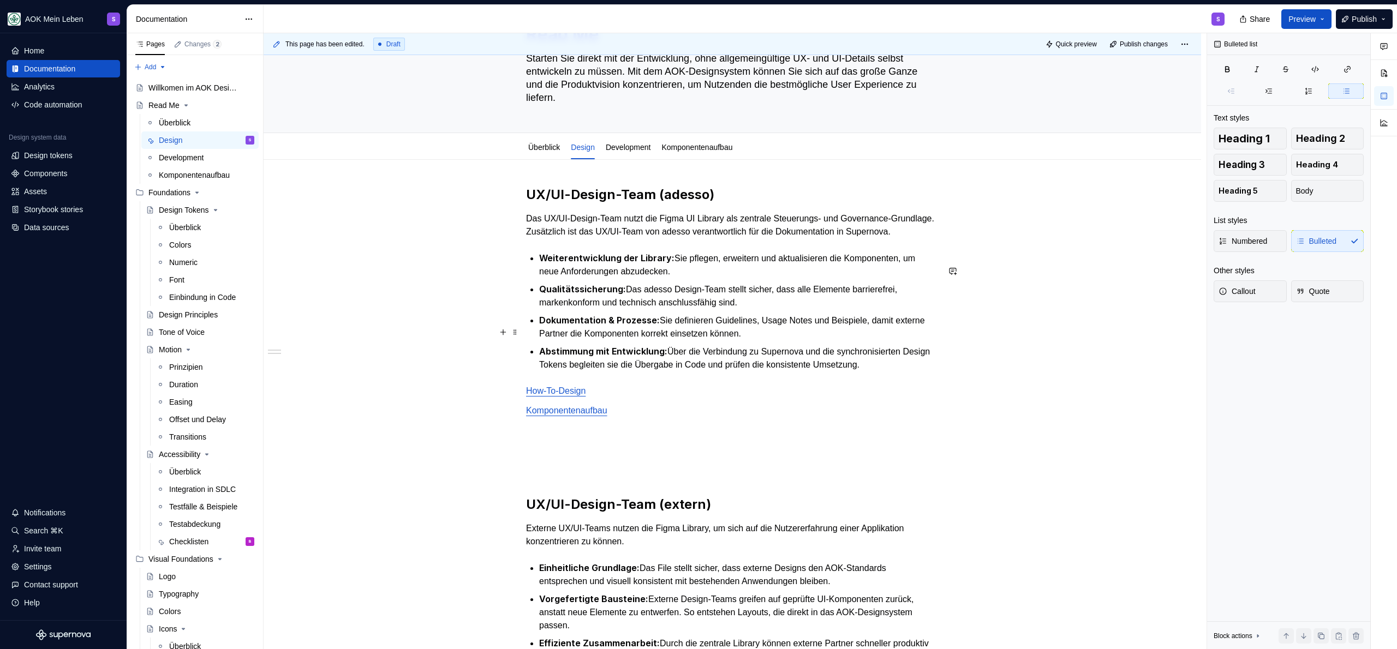
click at [805, 340] on p "Dokumentation & Prozesse: Sie definieren Guidelines, Usage Notes und Beispiele,…" at bounding box center [738, 327] width 399 height 27
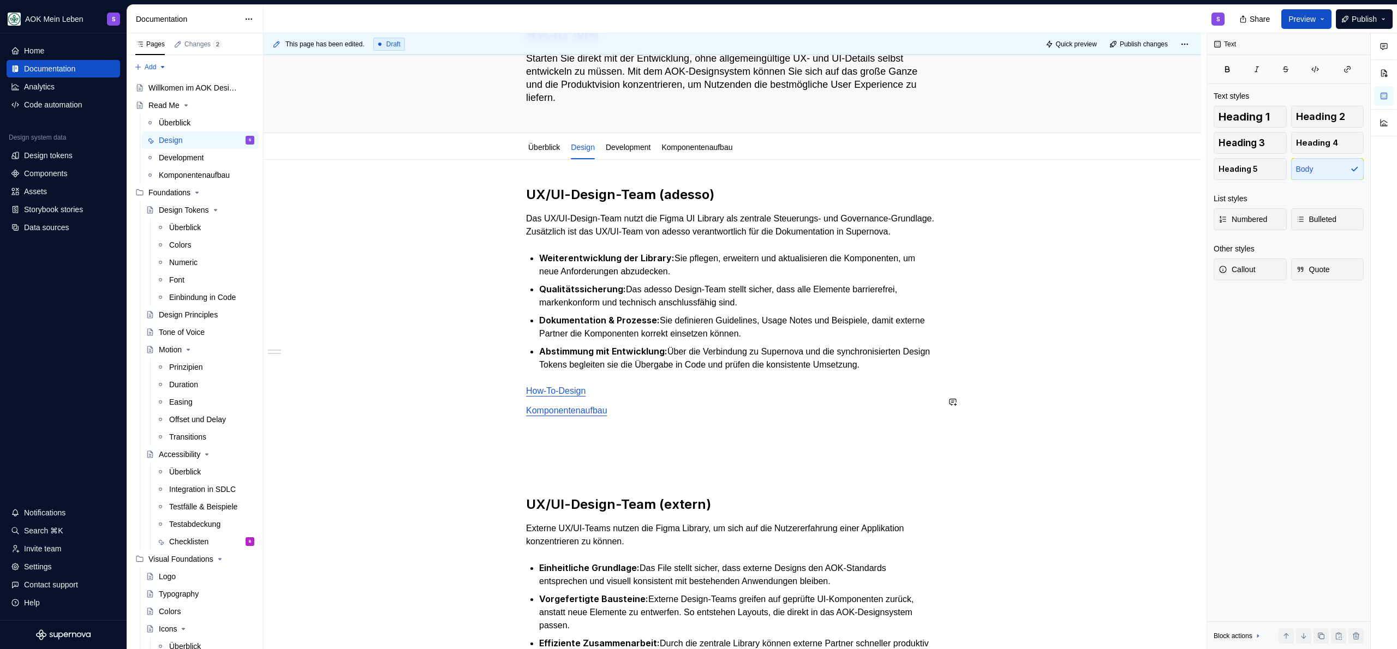
click at [716, 386] on div "UX/UI-Design-Team (adesso) Das UX/UI-Design-Team nutzt die Figma UI Library als…" at bounding box center [732, 453] width 412 height 535
click at [663, 372] on p "Abstimmung mit Entwicklung: Über die Verbindung zu Supernova und die synchronis…" at bounding box center [738, 358] width 399 height 27
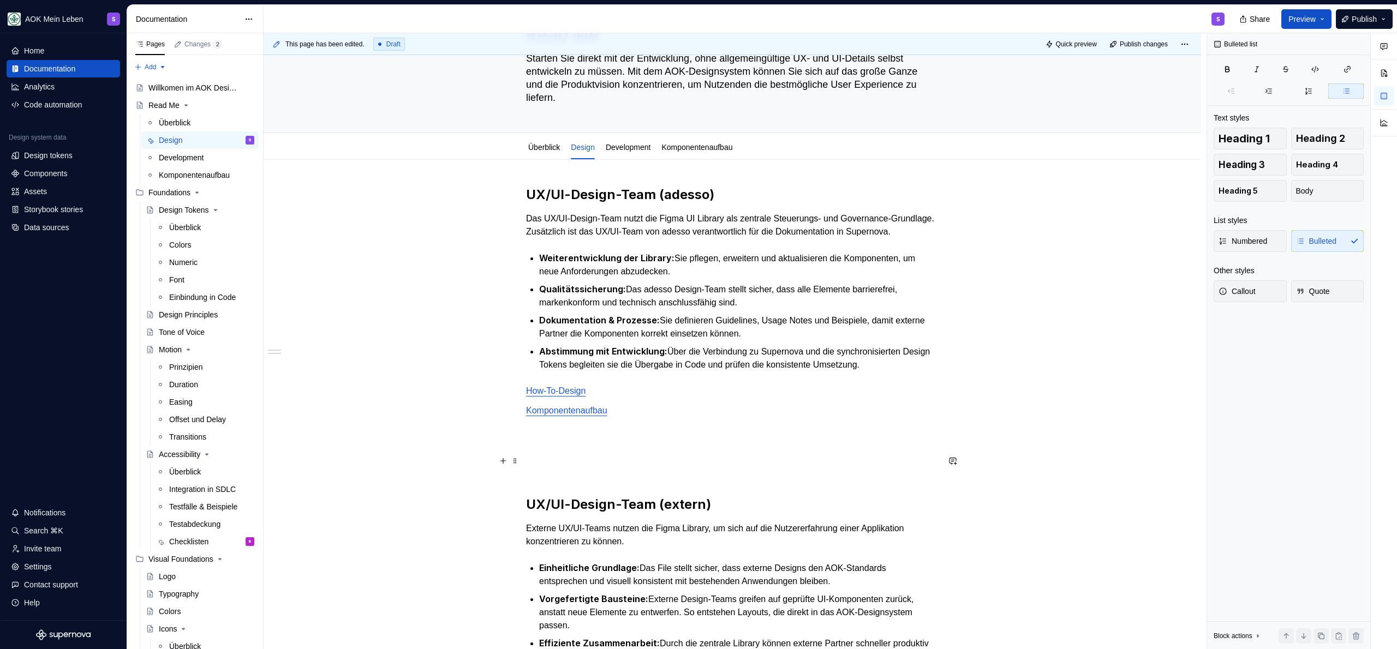
click at [677, 457] on p at bounding box center [732, 450] width 412 height 13
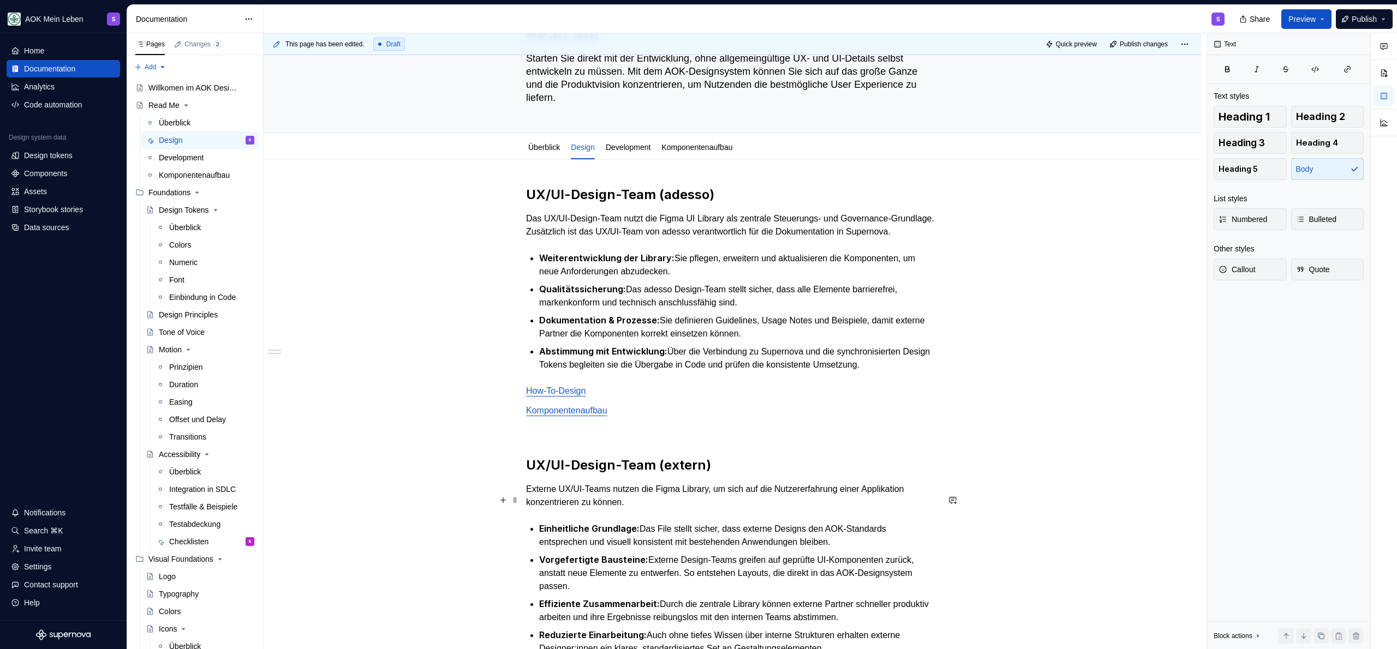
scroll to position [154, 0]
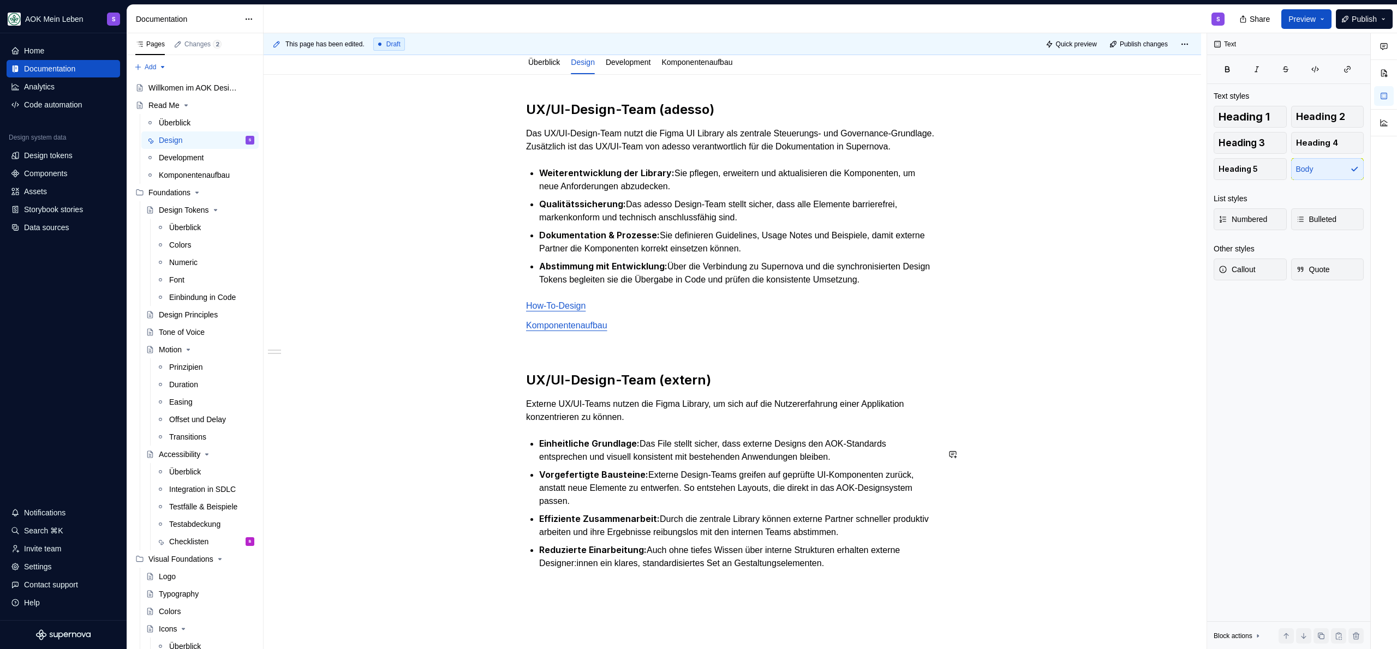
click at [660, 436] on div "UX/UI-Design-Team (adesso) Das UX/UI-Design-Team nutzt die Figma UI Library als…" at bounding box center [732, 348] width 412 height 495
drag, startPoint x: 582, startPoint y: 158, endPoint x: 575, endPoint y: 146, distance: 14.4
click at [575, 146] on p "Das UX/UI-Design-Team nutzt die Figma UI Library als zentrale Steuerungs- und G…" at bounding box center [732, 140] width 412 height 26
copy p "Zusätzlich ist das UX/UI-Team von adesso verantwortlich für die Dokumentation i…"
click at [475, 259] on div "UX/UI-Design-Team (adesso) Das UX/UI-Design-Team nutzt die Figma UI Library als…" at bounding box center [732, 439] width 937 height 729
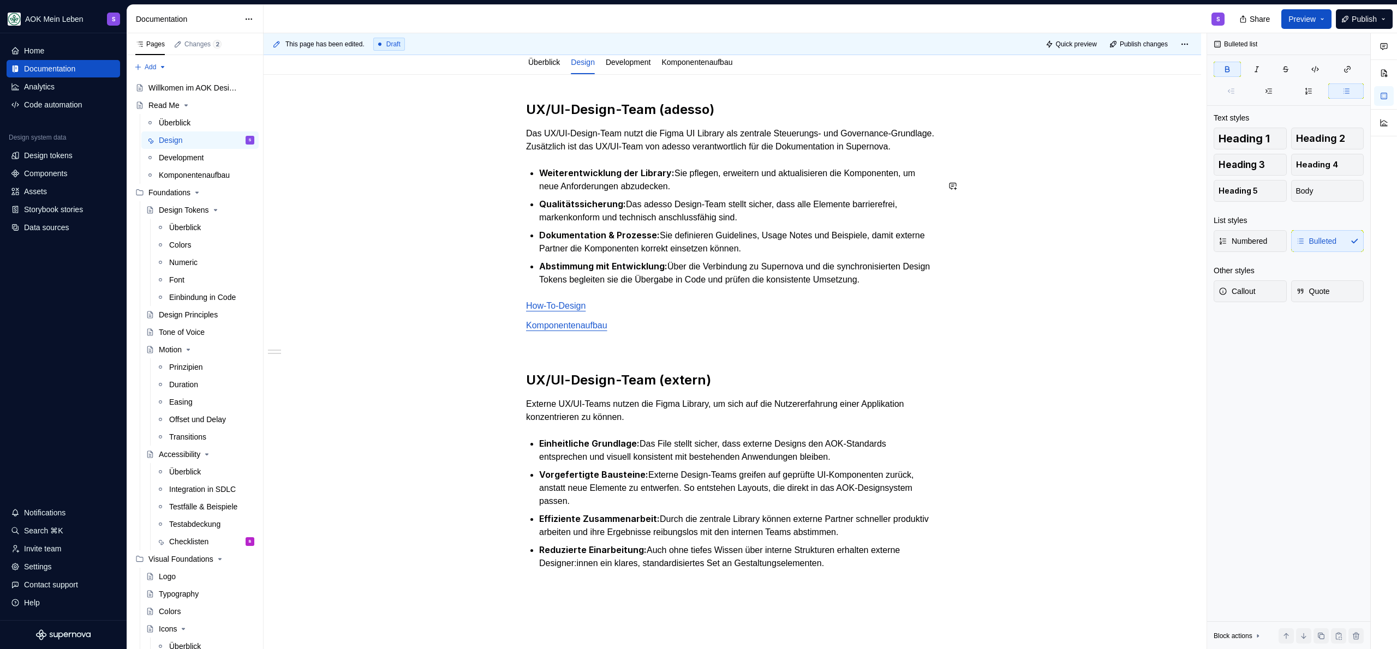
click at [625, 175] on div "UX/UI-Design-Team (adesso) Das UX/UI-Design-Team nutzt die Figma UI Library als…" at bounding box center [732, 348] width 412 height 495
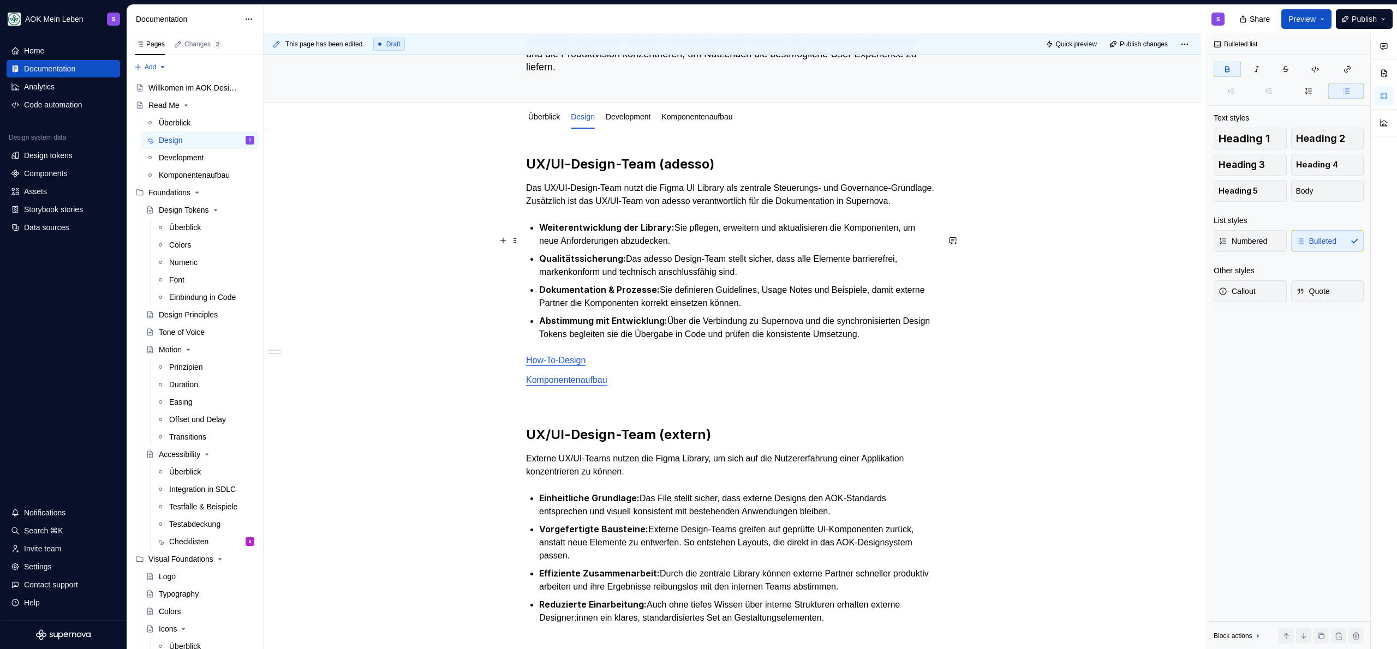
scroll to position [101, 0]
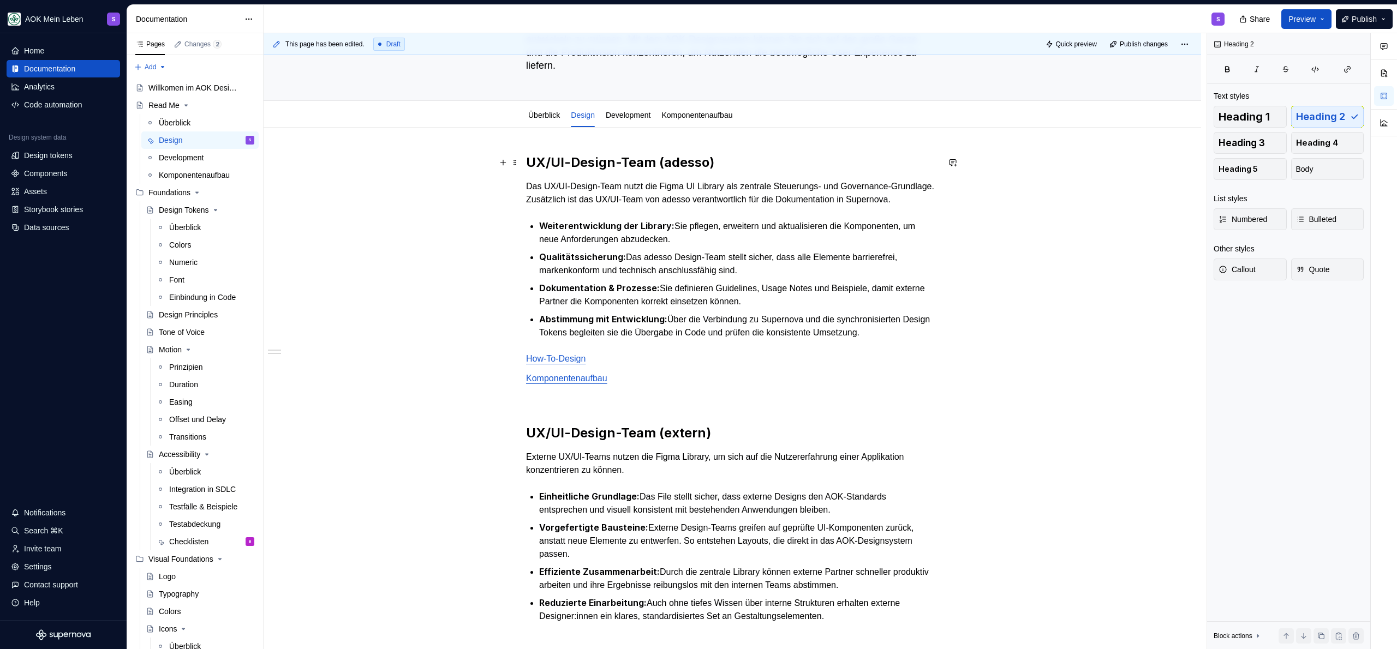
click at [735, 155] on h2 "UX/UI-Design-Team (adesso)" at bounding box center [732, 162] width 412 height 17
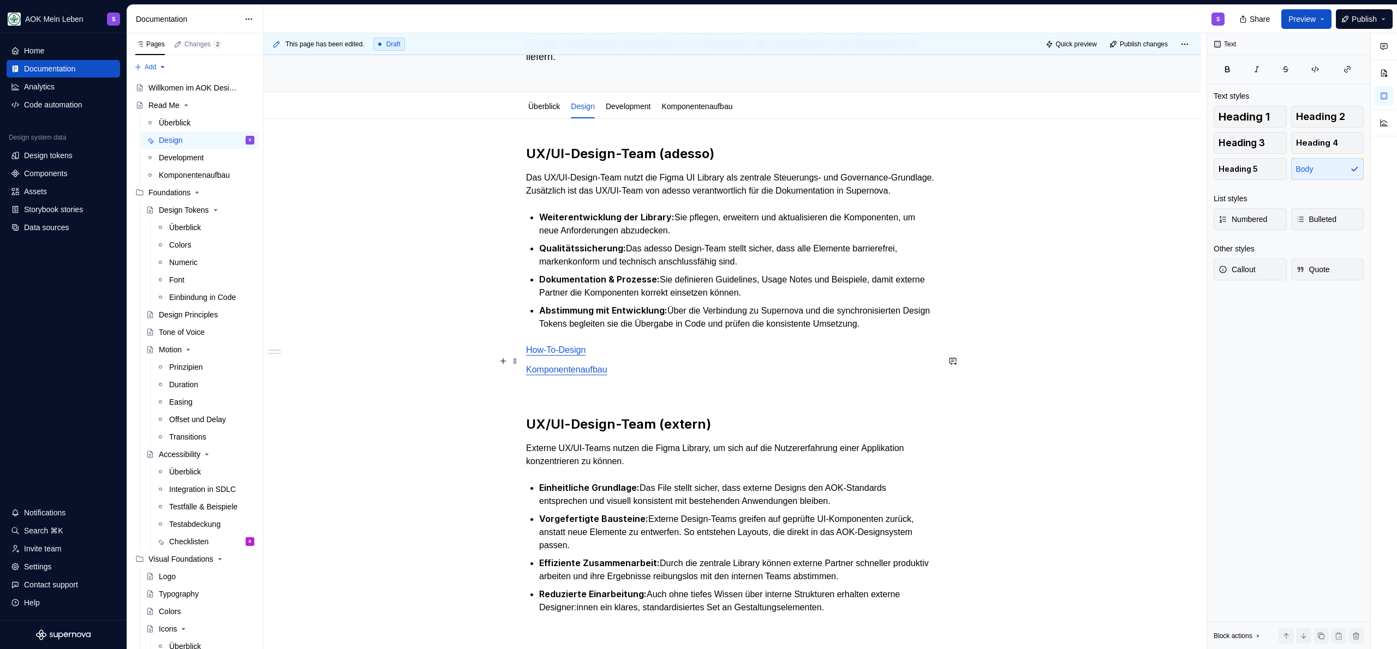
click at [655, 357] on p "How-To-Design" at bounding box center [732, 350] width 412 height 13
click at [664, 376] on p "Komponentenaufbau" at bounding box center [732, 369] width 412 height 13
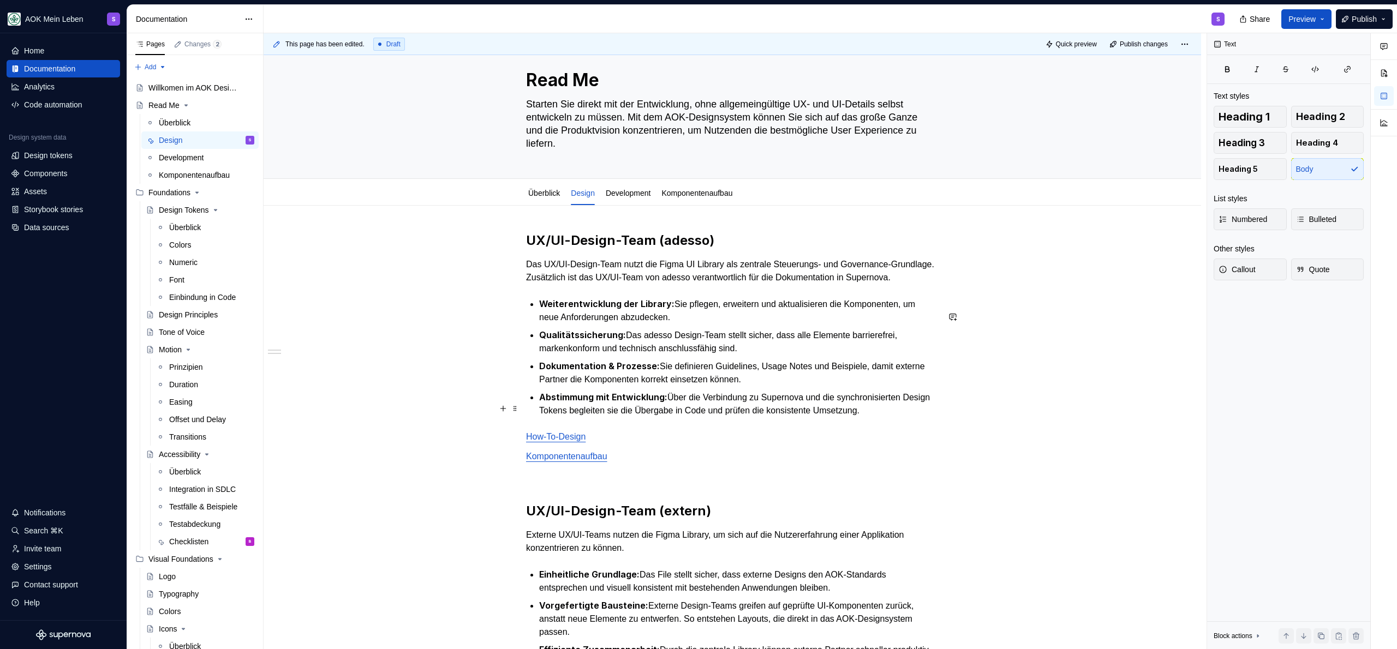
scroll to position [0, 0]
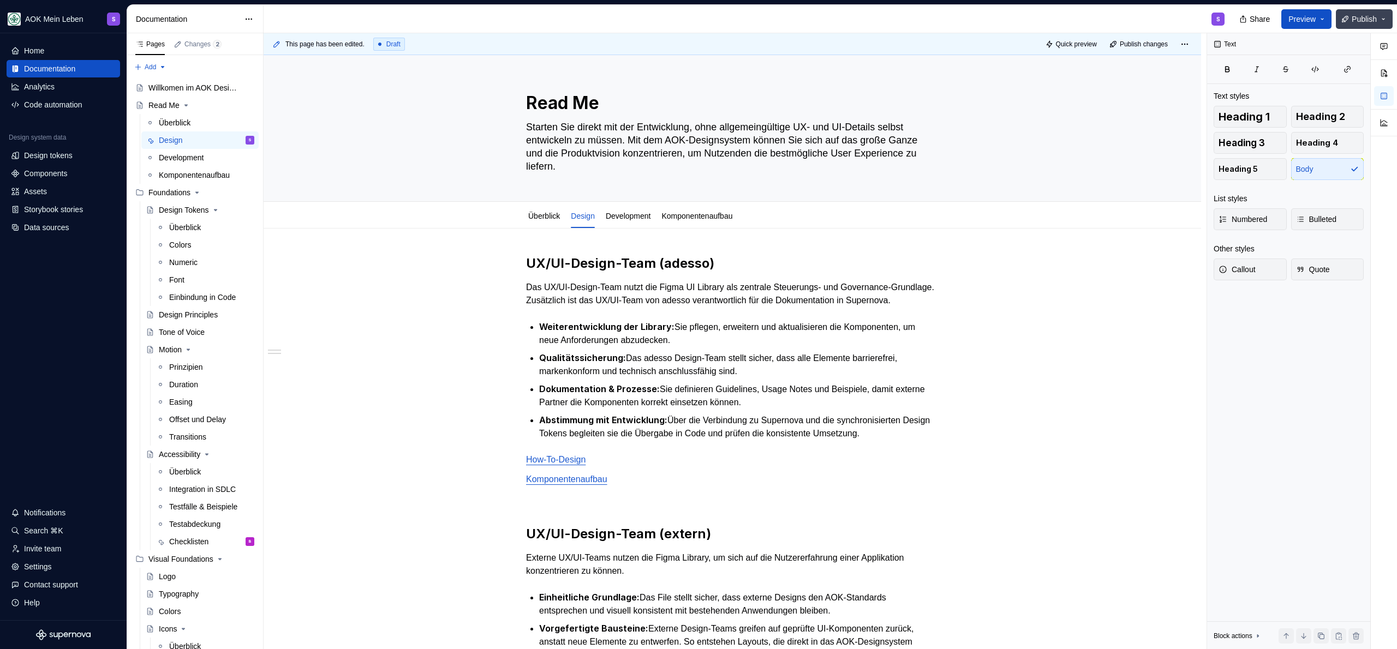
click at [1374, 19] on span "Publish" at bounding box center [1364, 19] width 25 height 11
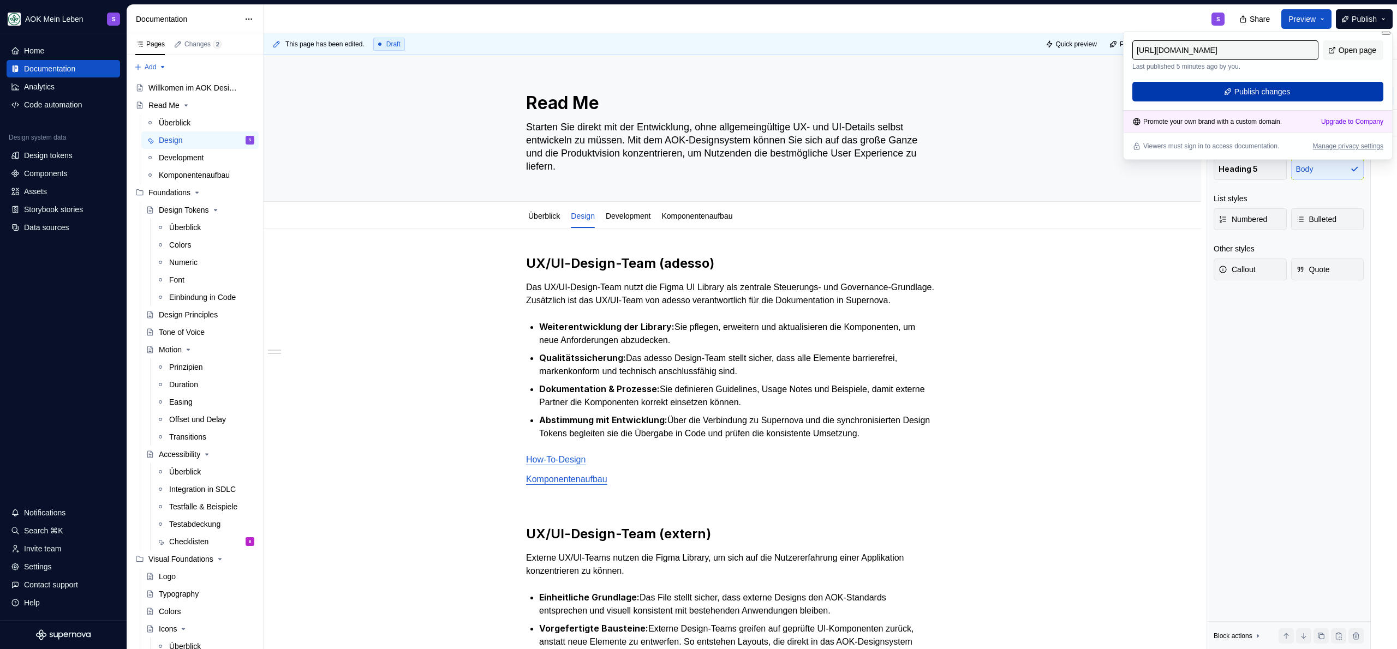
click at [1257, 100] on button "Publish changes" at bounding box center [1257, 92] width 251 height 20
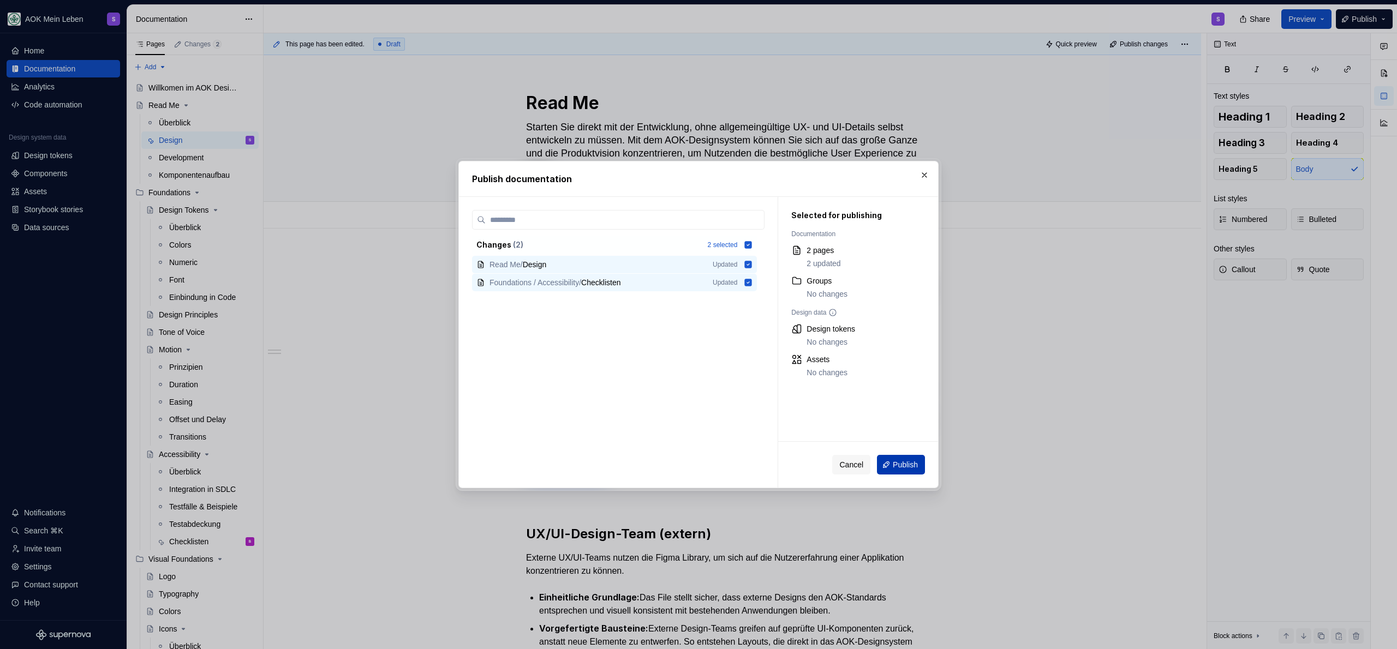
click at [914, 462] on span "Publish" at bounding box center [905, 464] width 25 height 11
